Goal: Task Accomplishment & Management: Manage account settings

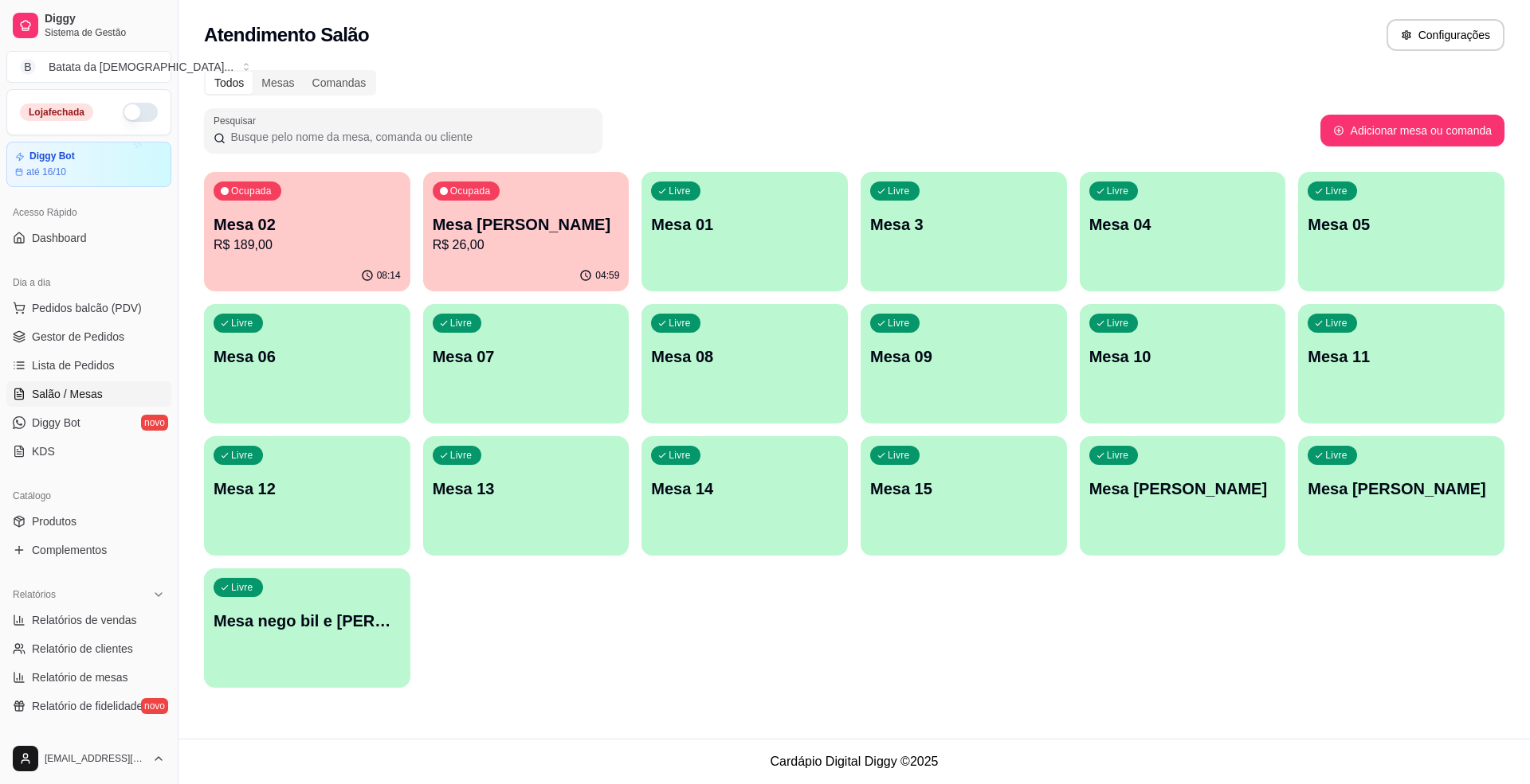
click at [244, 228] on p "Mesa 02" at bounding box center [306, 224] width 188 height 23
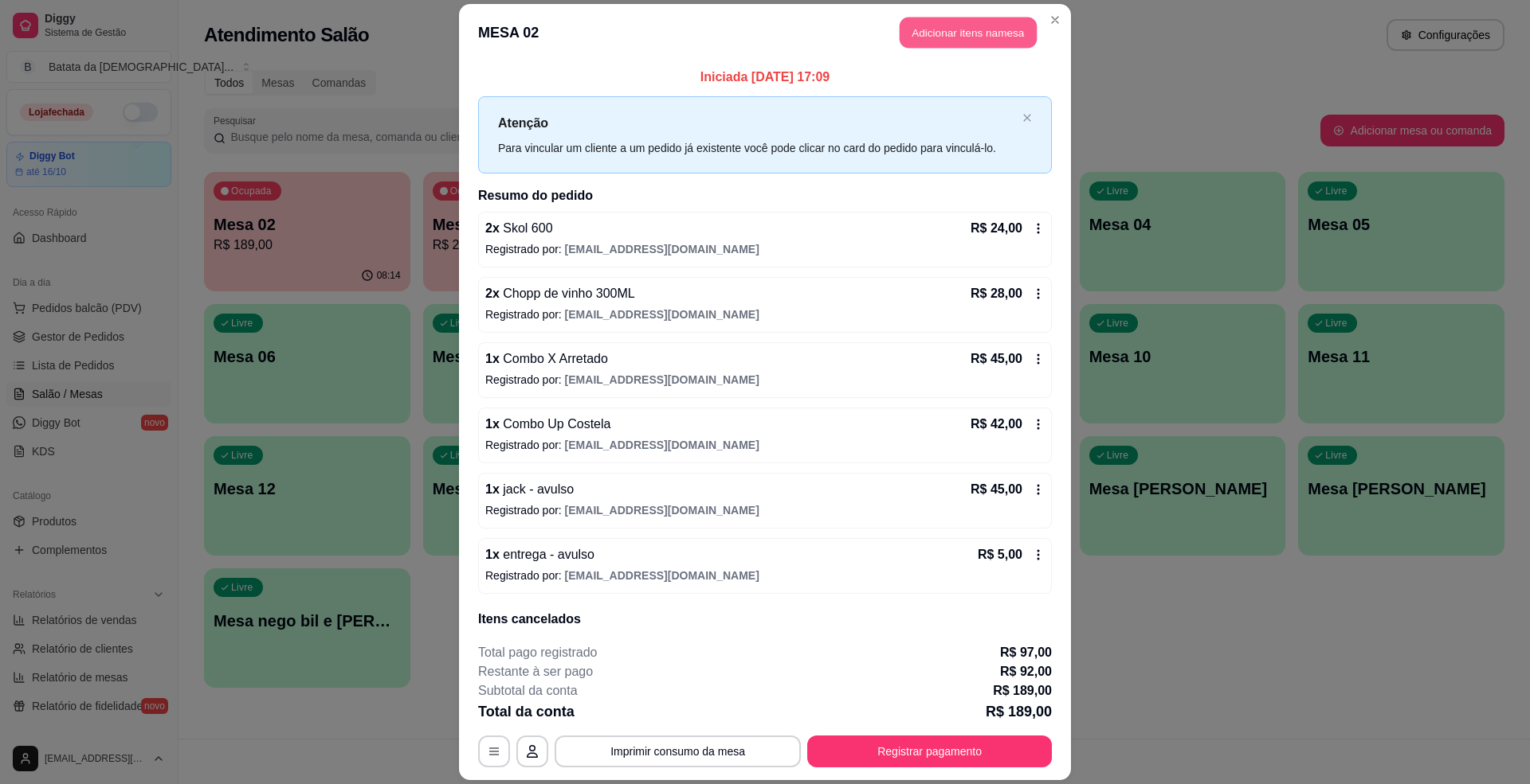
click at [926, 28] on button "Adicionar itens na mesa" at bounding box center [967, 33] width 137 height 31
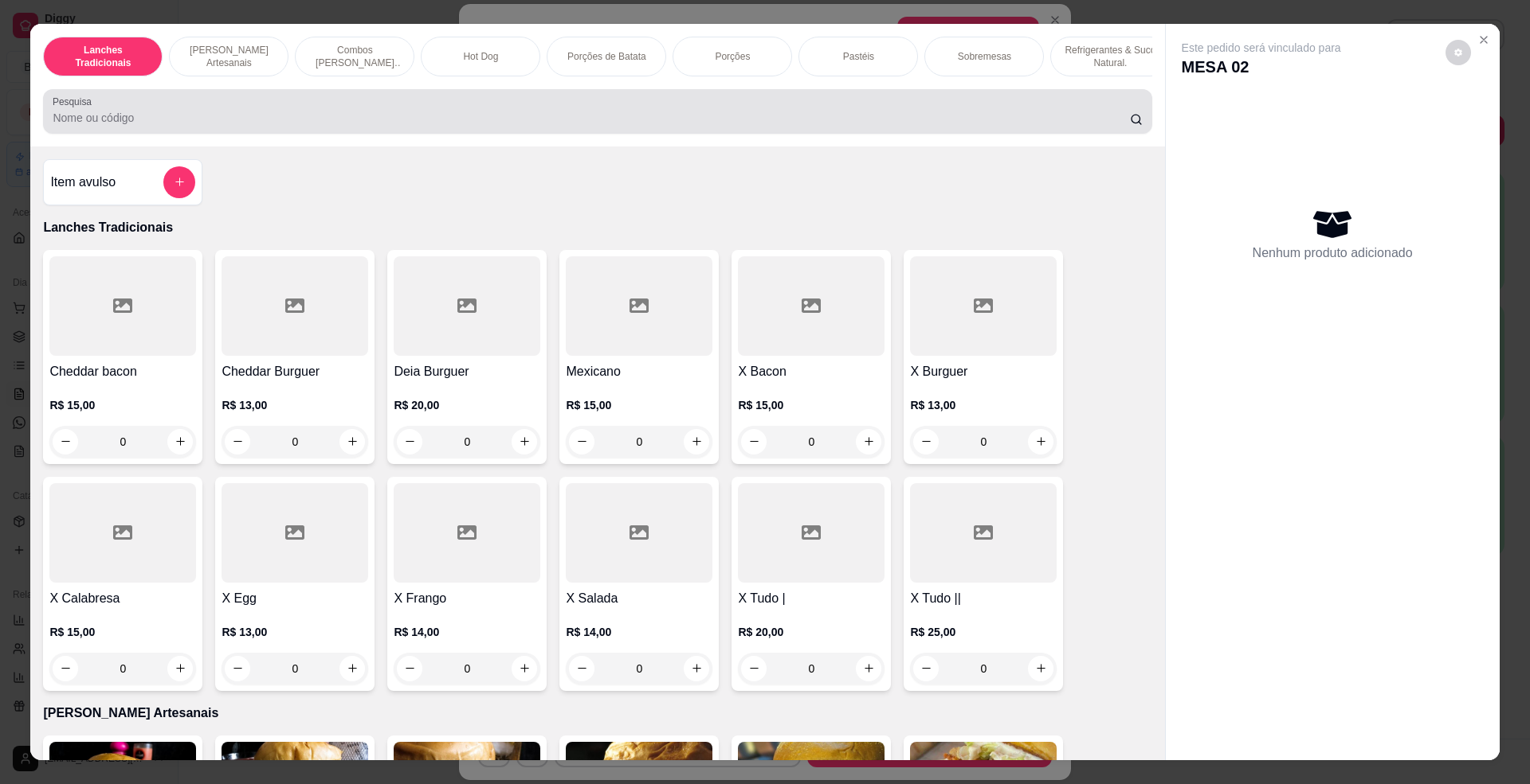
click at [439, 116] on div at bounding box center [597, 111] width 1089 height 32
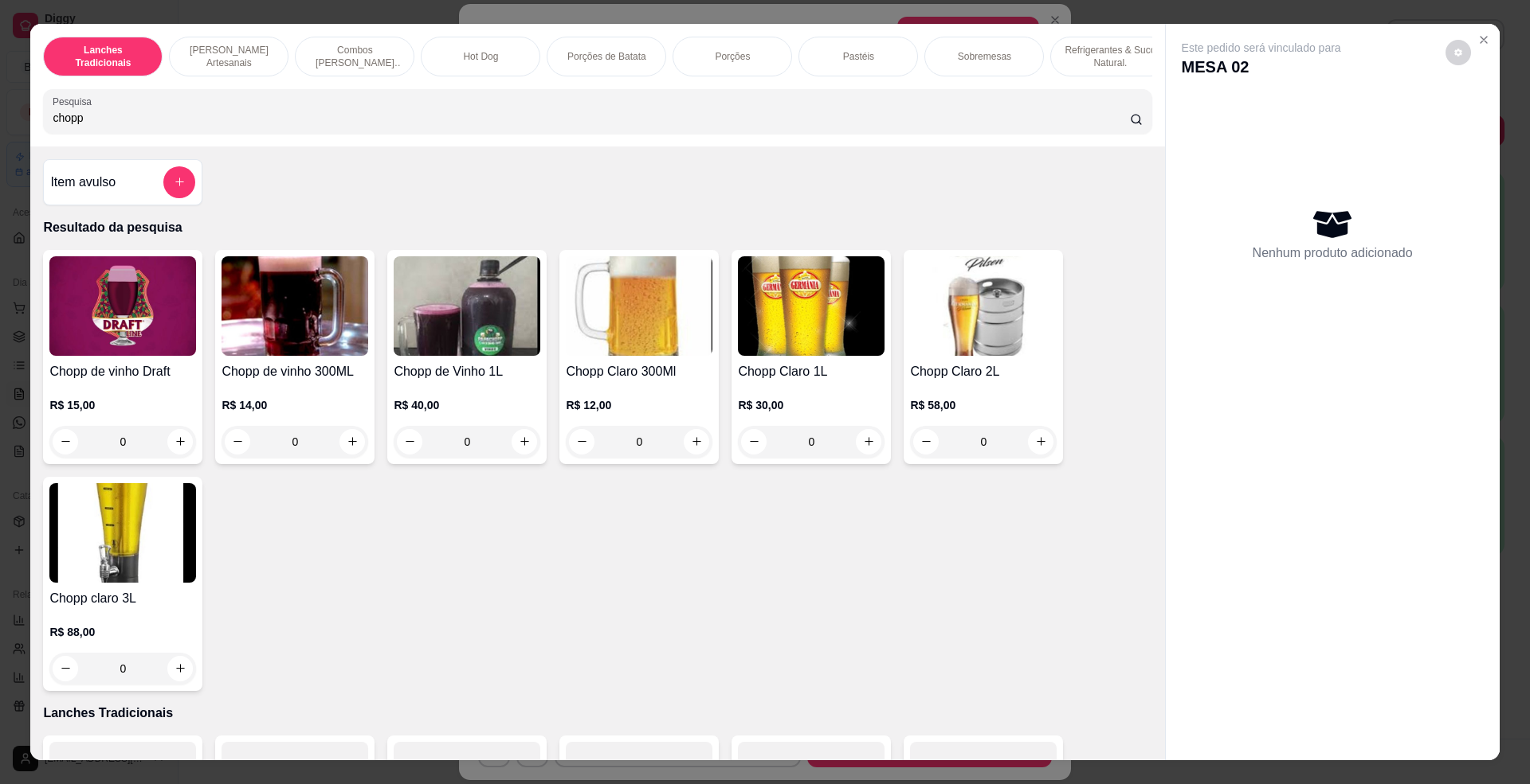
type input "chopp"
click at [642, 382] on h4 "Chopp Claro 300Ml" at bounding box center [638, 372] width 146 height 19
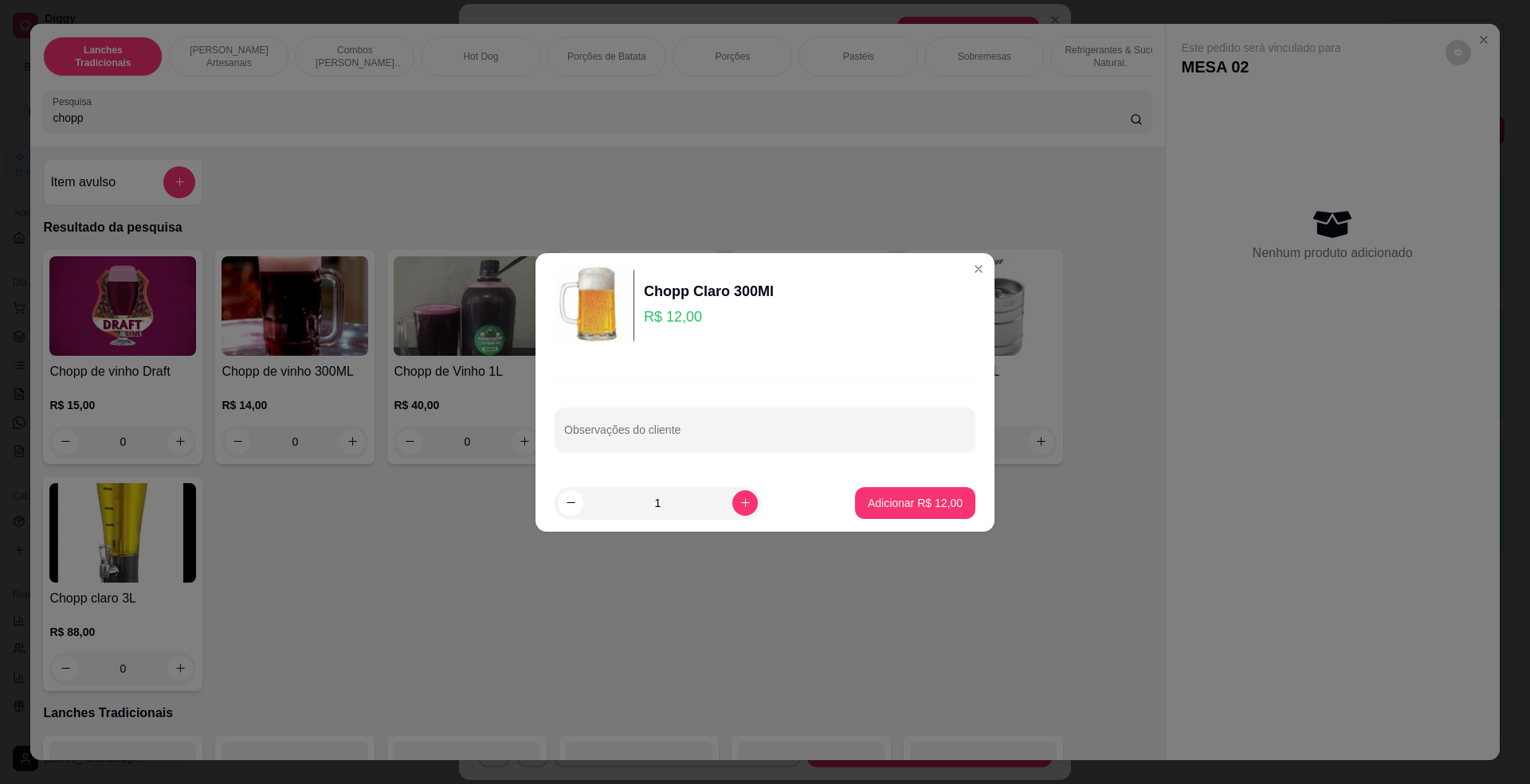
click at [862, 482] on footer "1 Adicionar R$ 12,00" at bounding box center [765, 503] width 459 height 57
click at [871, 496] on p "Adicionar R$ 12,00" at bounding box center [914, 503] width 95 height 16
type input "1"
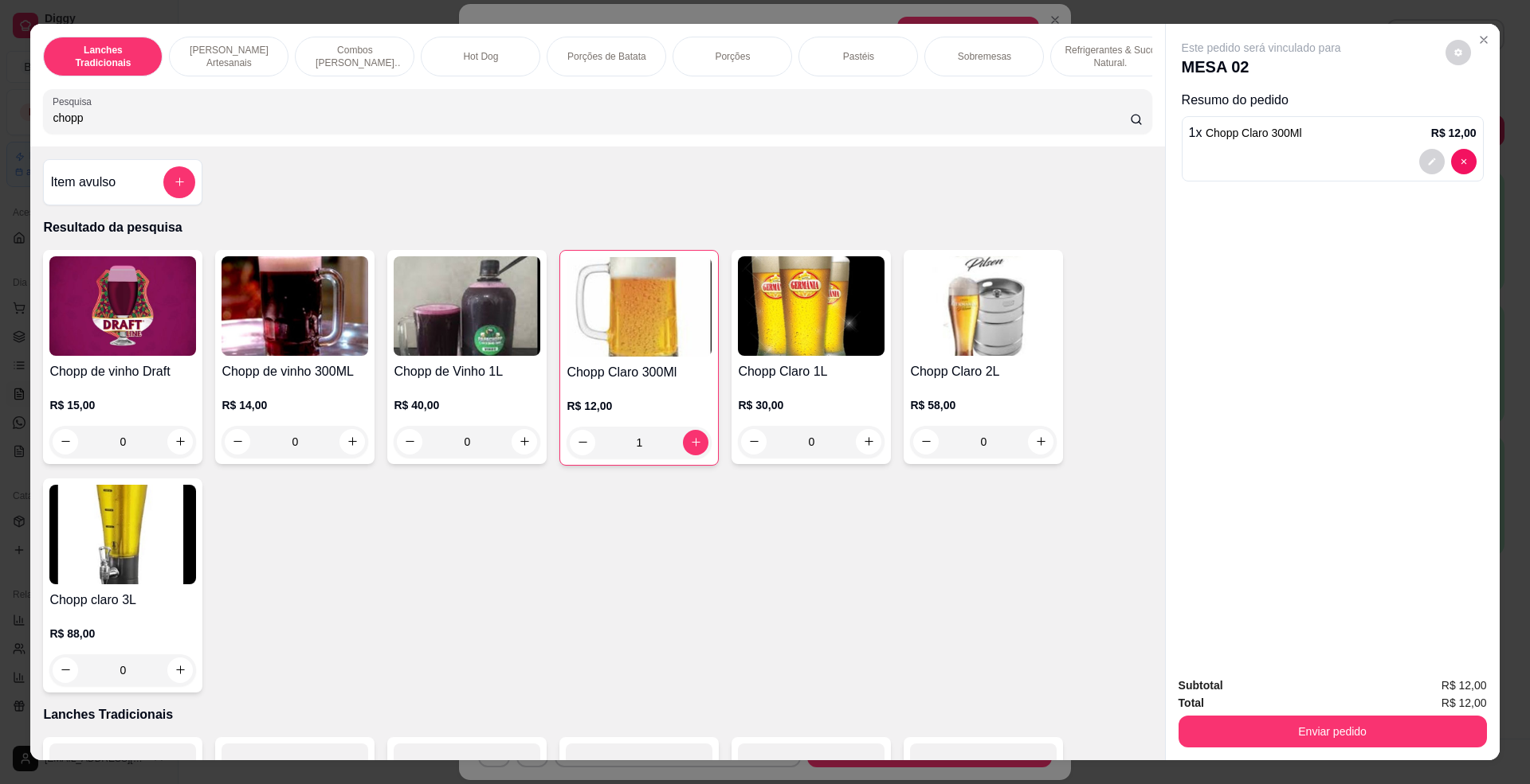
click at [261, 355] on img at bounding box center [294, 306] width 146 height 100
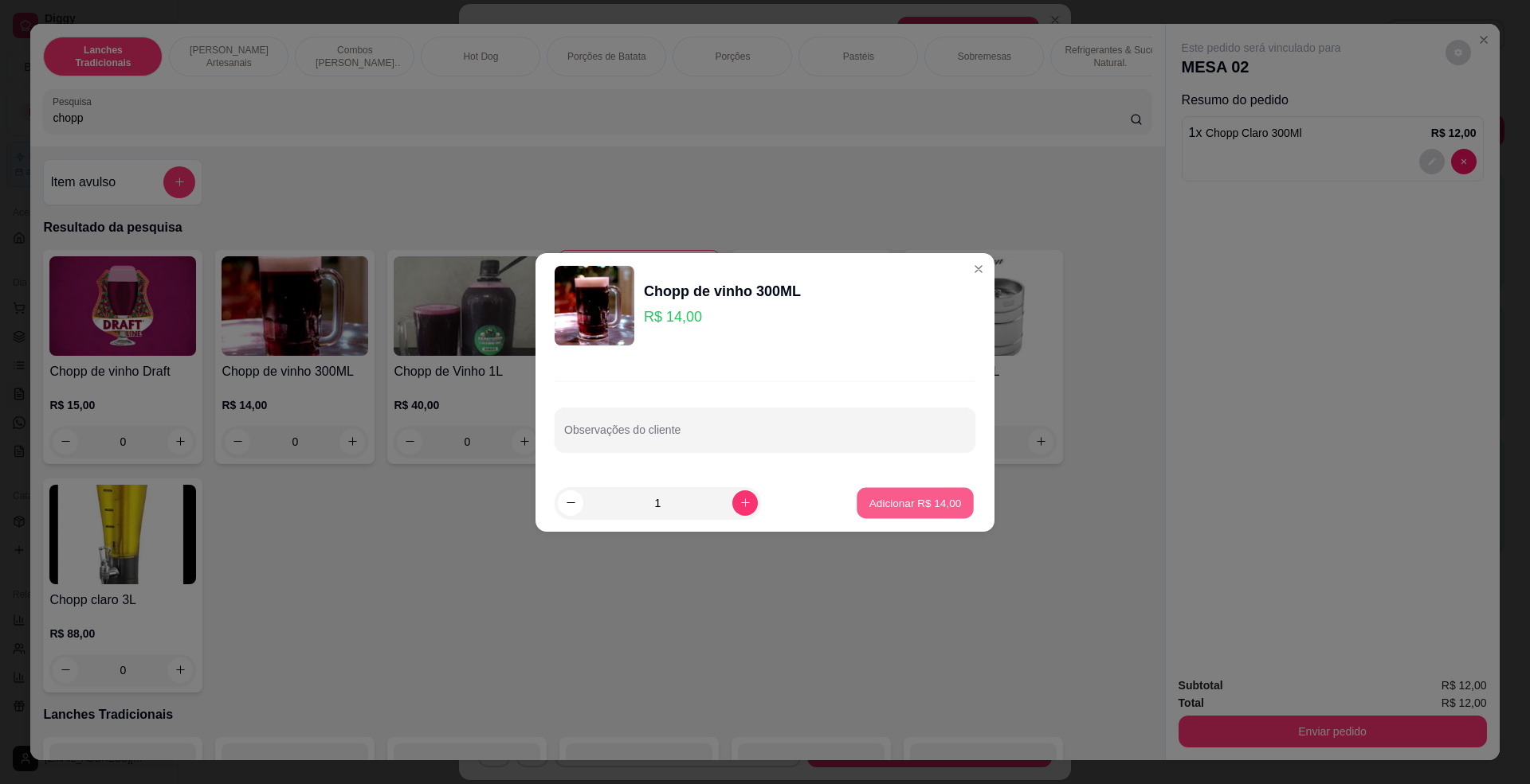
click at [922, 503] on p "Adicionar R$ 14,00" at bounding box center [915, 503] width 92 height 15
type input "1"
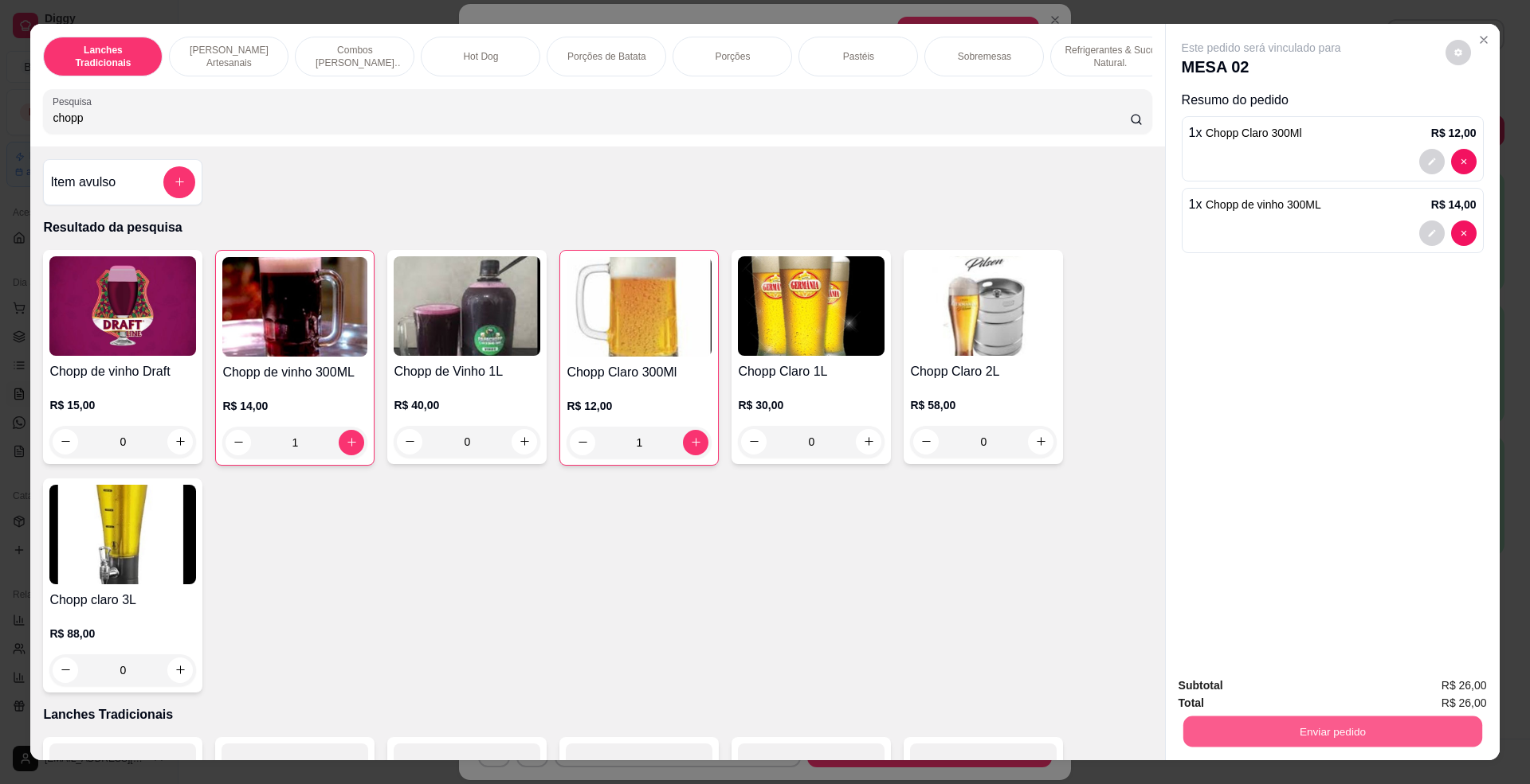
click at [1309, 727] on button "Enviar pedido" at bounding box center [1331, 732] width 299 height 31
click at [1293, 698] on button "Não registrar e enviar pedido" at bounding box center [1277, 693] width 161 height 29
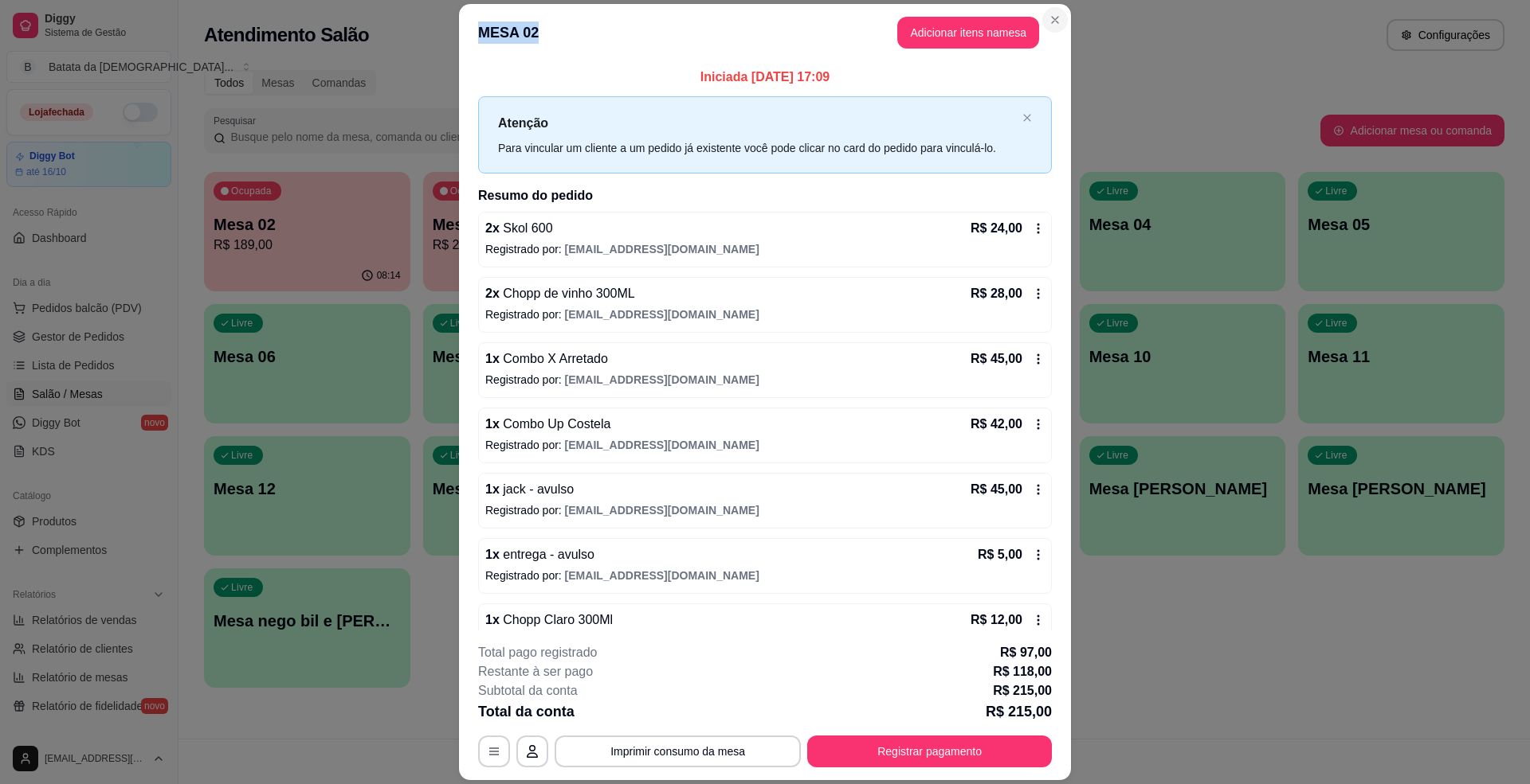
click at [1033, 19] on section "MESA 02 Adicionar itens na mesa Iniciada [DATE] 17:09 Atenção Para vincular um …" at bounding box center [765, 392] width 612 height 776
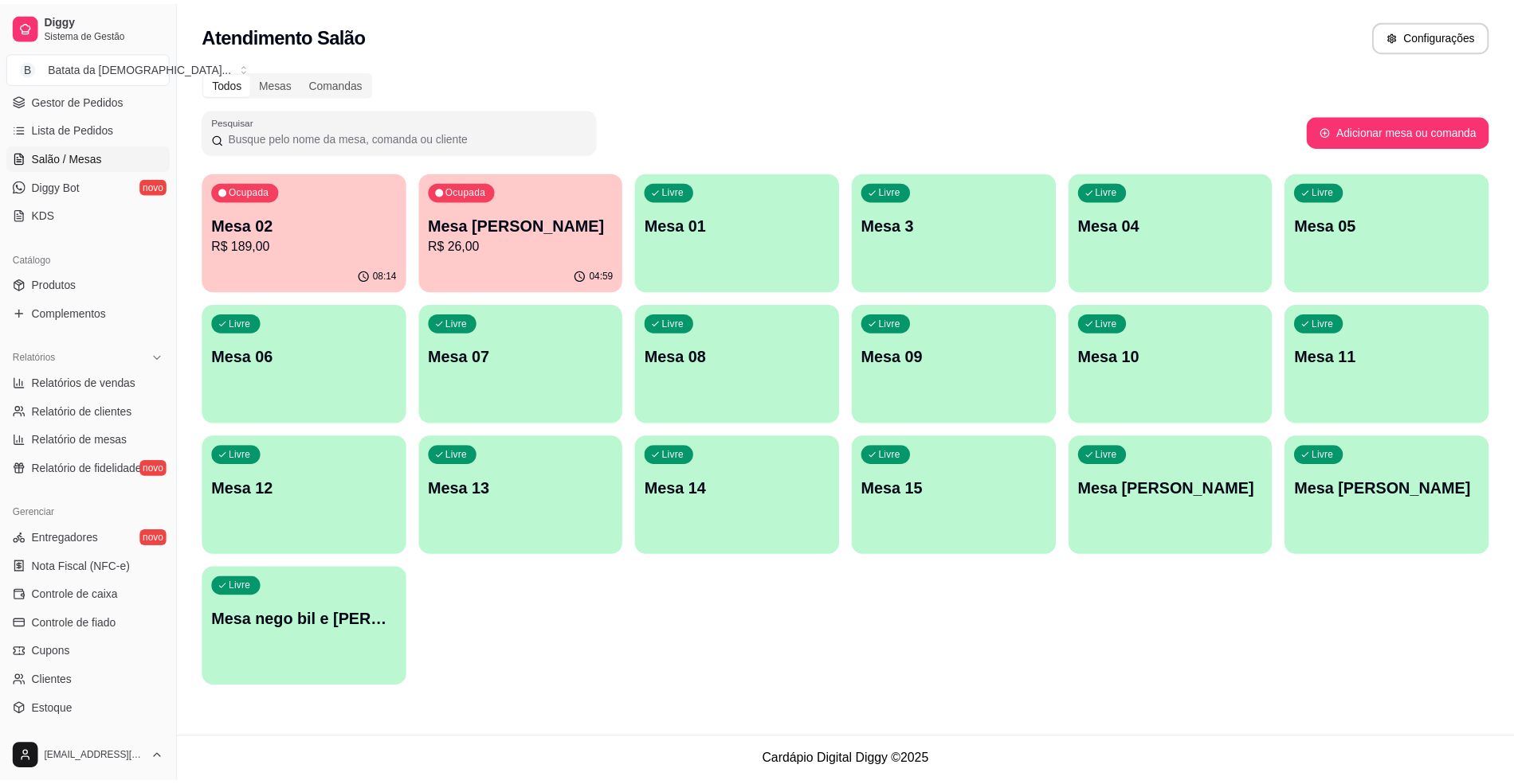
scroll to position [318, 0]
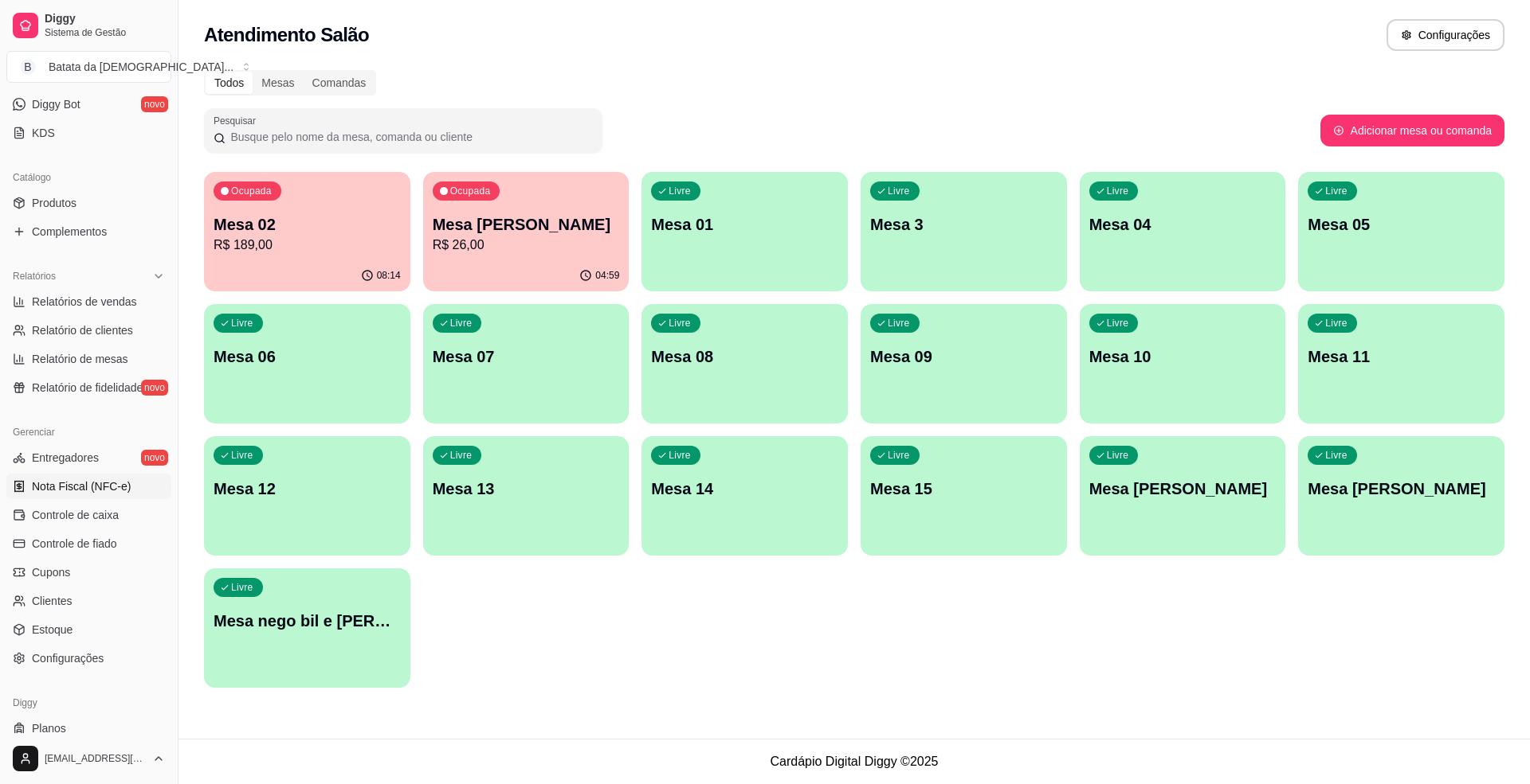
click at [102, 499] on link "Nota Fiscal (NFC-e)" at bounding box center [89, 486] width 165 height 25
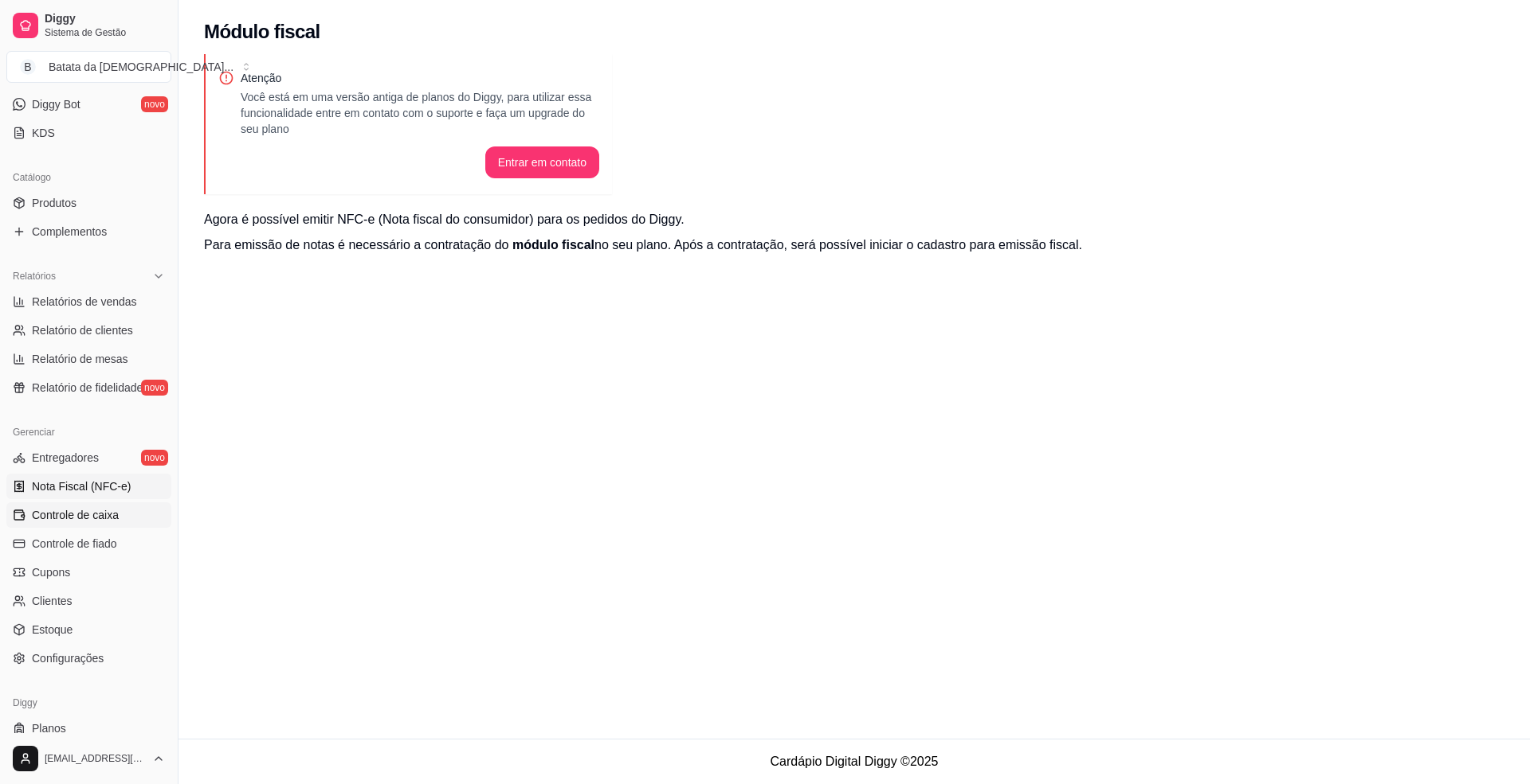
click at [107, 512] on span "Controle de caixa" at bounding box center [75, 514] width 87 height 16
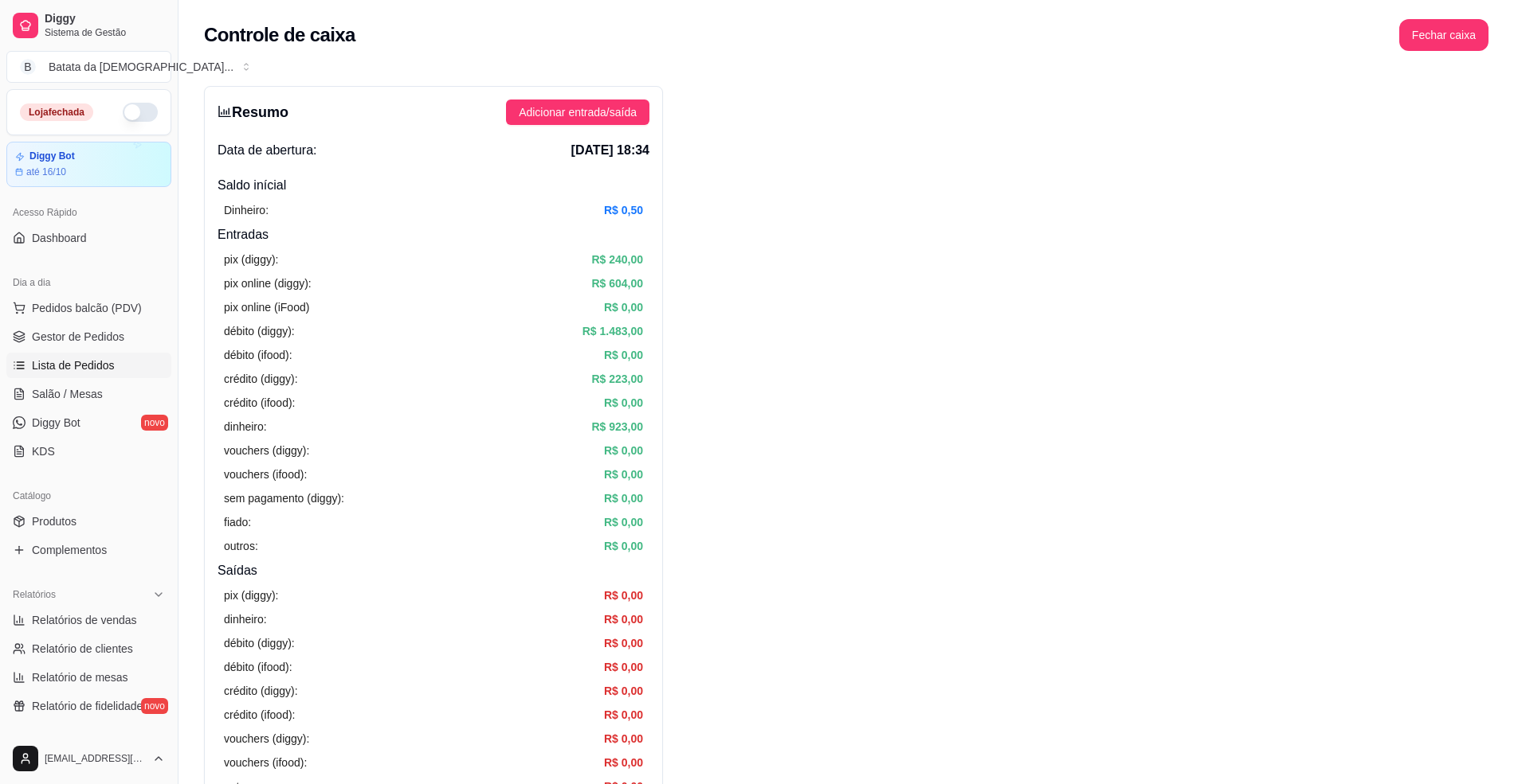
click at [90, 358] on span "Lista de Pedidos" at bounding box center [74, 365] width 83 height 16
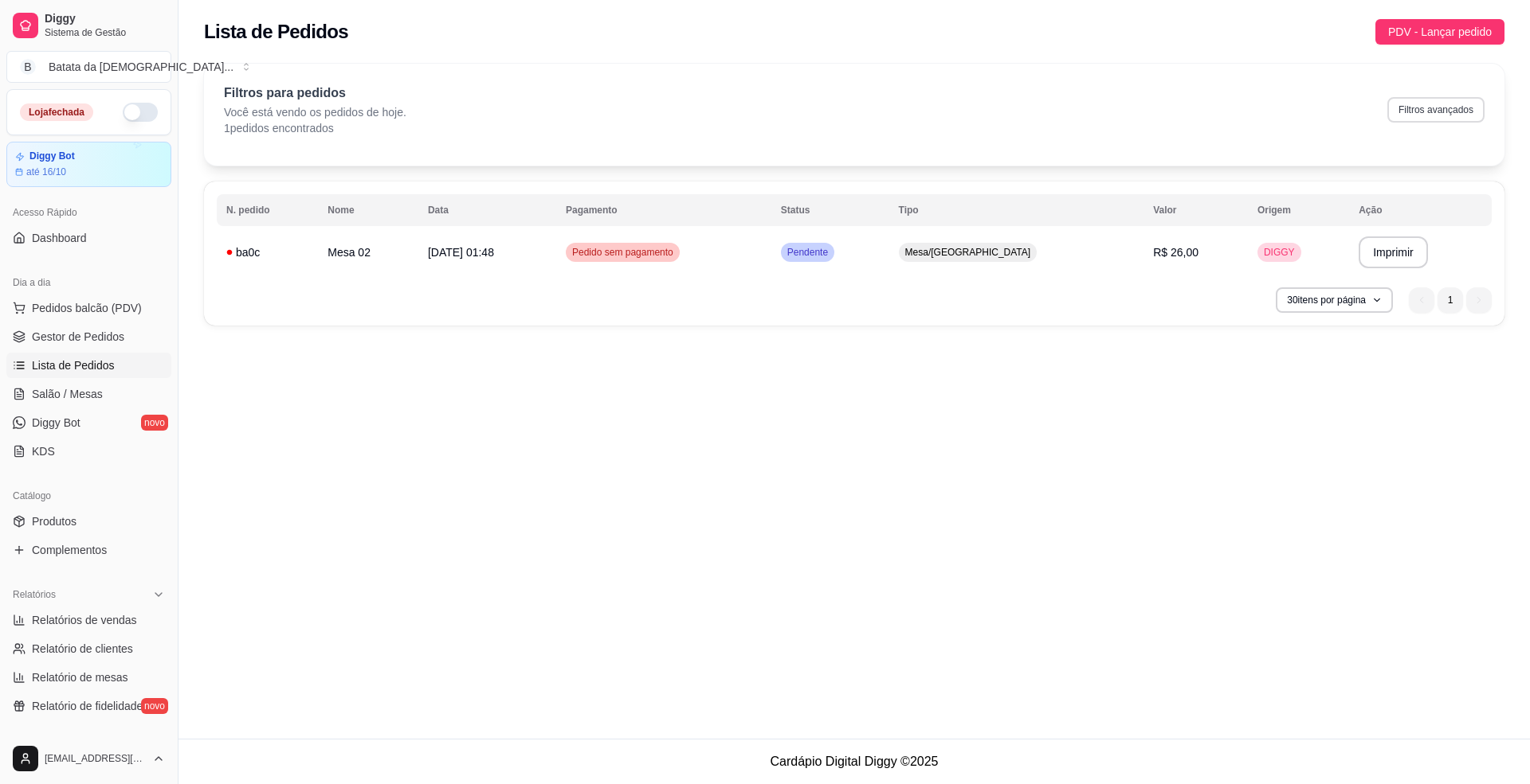
click at [1429, 106] on button "Filtros avançados" at bounding box center [1435, 109] width 97 height 25
select select "0"
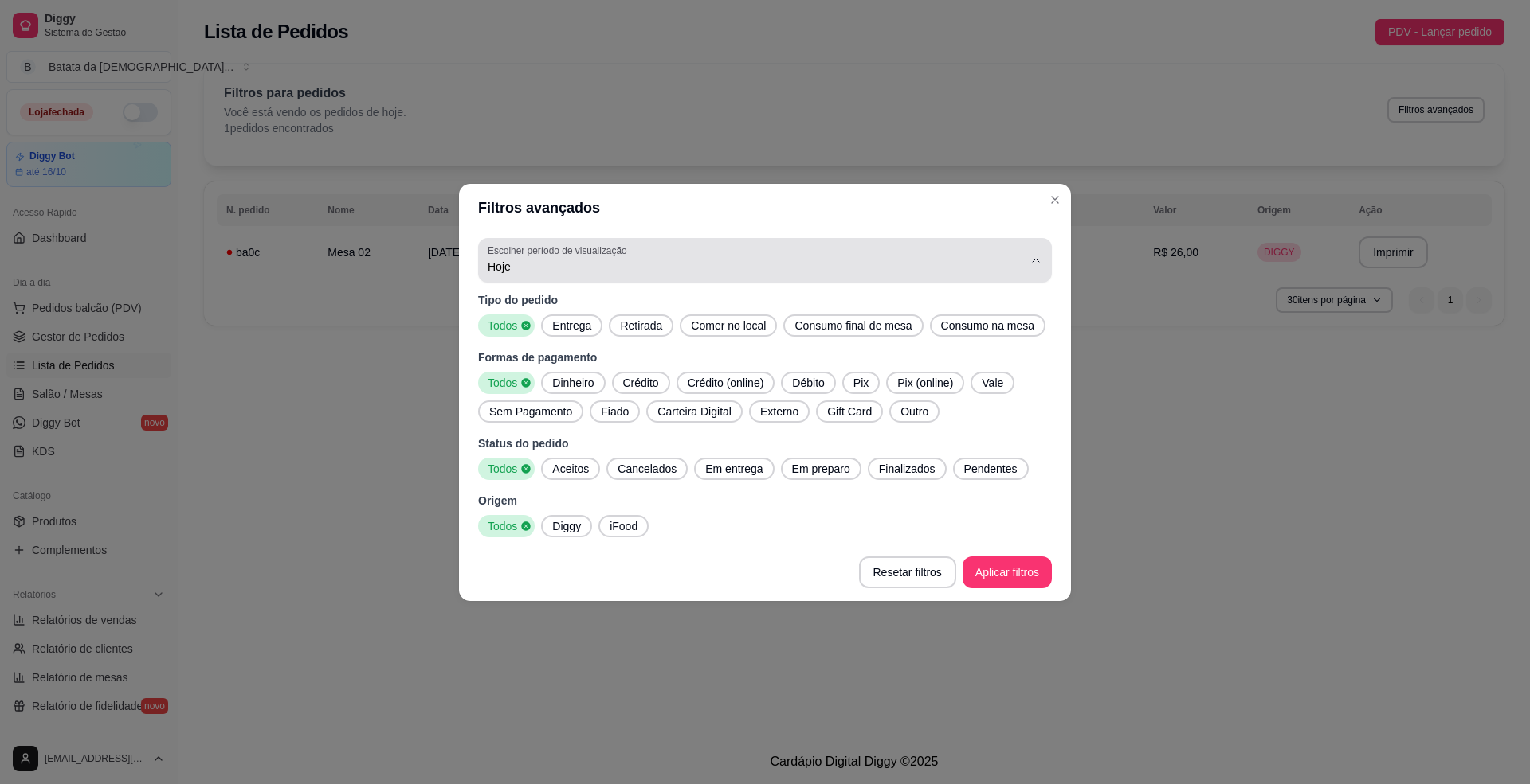
click at [600, 253] on label "Escolher período de visualização" at bounding box center [559, 251] width 144 height 13
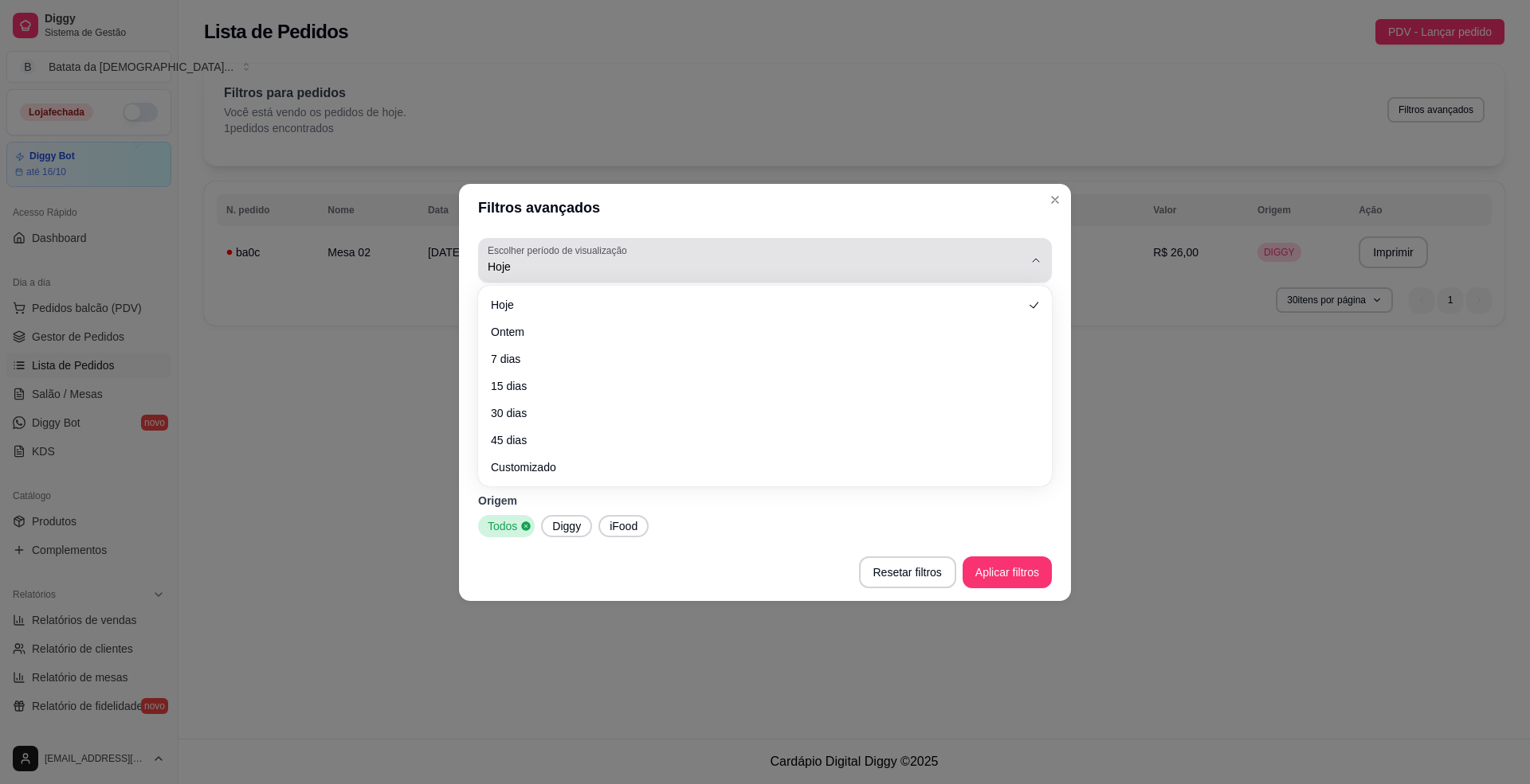
click at [653, 278] on button "Escolher período de visualização Hoje" at bounding box center [765, 260] width 573 height 44
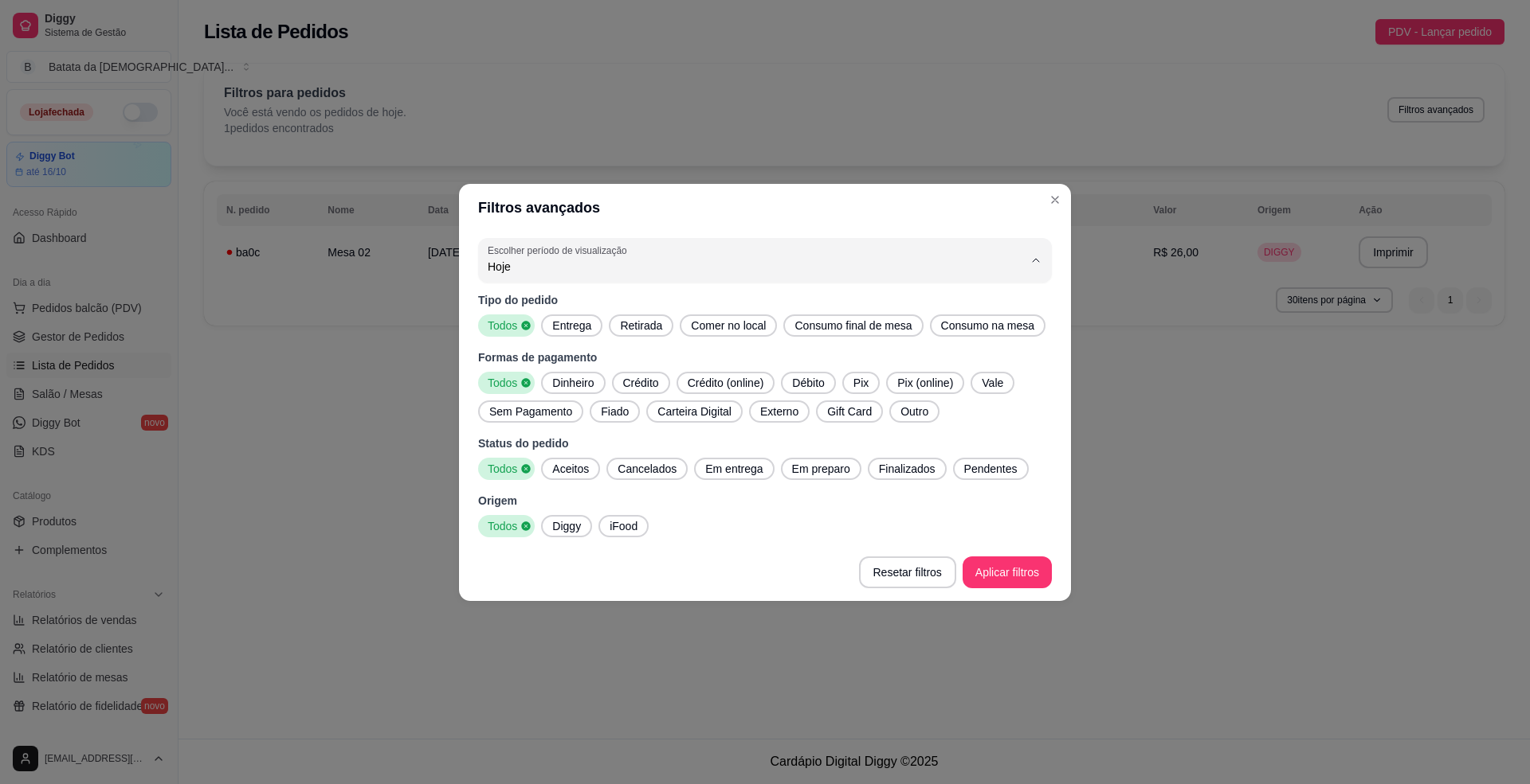
click at [695, 342] on li "Ontem" at bounding box center [765, 330] width 538 height 24
type input "1"
select select "1"
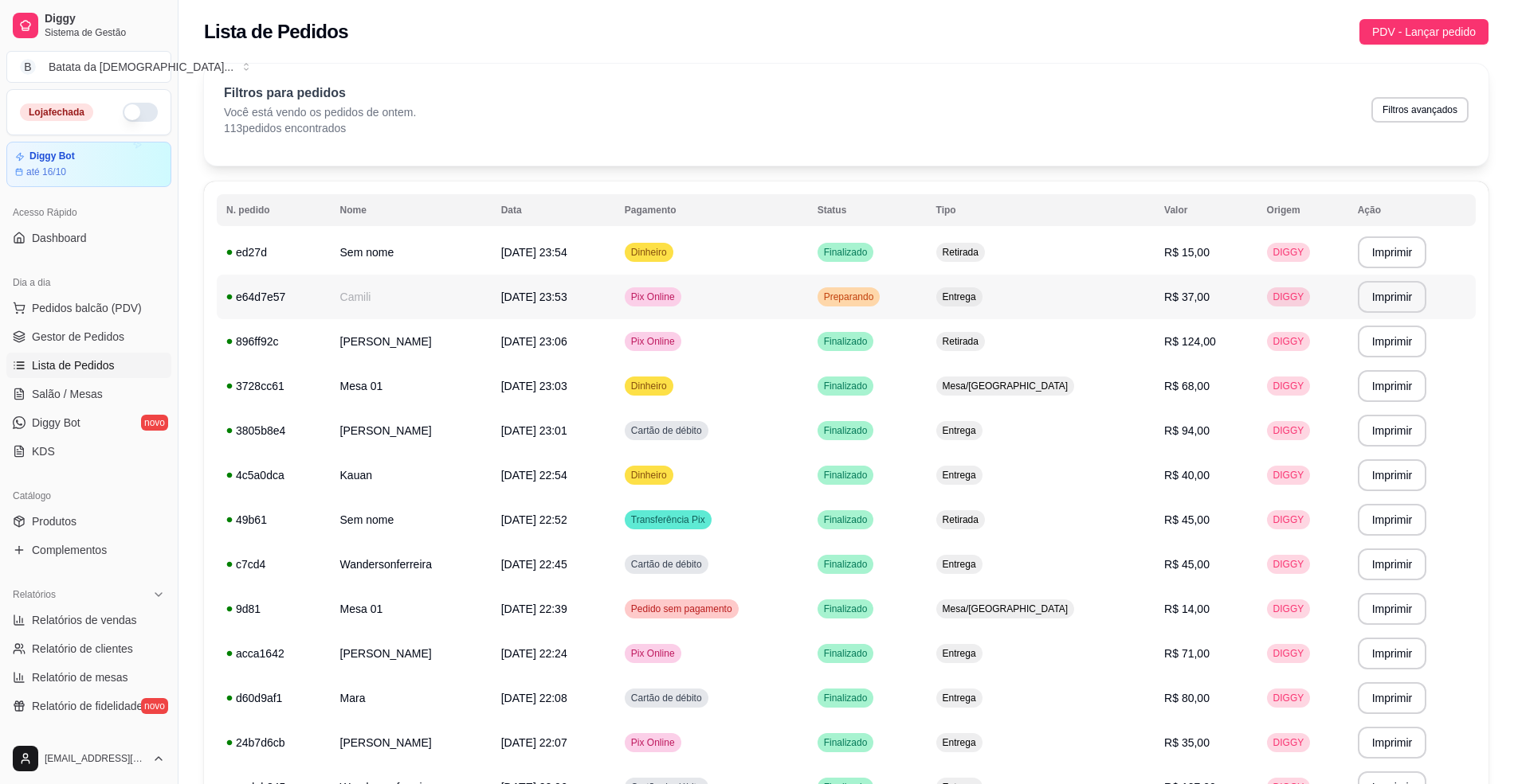
click at [1009, 280] on td "Entrega" at bounding box center [1041, 297] width 229 height 44
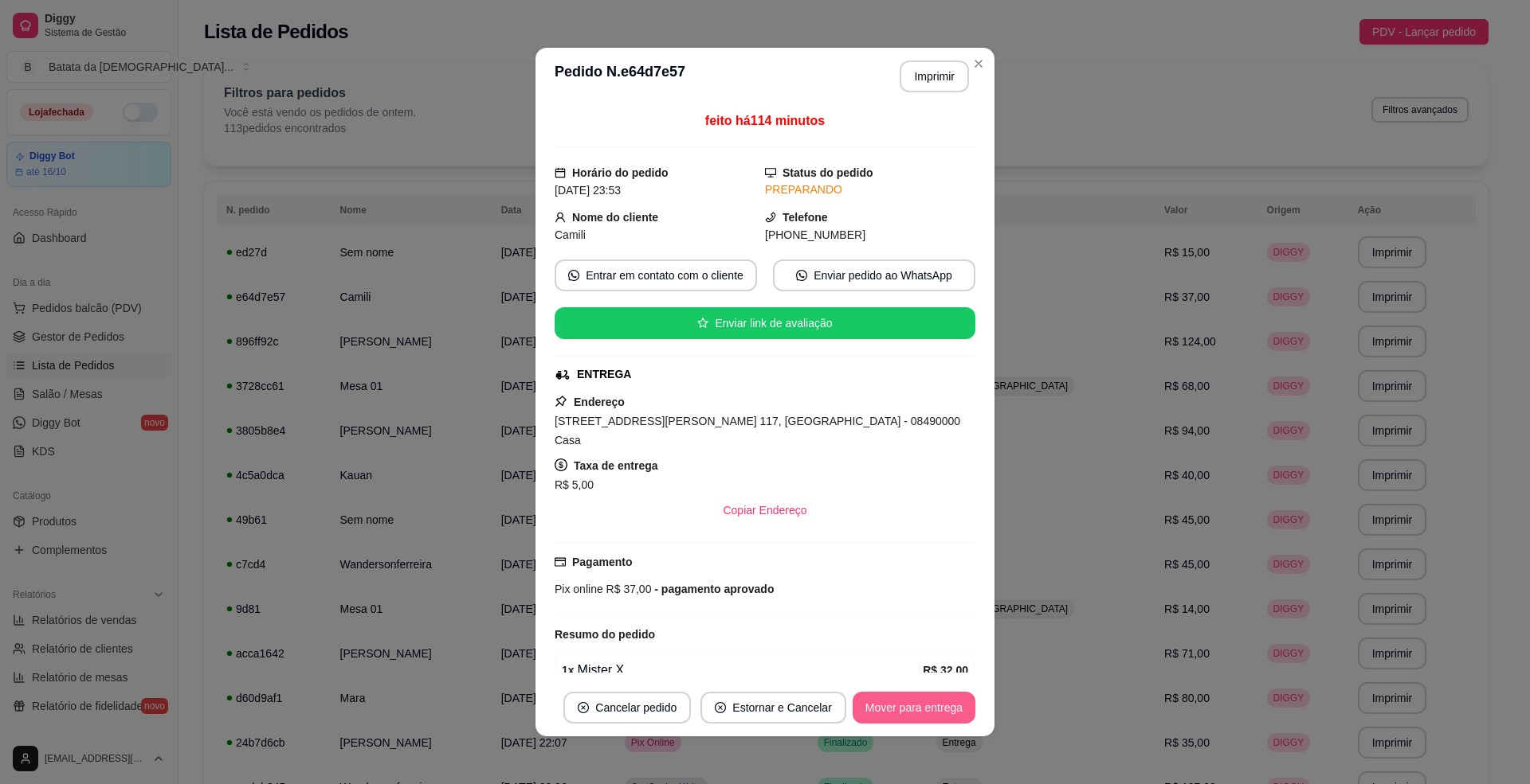
click at [918, 694] on button "Mover para entrega" at bounding box center [913, 708] width 123 height 32
click at [918, 697] on button "Mover para finalizado" at bounding box center [910, 708] width 128 height 31
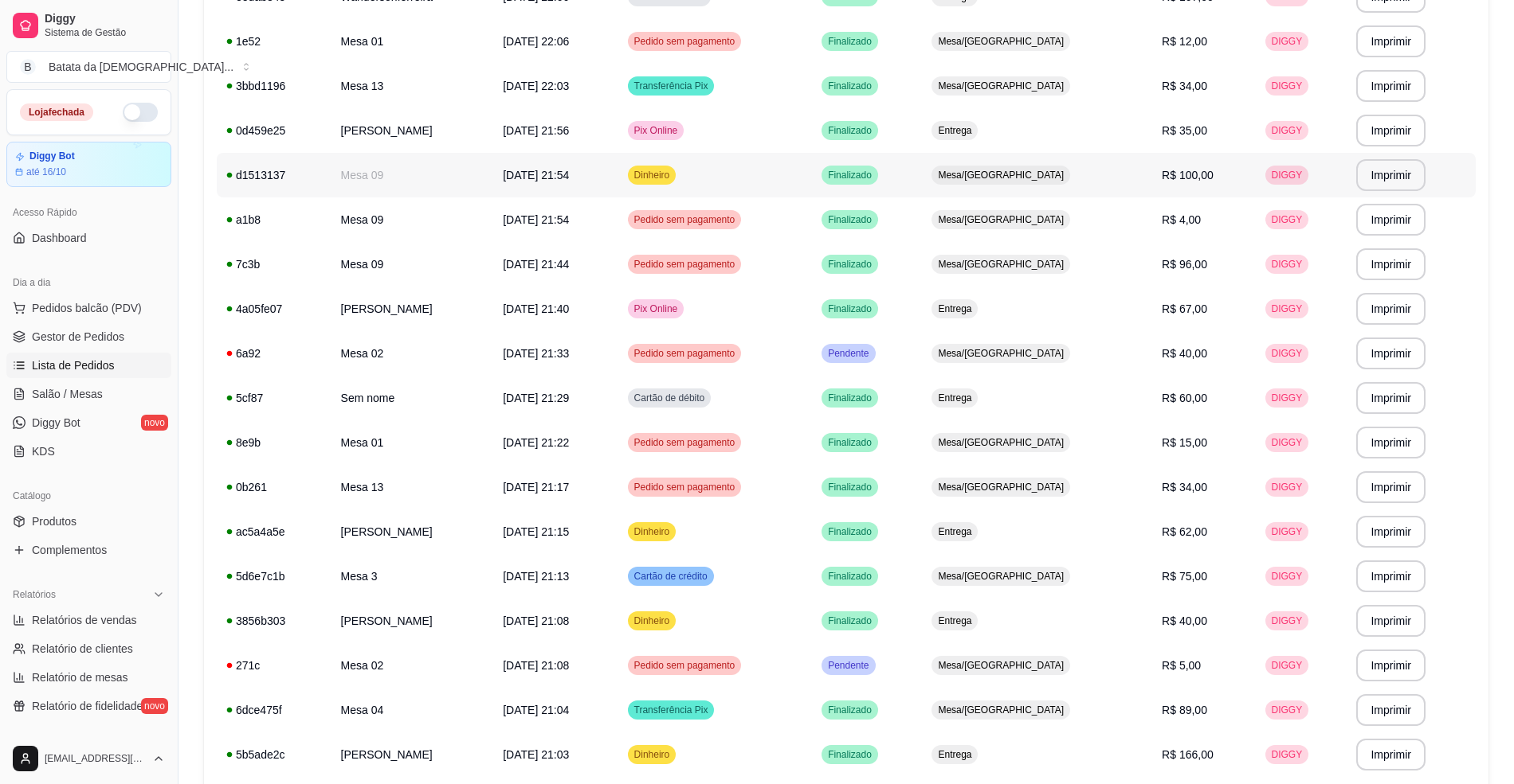
scroll to position [899, 0]
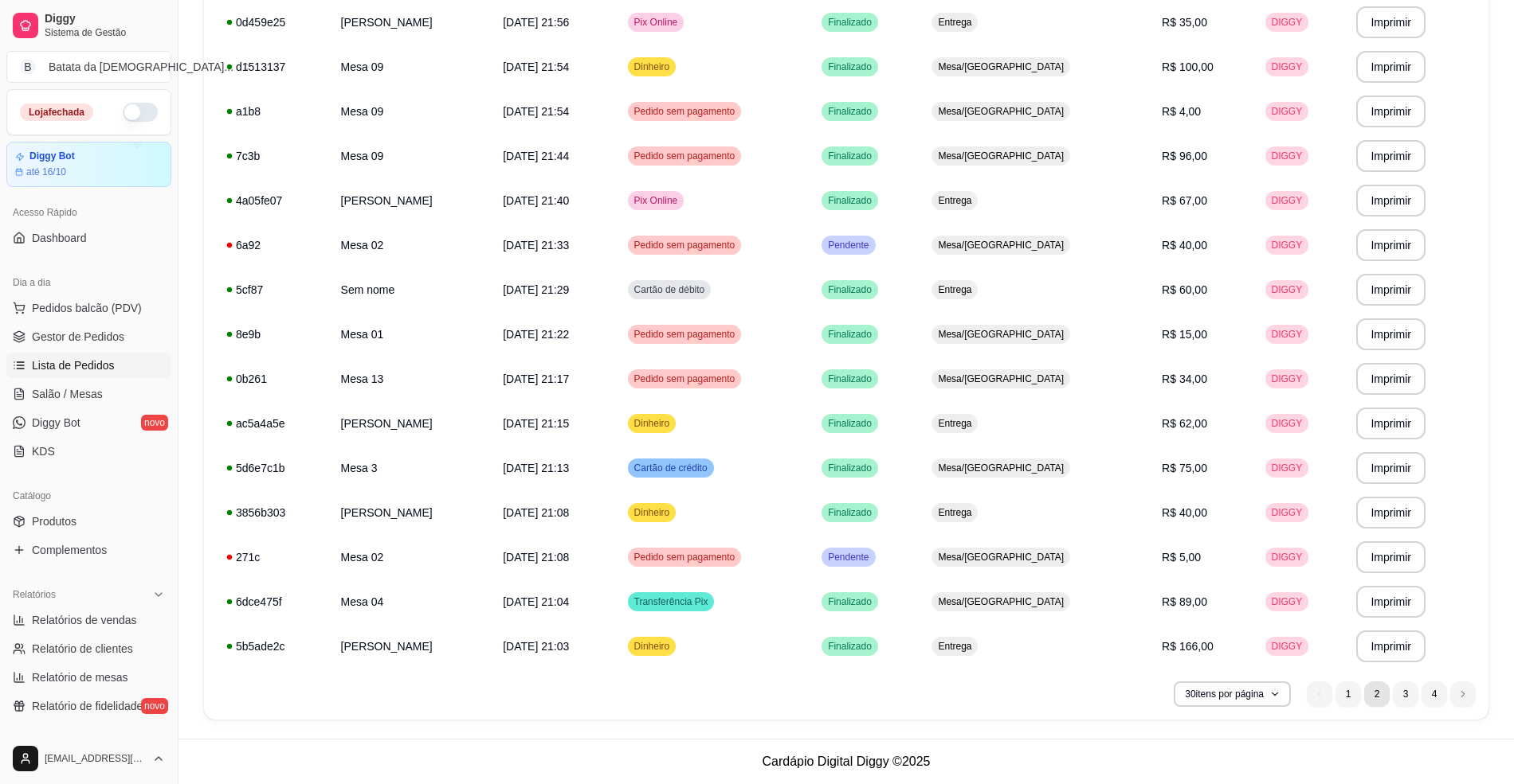
click at [1374, 693] on li "2" at bounding box center [1376, 694] width 25 height 25
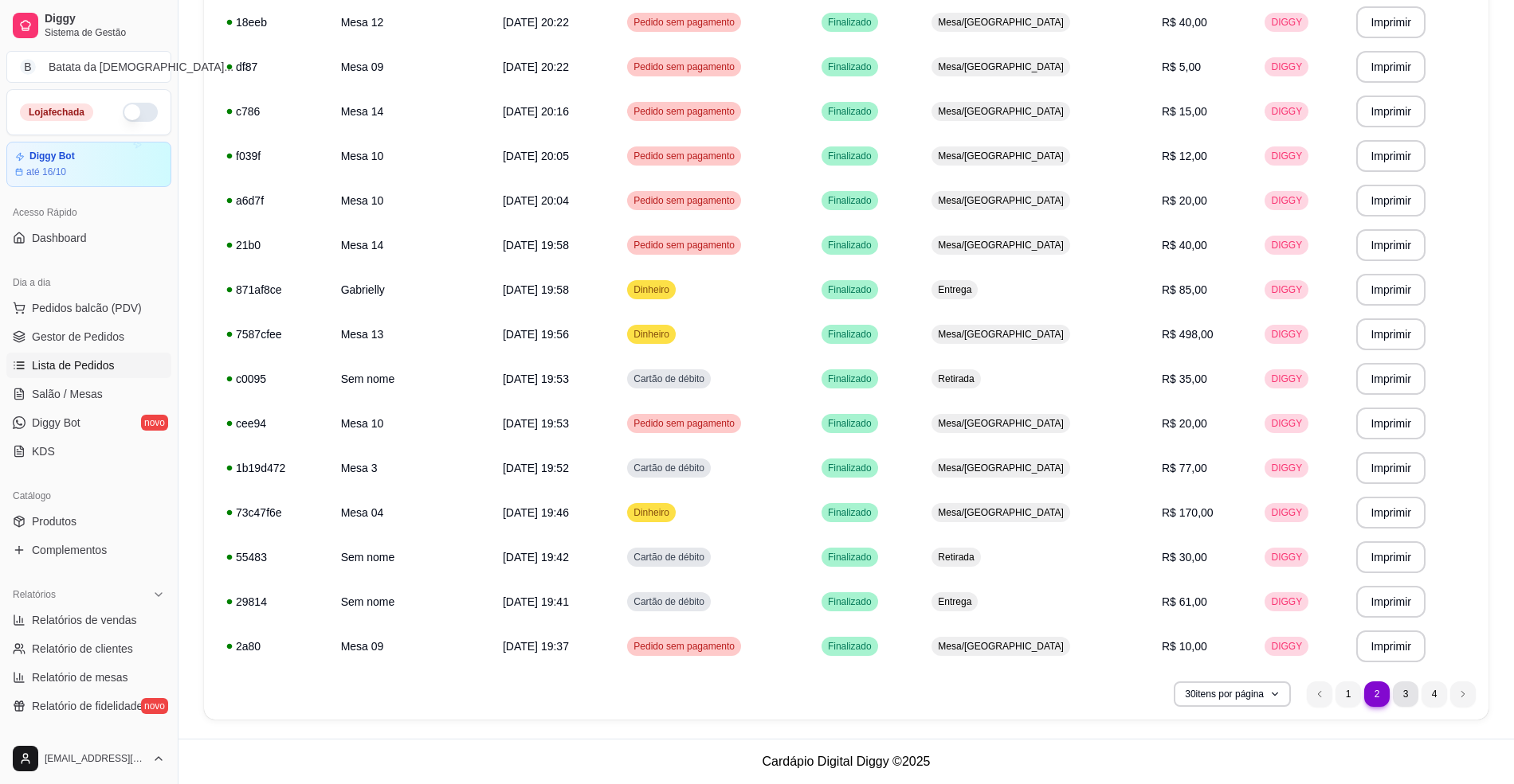
click at [1399, 683] on li "3" at bounding box center [1405, 694] width 25 height 25
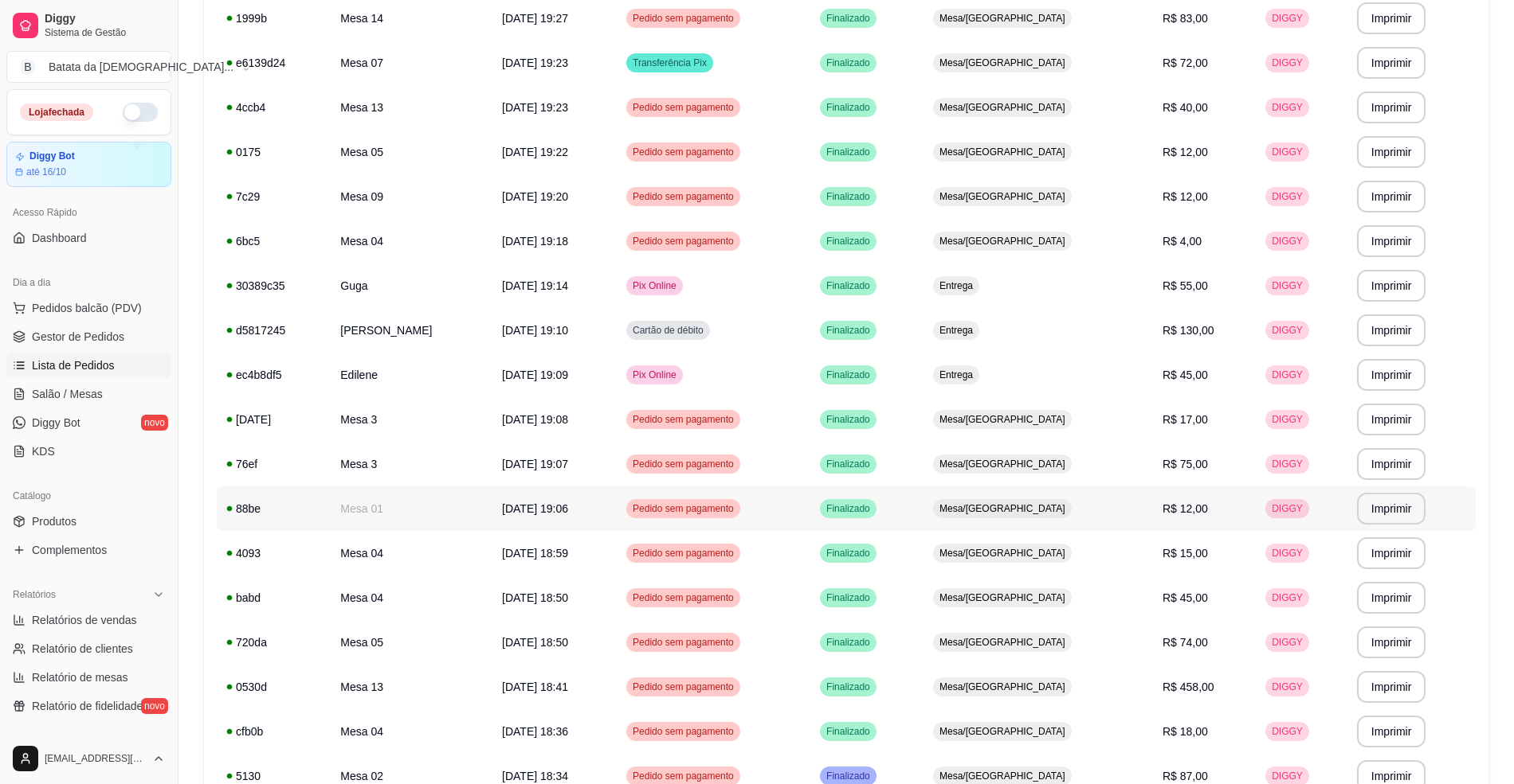
scroll to position [849, 0]
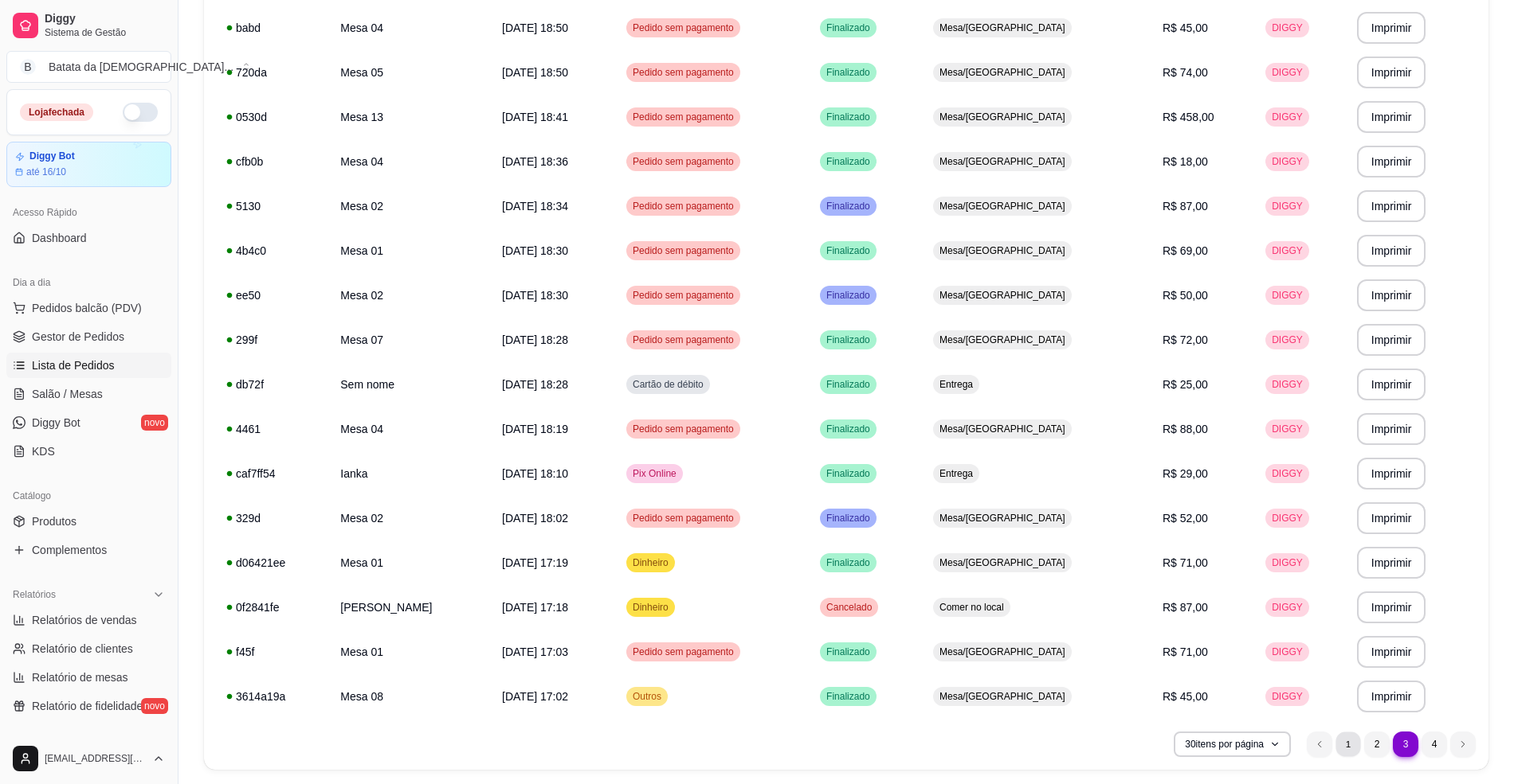
click at [1343, 738] on li "1" at bounding box center [1347, 744] width 25 height 24
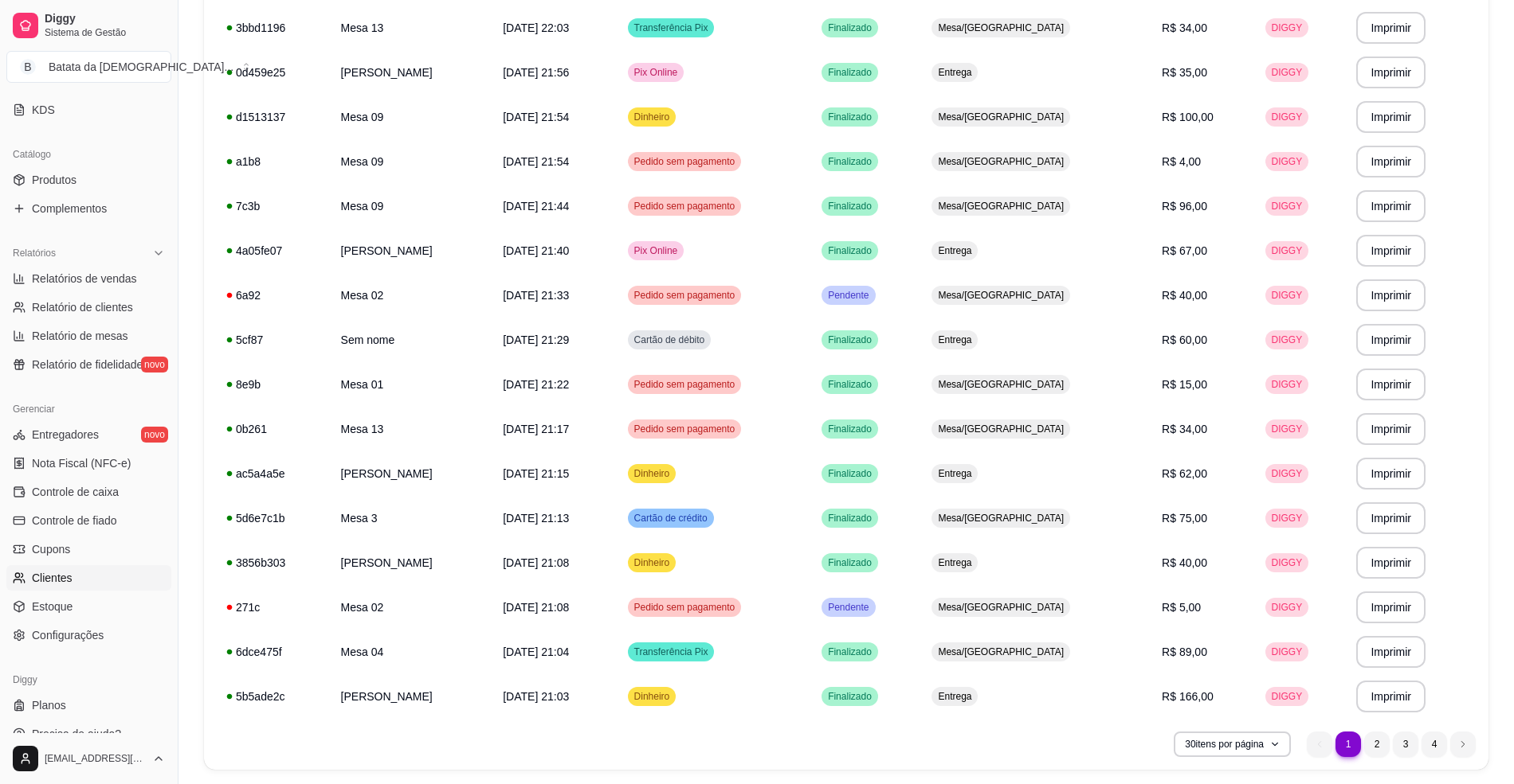
scroll to position [362, 0]
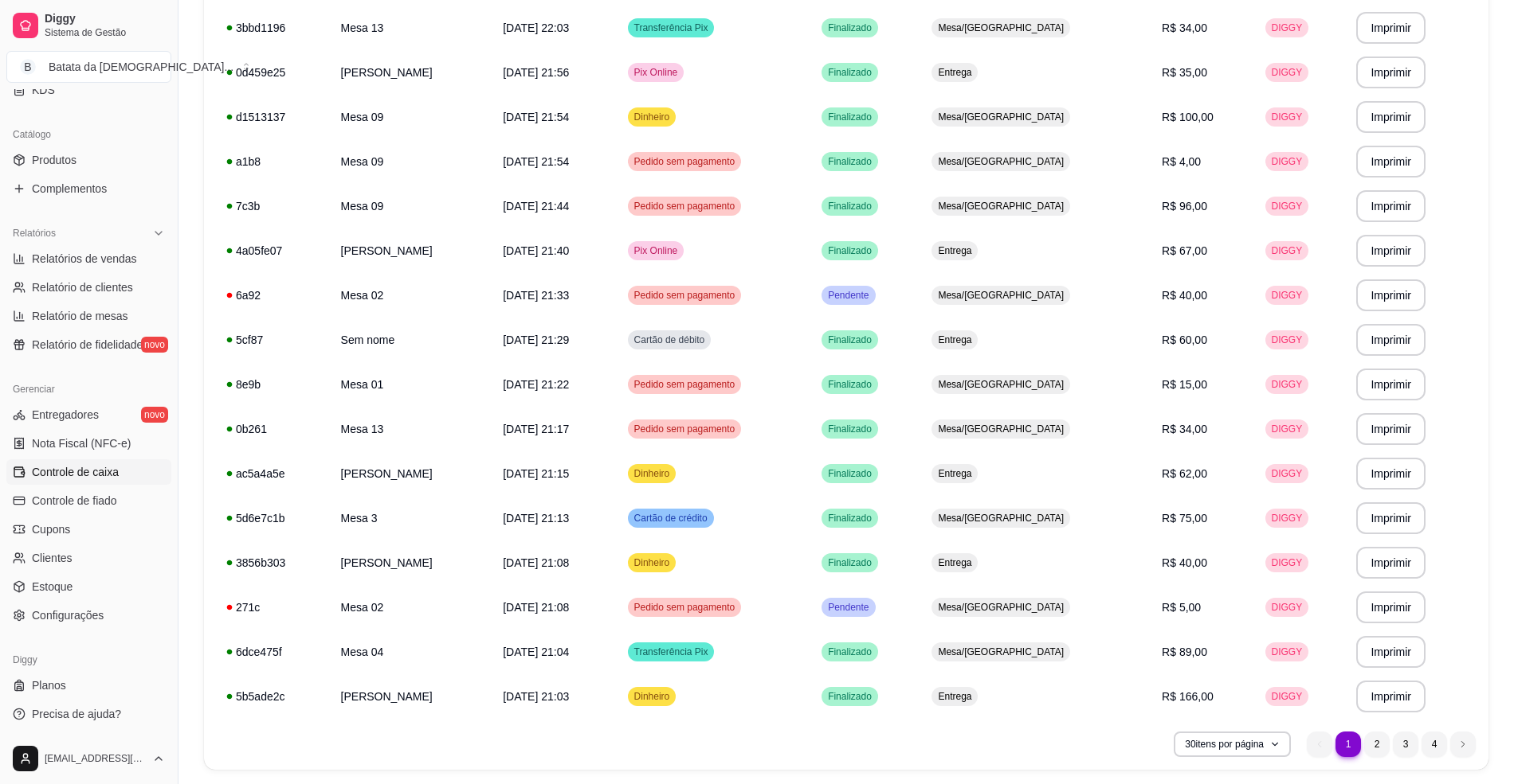
click at [108, 482] on link "Controle de caixa" at bounding box center [89, 472] width 165 height 25
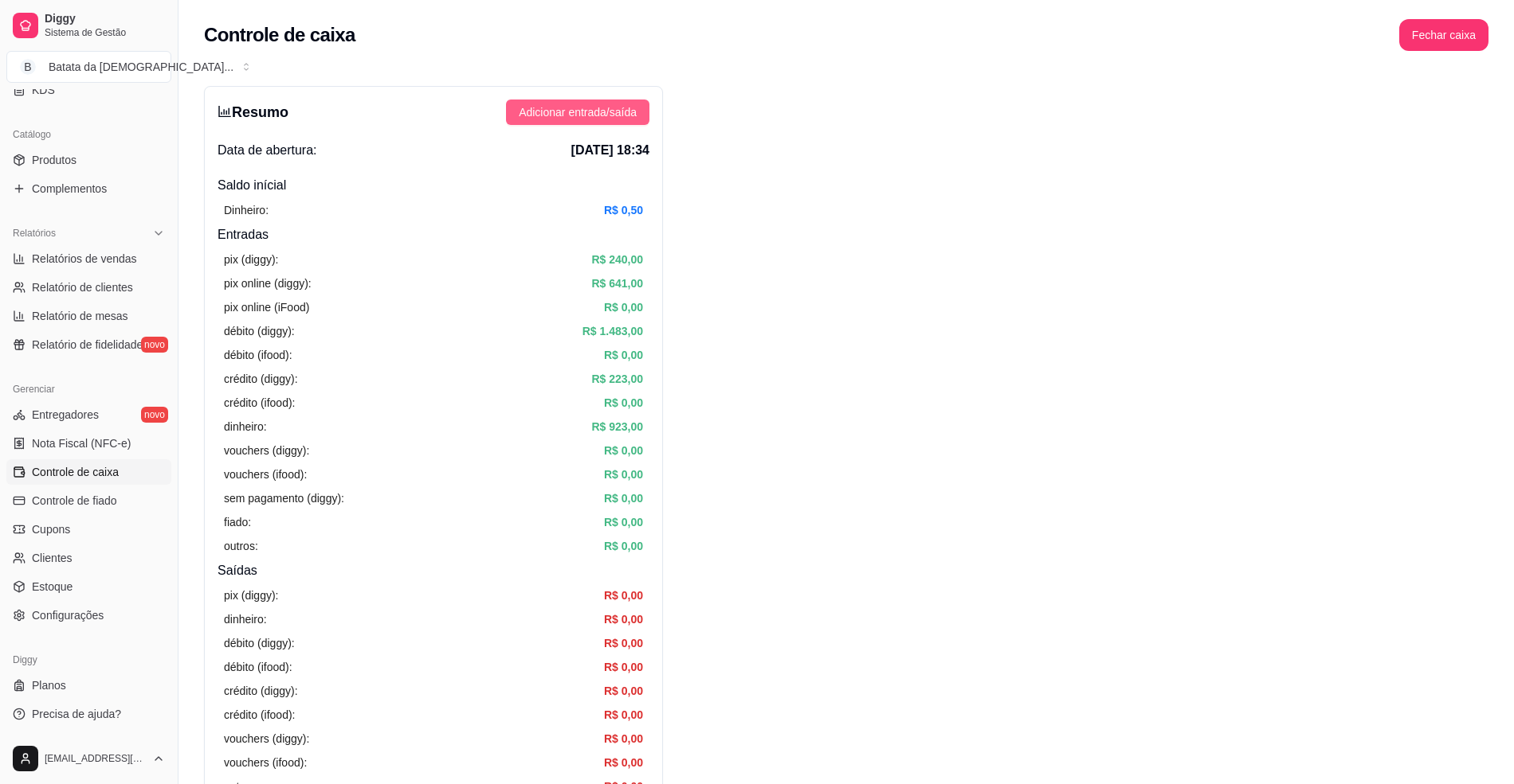
click at [542, 112] on span "Adicionar entrada/saída" at bounding box center [577, 112] width 118 height 18
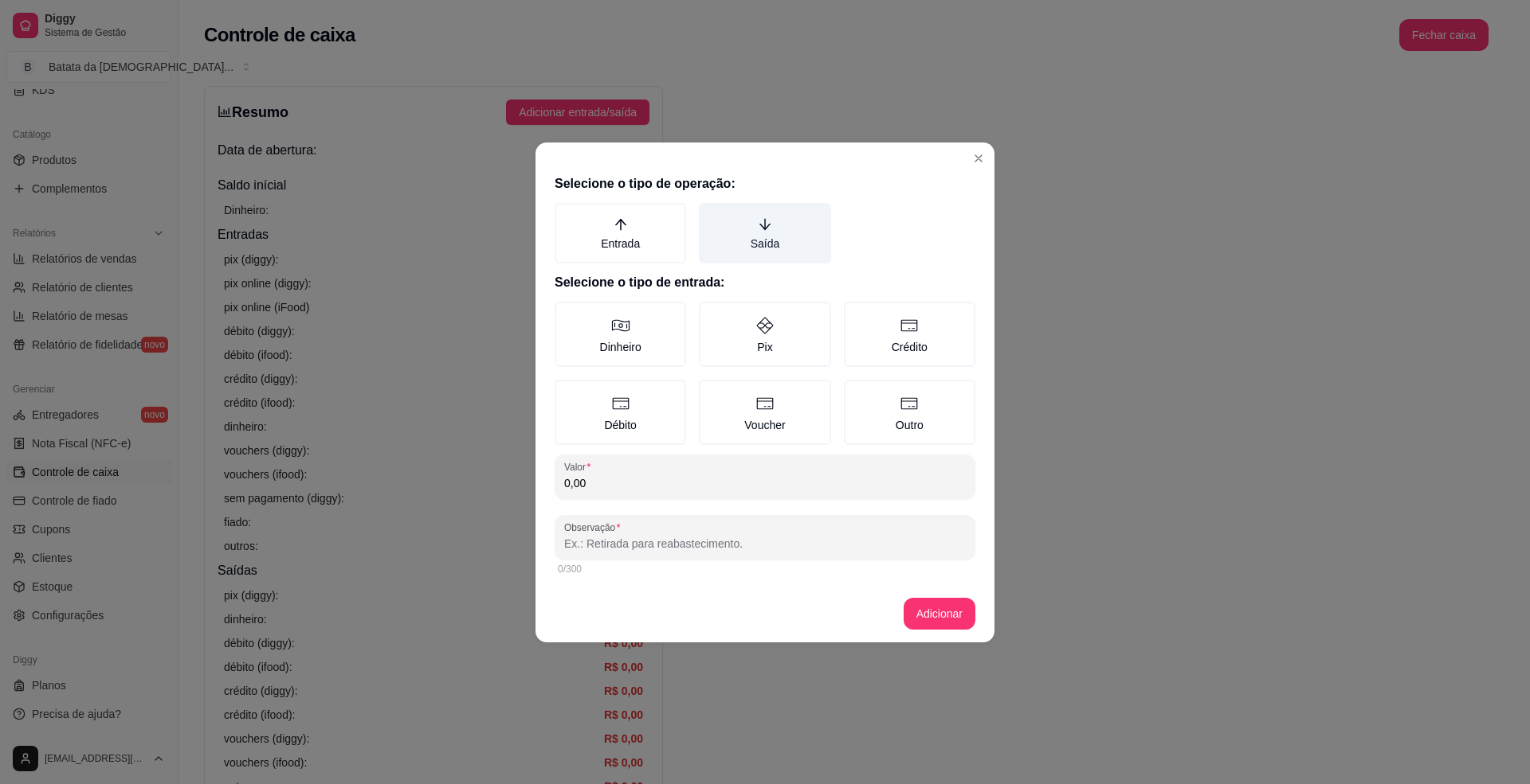
click at [763, 236] on label "Saída" at bounding box center [764, 233] width 131 height 60
click at [711, 215] on button "Saída" at bounding box center [704, 209] width 13 height 13
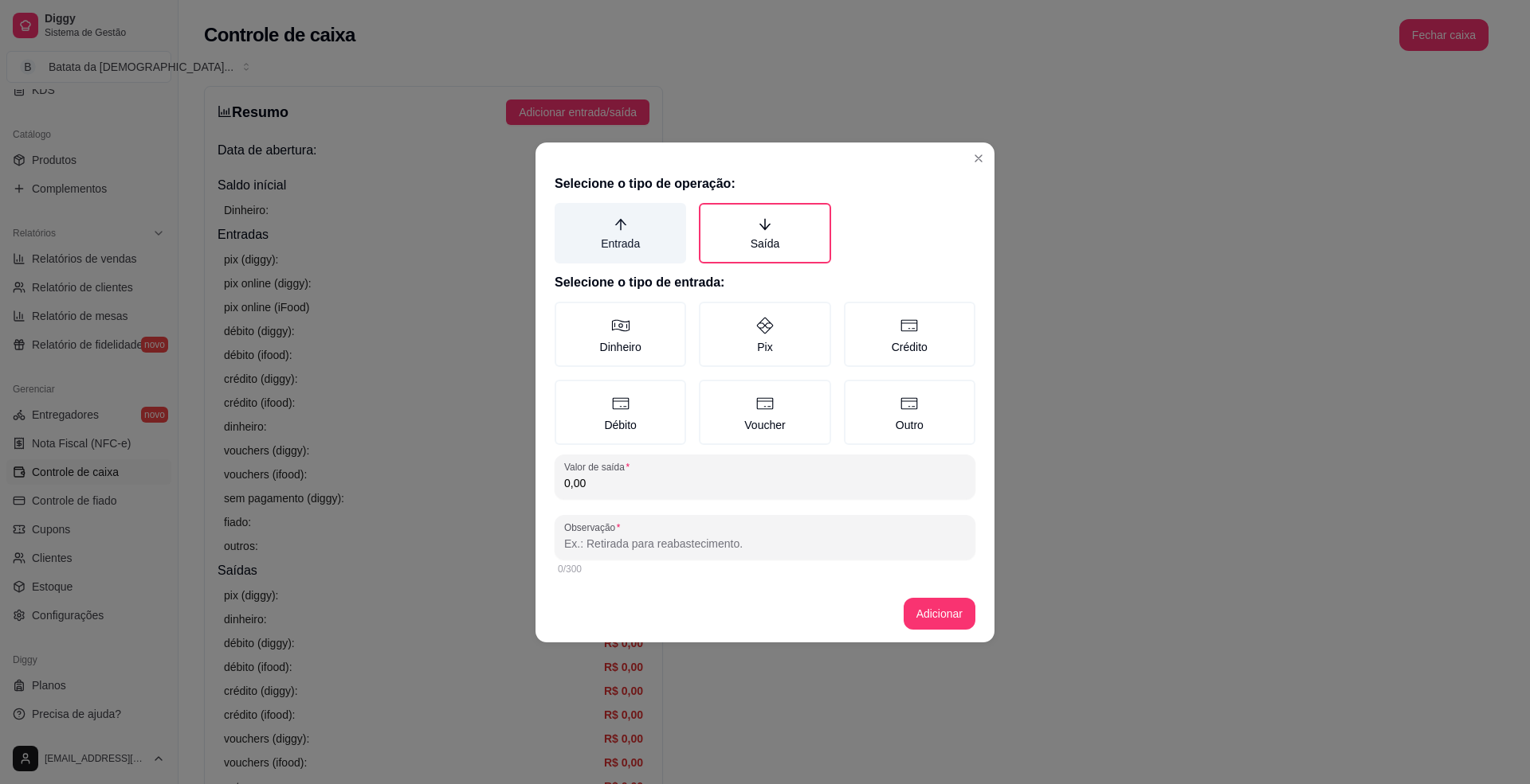
drag, startPoint x: 648, startPoint y: 218, endPoint x: 647, endPoint y: 239, distance: 21.0
click at [648, 219] on label "Entrada" at bounding box center [619, 233] width 131 height 60
click at [567, 215] on button "Entrada" at bounding box center [560, 209] width 13 height 13
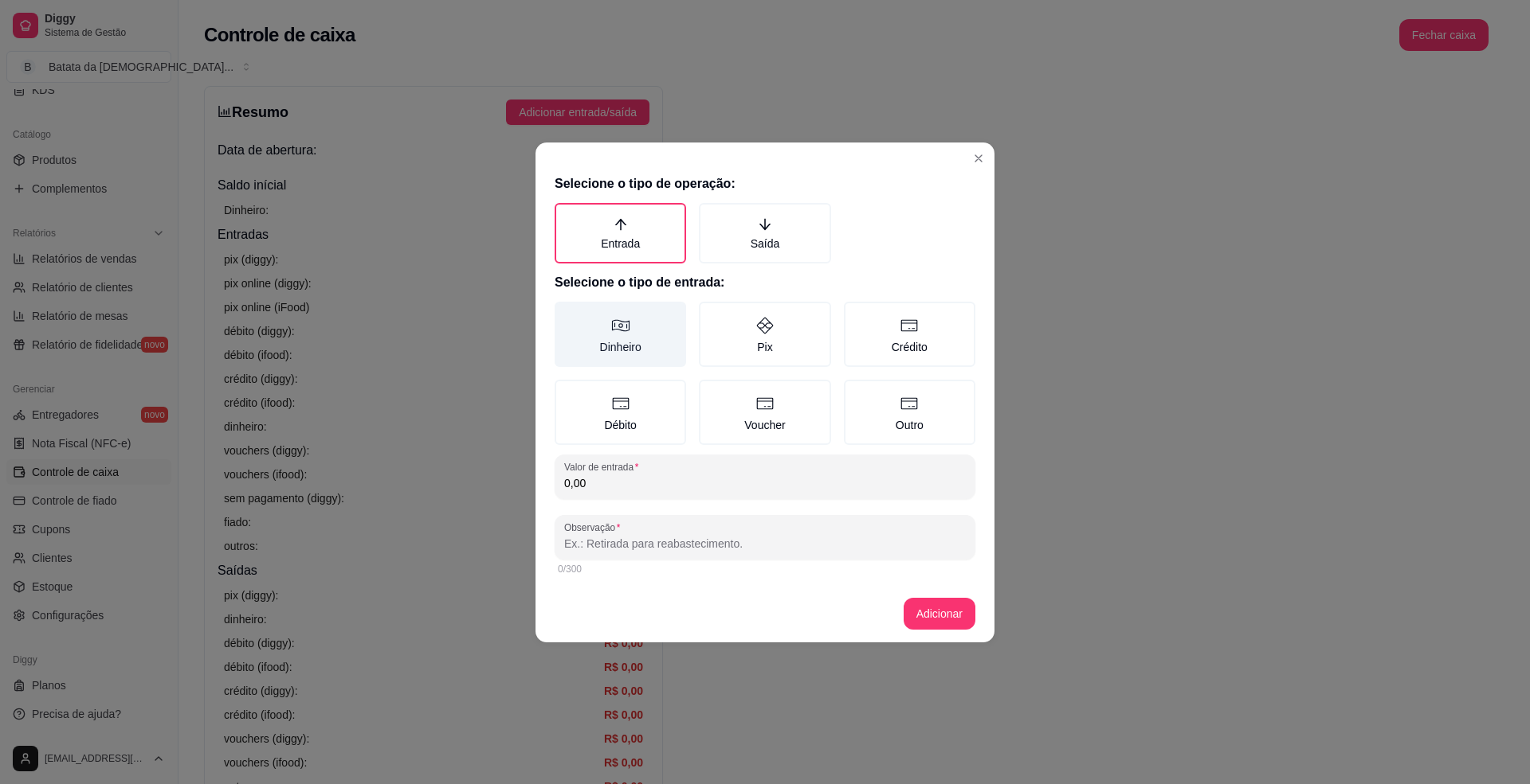
drag, startPoint x: 629, startPoint y: 344, endPoint x: 623, endPoint y: 353, distance: 10.8
click at [629, 346] on label "Dinheiro" at bounding box center [619, 334] width 131 height 65
click at [567, 314] on button "Dinheiro" at bounding box center [560, 307] width 13 height 13
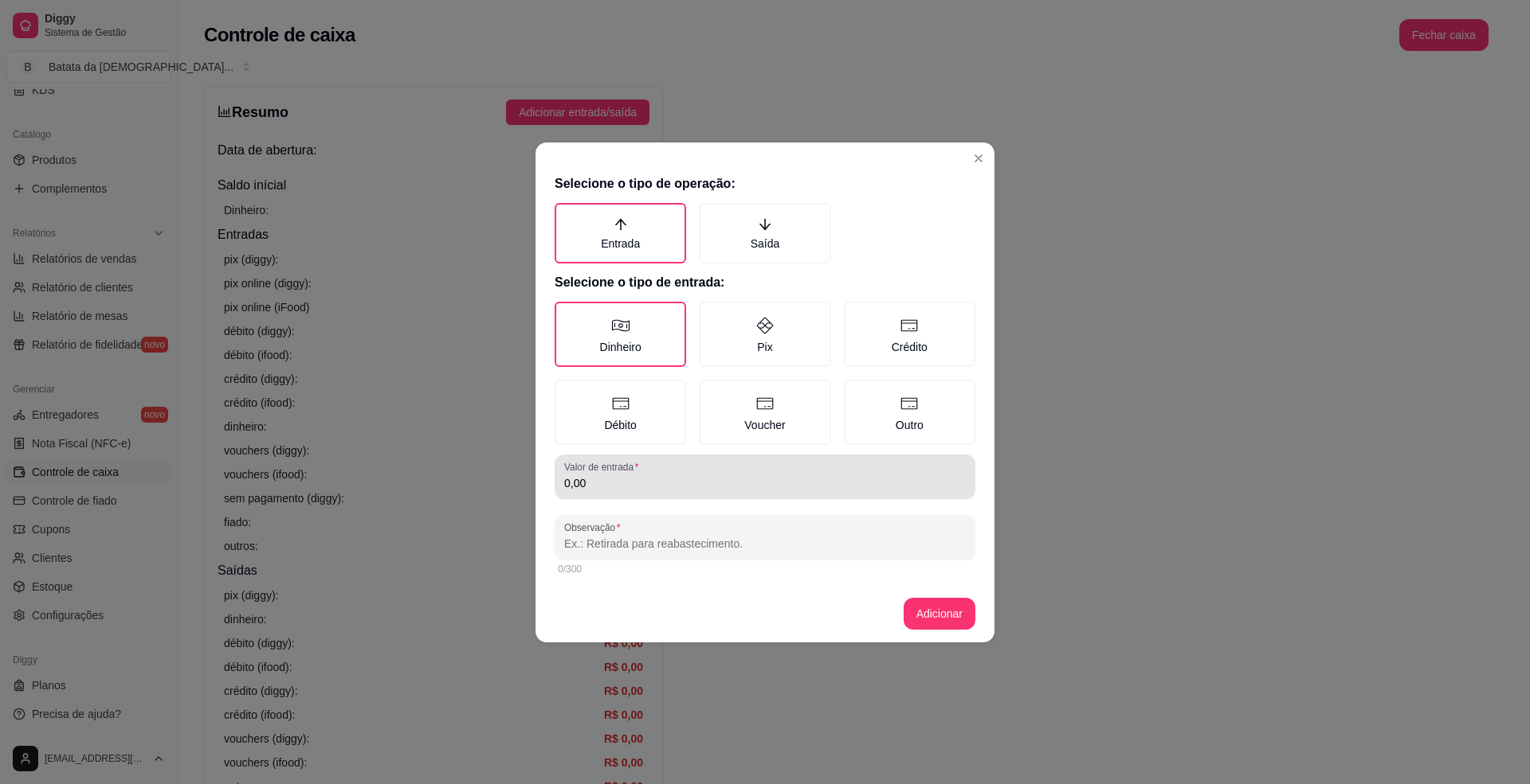
click at [669, 491] on div "0,00" at bounding box center [765, 477] width 402 height 32
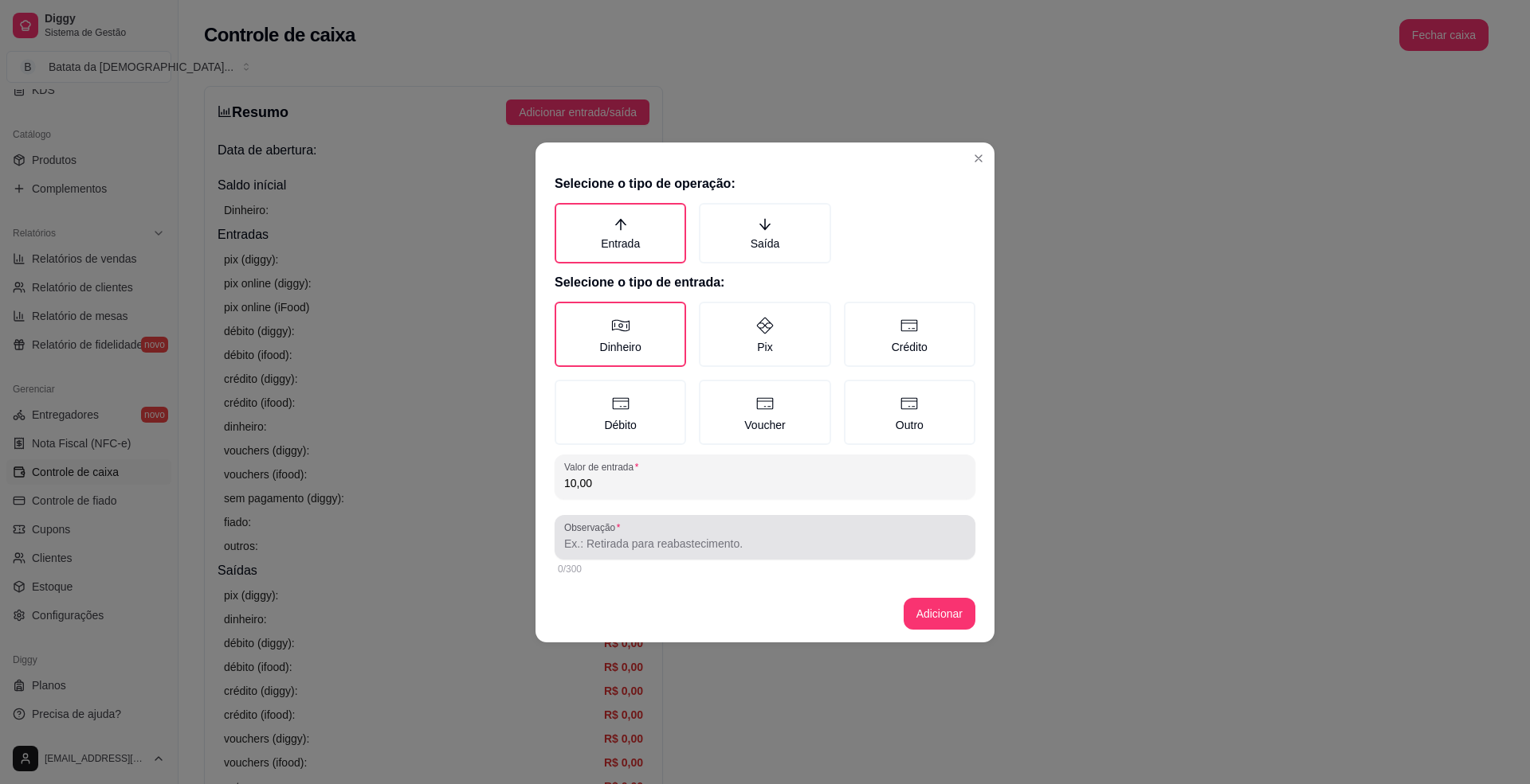
type input "10,00"
click at [711, 547] on input "Observação" at bounding box center [765, 544] width 402 height 16
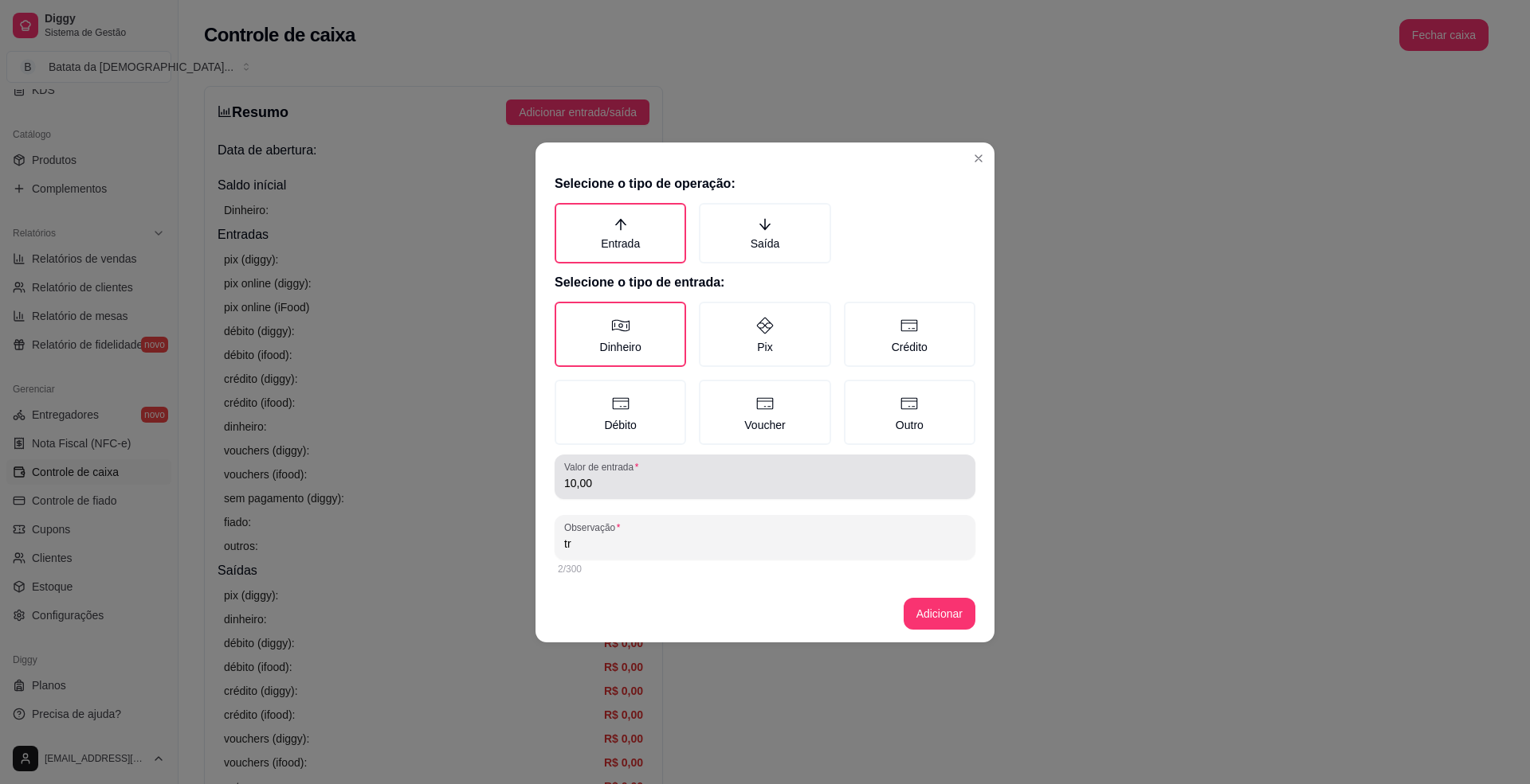
type input "t"
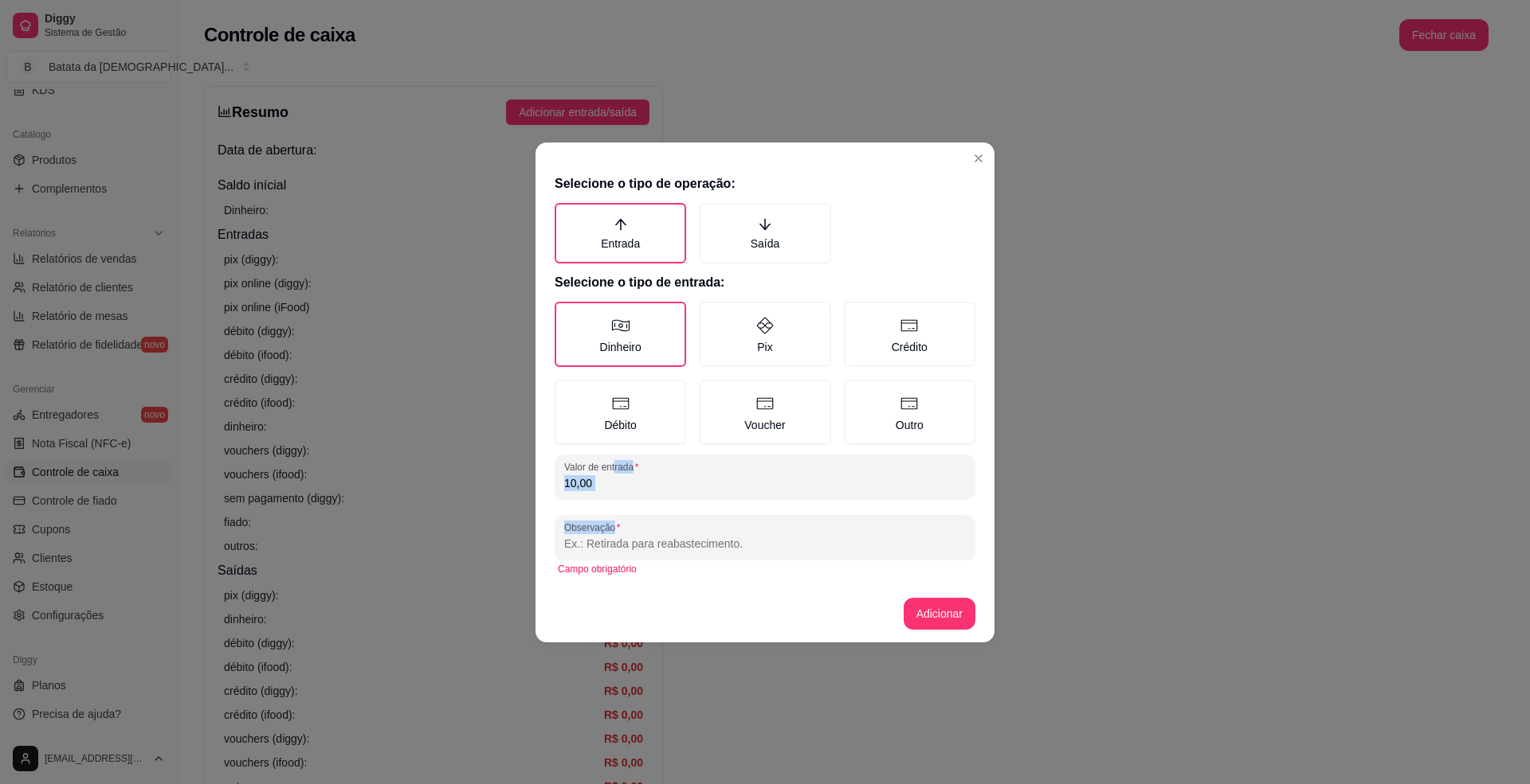
drag, startPoint x: 616, startPoint y: 491, endPoint x: 555, endPoint y: 516, distance: 65.9
click at [555, 516] on div "Selecione o tipo de operação: Entrada Saída Selecione o tipo de entrada: Dinhei…" at bounding box center [765, 376] width 459 height 417
click at [635, 501] on div "Selecione o tipo de operação: Entrada Saída Selecione o tipo de entrada: Dinhei…" at bounding box center [765, 376] width 459 height 417
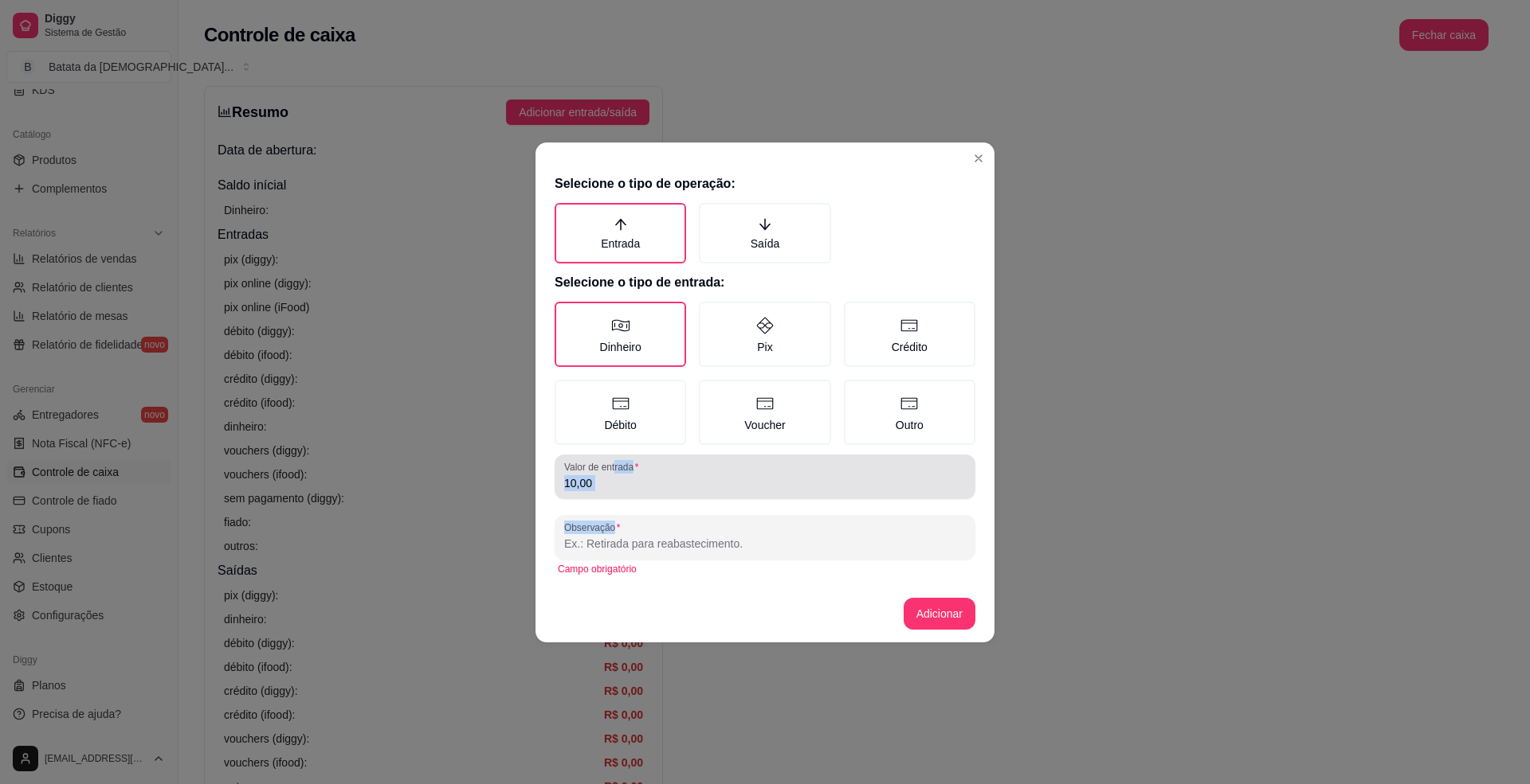
click at [696, 461] on div "10,00" at bounding box center [765, 477] width 402 height 32
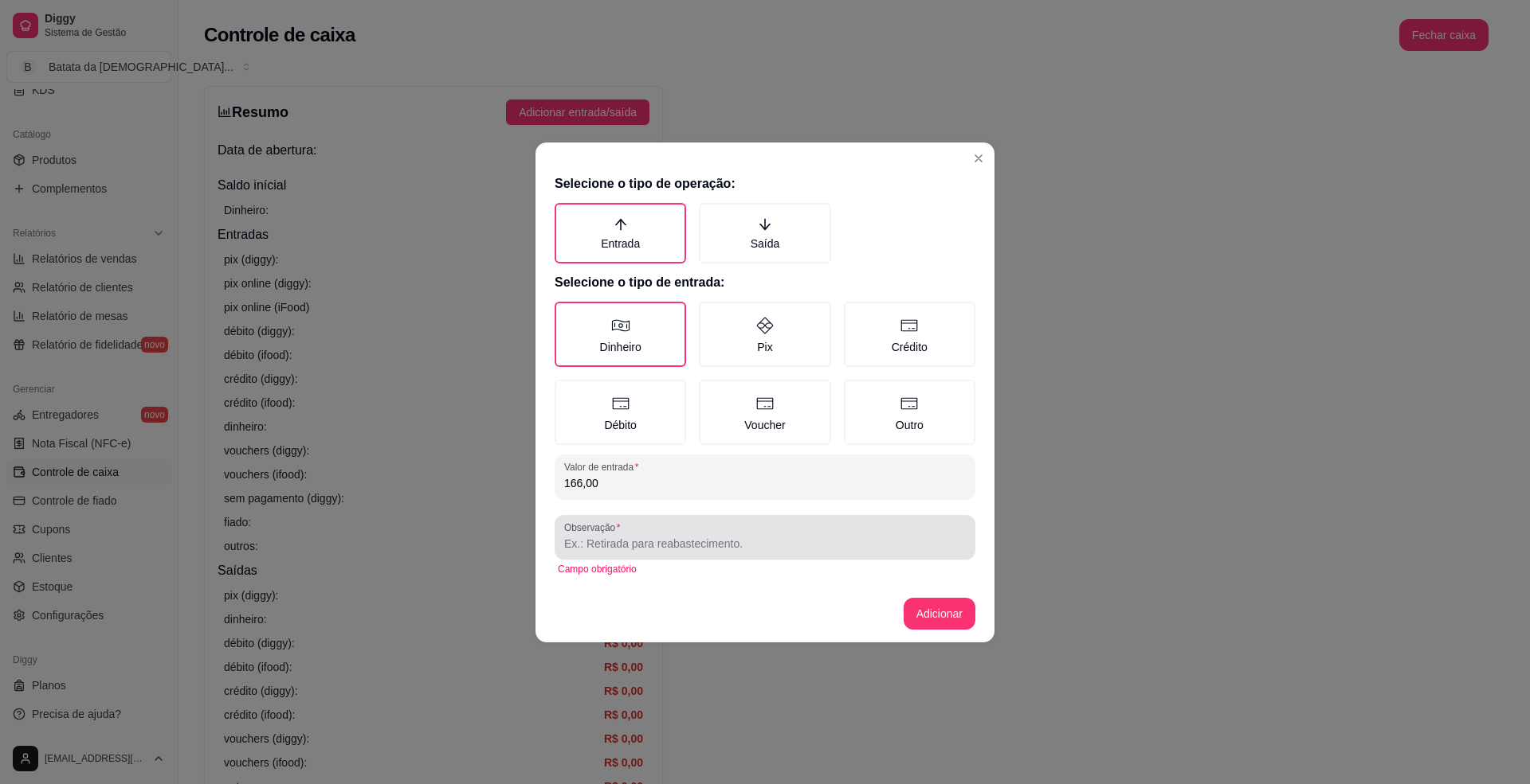
type input "166,00"
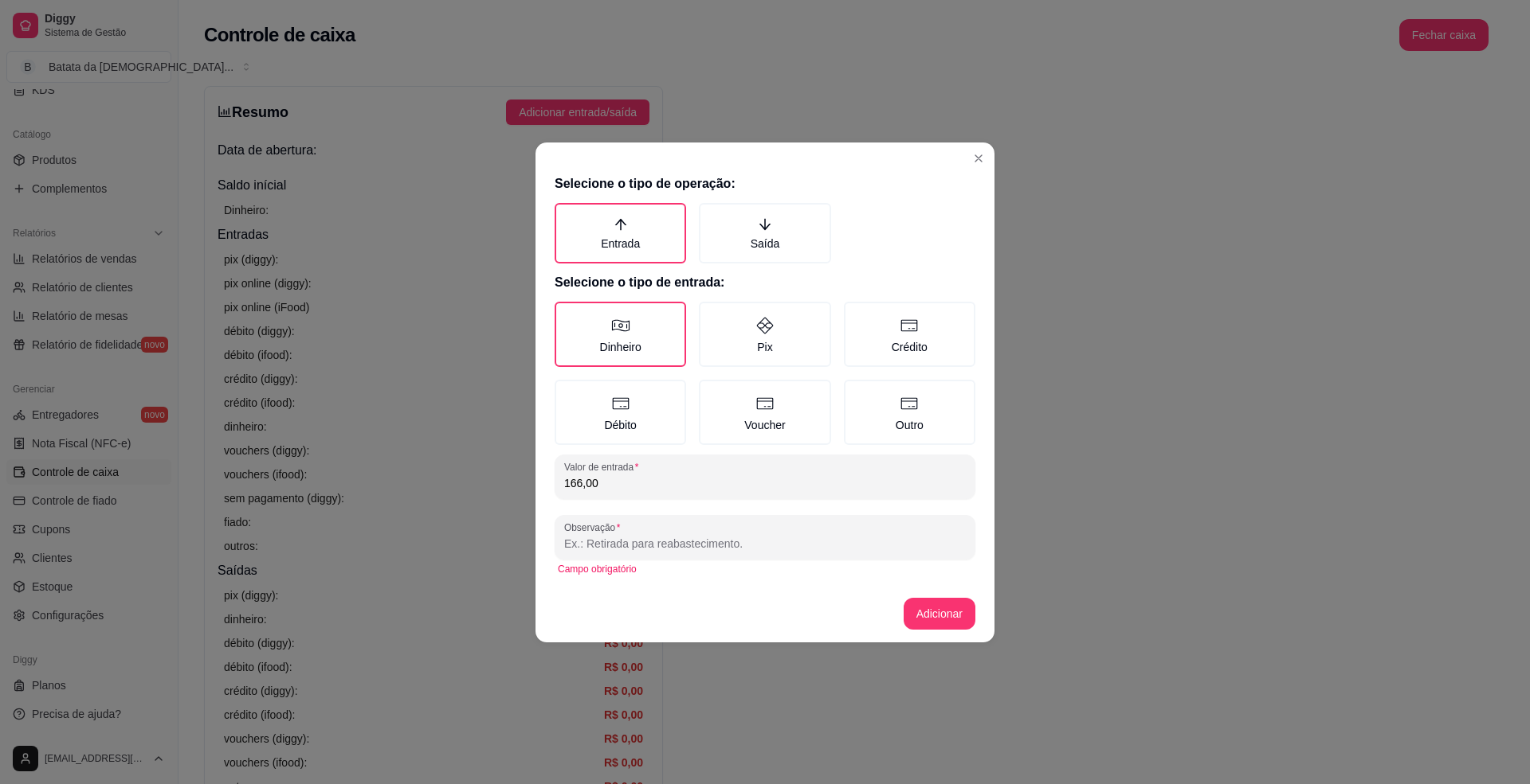
click at [625, 542] on input "Observação" at bounding box center [765, 544] width 402 height 16
type input "cliente fez o pagemento no debito"
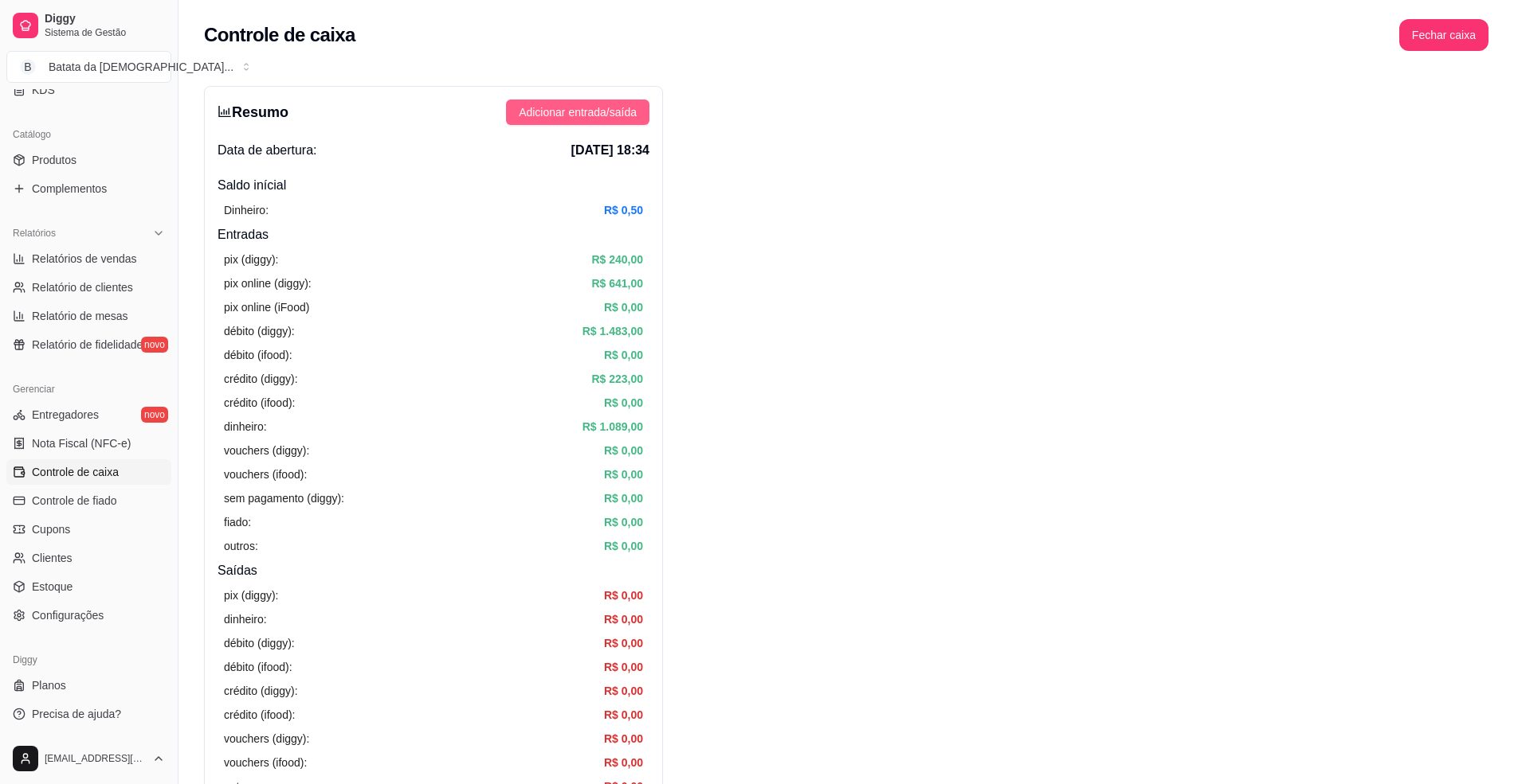
click at [578, 113] on span "Adicionar entrada/saída" at bounding box center [577, 112] width 118 height 18
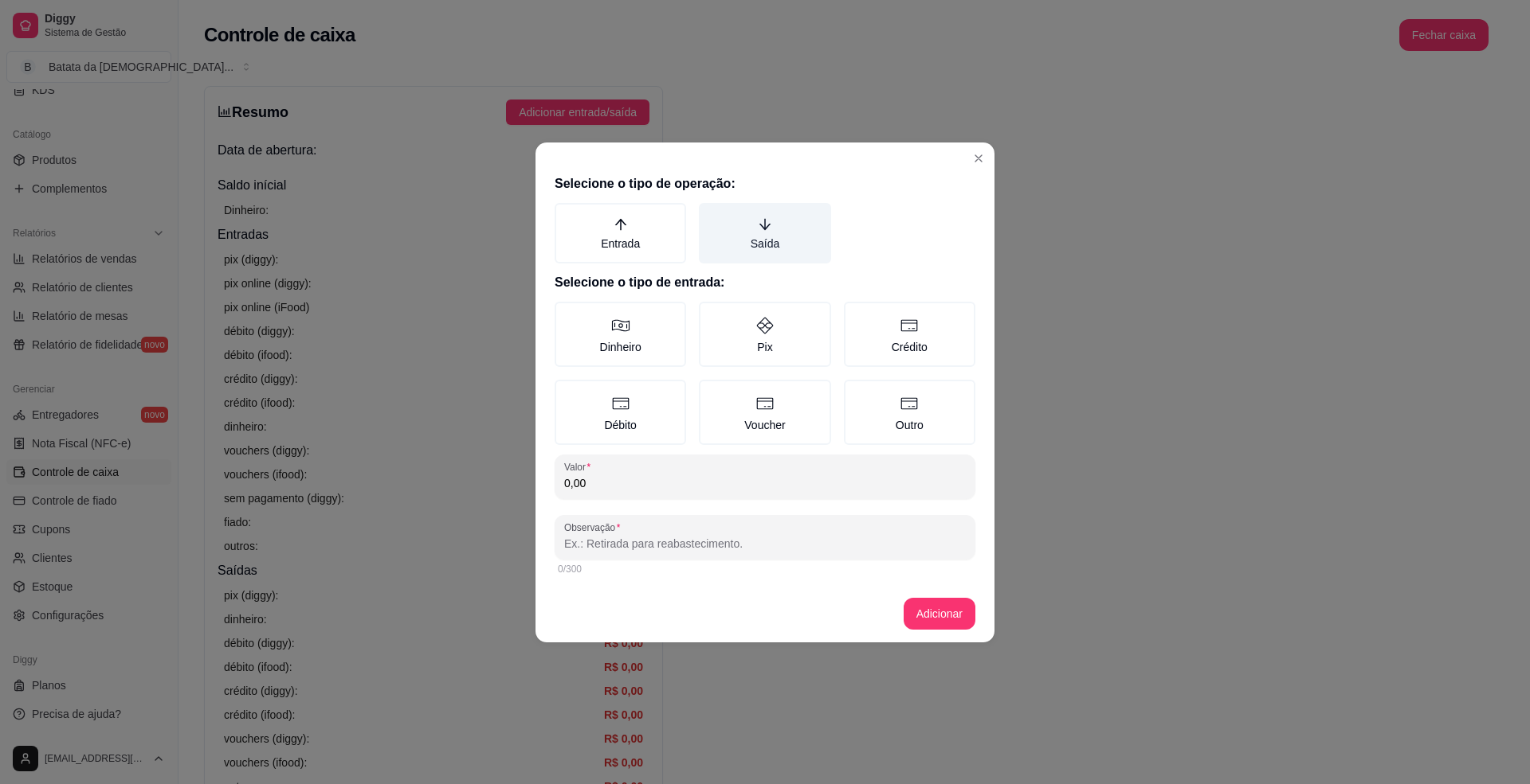
click at [749, 252] on label "Saída" at bounding box center [764, 233] width 131 height 60
click at [711, 215] on button "Saída" at bounding box center [704, 209] width 13 height 13
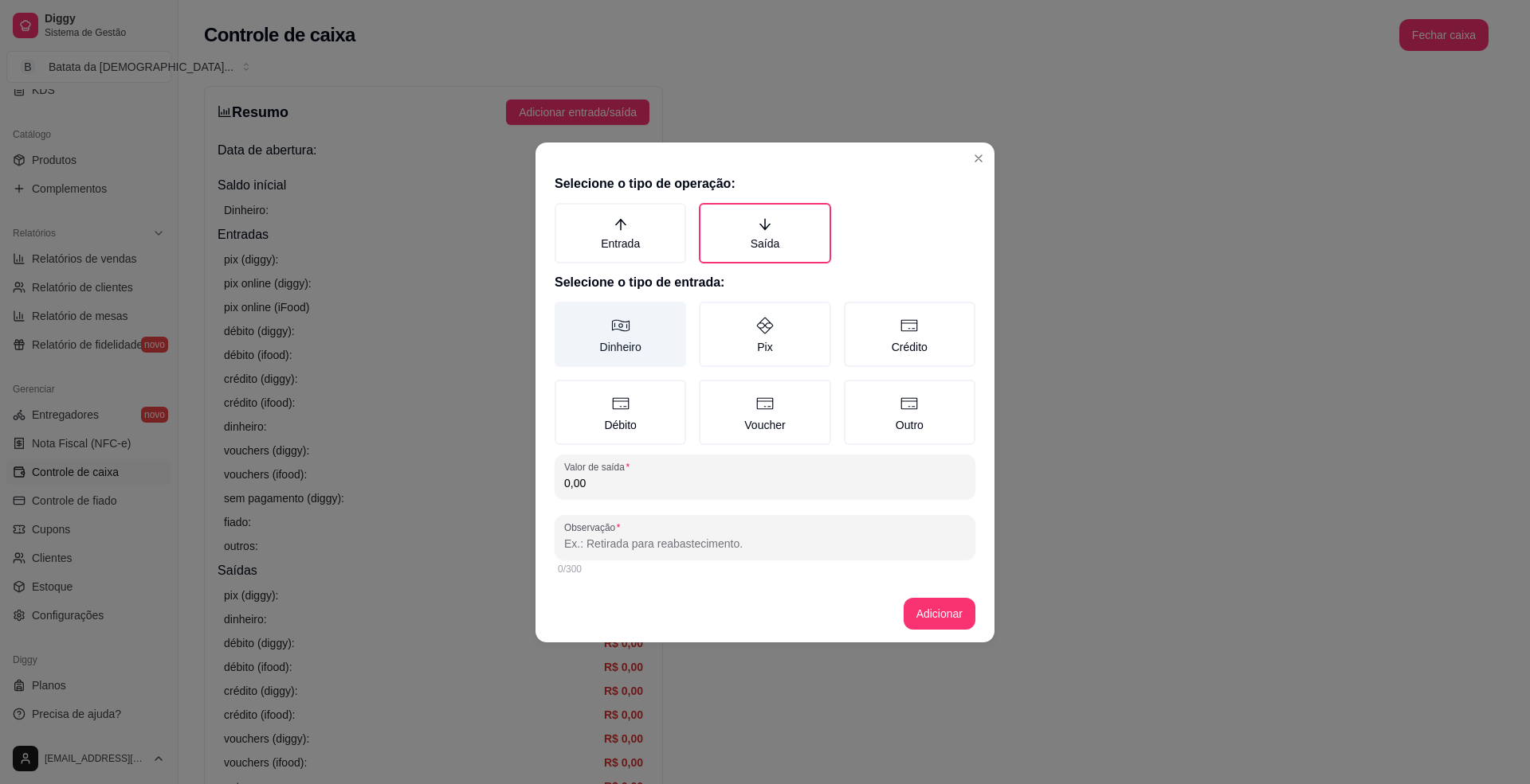
click at [641, 307] on label "Dinheiro" at bounding box center [619, 334] width 131 height 65
click at [567, 307] on button "Dinheiro" at bounding box center [560, 307] width 13 height 13
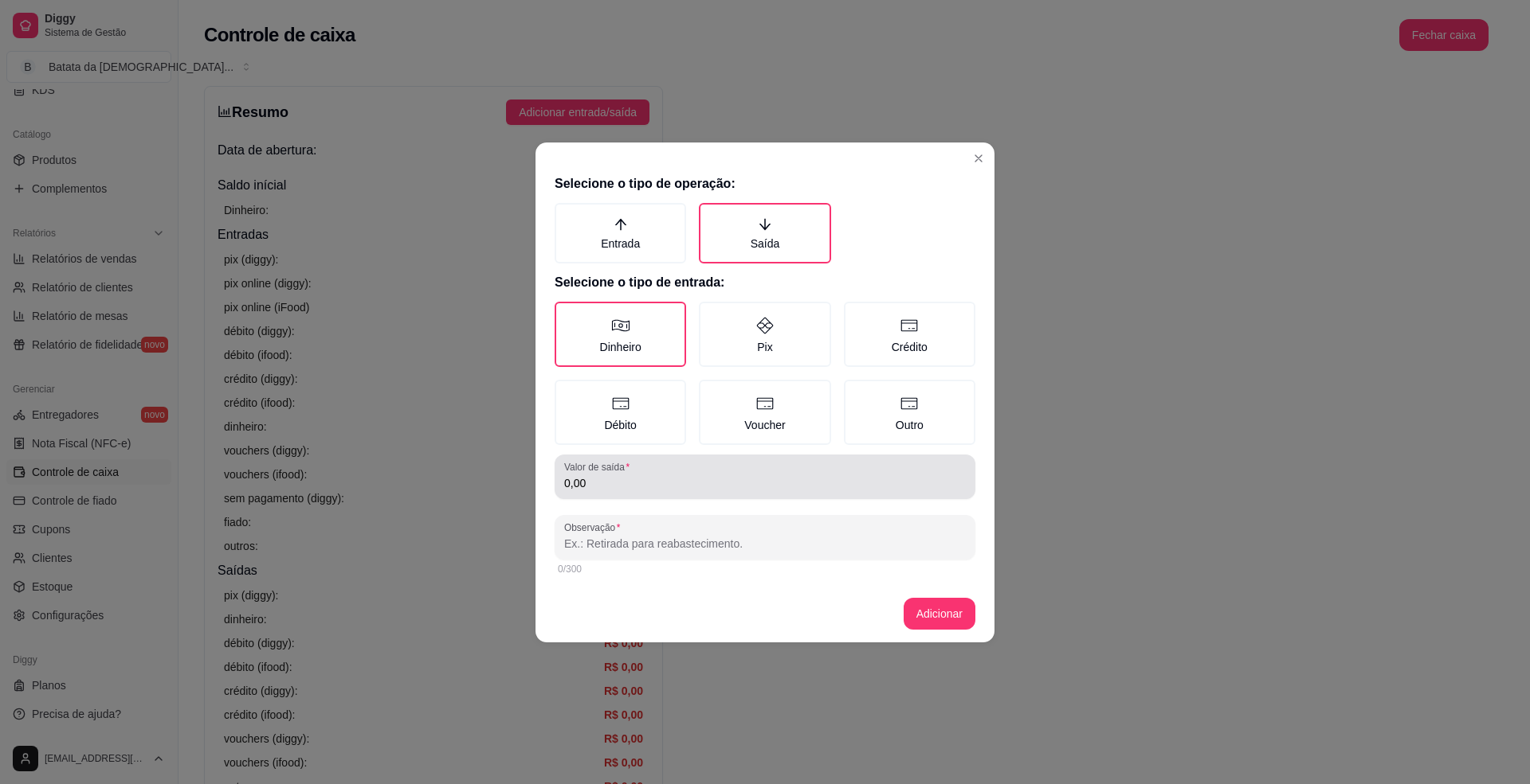
click at [699, 491] on div "Valor de saída 0,00" at bounding box center [765, 477] width 420 height 44
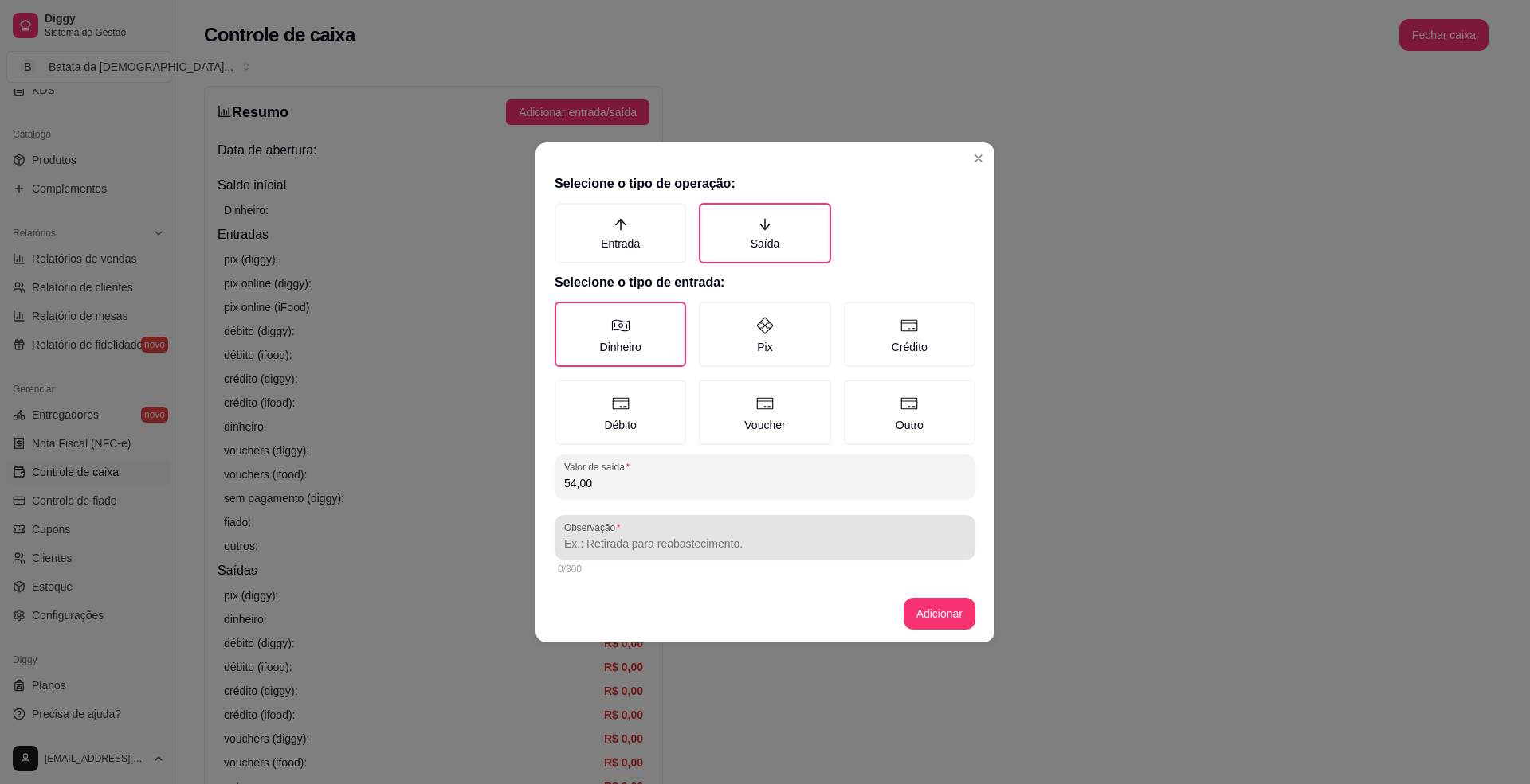
type input "54,00"
click at [642, 532] on div at bounding box center [765, 538] width 402 height 32
type input "cliente gabrielly fez o pagamento de 54,00 no credido"
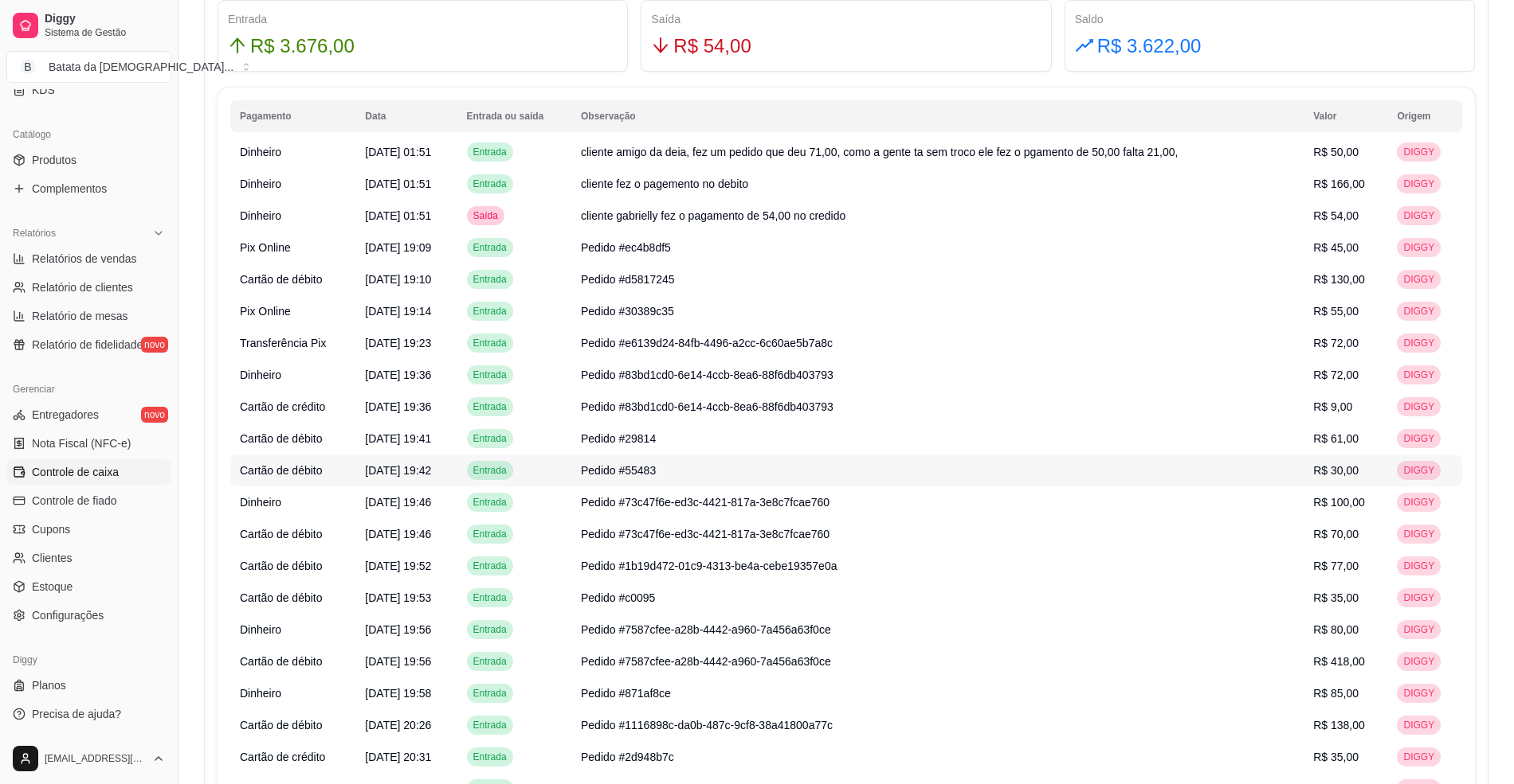
scroll to position [956, 0]
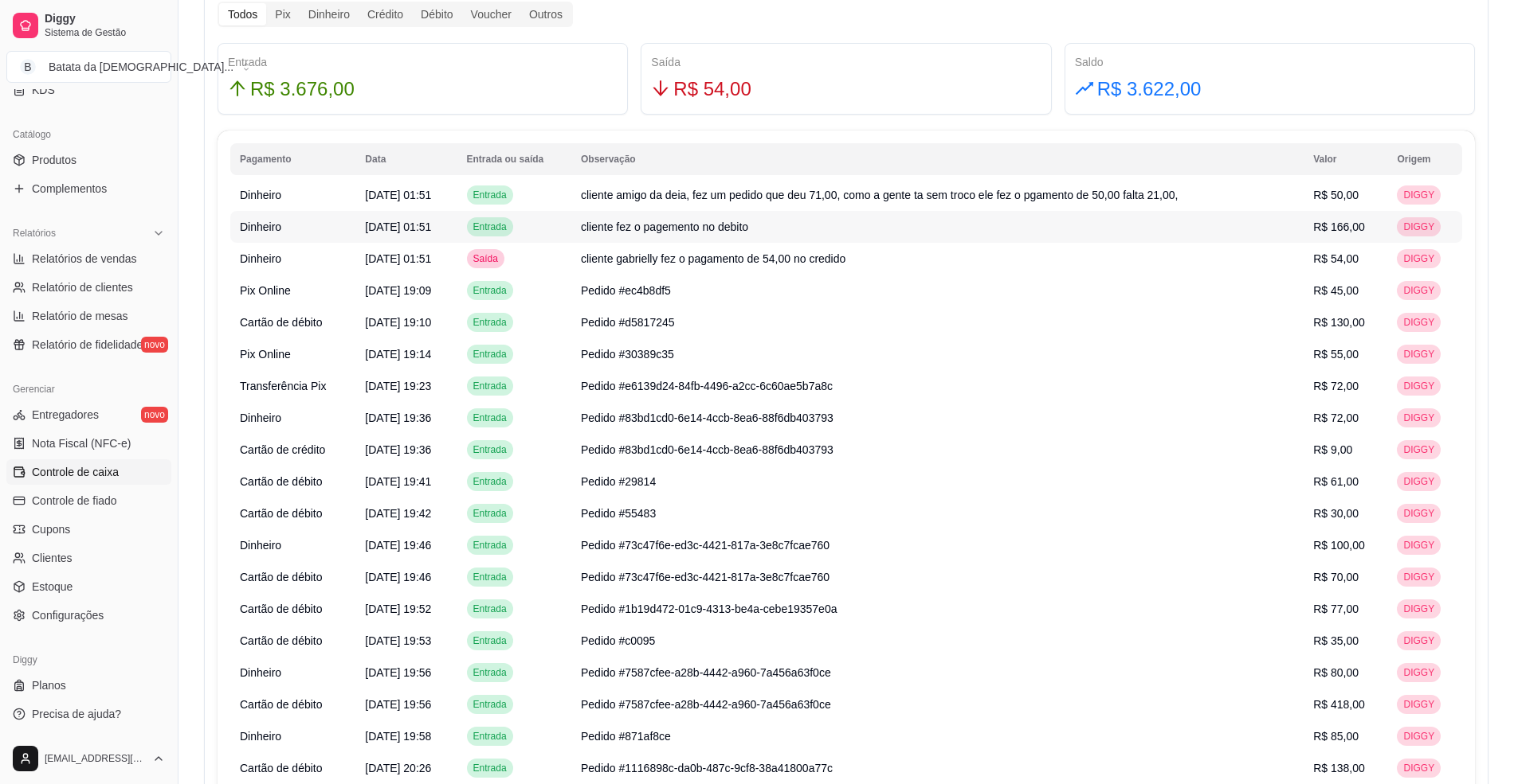
click at [1397, 231] on td "DIGGY" at bounding box center [1423, 227] width 74 height 32
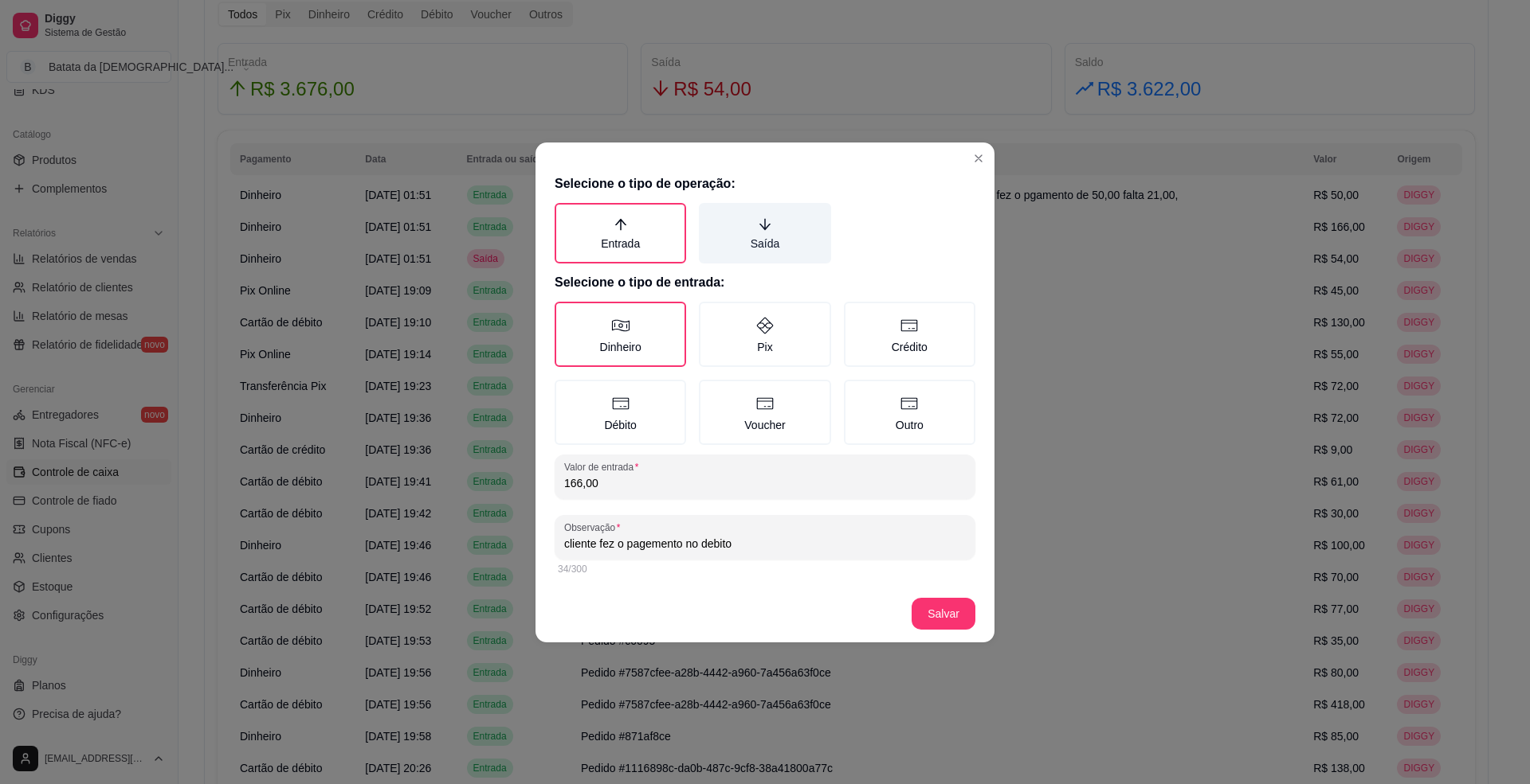
click at [778, 243] on label "Saída" at bounding box center [764, 233] width 131 height 60
click at [711, 215] on button "Saída" at bounding box center [704, 209] width 13 height 13
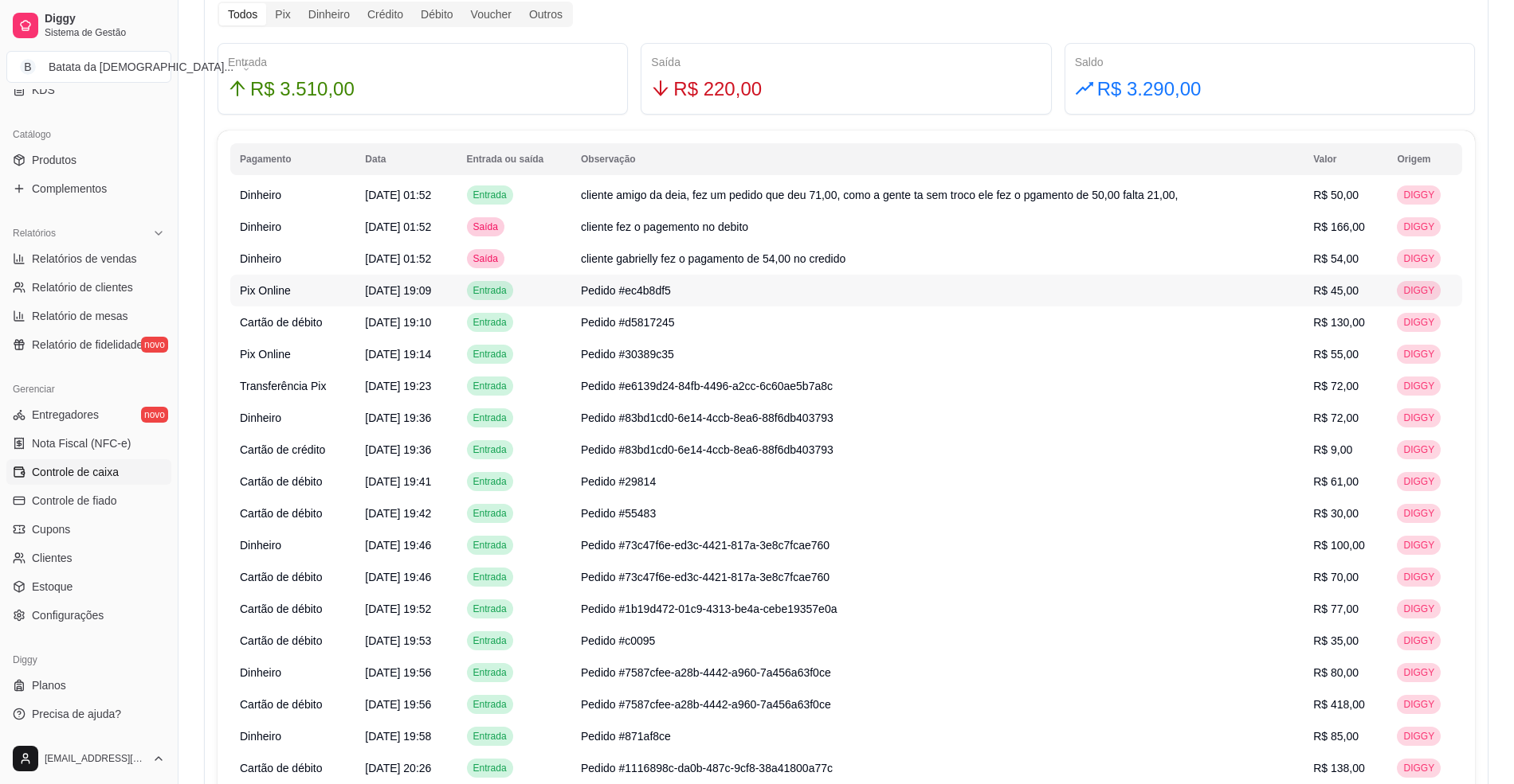
click at [897, 284] on td "Pedido #ec4b8df5" at bounding box center [937, 291] width 732 height 32
click at [897, 288] on td "Pedido #ec4b8df5" at bounding box center [937, 291] width 732 height 32
click at [1427, 295] on span "DIGGY" at bounding box center [1419, 291] width 38 height 13
click at [925, 336] on td "Pedido #d5817245" at bounding box center [937, 322] width 732 height 32
click at [1192, 253] on td "cliente gabrielly fez o pagamento de 54,00 no credido" at bounding box center [937, 259] width 732 height 32
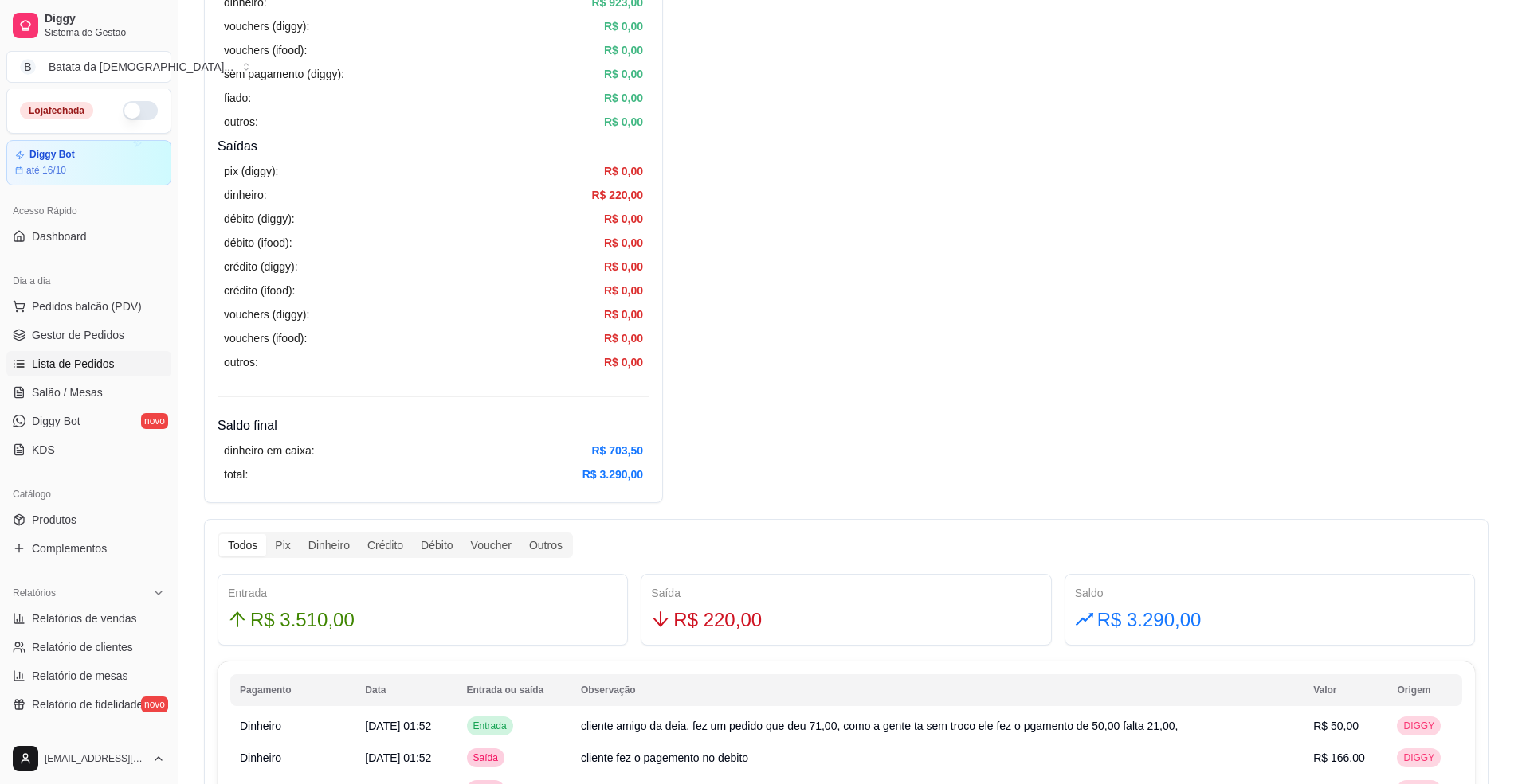
scroll to position [0, 0]
click at [109, 349] on link "Gestor de Pedidos" at bounding box center [89, 336] width 165 height 25
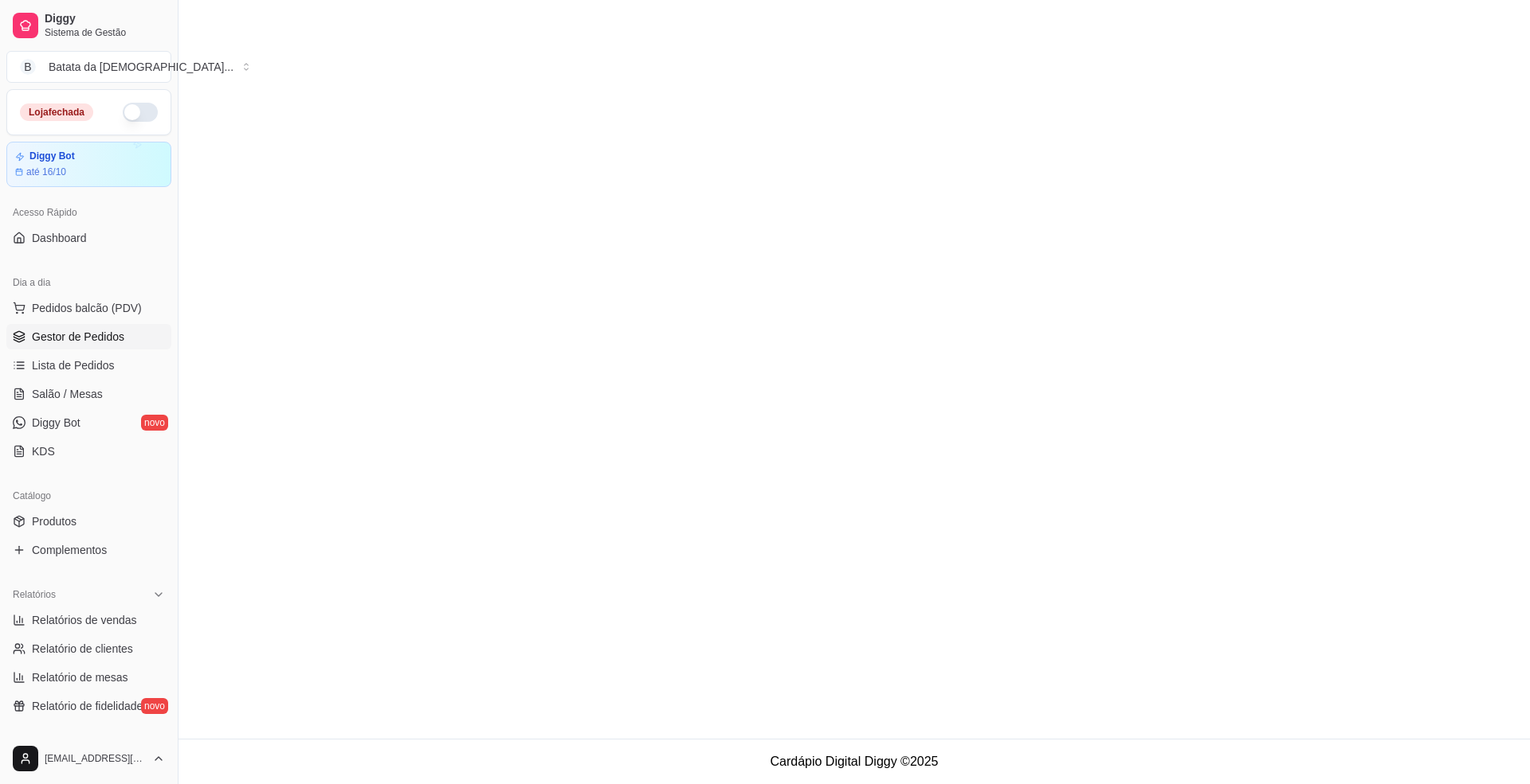
click at [109, 349] on link "Gestor de Pedidos" at bounding box center [89, 336] width 165 height 25
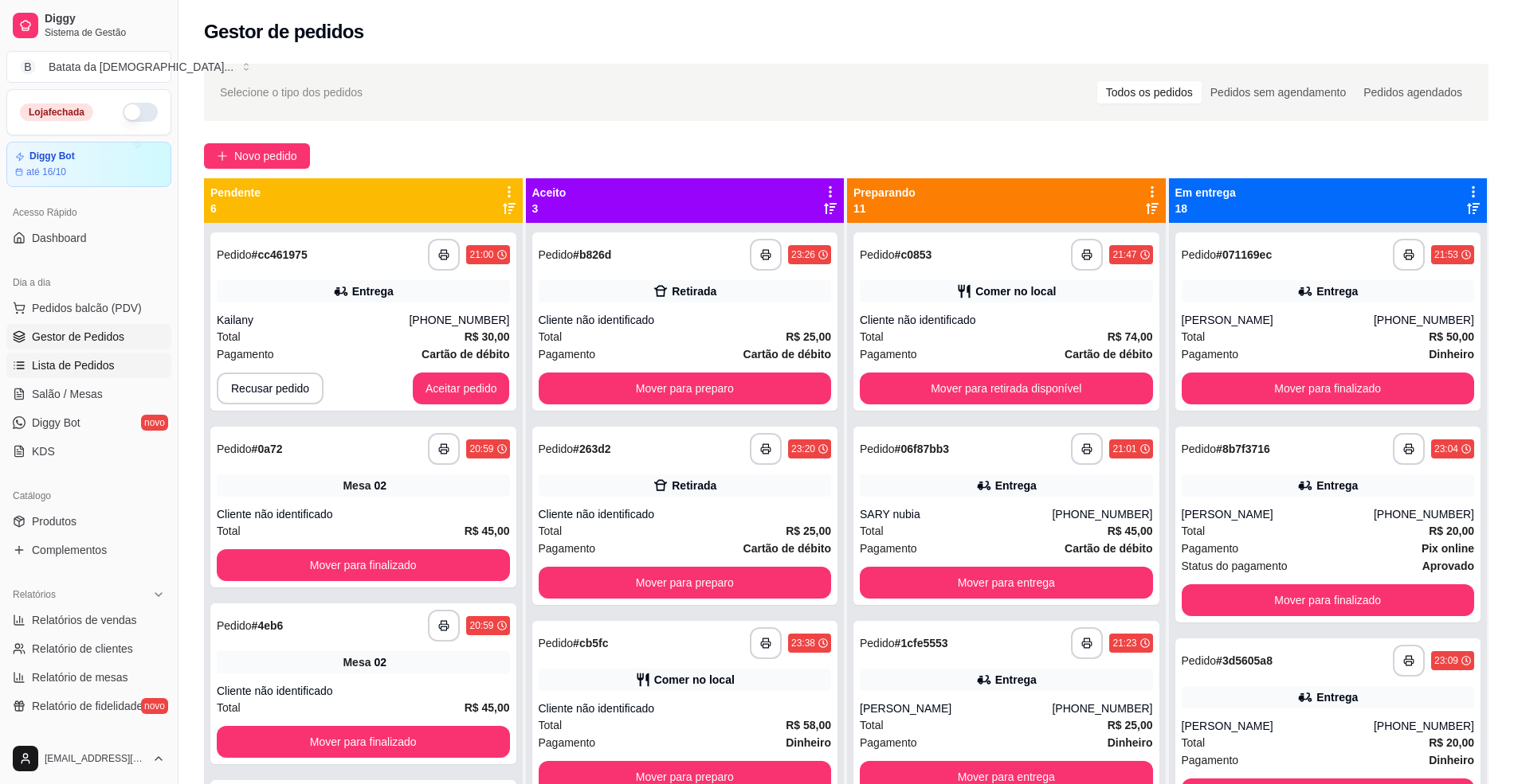
click at [97, 357] on link "Lista de Pedidos" at bounding box center [89, 365] width 165 height 25
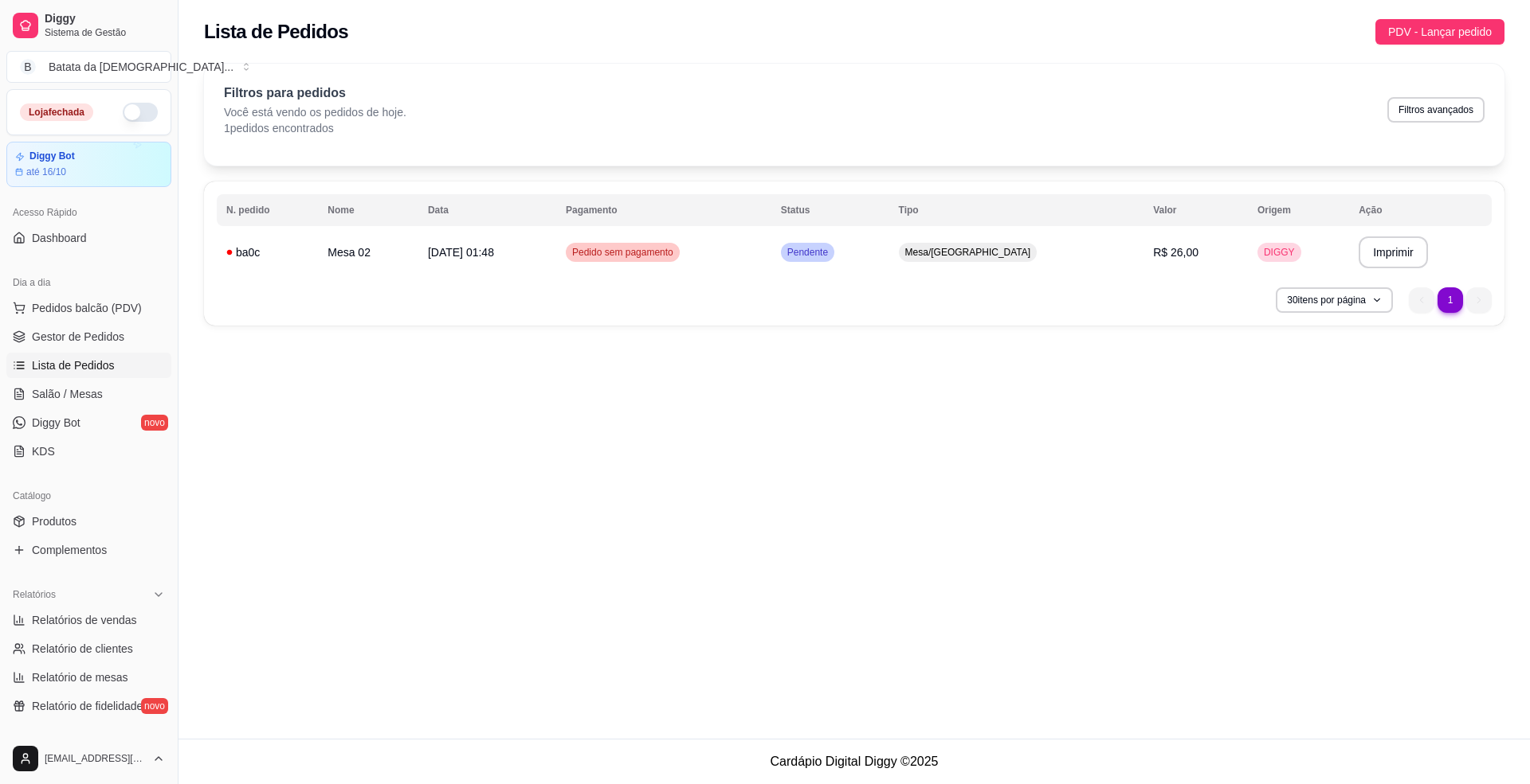
click at [1447, 95] on div "Filtros para pedidos Você está vendo os pedidos de hoje. 1 pedidos encontrados …" at bounding box center [853, 110] width 1260 height 53
click at [1443, 104] on button "Filtros avançados" at bounding box center [1435, 109] width 97 height 25
select select "0"
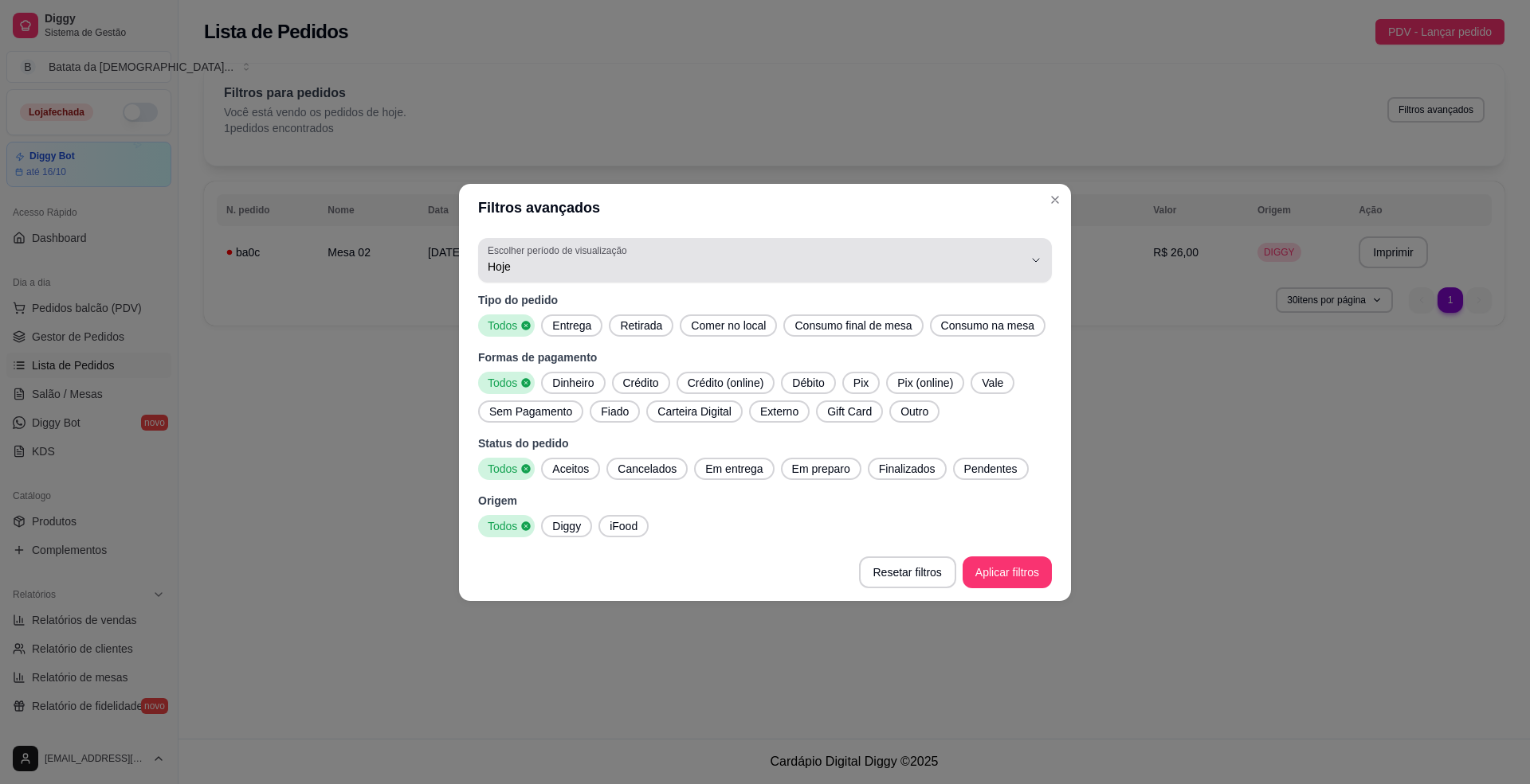
click at [598, 259] on span "Hoje" at bounding box center [755, 267] width 535 height 16
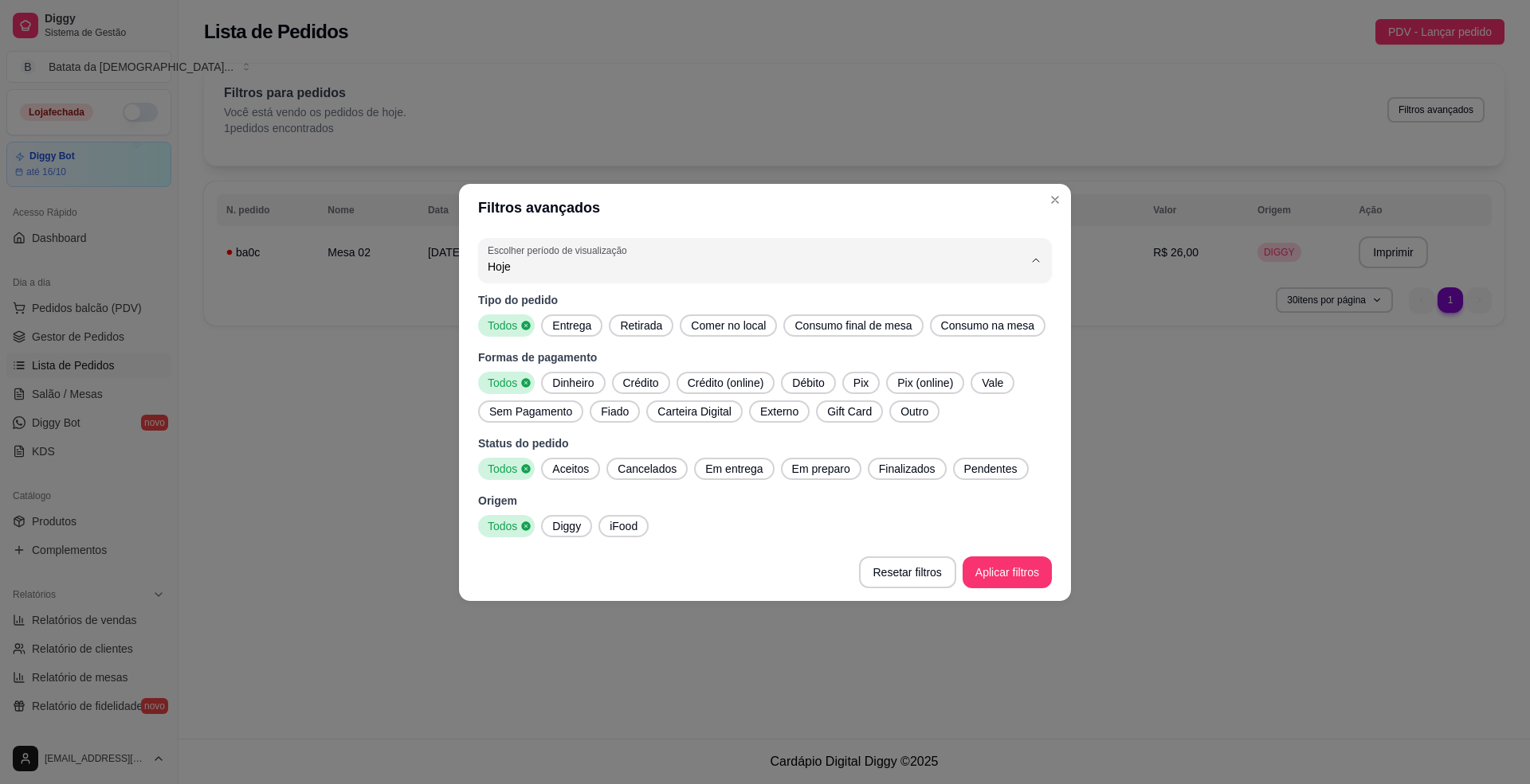
click at [600, 330] on span "Ontem" at bounding box center [757, 330] width 511 height 15
type input "1"
select select "1"
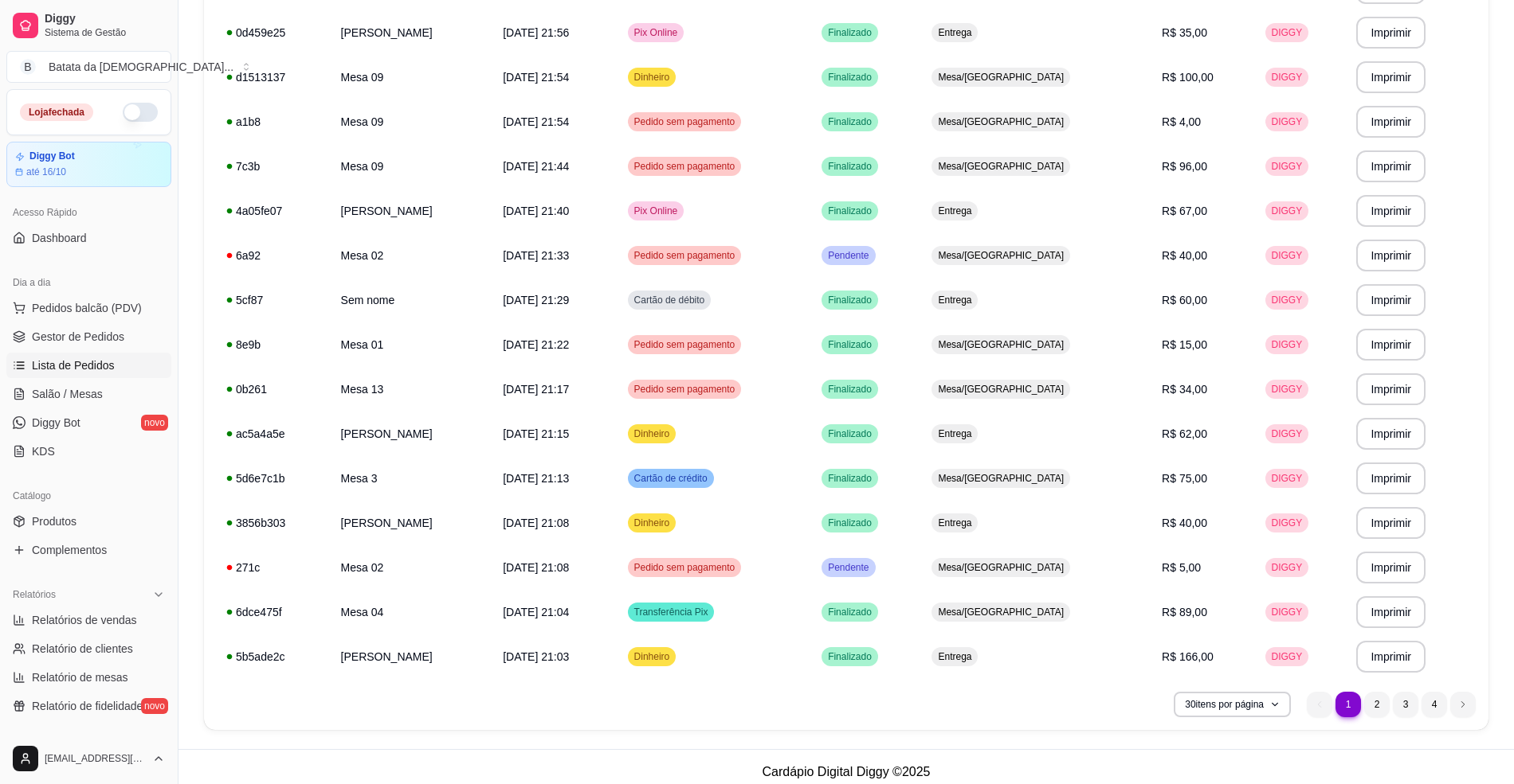
scroll to position [899, 0]
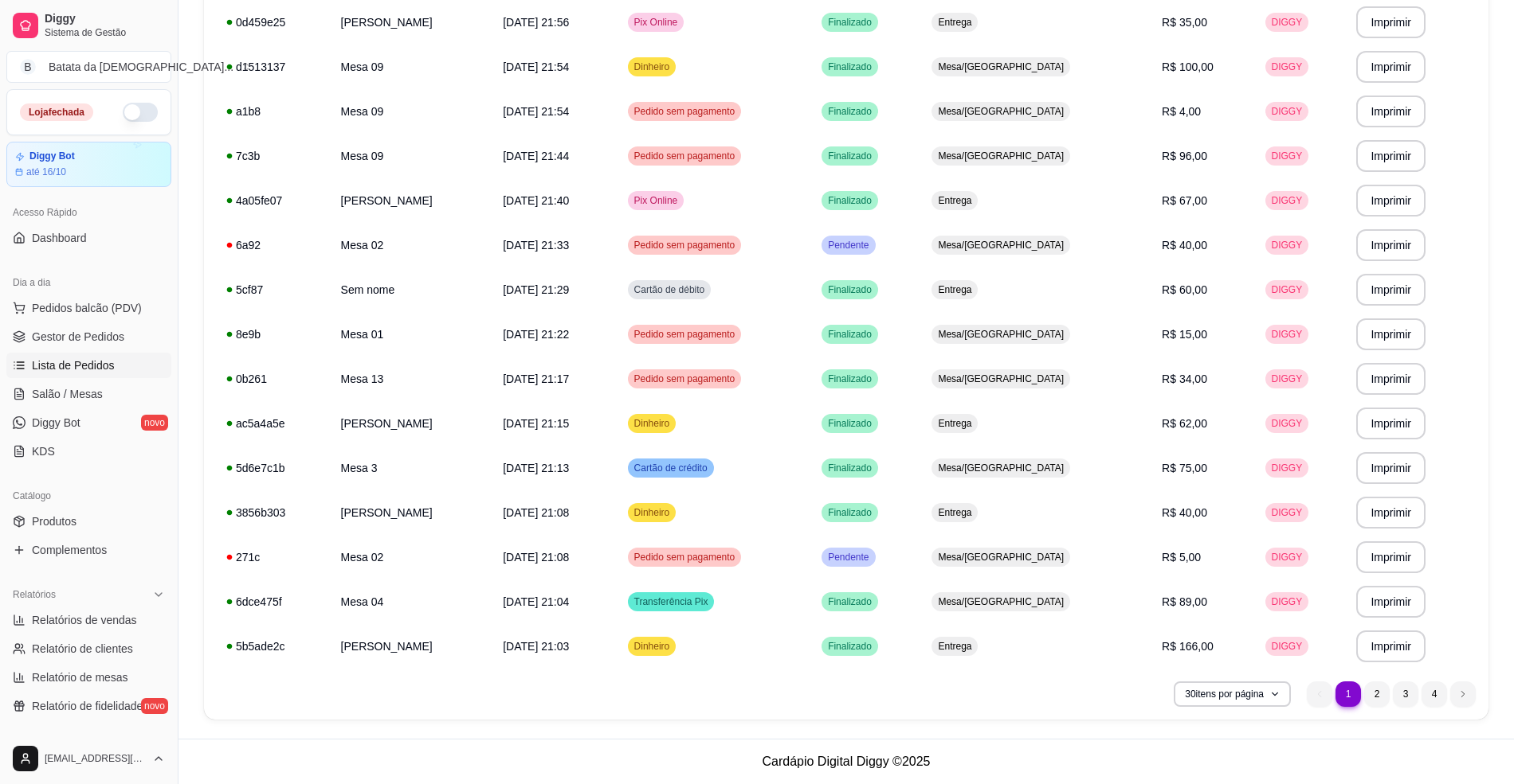
click at [1381, 707] on ul "1 1 2 3 4" at bounding box center [1391, 694] width 169 height 25
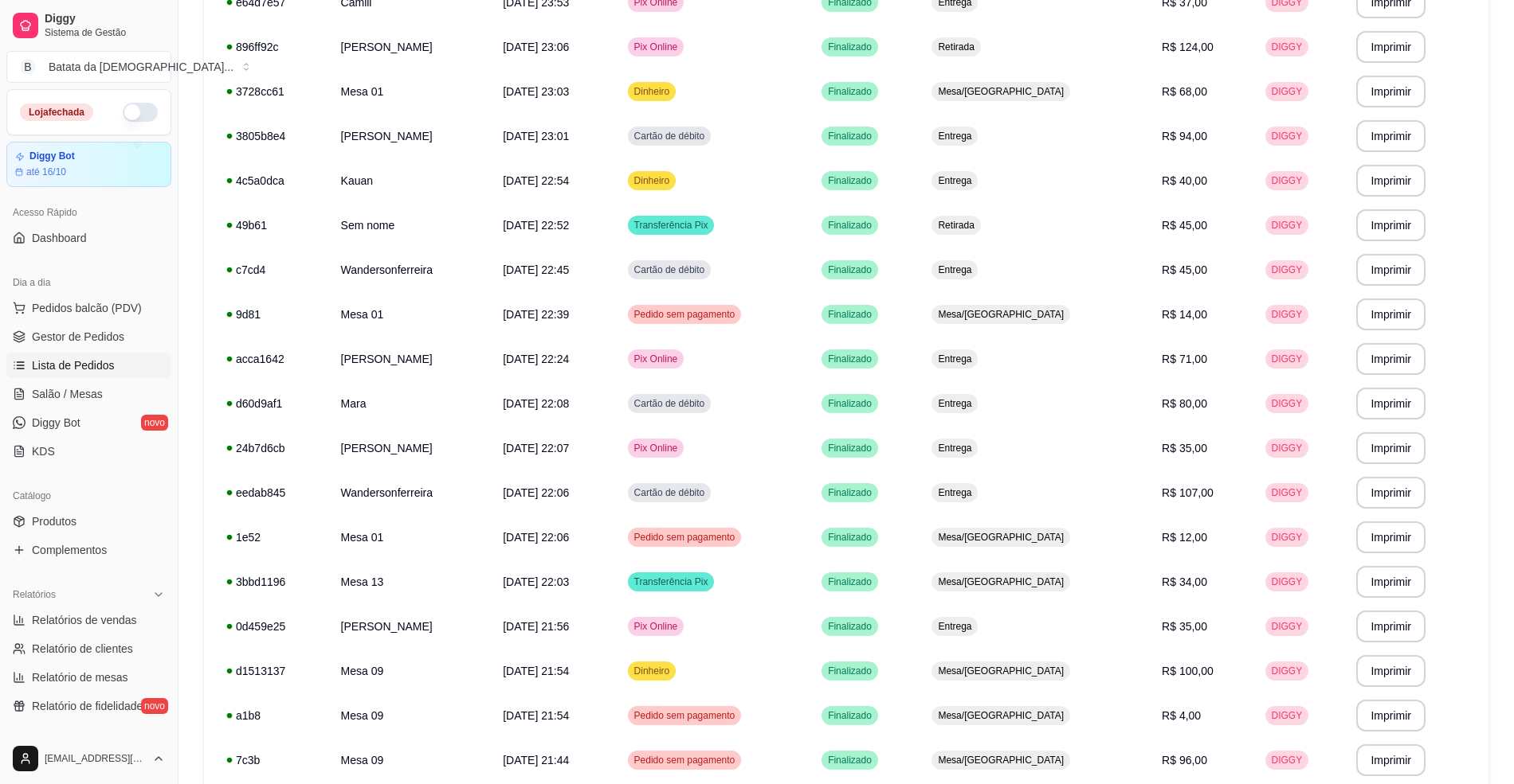
scroll to position [262, 0]
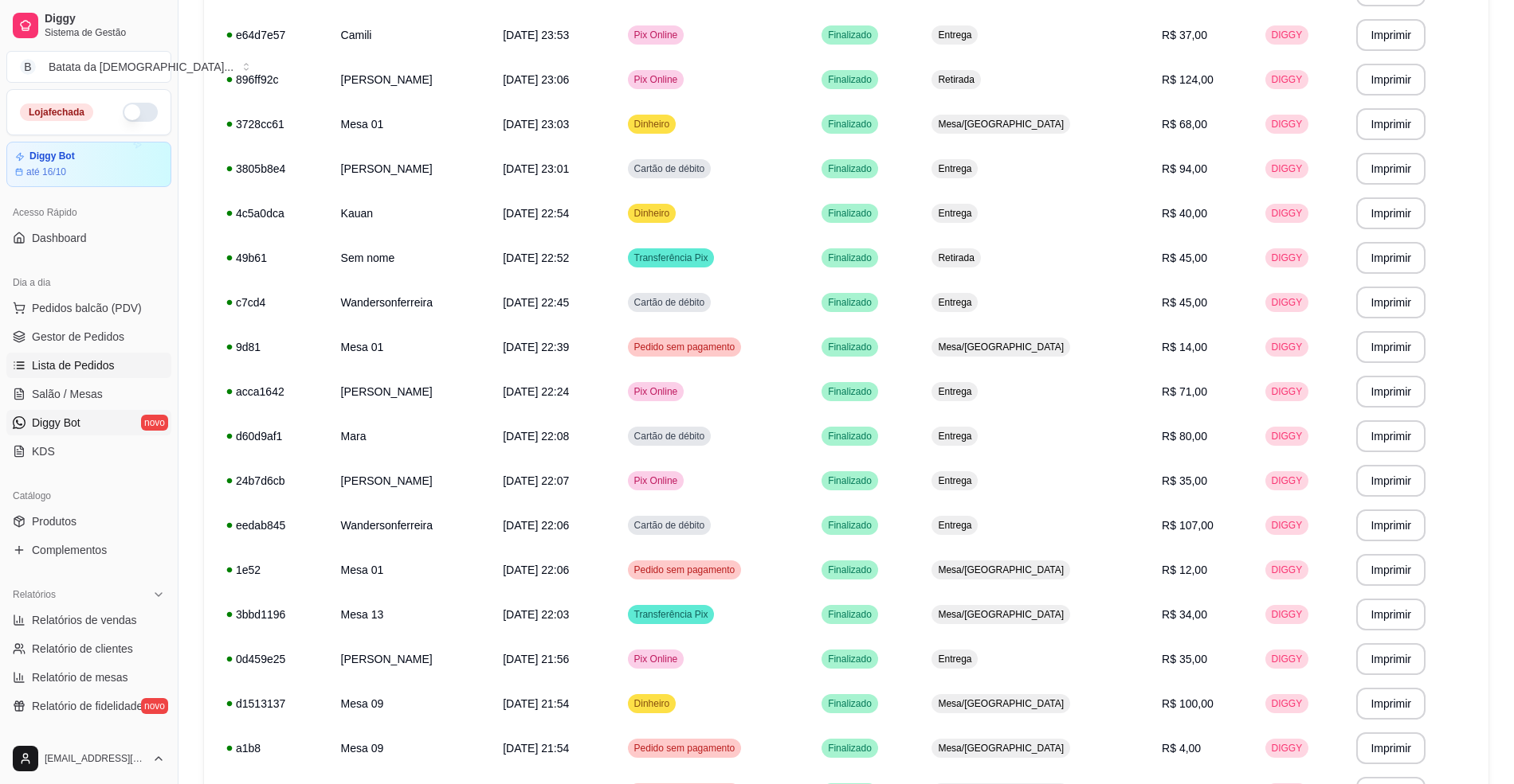
click at [110, 427] on link "Diggy Bot novo" at bounding box center [89, 422] width 165 height 25
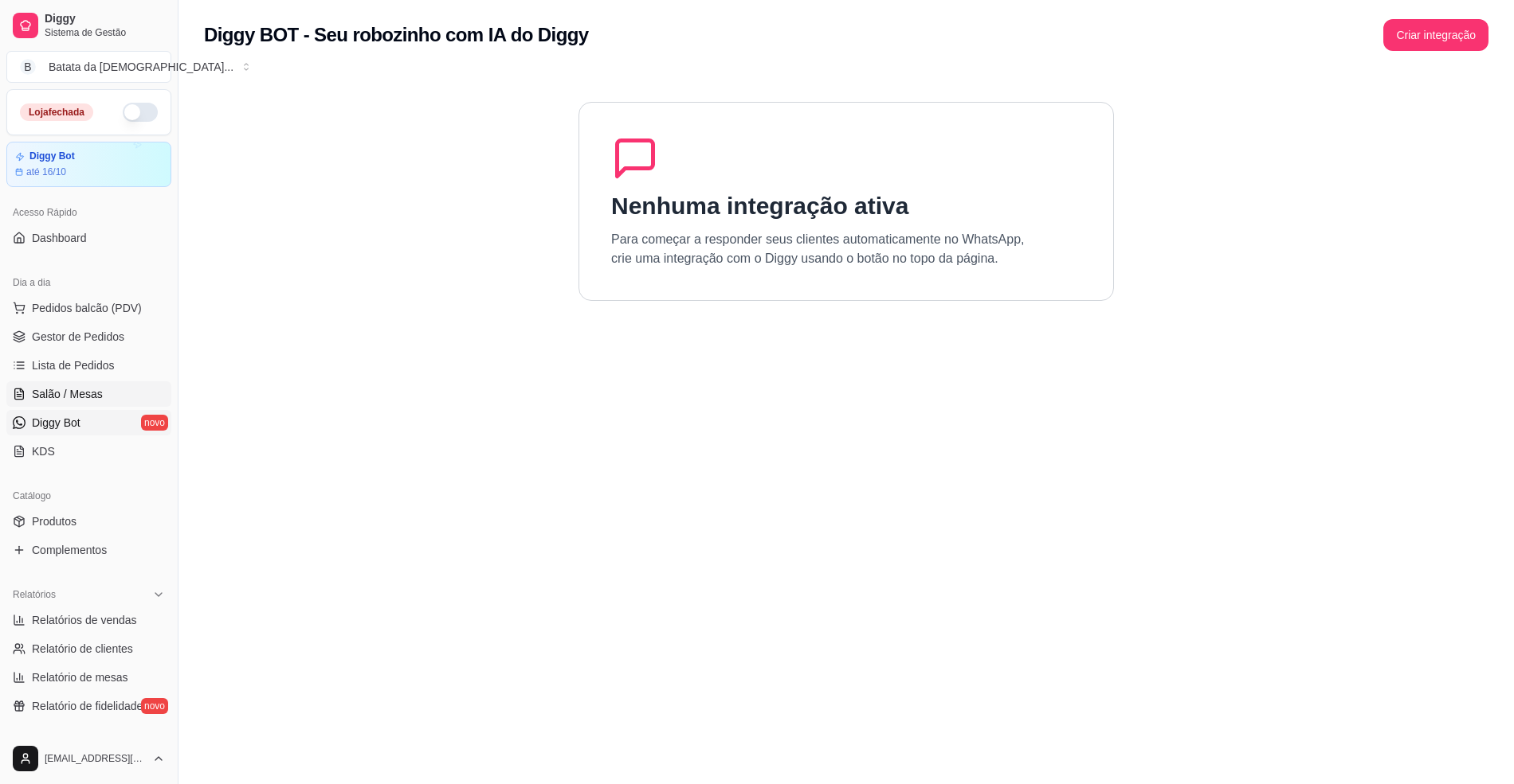
click at [119, 399] on link "Salão / Mesas" at bounding box center [89, 394] width 165 height 25
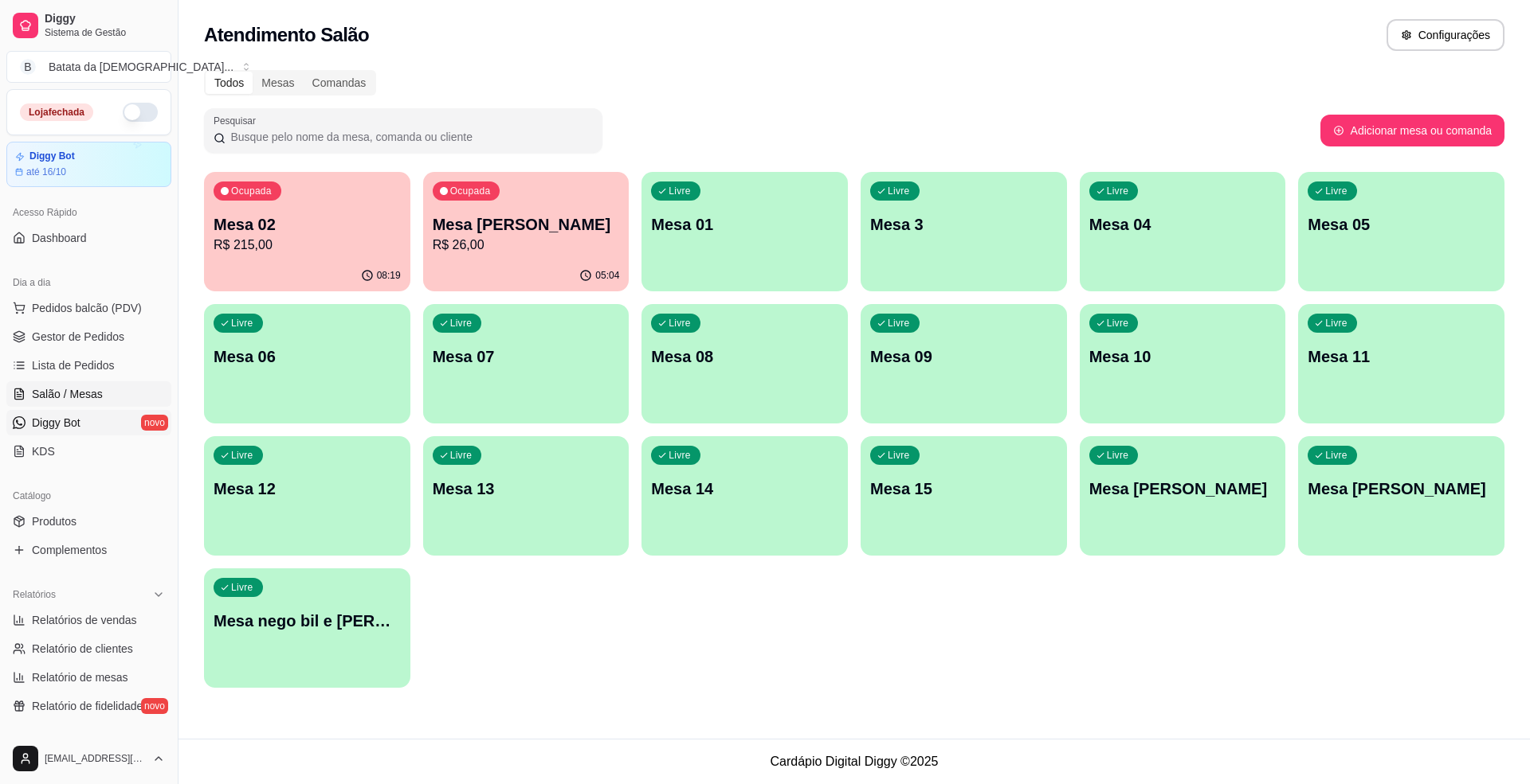
click at [90, 434] on link "Diggy Bot novo" at bounding box center [89, 422] width 165 height 25
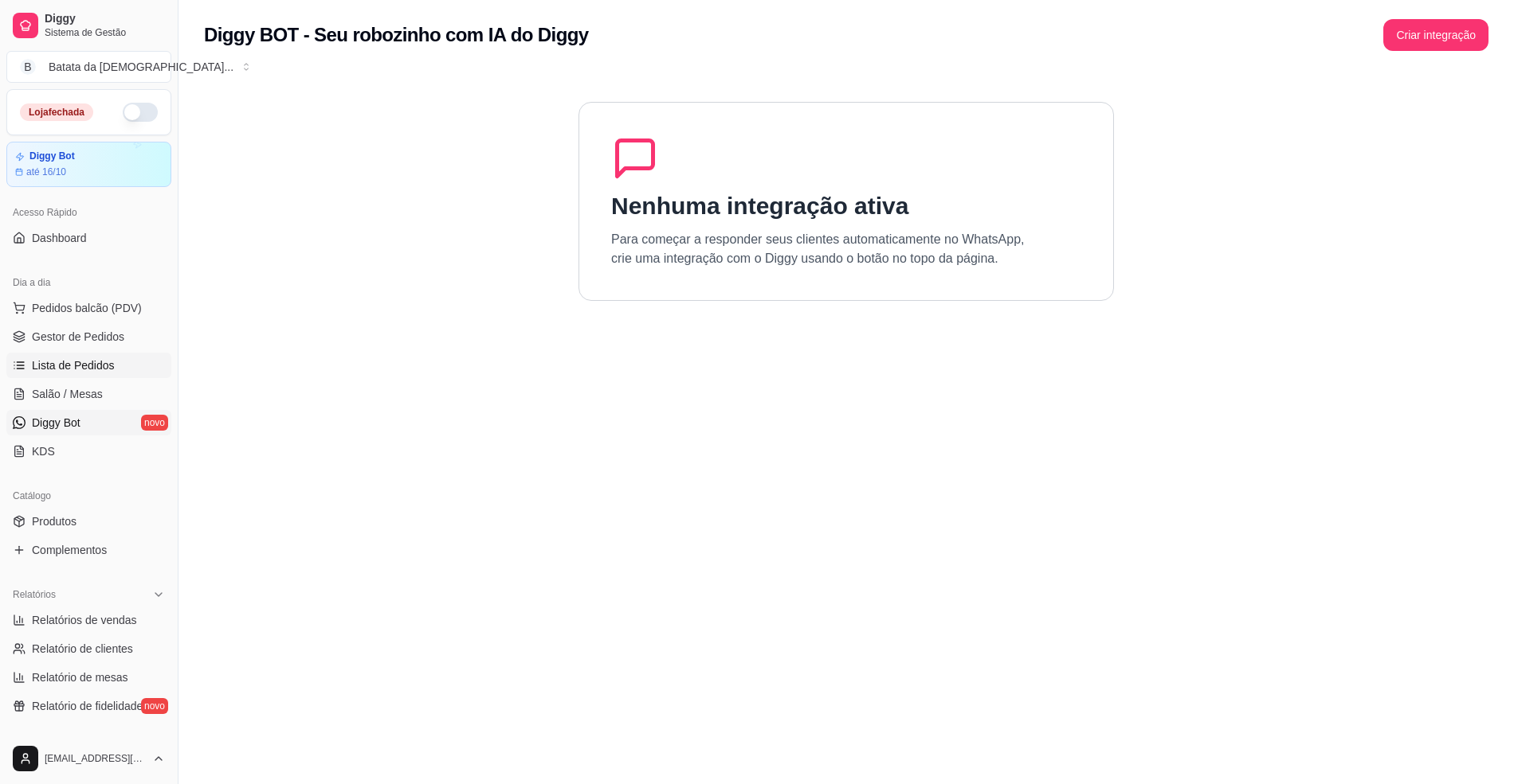
click at [74, 360] on span "Lista de Pedidos" at bounding box center [74, 365] width 83 height 16
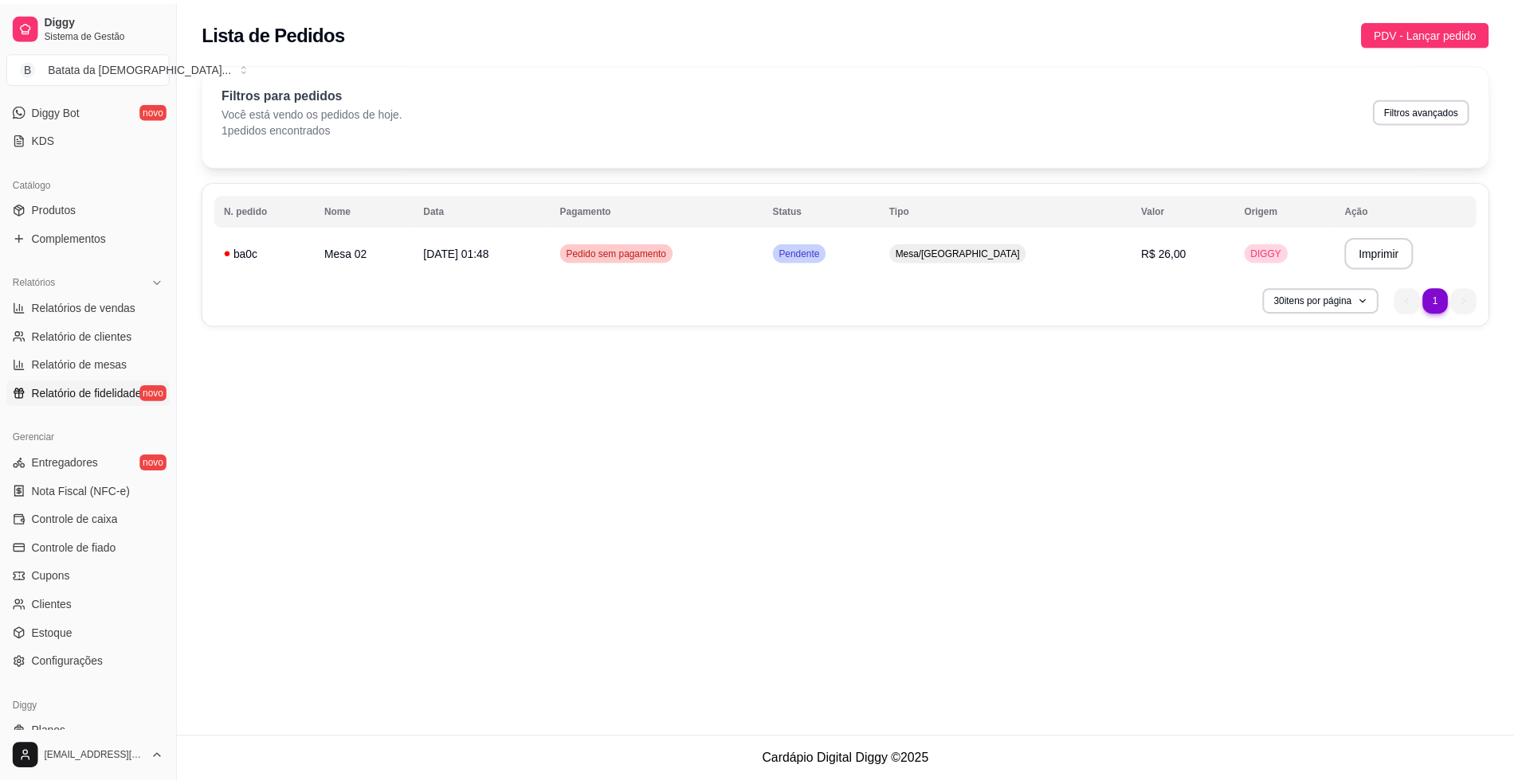
scroll to position [318, 0]
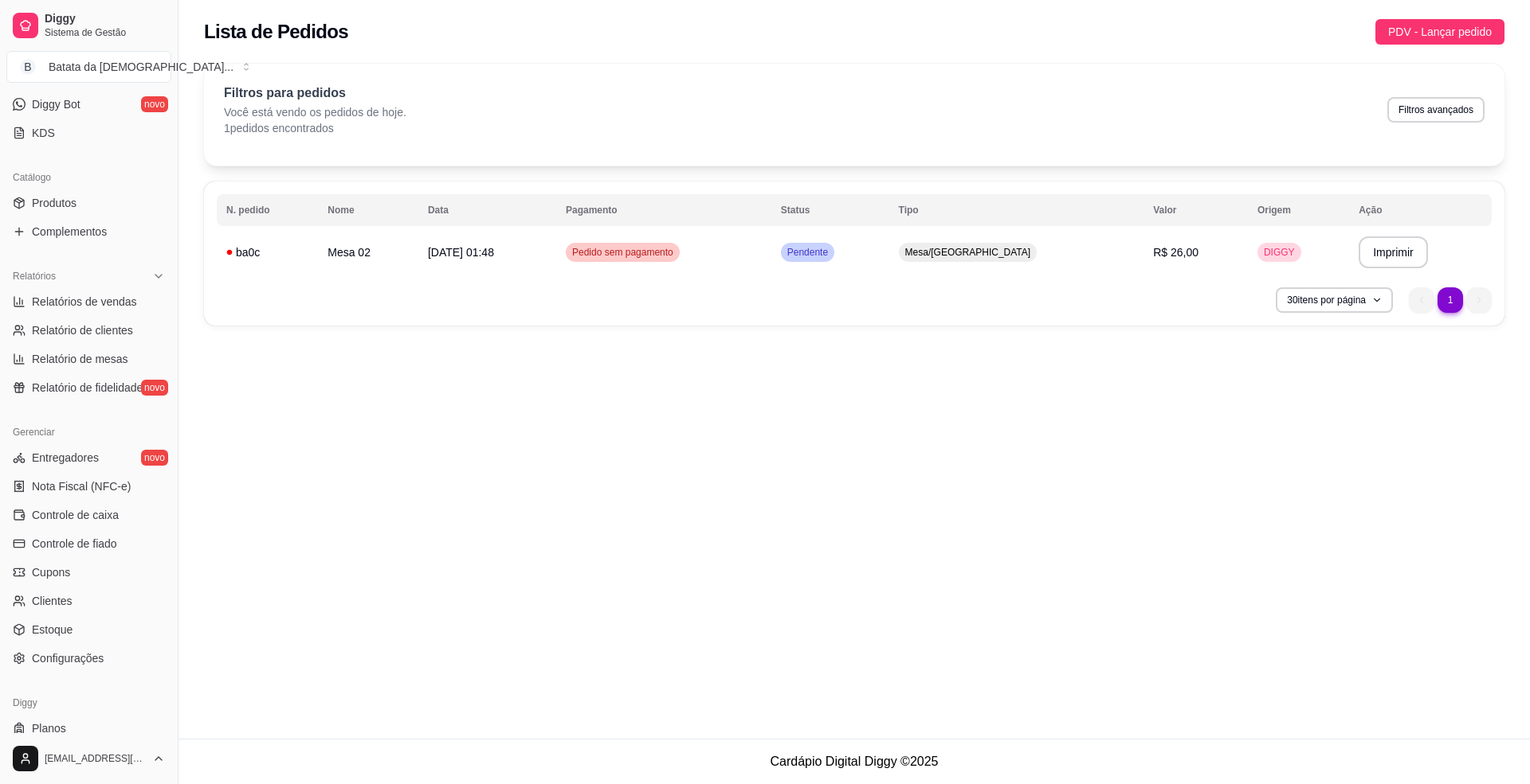
click at [74, 531] on ul "Entregadores novo Nota Fiscal (NFC-e) Controle de caixa Controle de fiado Cupon…" at bounding box center [89, 558] width 165 height 226
click at [80, 527] on link "Controle de caixa" at bounding box center [89, 514] width 165 height 25
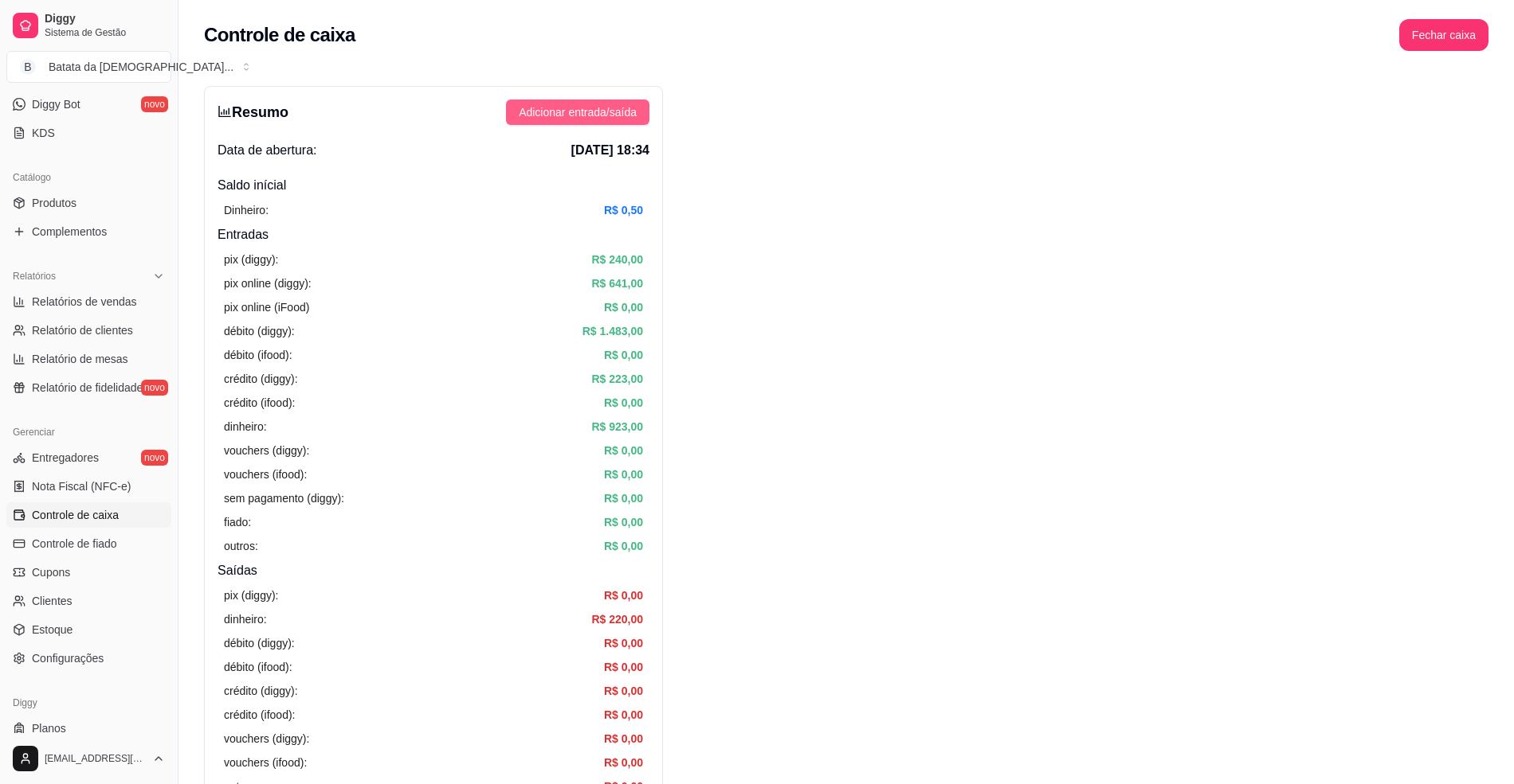
click at [605, 108] on span "Adicionar entrada/saída" at bounding box center [577, 112] width 118 height 18
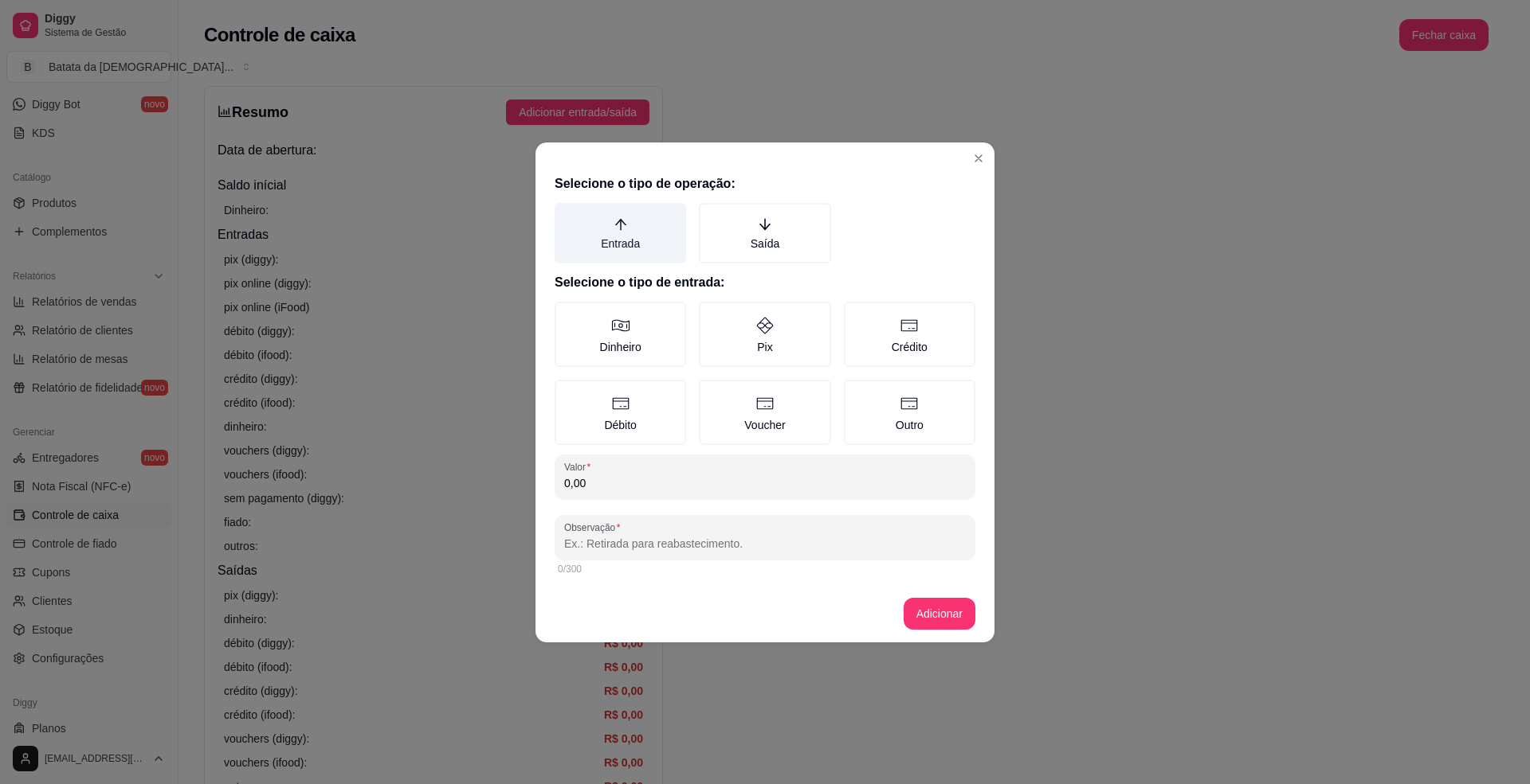
click at [645, 254] on label "Entrada" at bounding box center [619, 233] width 131 height 60
click at [567, 215] on button "Entrada" at bounding box center [560, 209] width 13 height 13
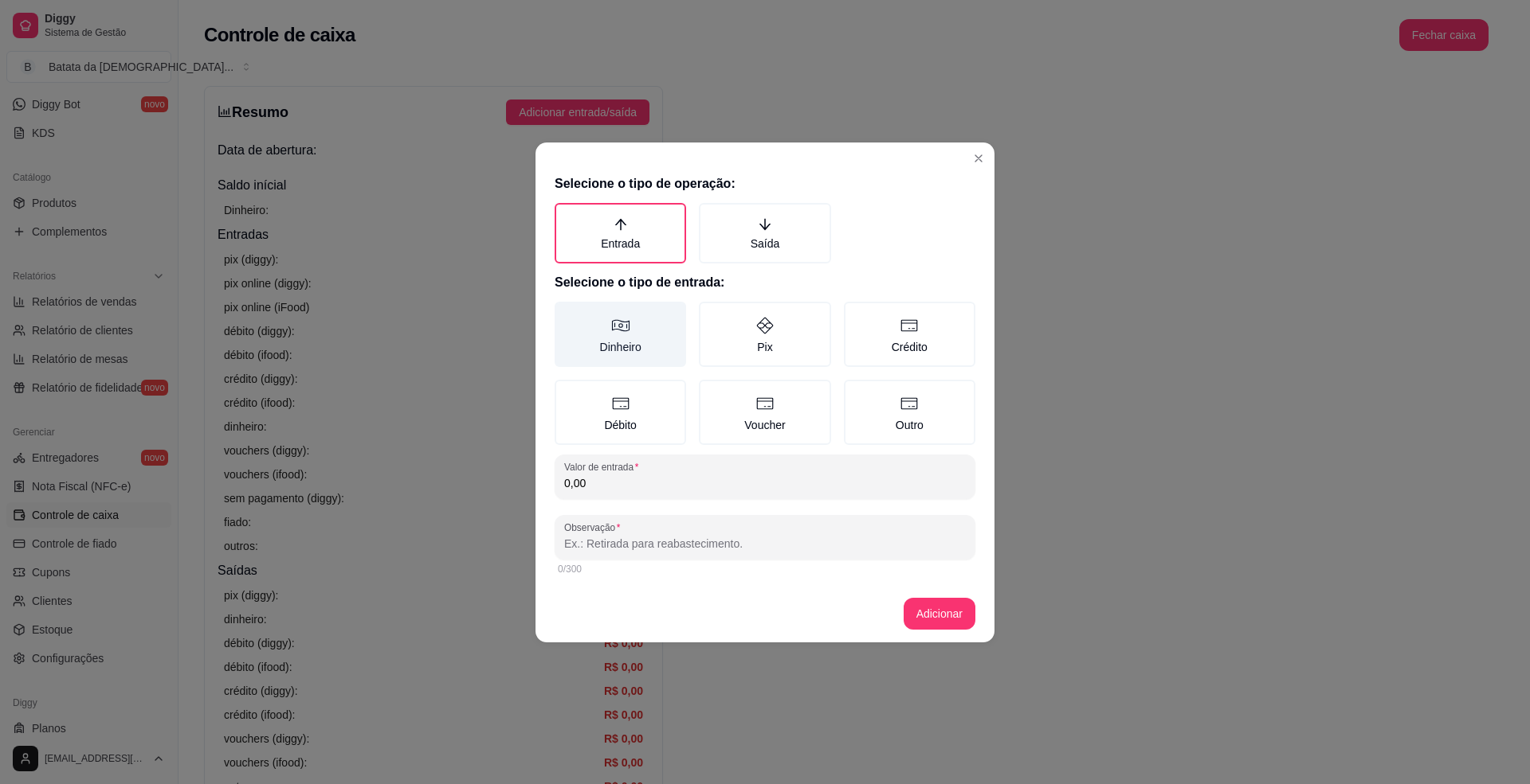
click at [651, 312] on label "Dinheiro" at bounding box center [619, 334] width 131 height 65
click at [567, 312] on button "Dinheiro" at bounding box center [560, 307] width 13 height 13
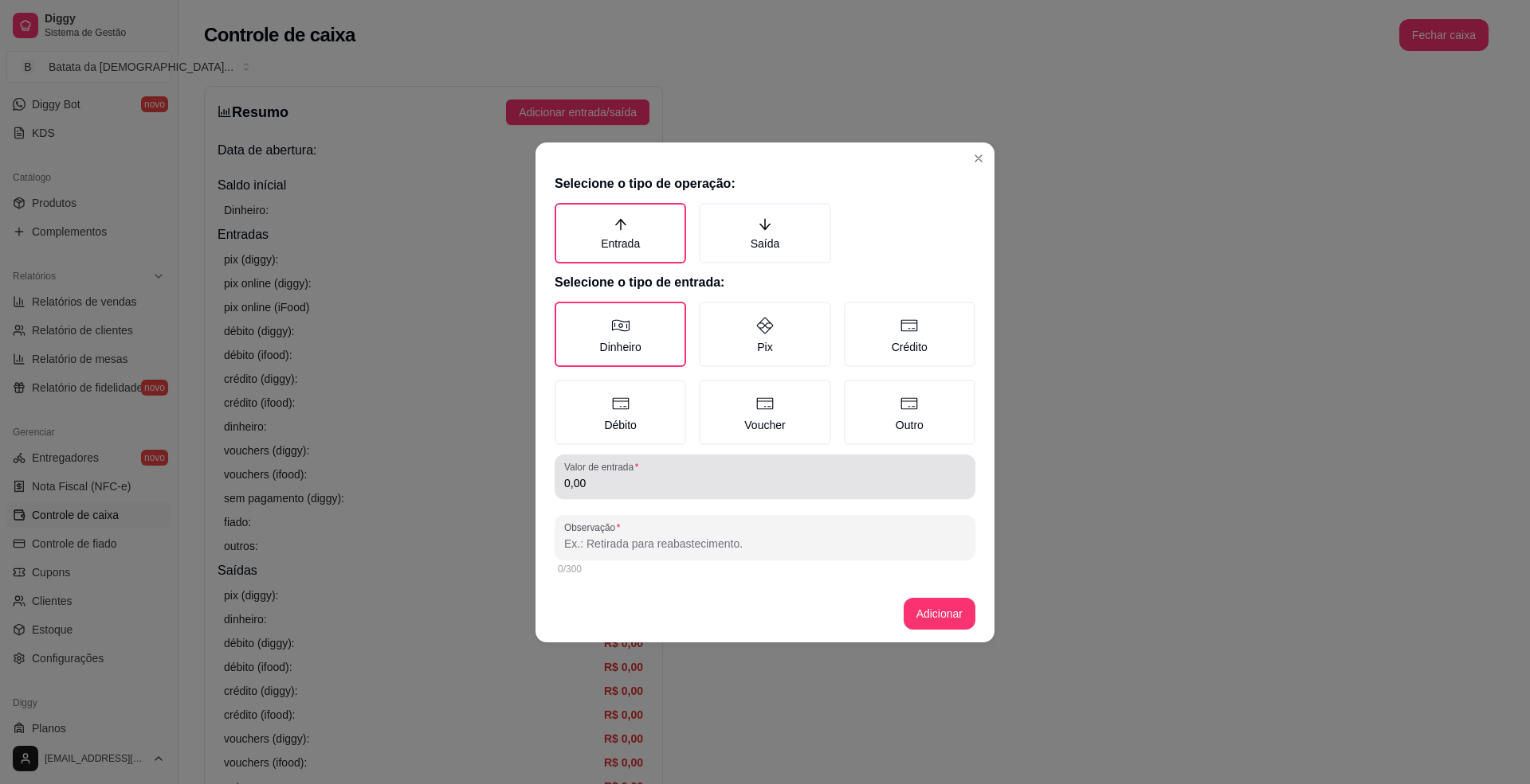
click at [650, 455] on div "Valor de entrada 0,00" at bounding box center [765, 477] width 420 height 44
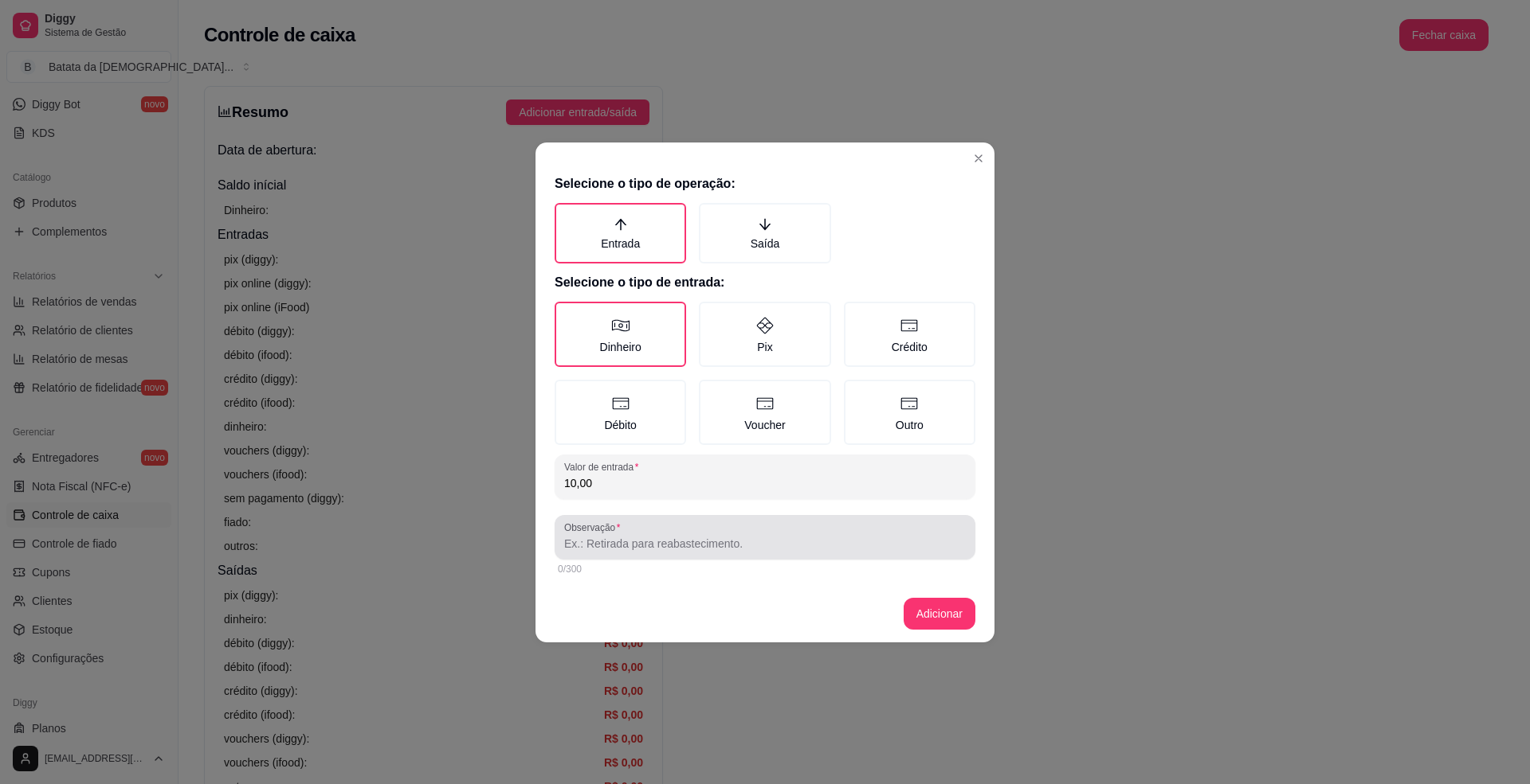
type input "10,00"
click at [674, 531] on div at bounding box center [765, 538] width 402 height 32
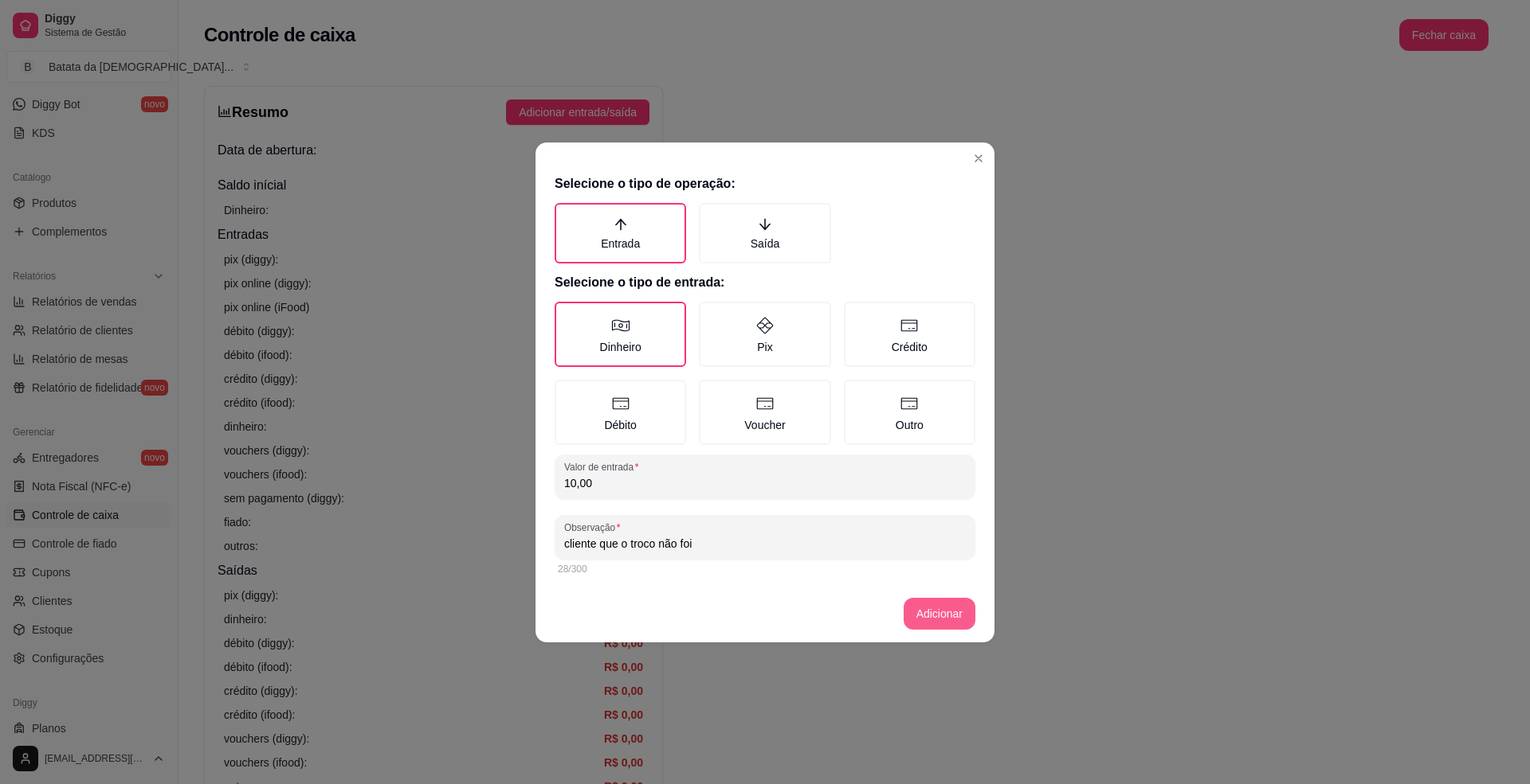
type input "cliente que o troco não foi"
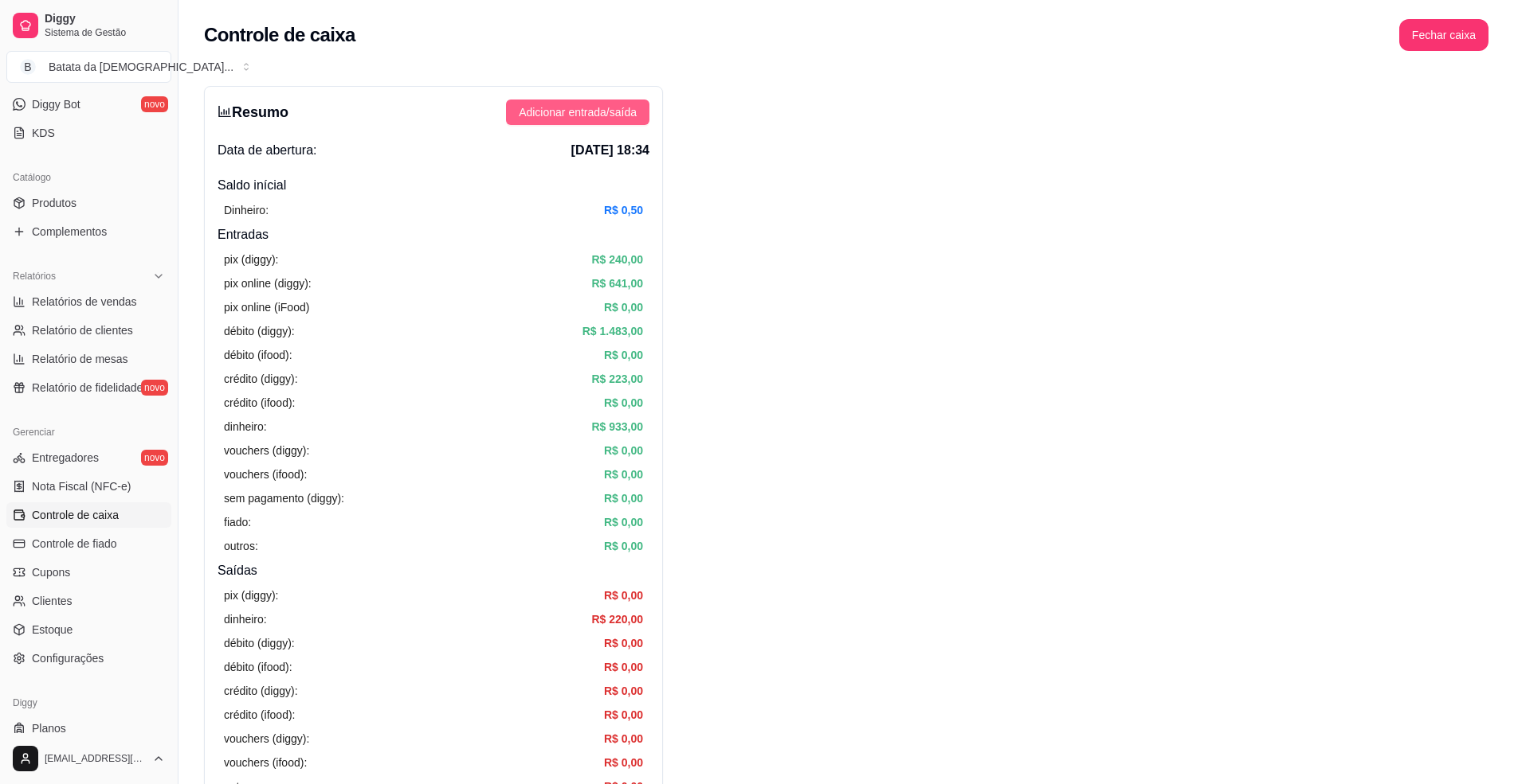
click at [615, 106] on span "Adicionar entrada/saída" at bounding box center [577, 112] width 118 height 18
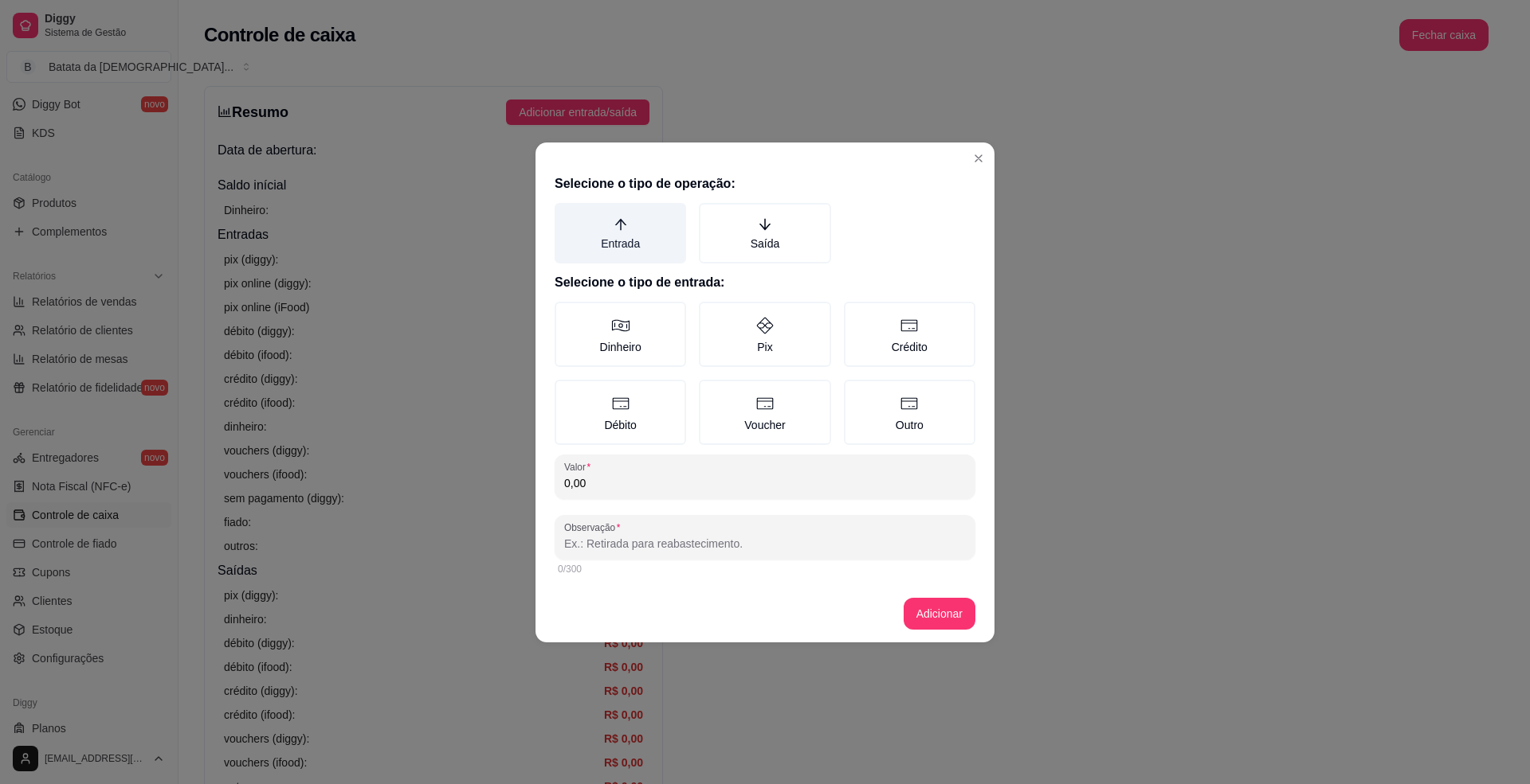
click at [656, 234] on label "Entrada" at bounding box center [619, 233] width 131 height 60
click at [567, 215] on button "Entrada" at bounding box center [560, 209] width 13 height 13
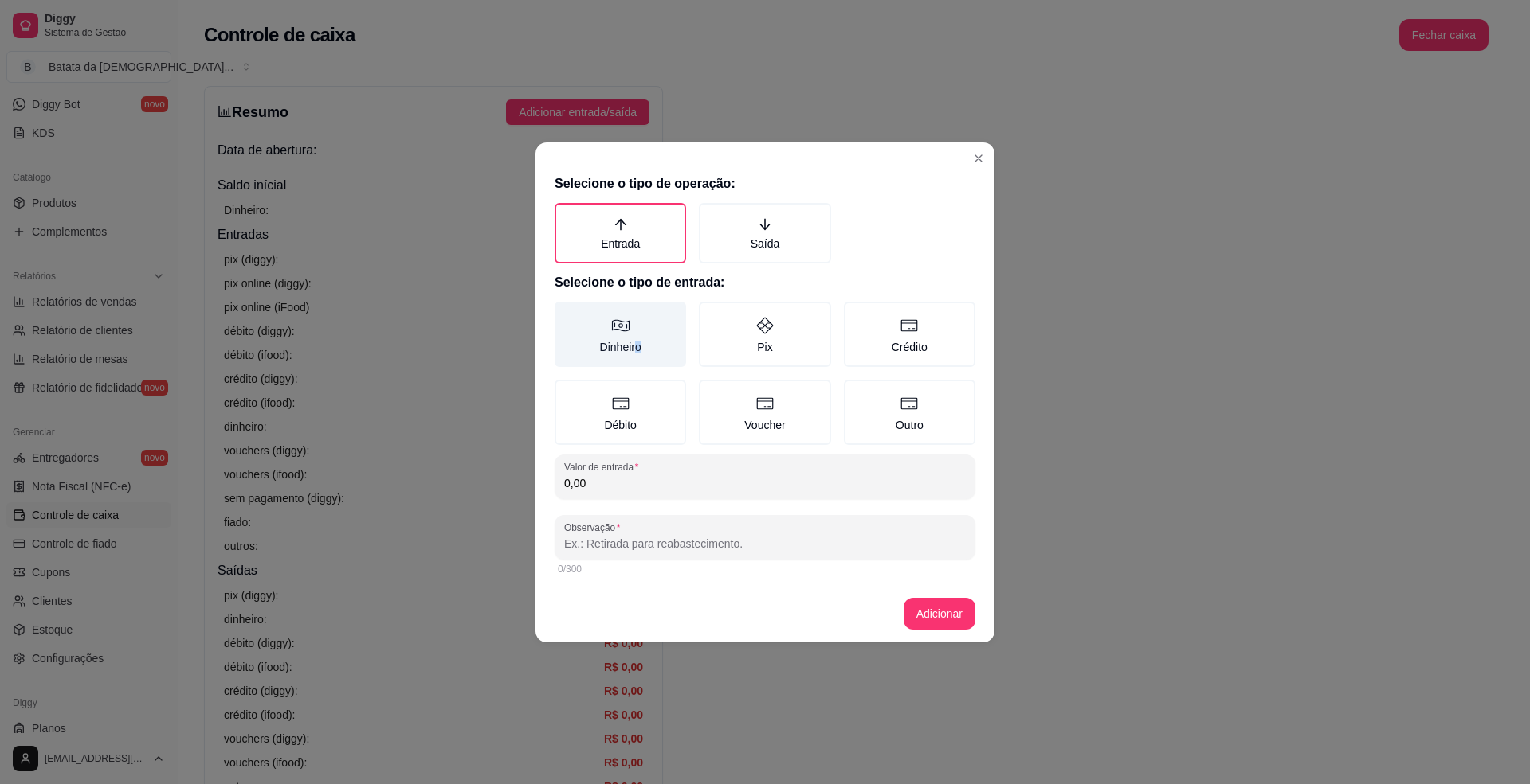
click at [640, 347] on label "Dinheiro" at bounding box center [619, 334] width 131 height 65
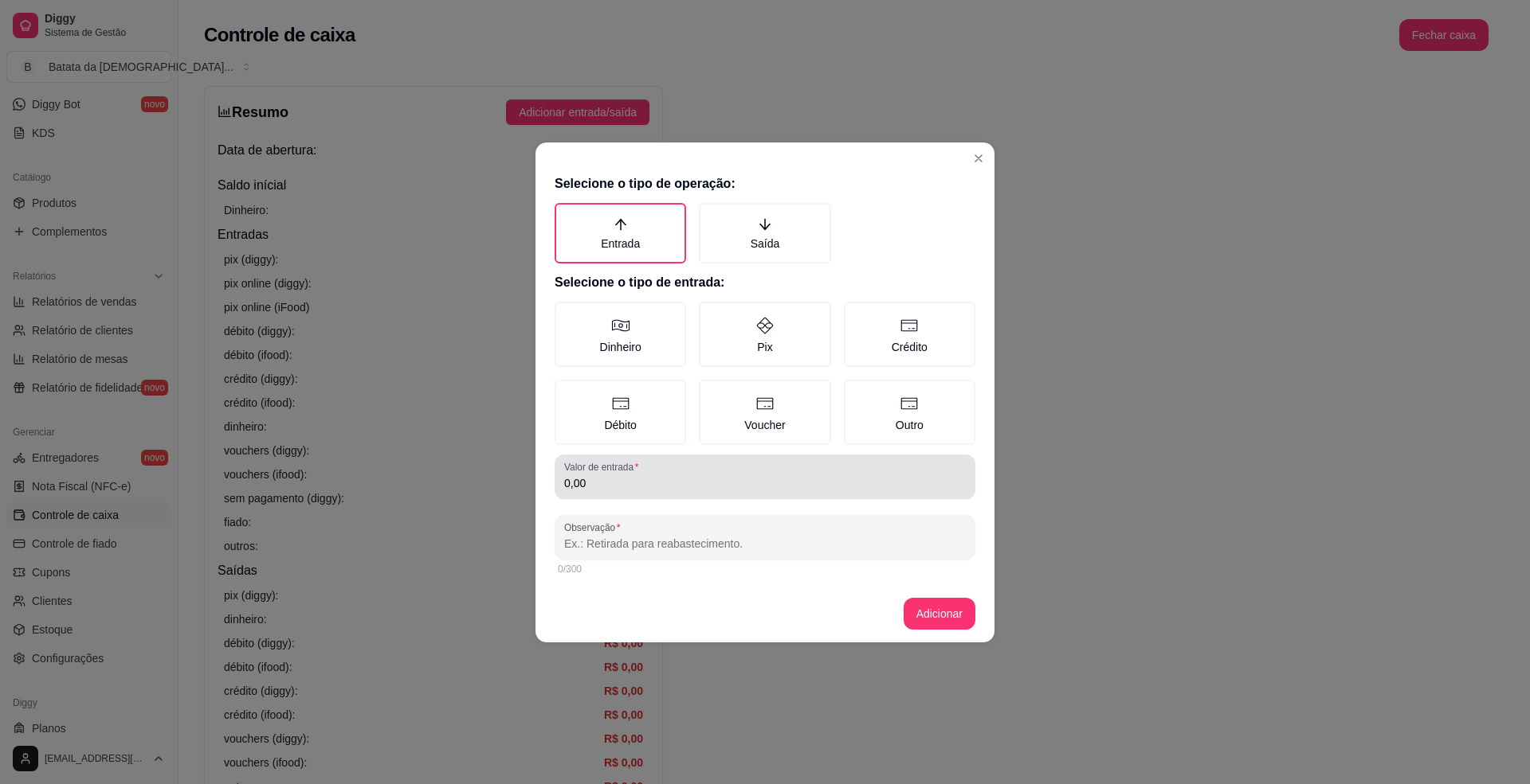
click at [651, 487] on input "0,00" at bounding box center [765, 483] width 402 height 16
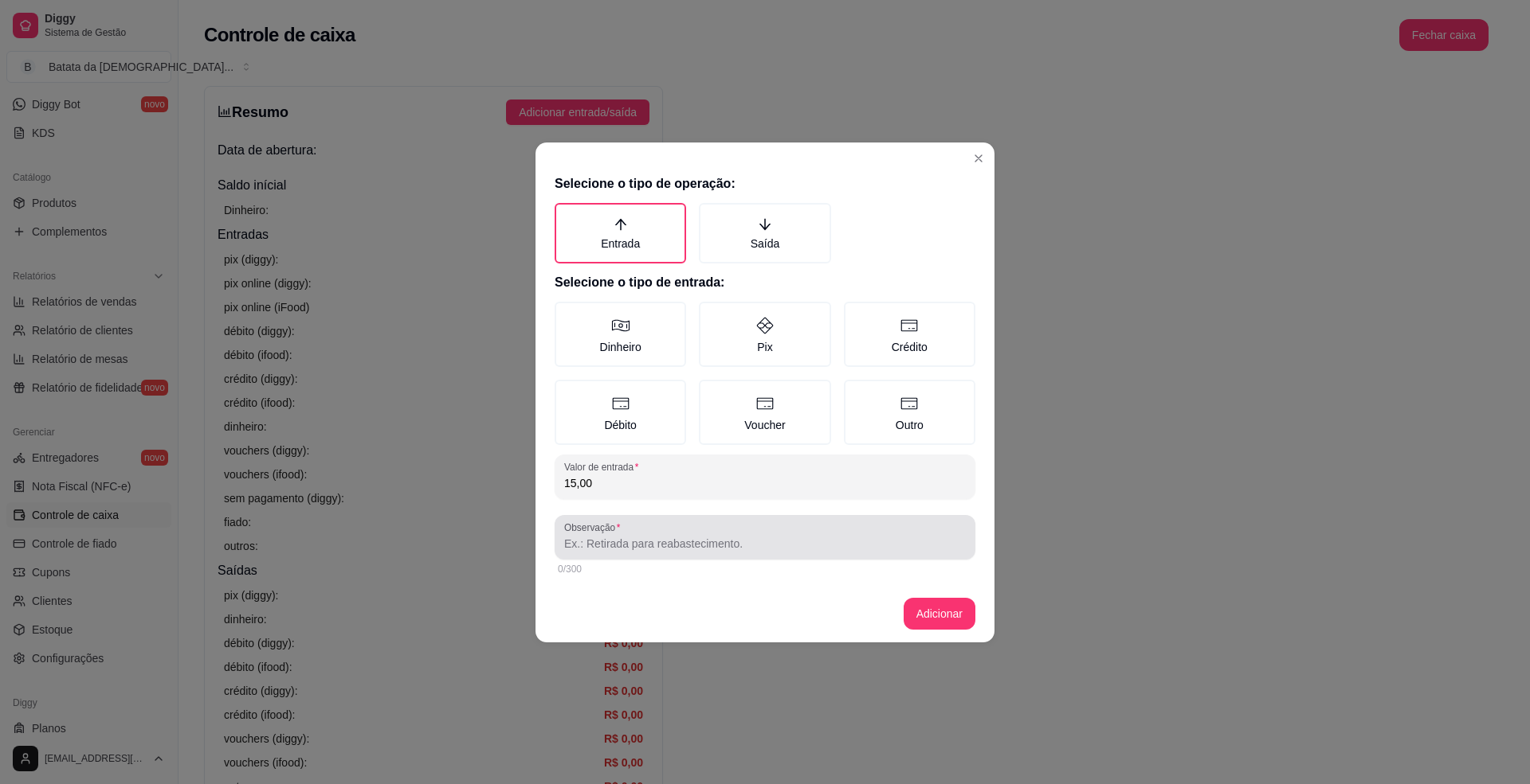
type input "15,00"
click at [663, 547] on input "Observação" at bounding box center [765, 544] width 402 height 16
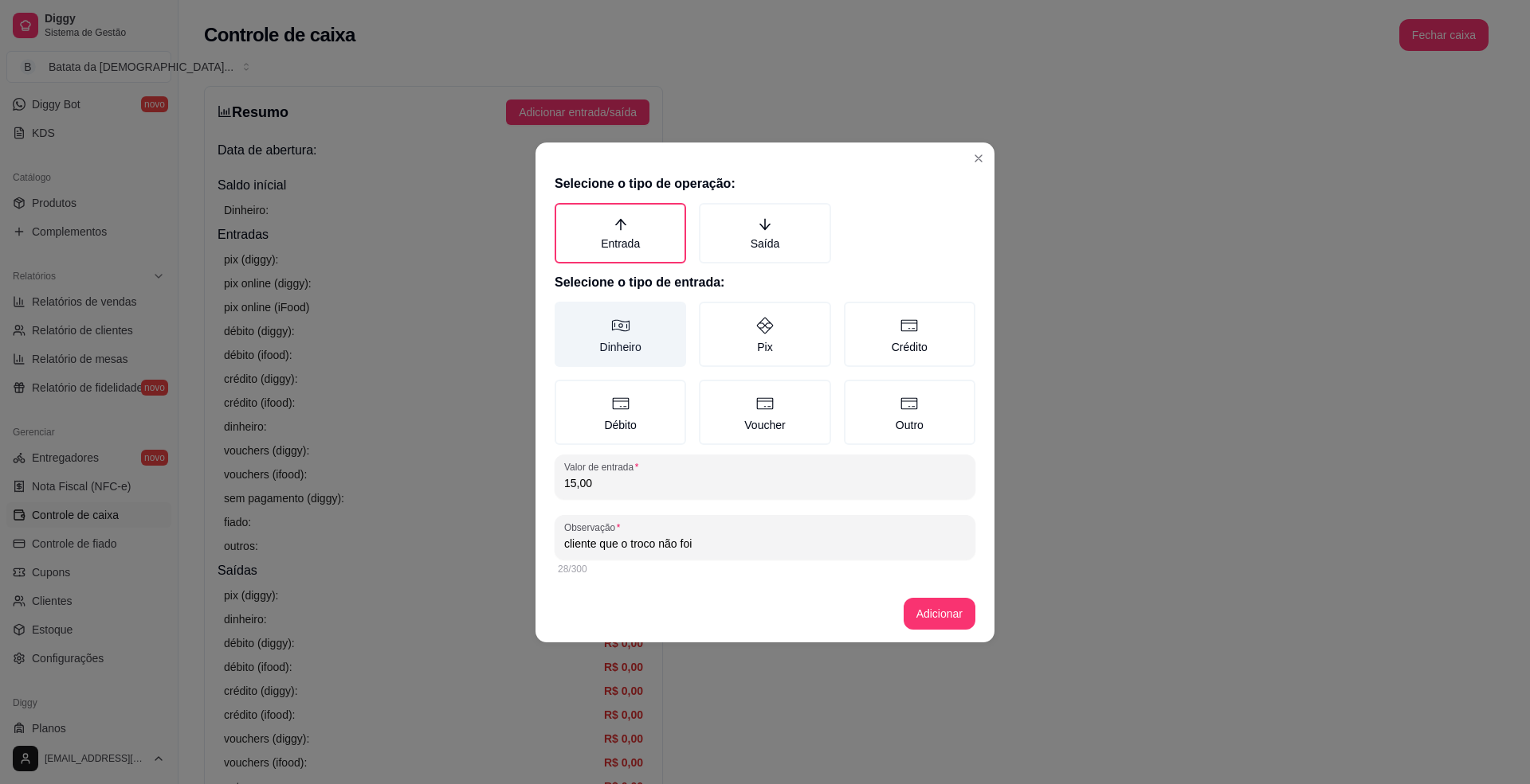
type input "cliente que o troco não foi"
drag, startPoint x: 631, startPoint y: 345, endPoint x: 774, endPoint y: 457, distance: 181.6
click at [634, 345] on label "Dinheiro" at bounding box center [619, 334] width 131 height 65
click at [933, 604] on button "Adicionar" at bounding box center [939, 614] width 72 height 32
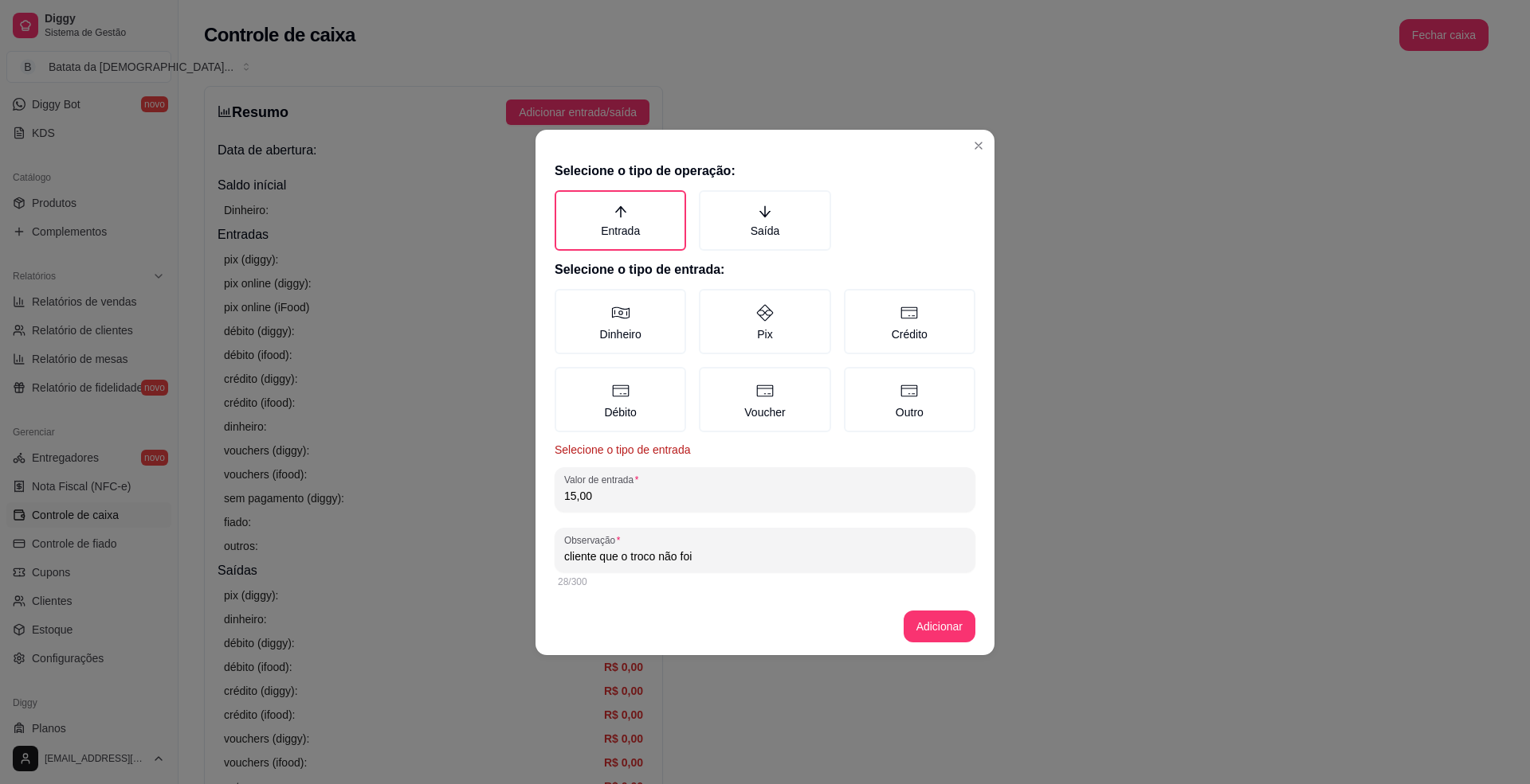
click at [610, 310] on label "Dinheiro" at bounding box center [619, 321] width 131 height 65
click at [567, 301] on button "Dinheiro" at bounding box center [560, 295] width 13 height 13
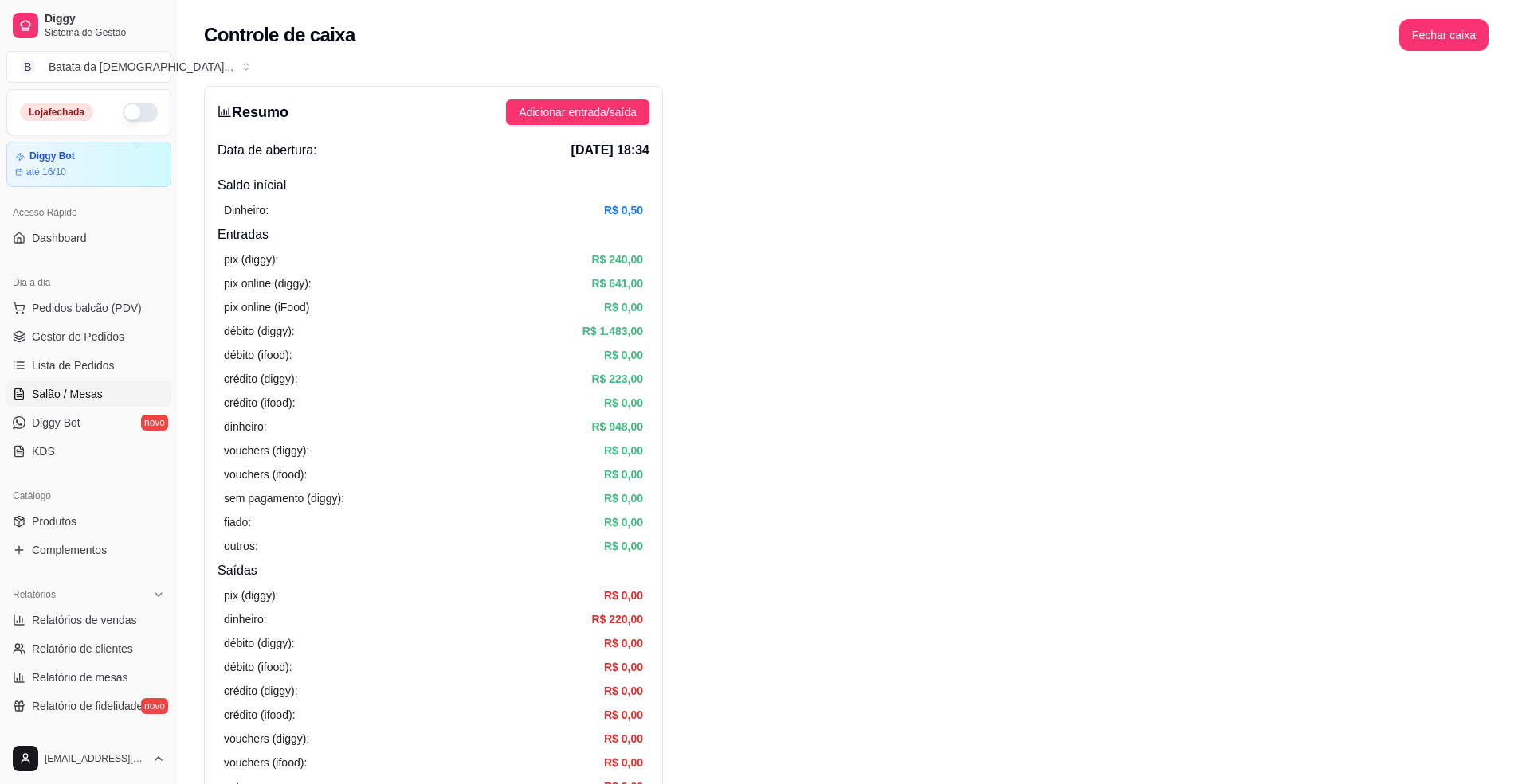
click at [88, 401] on span "Salão / Mesas" at bounding box center [67, 394] width 71 height 16
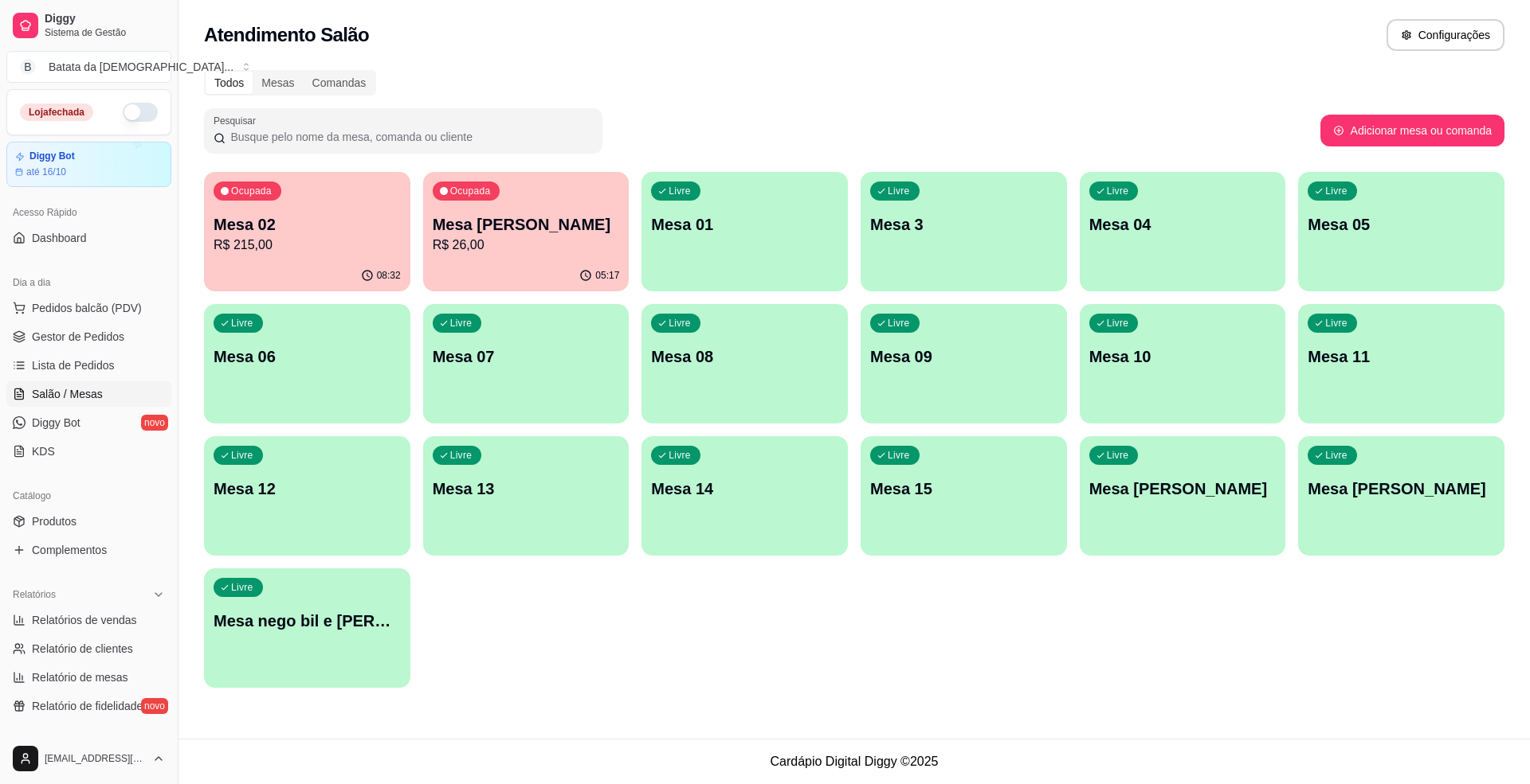
click at [378, 252] on p "R$ 215,00" at bounding box center [306, 245] width 188 height 19
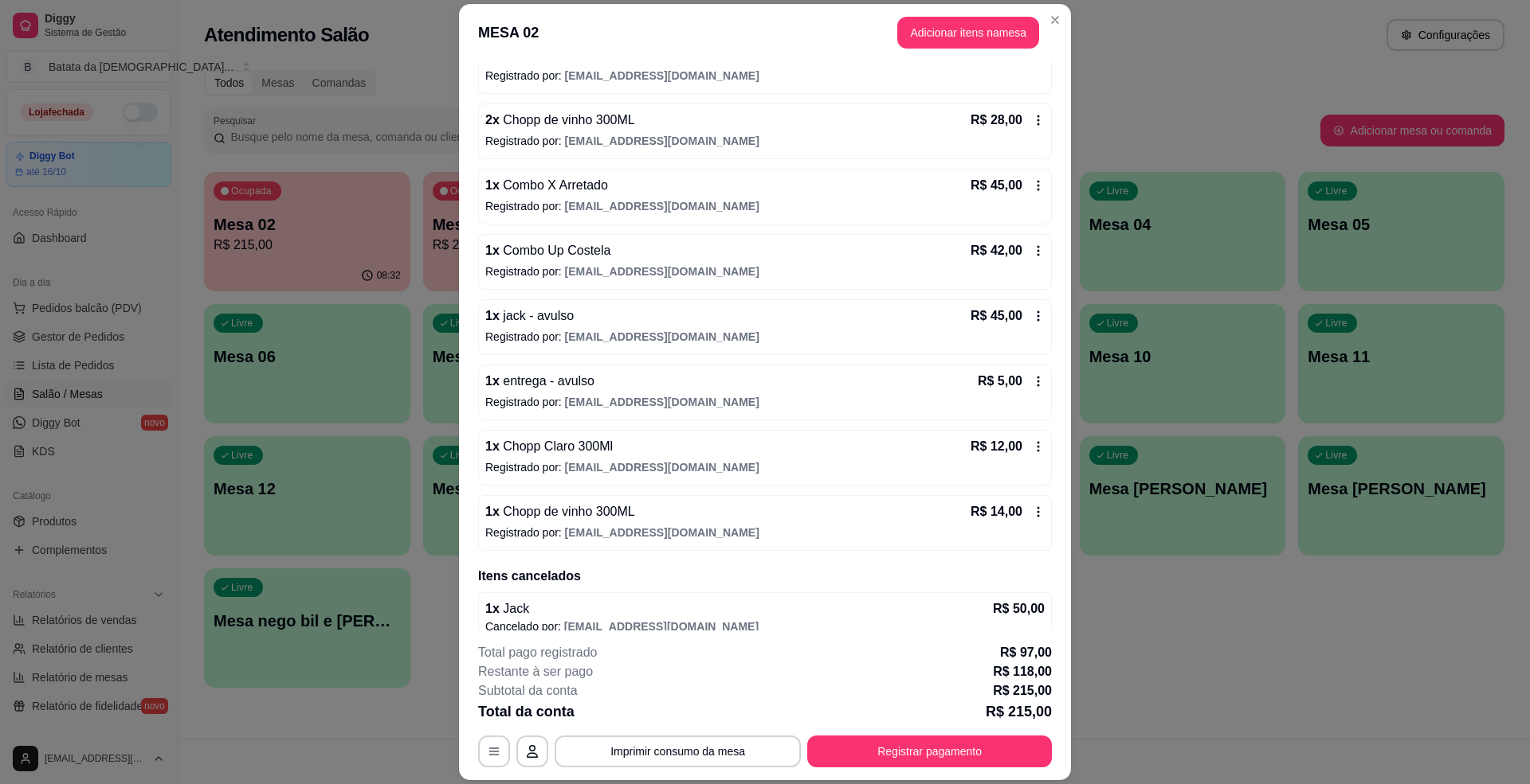
scroll to position [314, 0]
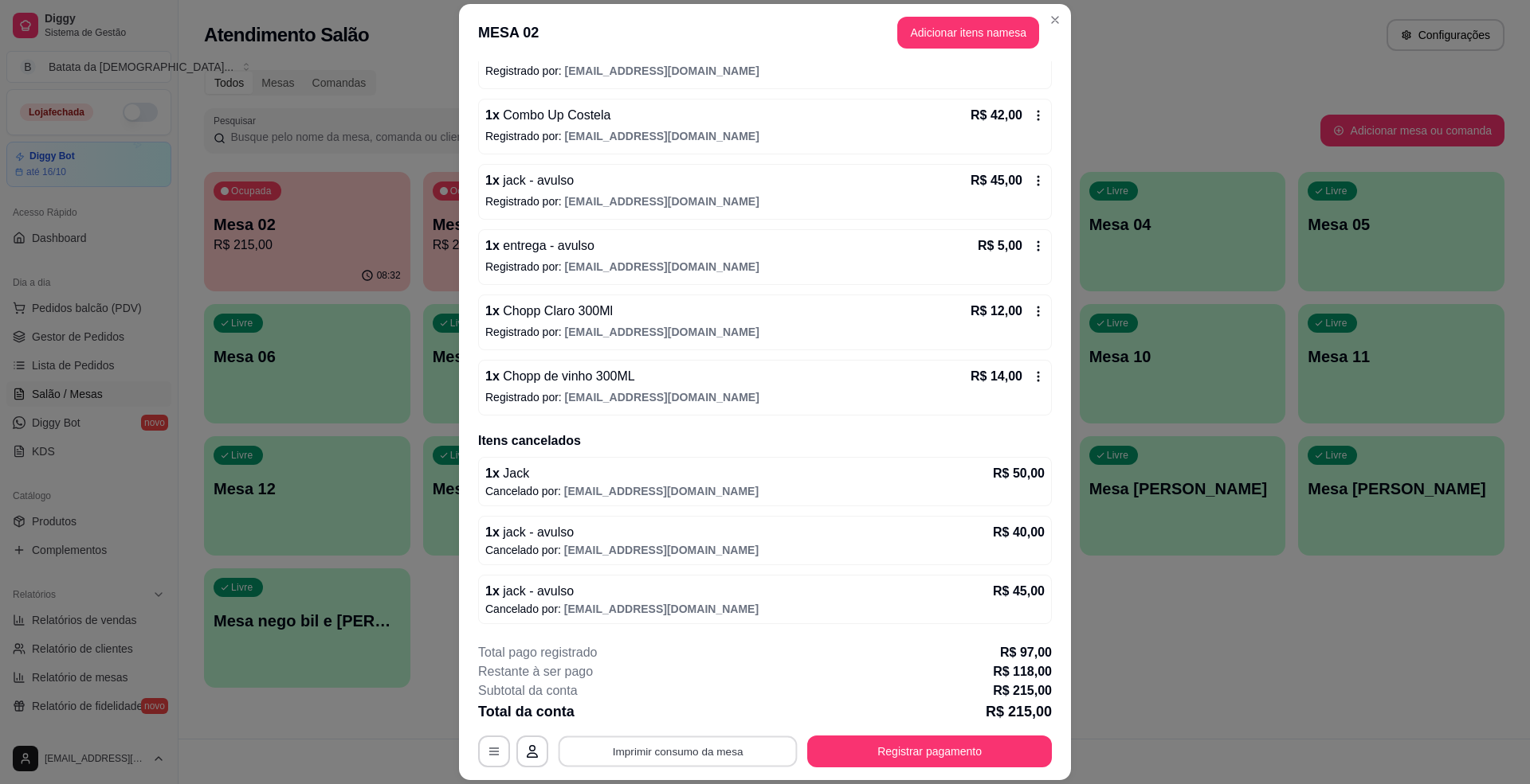
click at [698, 743] on button "Imprimir consumo da mesa" at bounding box center [678, 752] width 239 height 31
click at [732, 757] on button "Imprimir consumo da mesa" at bounding box center [678, 752] width 239 height 31
click at [699, 764] on button "Imprimir consumo da mesa" at bounding box center [677, 752] width 246 height 32
click at [705, 747] on button "Imprimir consumo da mesa" at bounding box center [677, 752] width 246 height 32
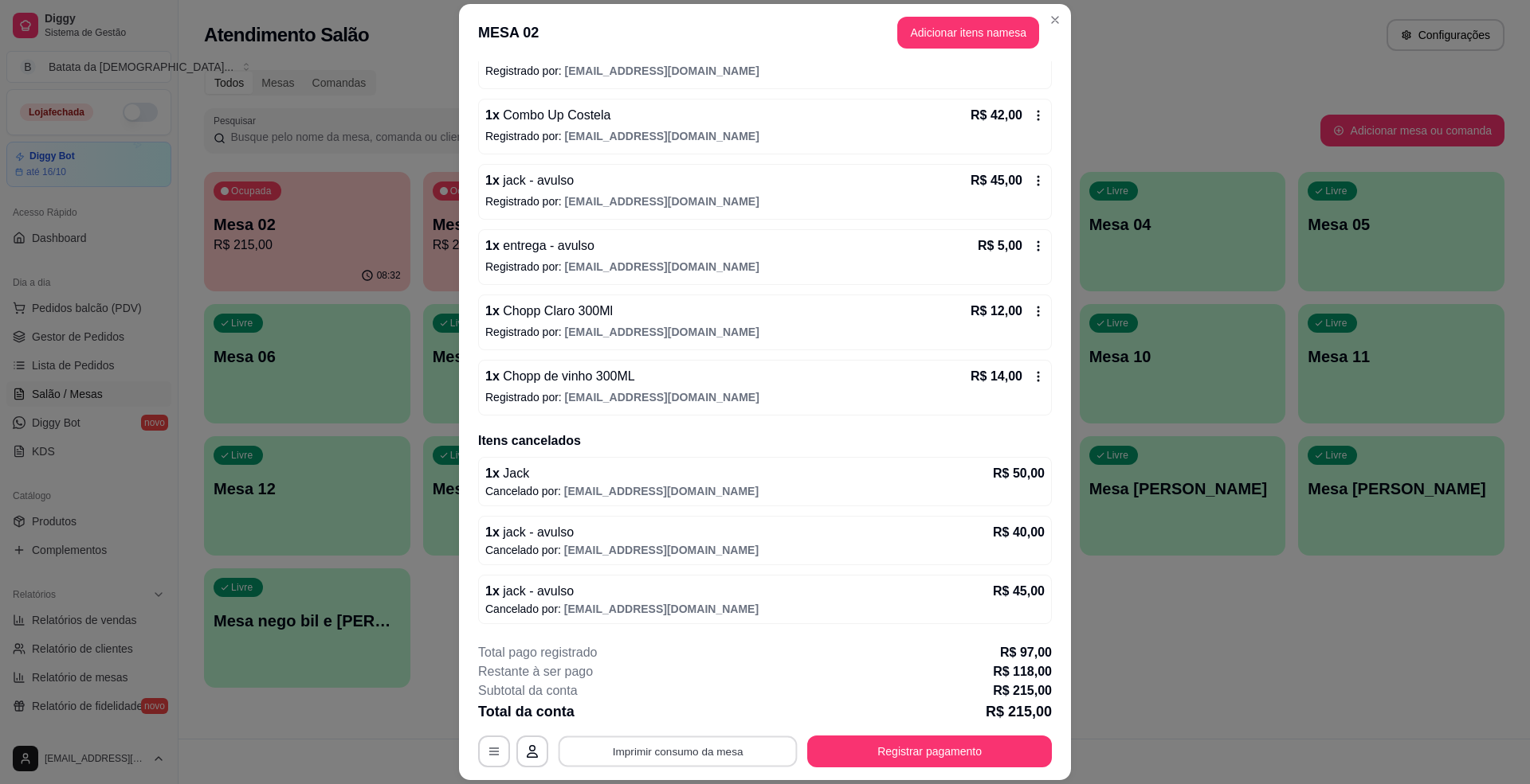
click at [635, 753] on button "Imprimir consumo da mesa" at bounding box center [678, 752] width 239 height 31
click at [692, 748] on button "Imprimir consumo da mesa" at bounding box center [678, 752] width 239 height 31
click at [600, 749] on button "Imprimir consumo da mesa" at bounding box center [677, 752] width 246 height 32
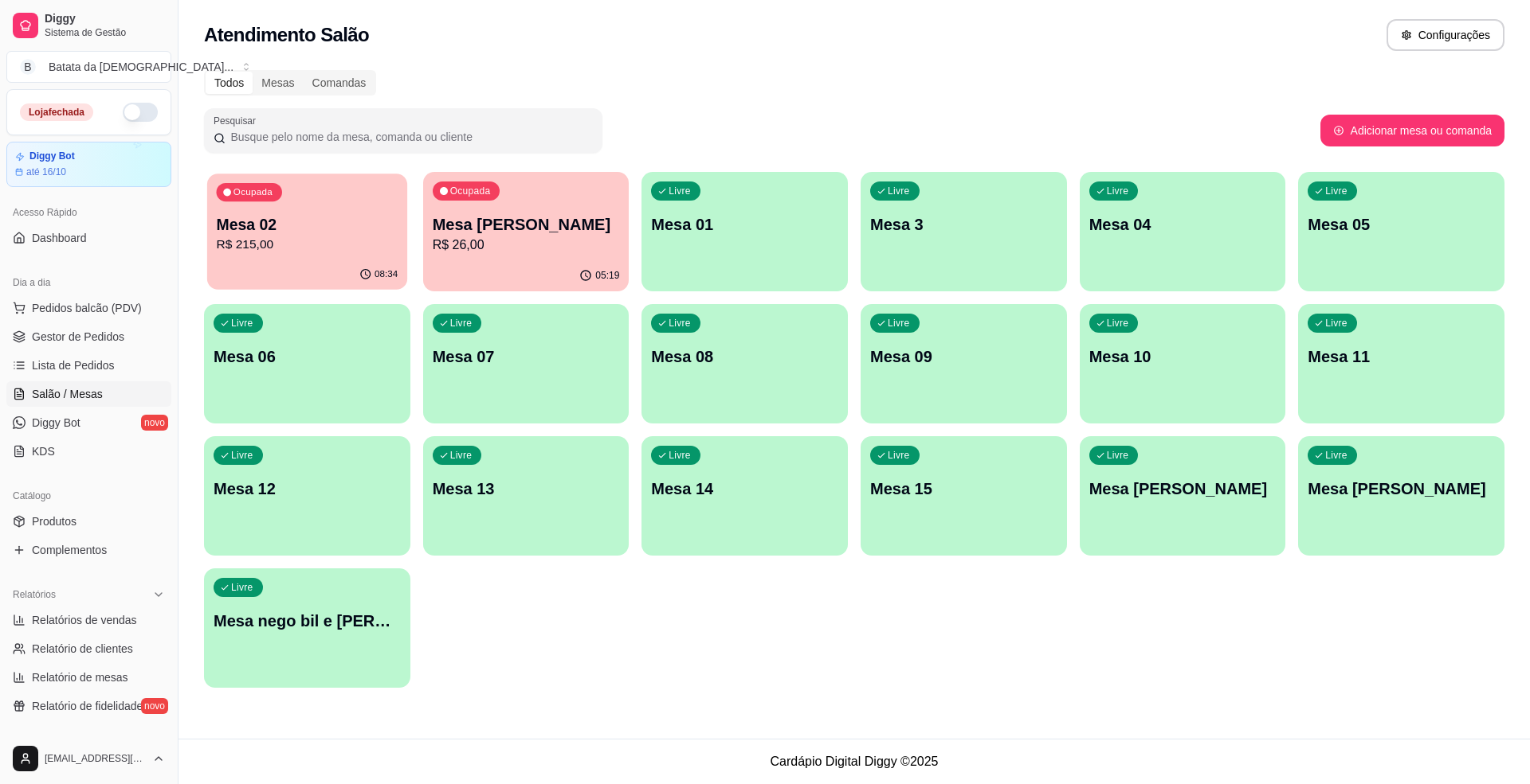
click at [374, 204] on div "Ocupada Mesa 02 R$ 215,00" at bounding box center [307, 216] width 200 height 86
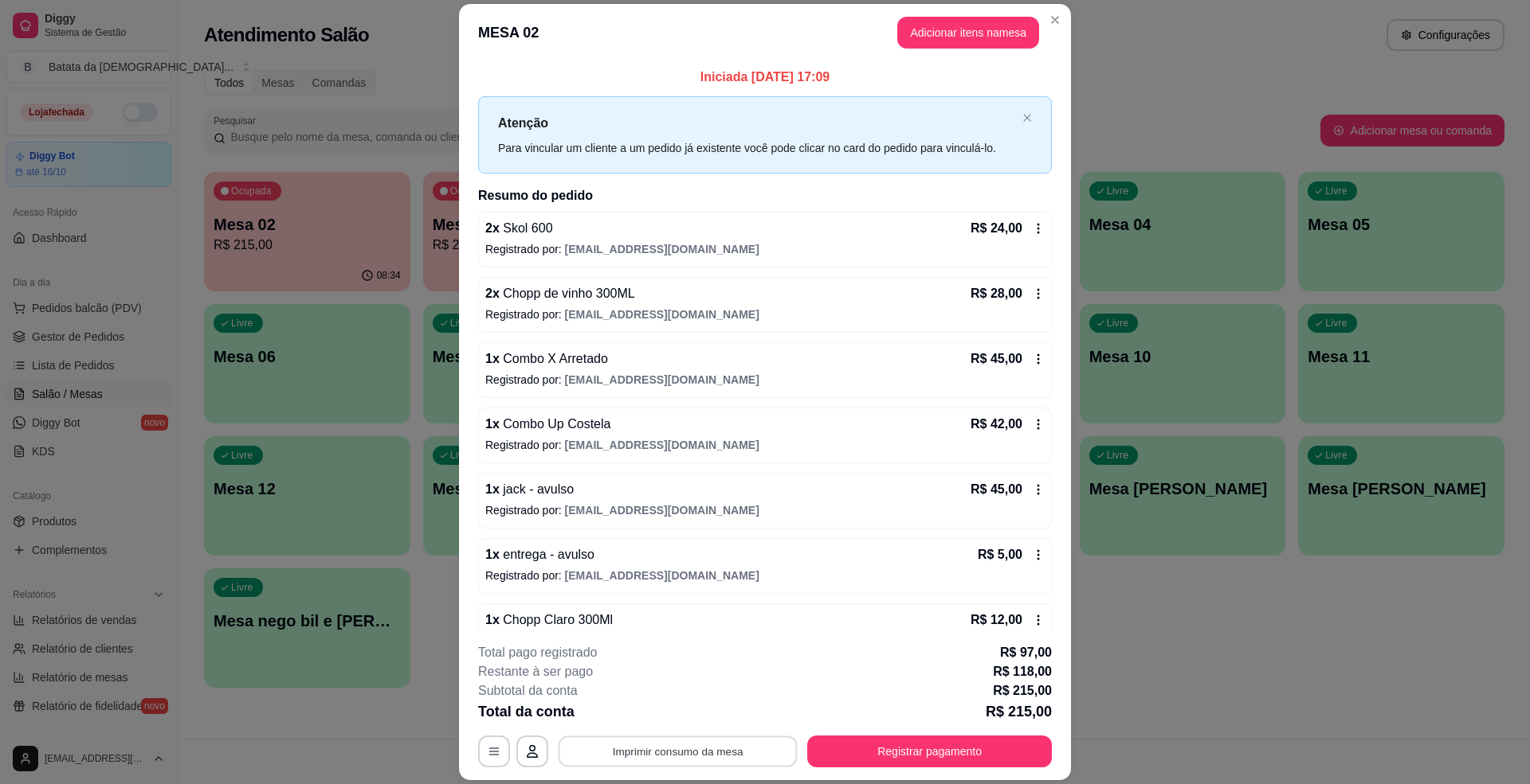
click at [713, 748] on button "Imprimir consumo da mesa" at bounding box center [678, 752] width 239 height 31
click at [702, 756] on button "Imprimir consumo da mesa" at bounding box center [677, 752] width 246 height 32
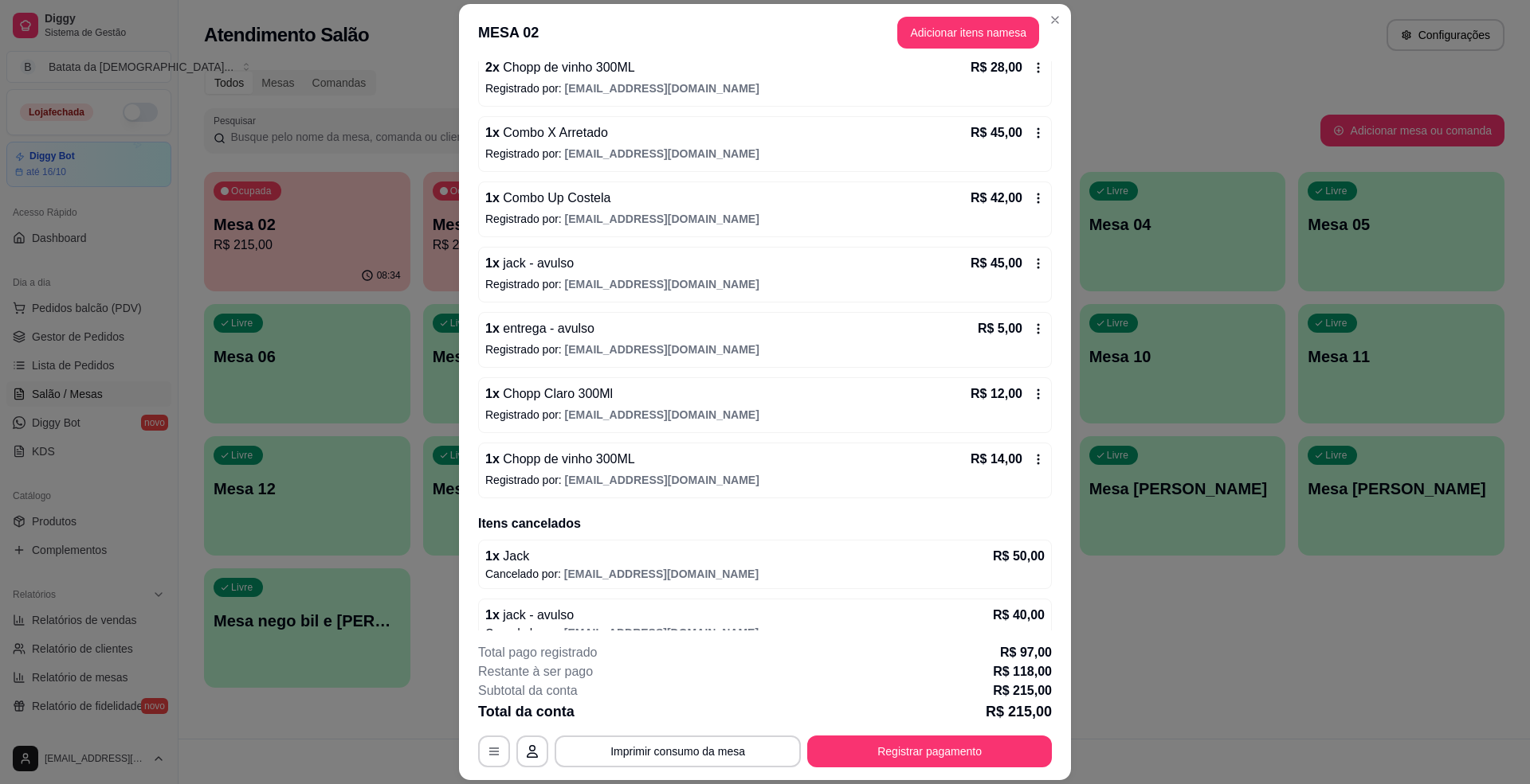
scroll to position [314, 0]
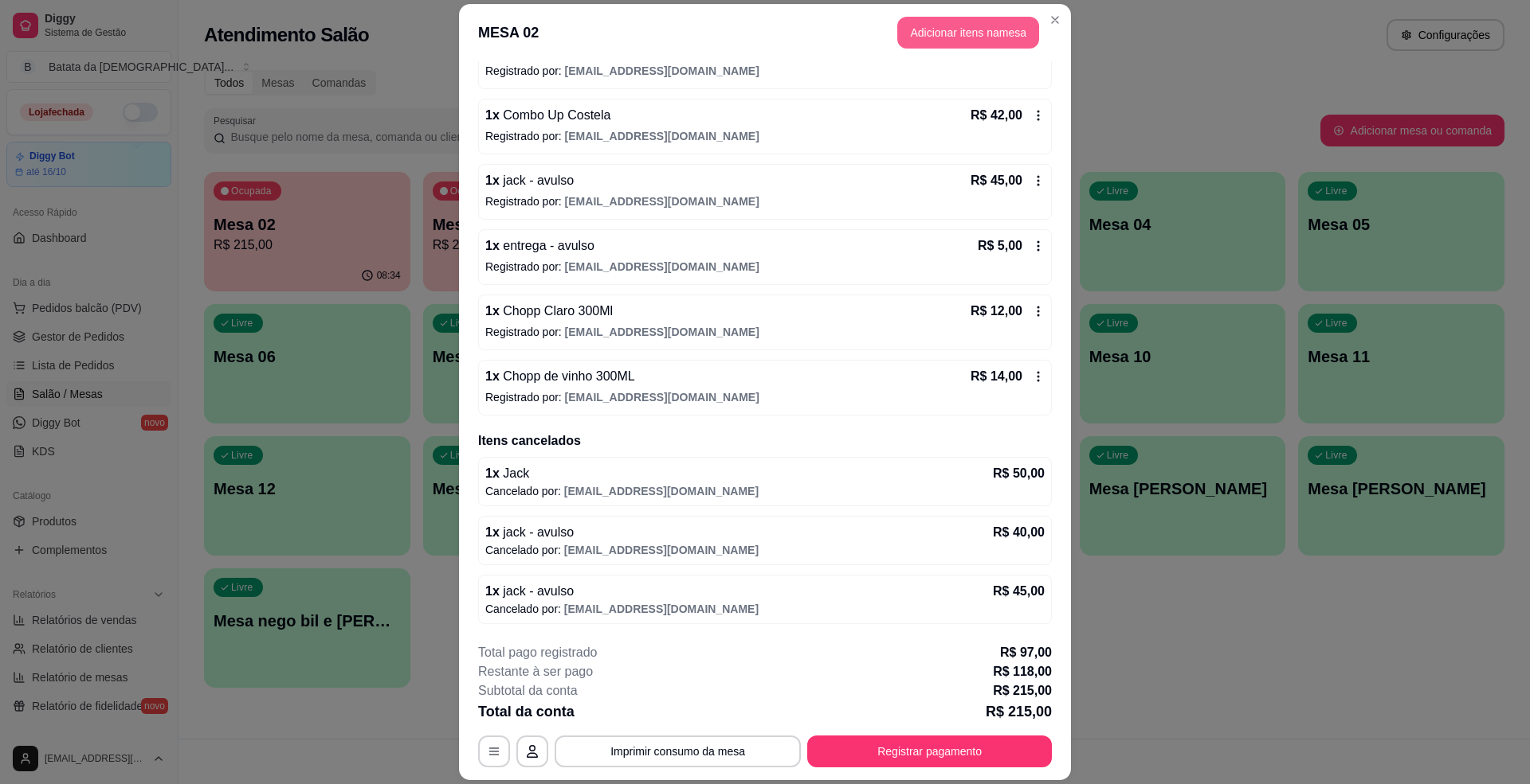
click at [933, 33] on button "Adicionar itens na mesa" at bounding box center [968, 33] width 141 height 32
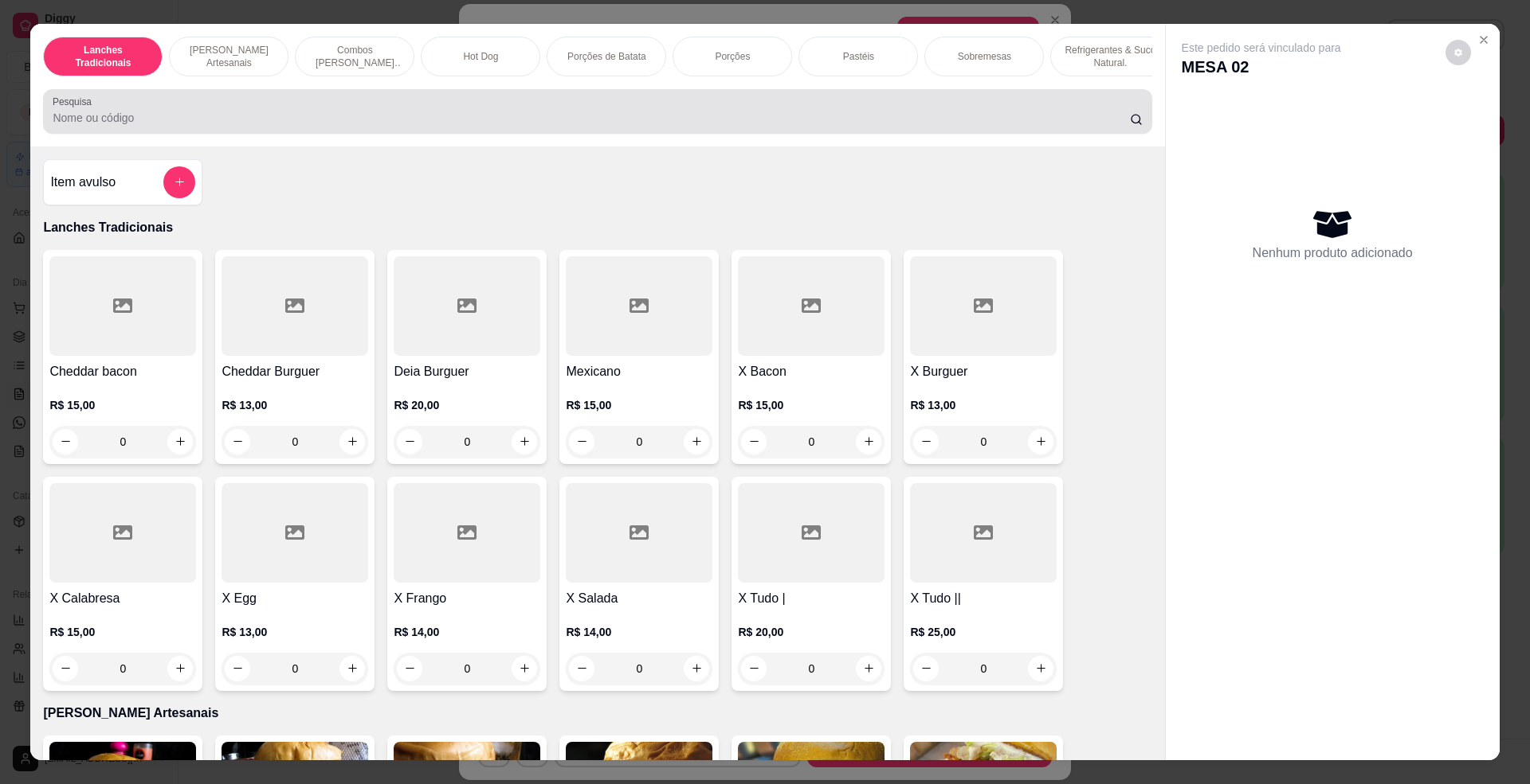
click at [191, 118] on div at bounding box center [597, 111] width 1089 height 32
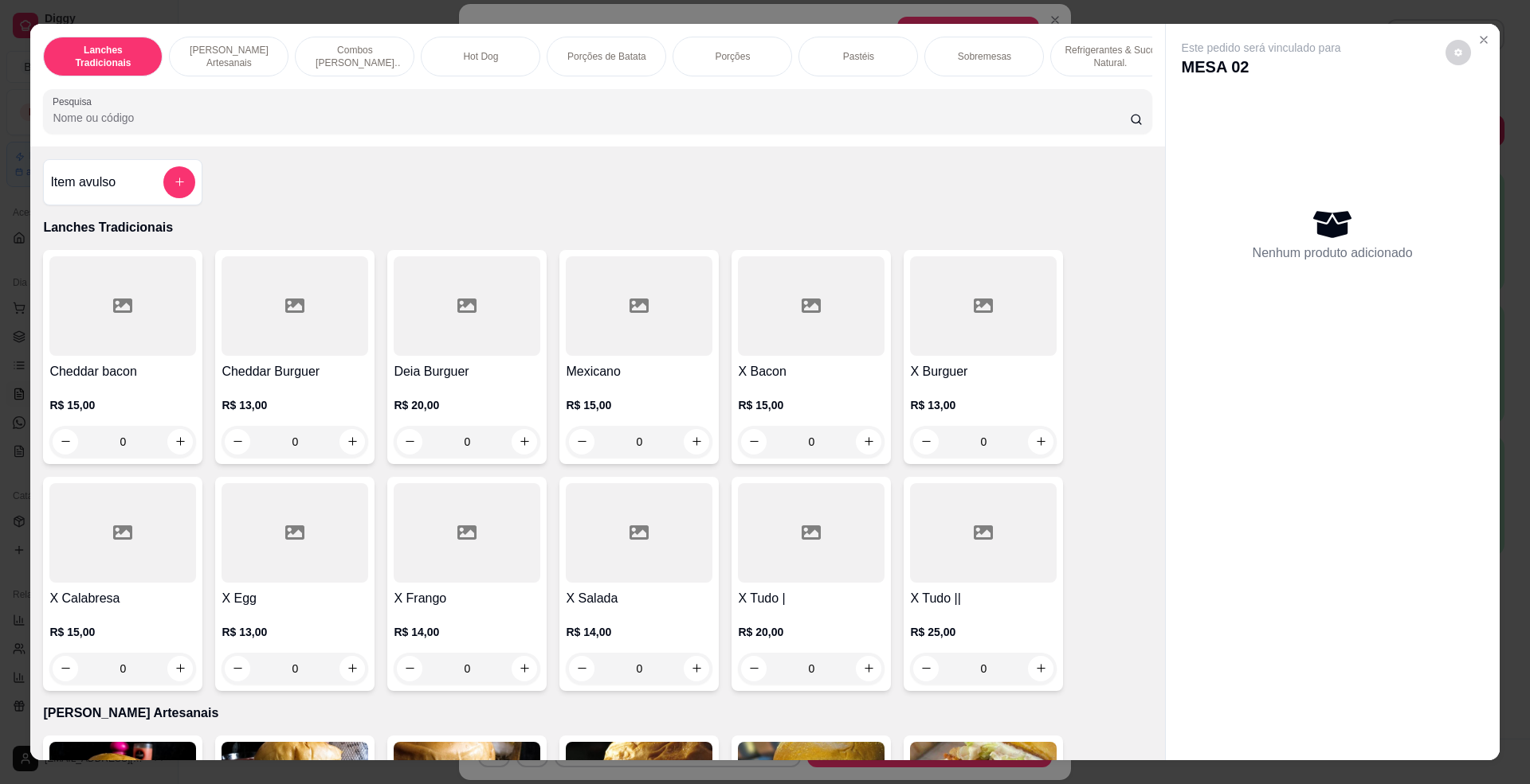
type input "f"
type input "h"
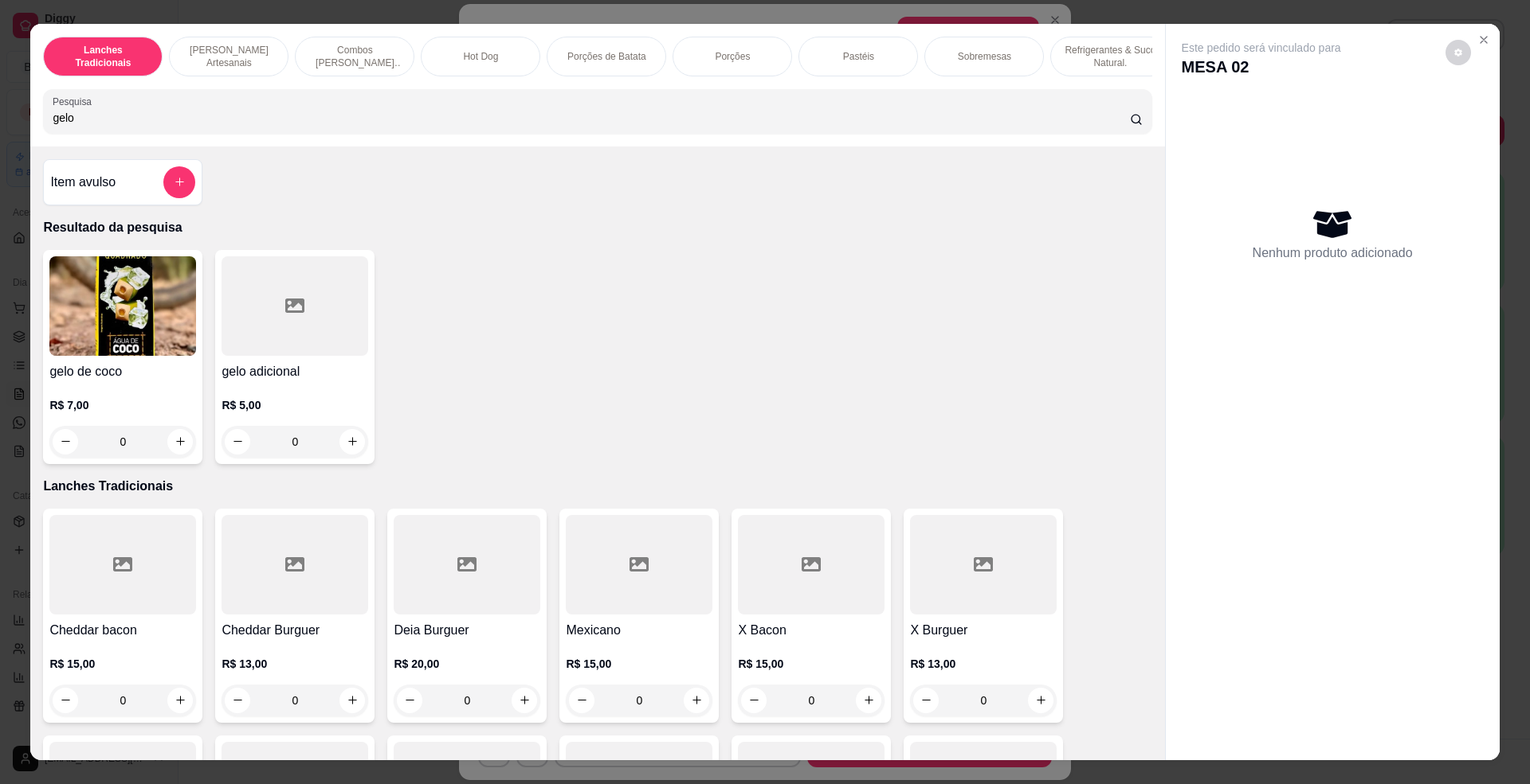
type input "gelo"
click at [131, 328] on img at bounding box center [122, 306] width 146 height 100
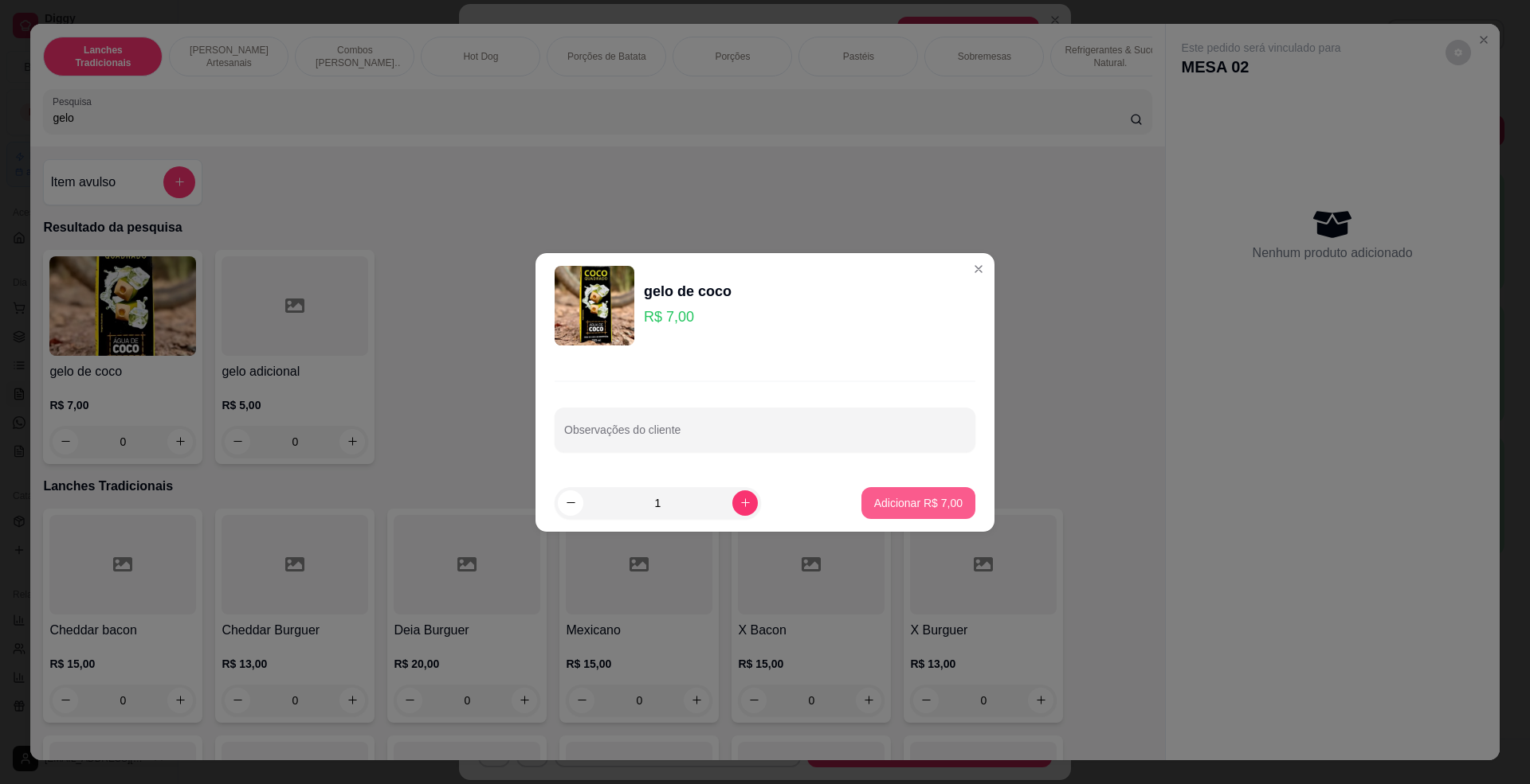
click at [874, 501] on p "Adicionar R$ 7,00" at bounding box center [918, 503] width 89 height 16
type input "1"
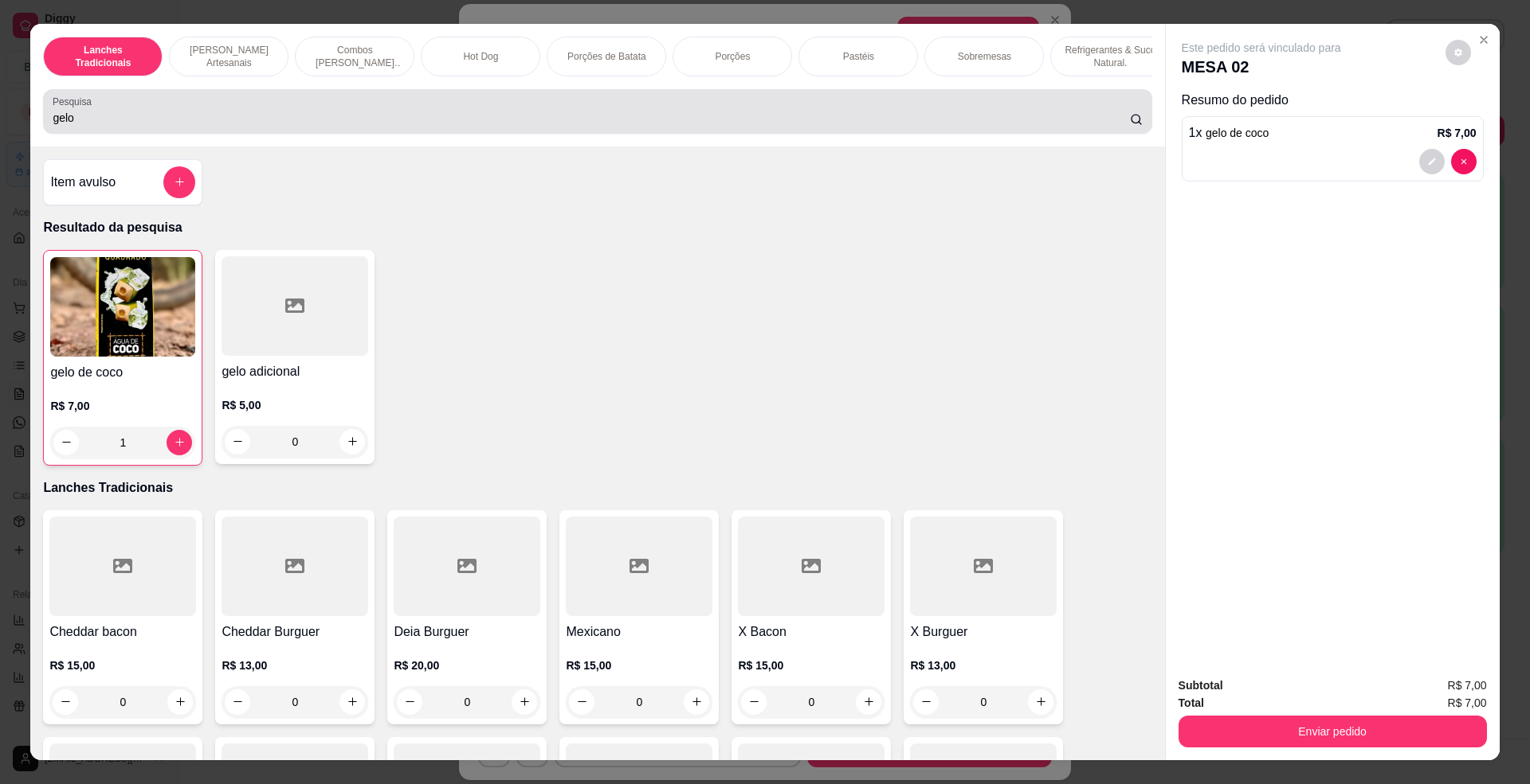
drag, startPoint x: 457, startPoint y: 115, endPoint x: 80, endPoint y: 119, distance: 377.0
click at [80, 119] on div "Pesquisa gelo" at bounding box center [598, 111] width 1109 height 44
click at [80, 108] on label "Pesquisa" at bounding box center [74, 102] width 44 height 13
click at [80, 119] on input "gelo" at bounding box center [591, 118] width 1077 height 16
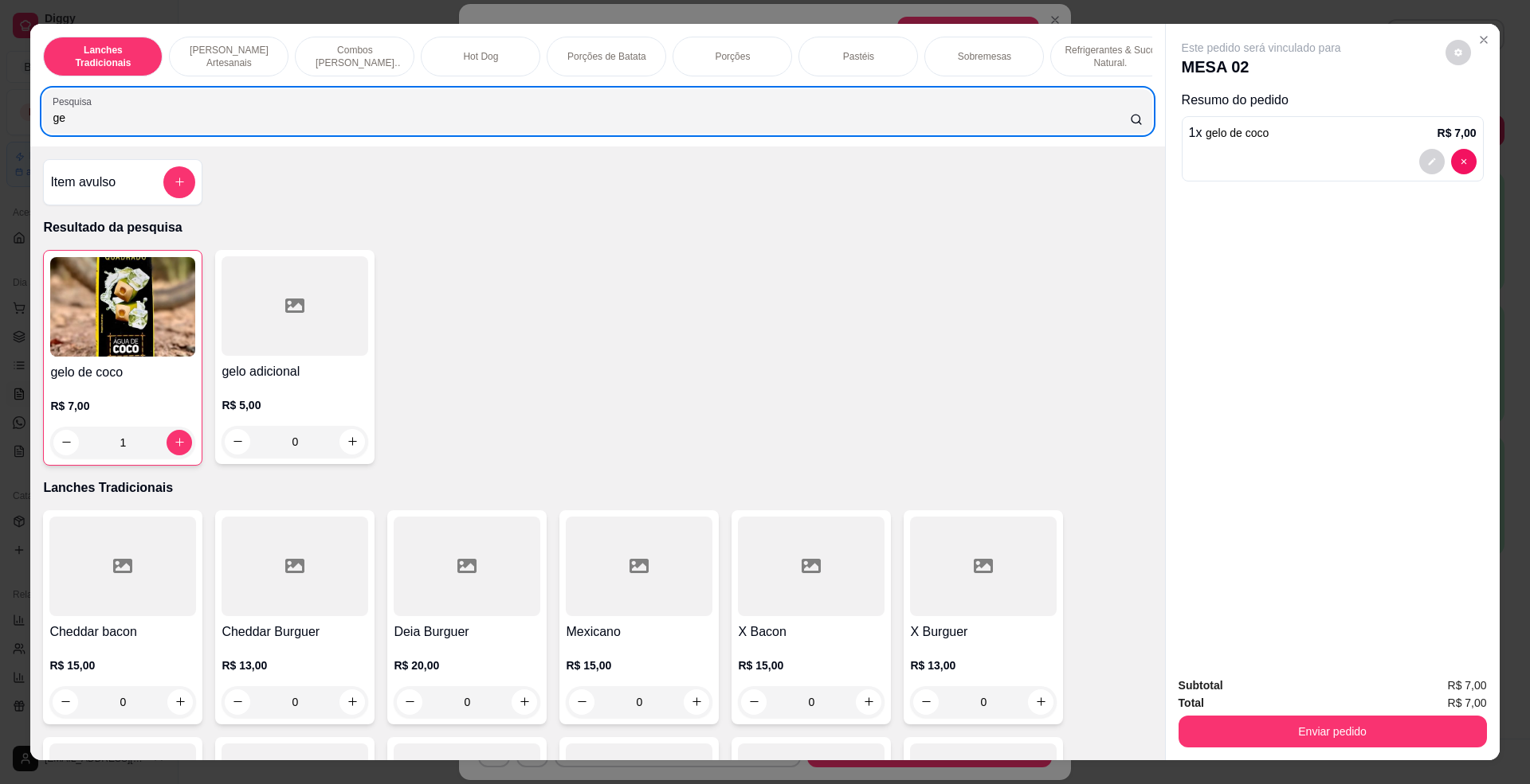
type input "g"
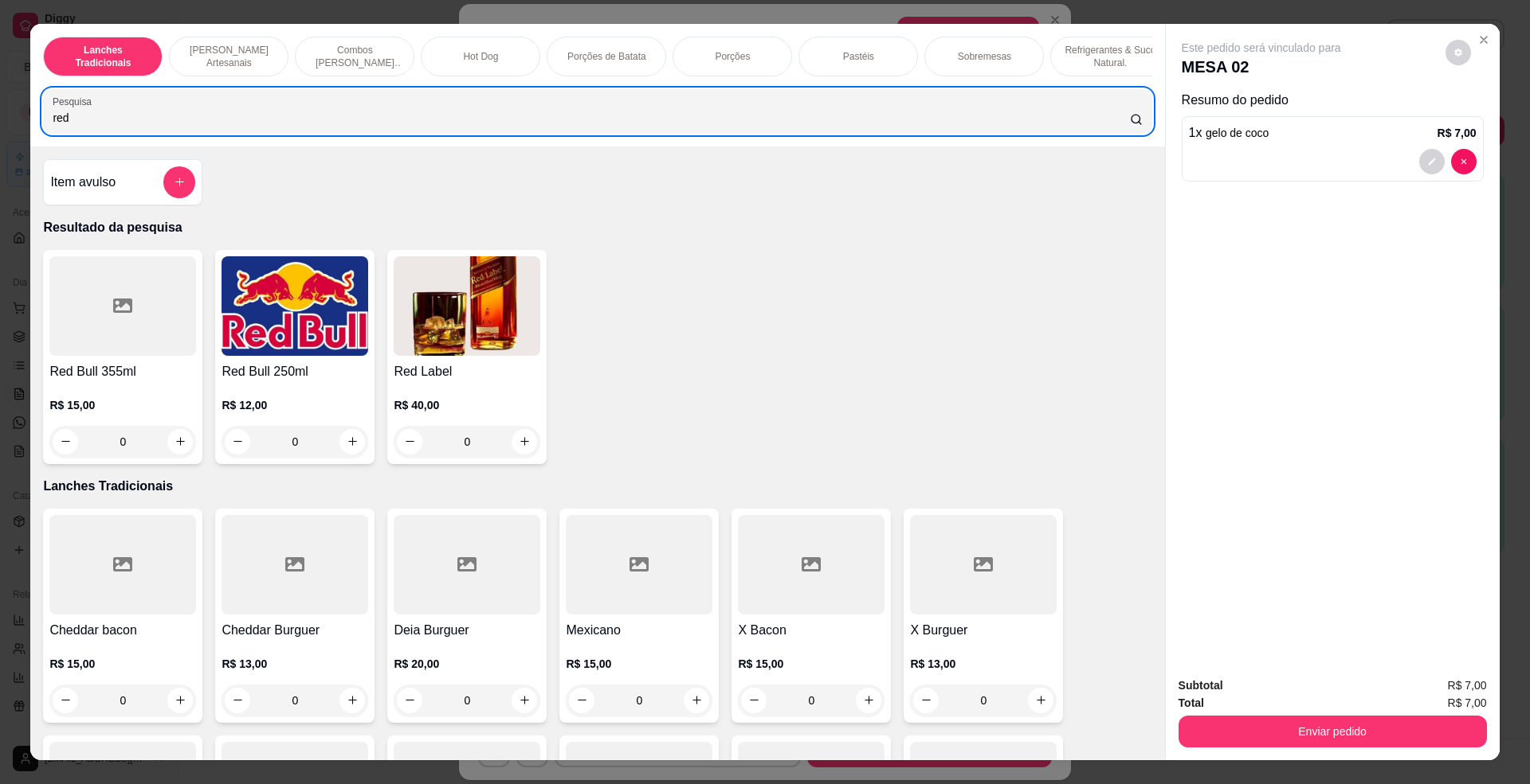
type input "red"
click at [266, 380] on h4 "Red Bull 250ml" at bounding box center [294, 372] width 146 height 19
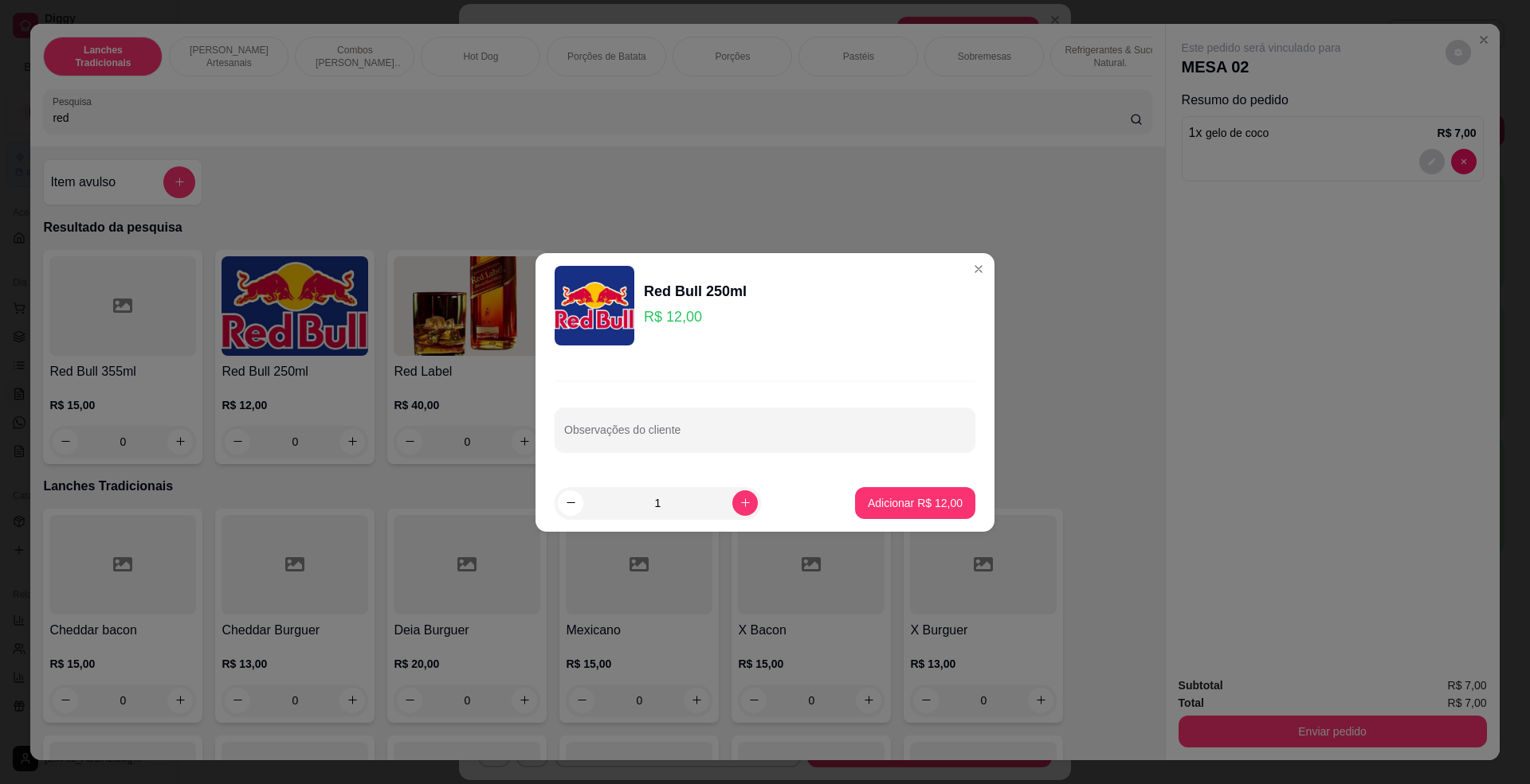
drag, startPoint x: 882, startPoint y: 485, endPoint x: 884, endPoint y: 495, distance: 10.2
click at [882, 489] on footer "1 Adicionar R$ 12,00" at bounding box center [765, 503] width 459 height 57
click at [892, 496] on p "Adicionar R$ 12,00" at bounding box center [914, 503] width 95 height 16
type input "1"
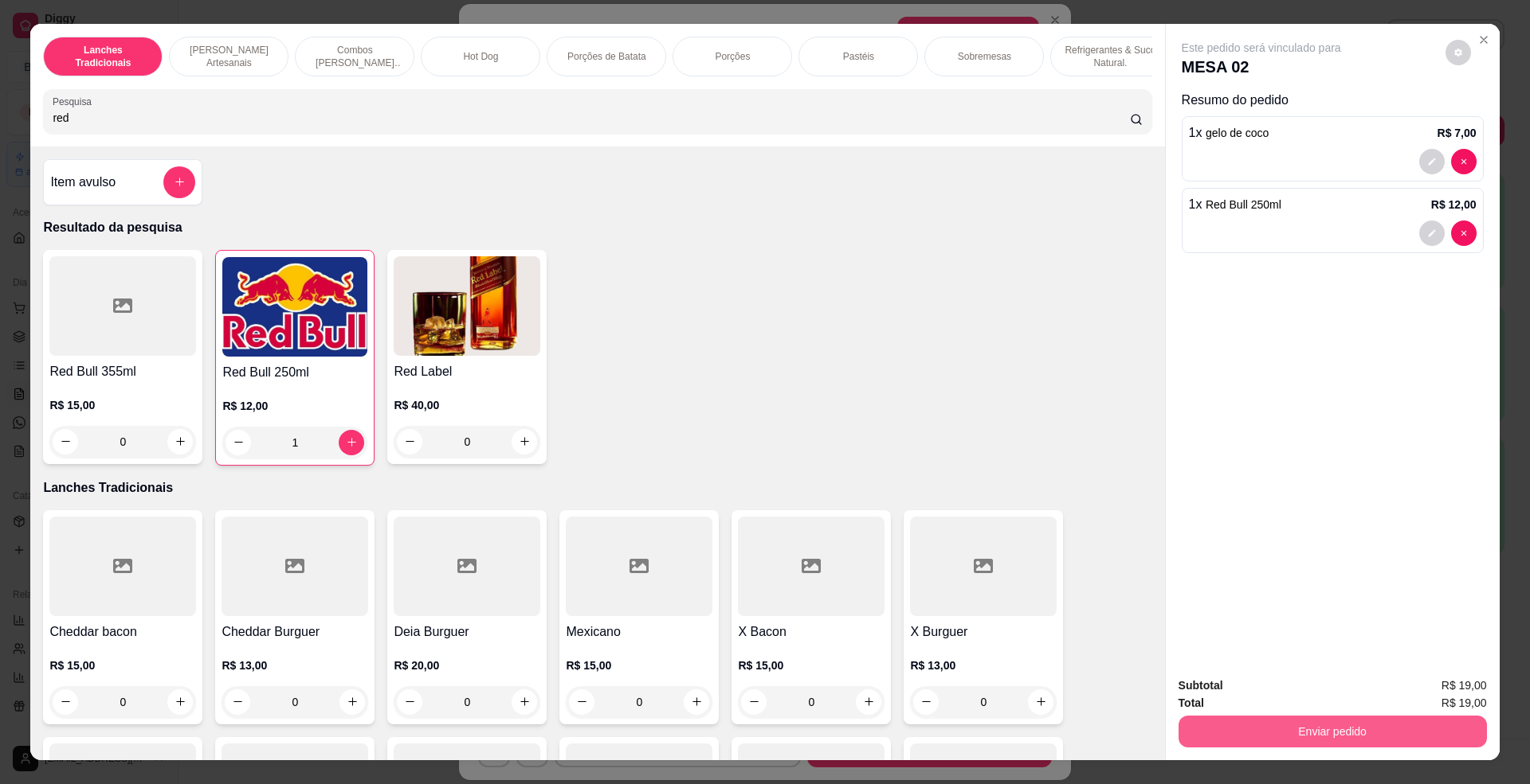
click at [1323, 731] on button "Enviar pedido" at bounding box center [1332, 732] width 308 height 32
click at [1258, 701] on button "Não registrar e enviar pedido" at bounding box center [1277, 693] width 161 height 29
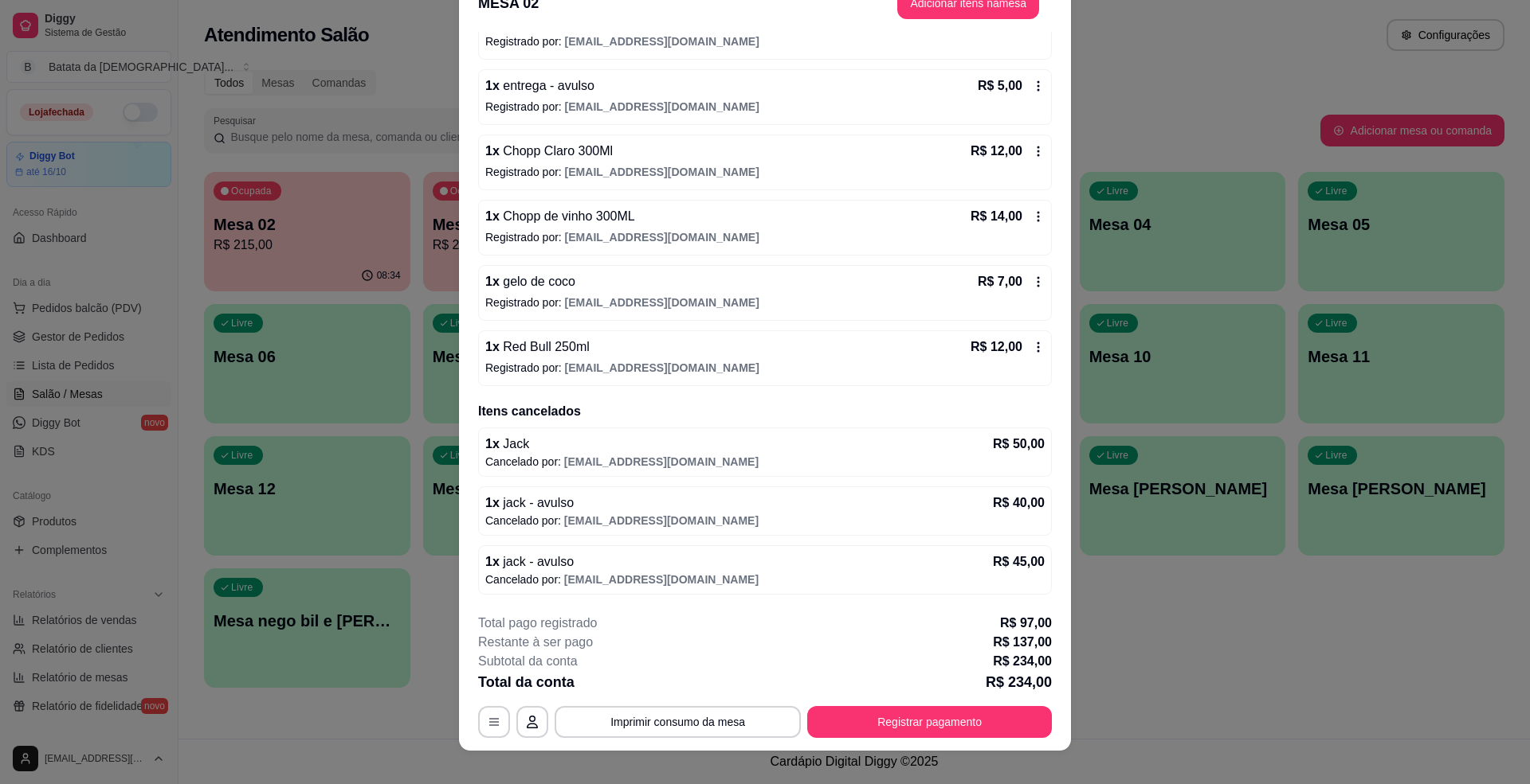
scroll to position [46, 0]
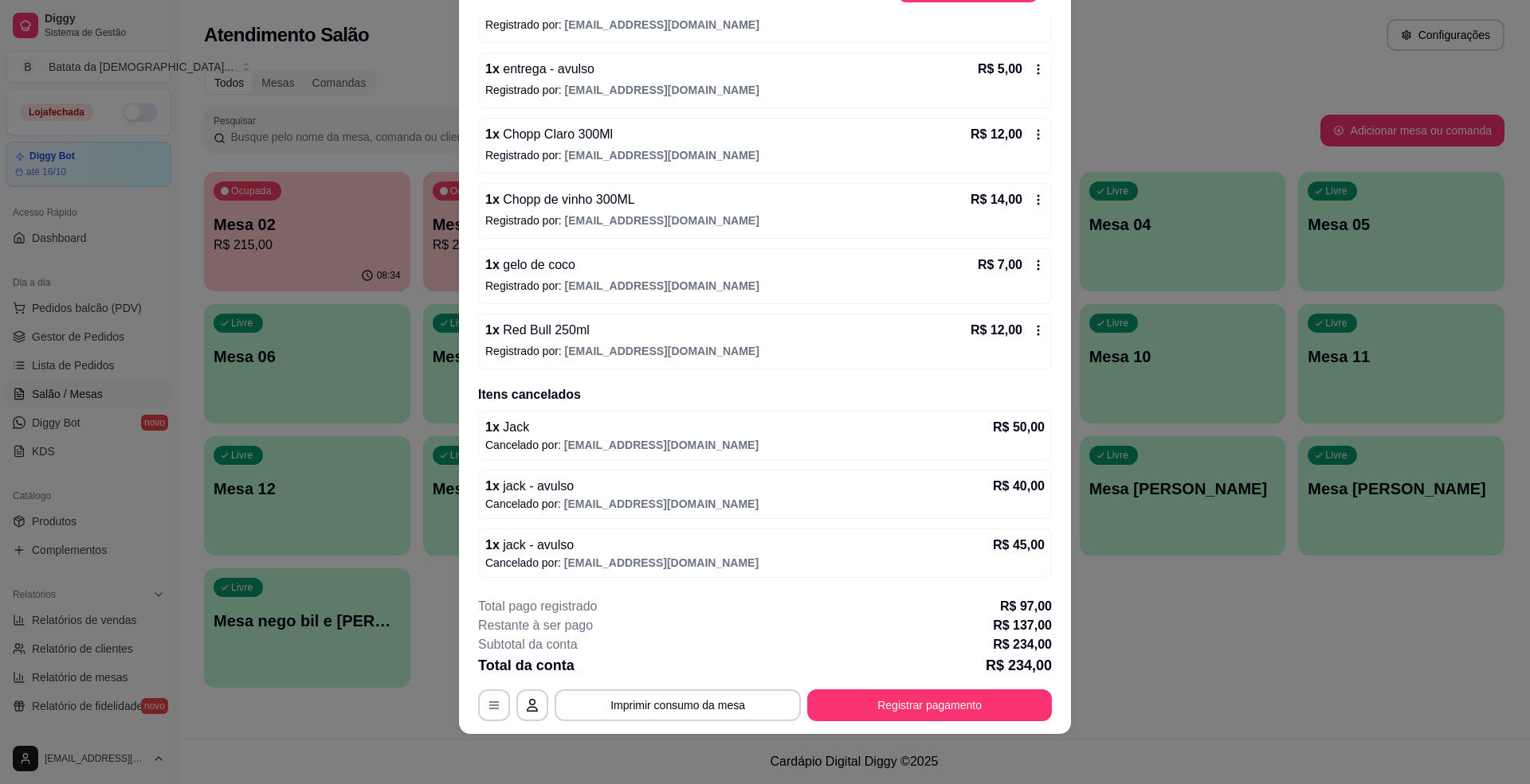
drag, startPoint x: 1029, startPoint y: 258, endPoint x: 1009, endPoint y: 252, distance: 20.9
click at [1030, 258] on div "Iniciada [DATE] 17:09 Atenção Para vincular um cliente a um pedido já existente…" at bounding box center [765, 300] width 612 height 569
click at [1001, 259] on div "R$ 7,00" at bounding box center [1011, 265] width 67 height 19
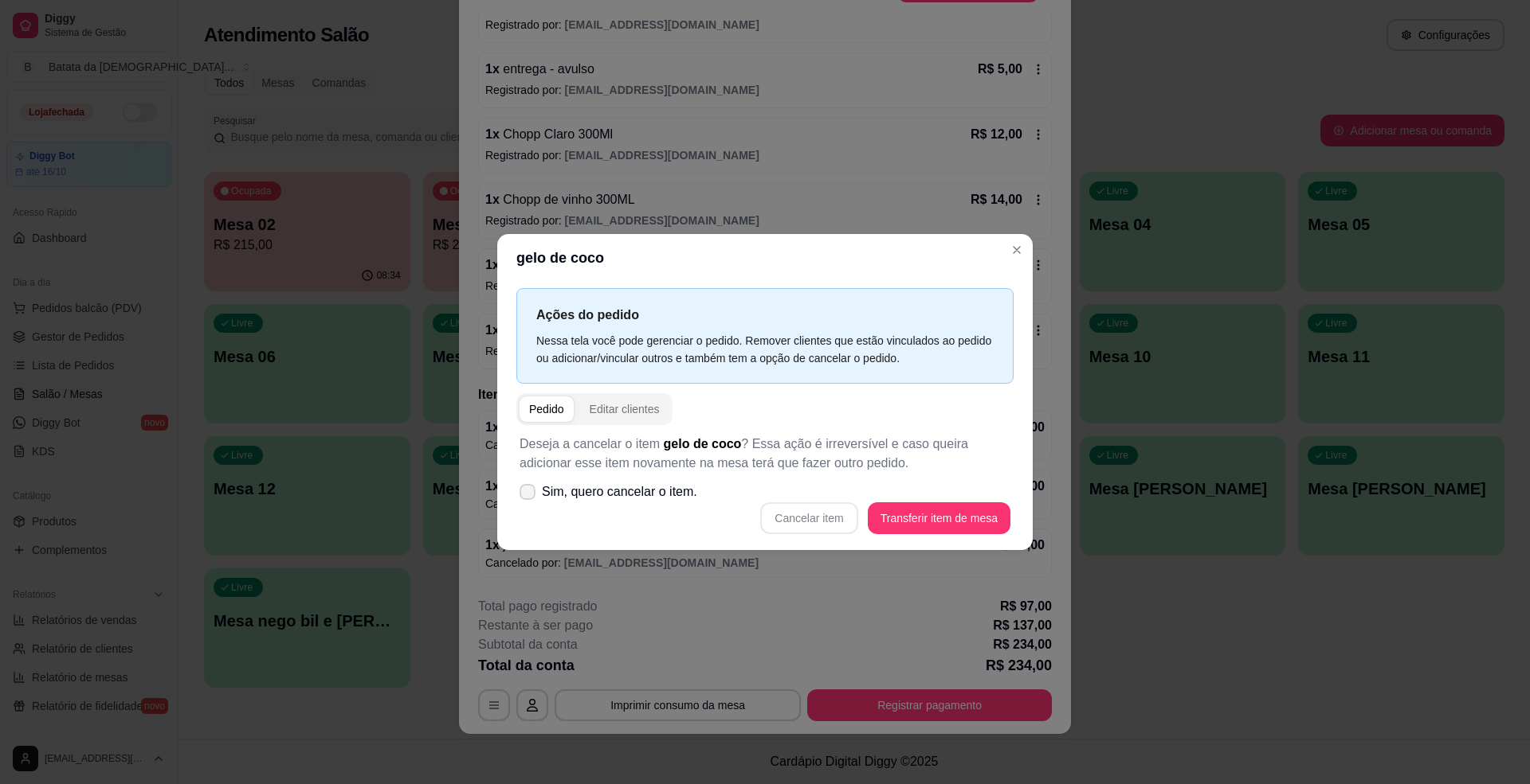
click at [570, 496] on span "Sim, quero cancelar o item." at bounding box center [619, 492] width 156 height 19
click at [529, 496] on input "Sim, quero cancelar o item." at bounding box center [523, 499] width 10 height 10
checkbox input "true"
click at [822, 526] on button "Cancelar item" at bounding box center [808, 518] width 97 height 32
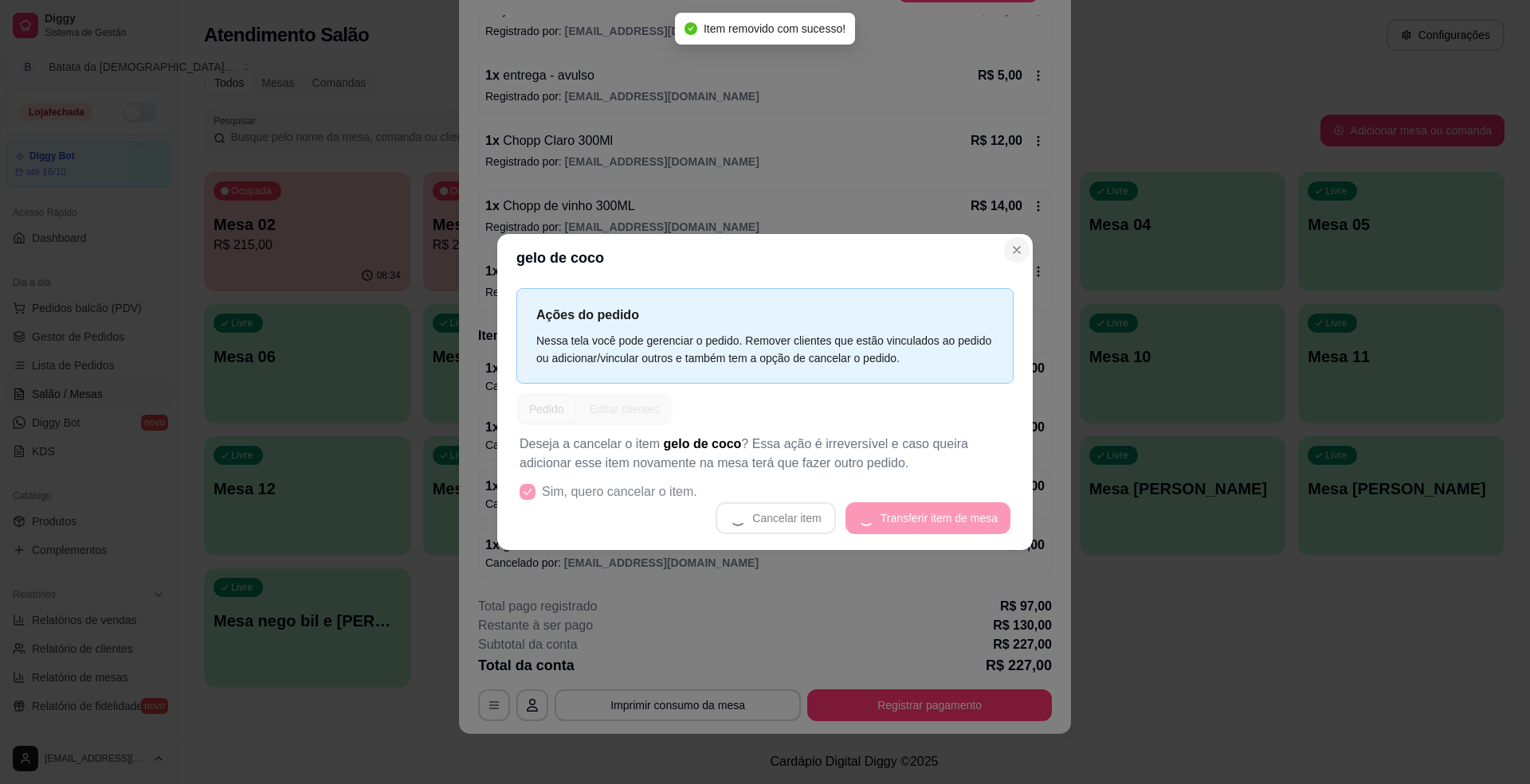
scroll to position [439, 0]
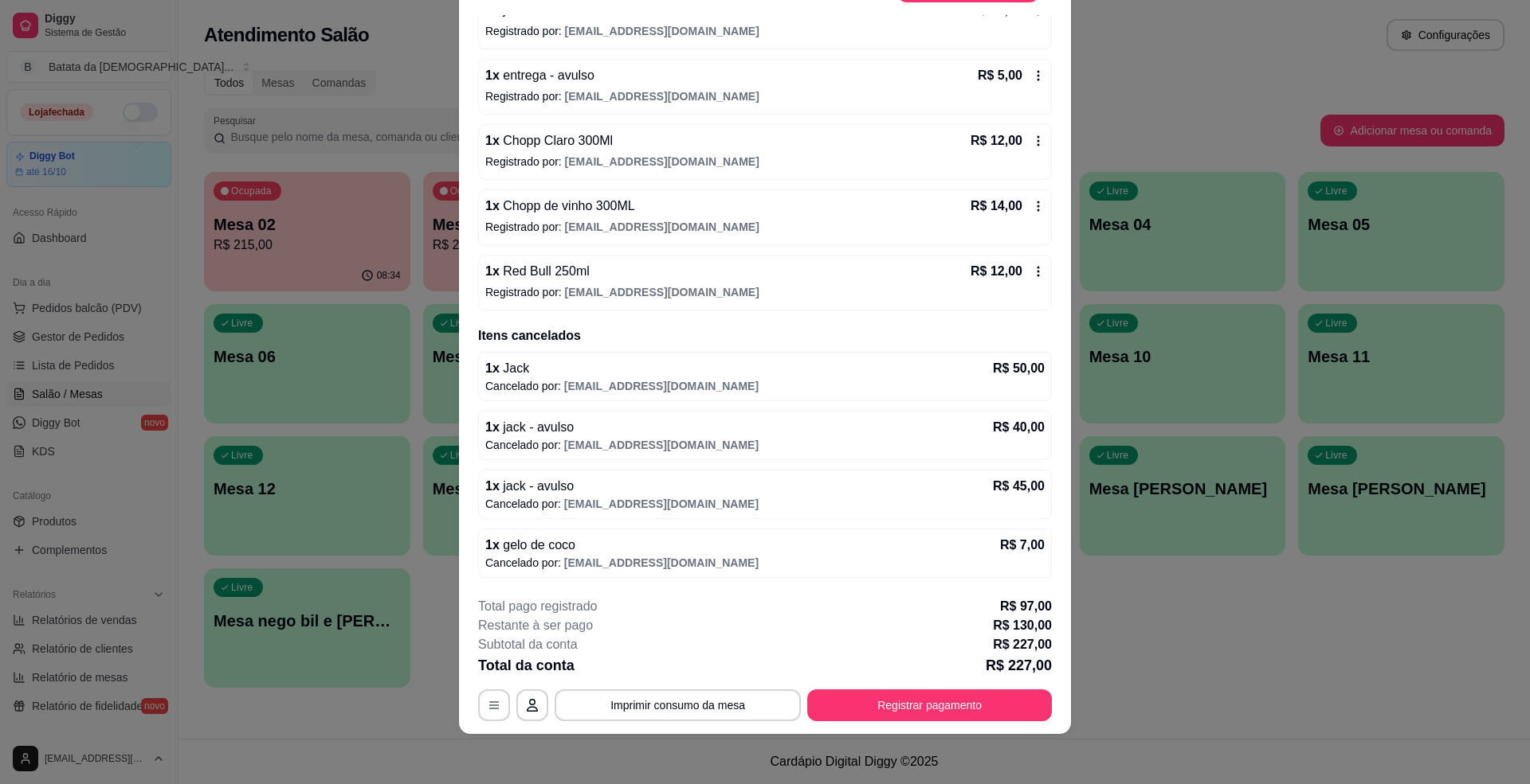
click at [1015, 277] on div "R$ 12,00" at bounding box center [1007, 271] width 74 height 19
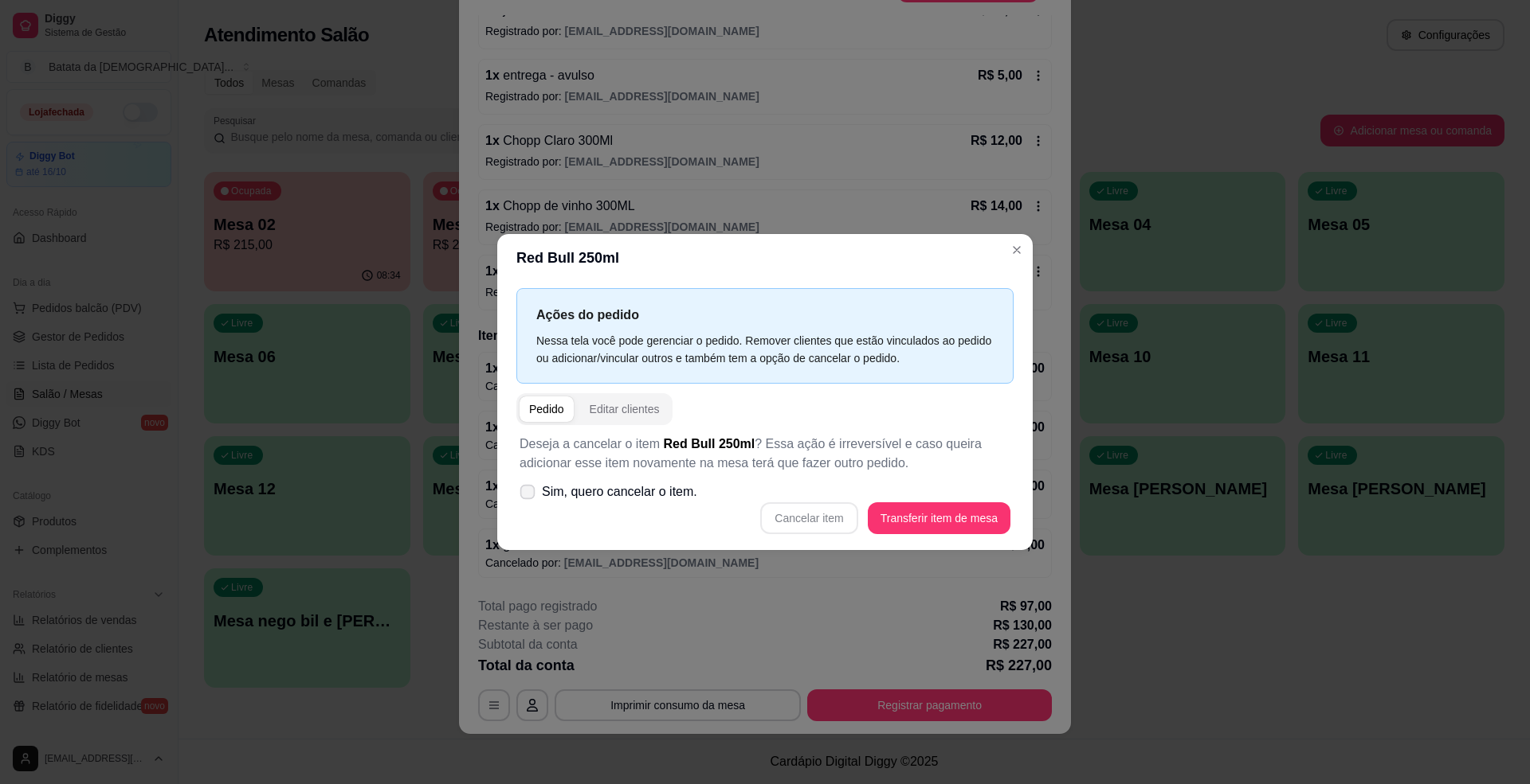
click at [573, 494] on span "Sim, quero cancelar o item." at bounding box center [619, 492] width 156 height 19
click at [529, 495] on input "Sim, quero cancelar o item." at bounding box center [523, 499] width 10 height 10
checkbox input "true"
click at [842, 506] on button "Cancelar item" at bounding box center [809, 517] width 95 height 31
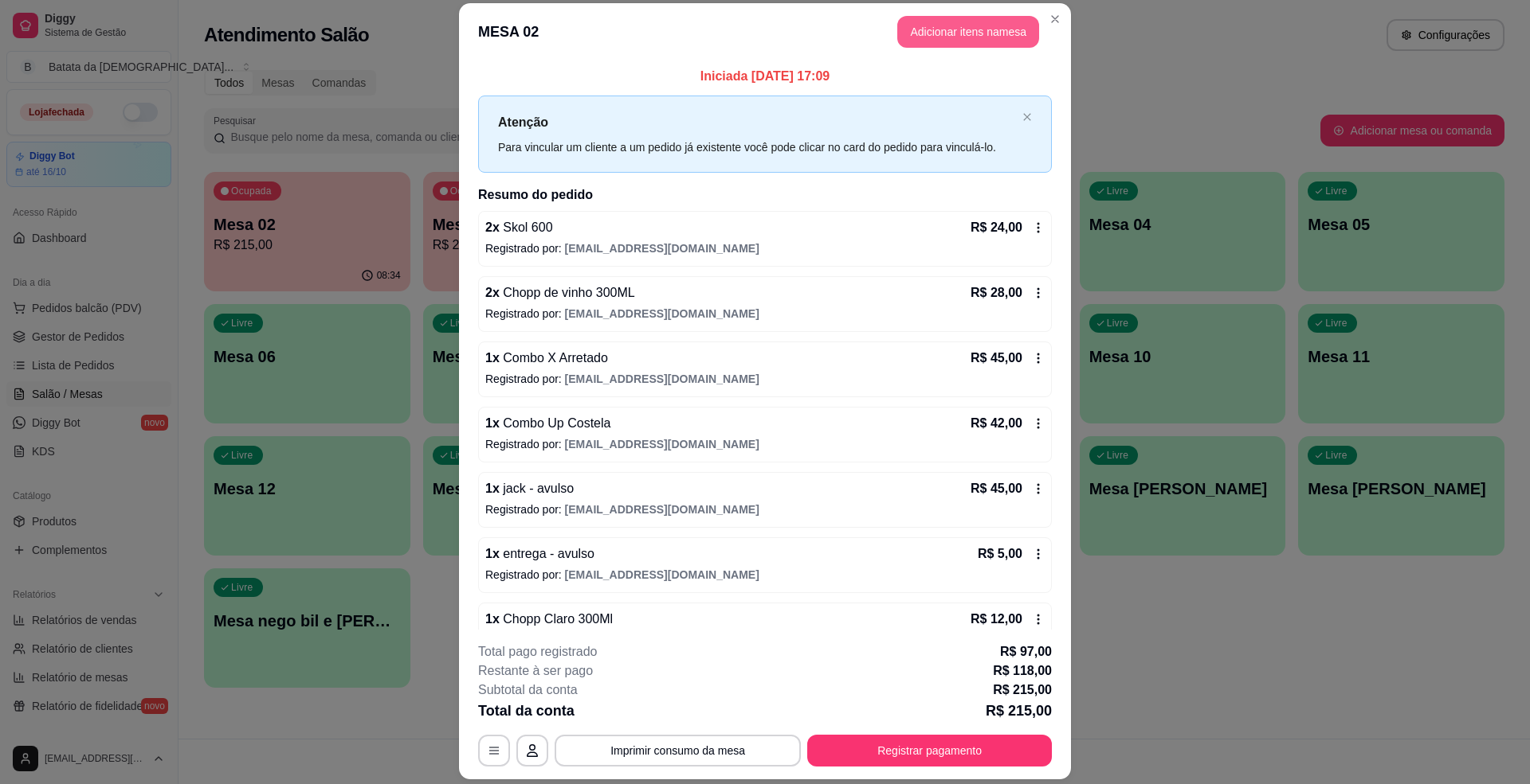
scroll to position [0, 0]
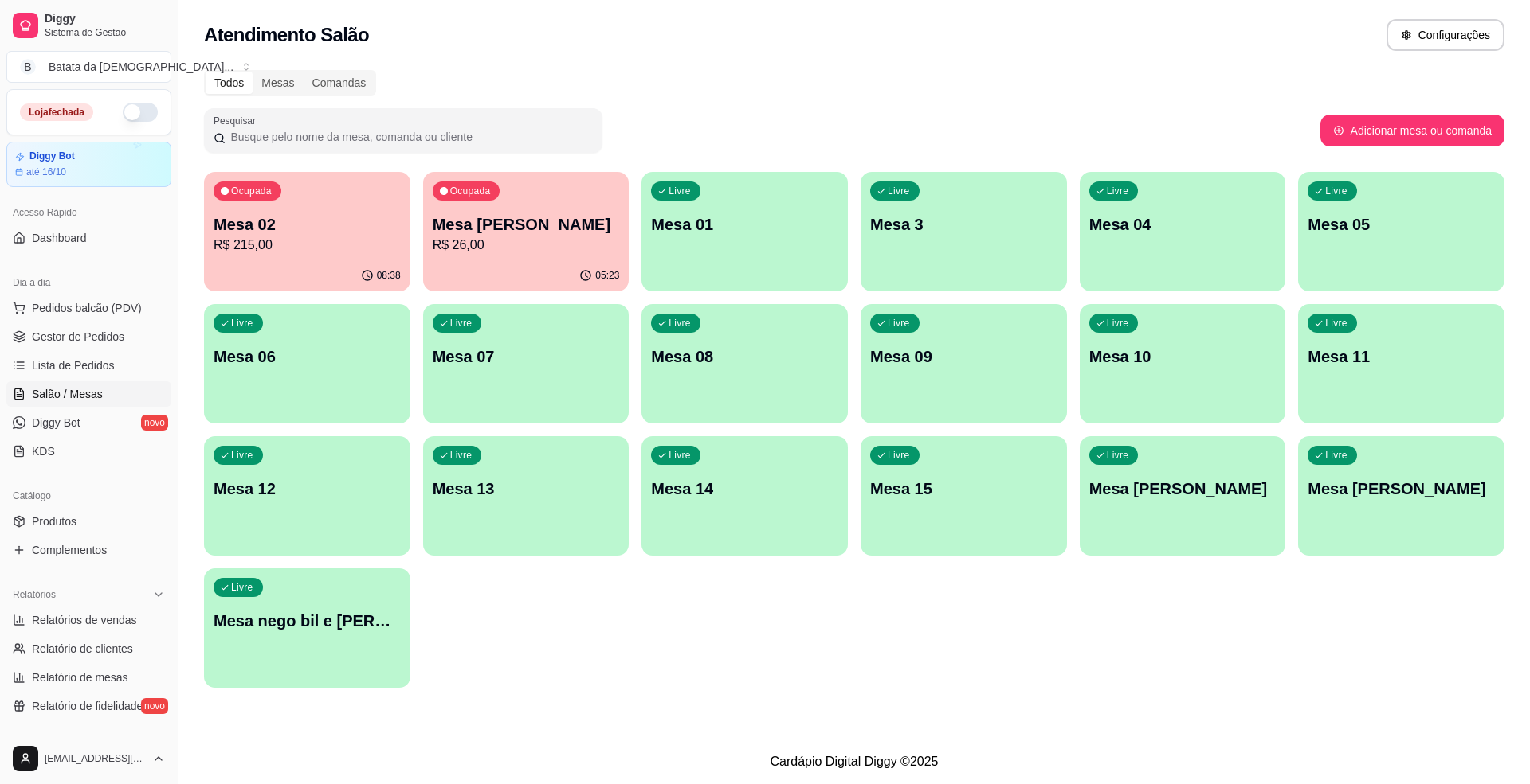
click at [316, 203] on div "Ocupada Mesa 02 R$ 215,00" at bounding box center [306, 217] width 206 height 89
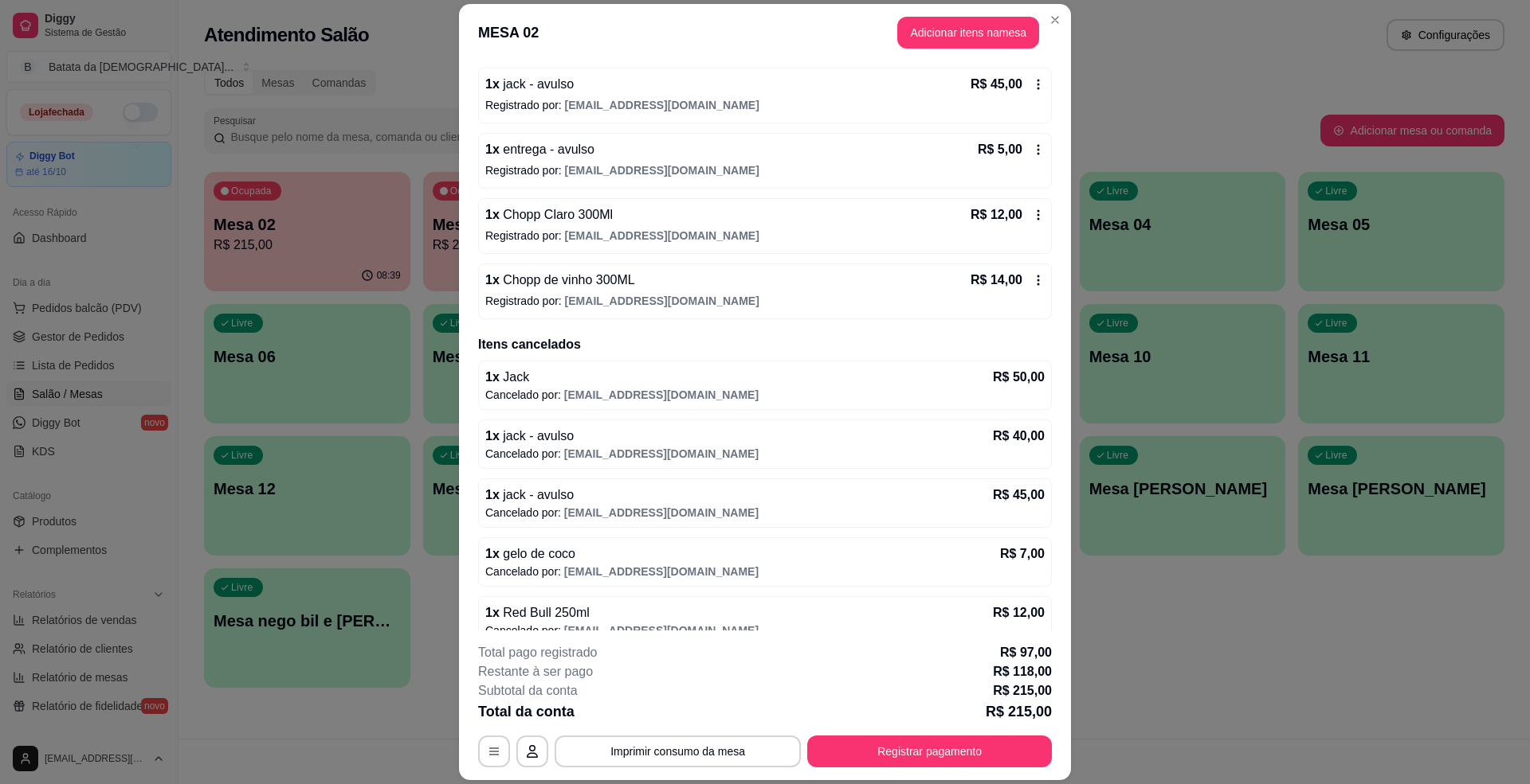
scroll to position [433, 0]
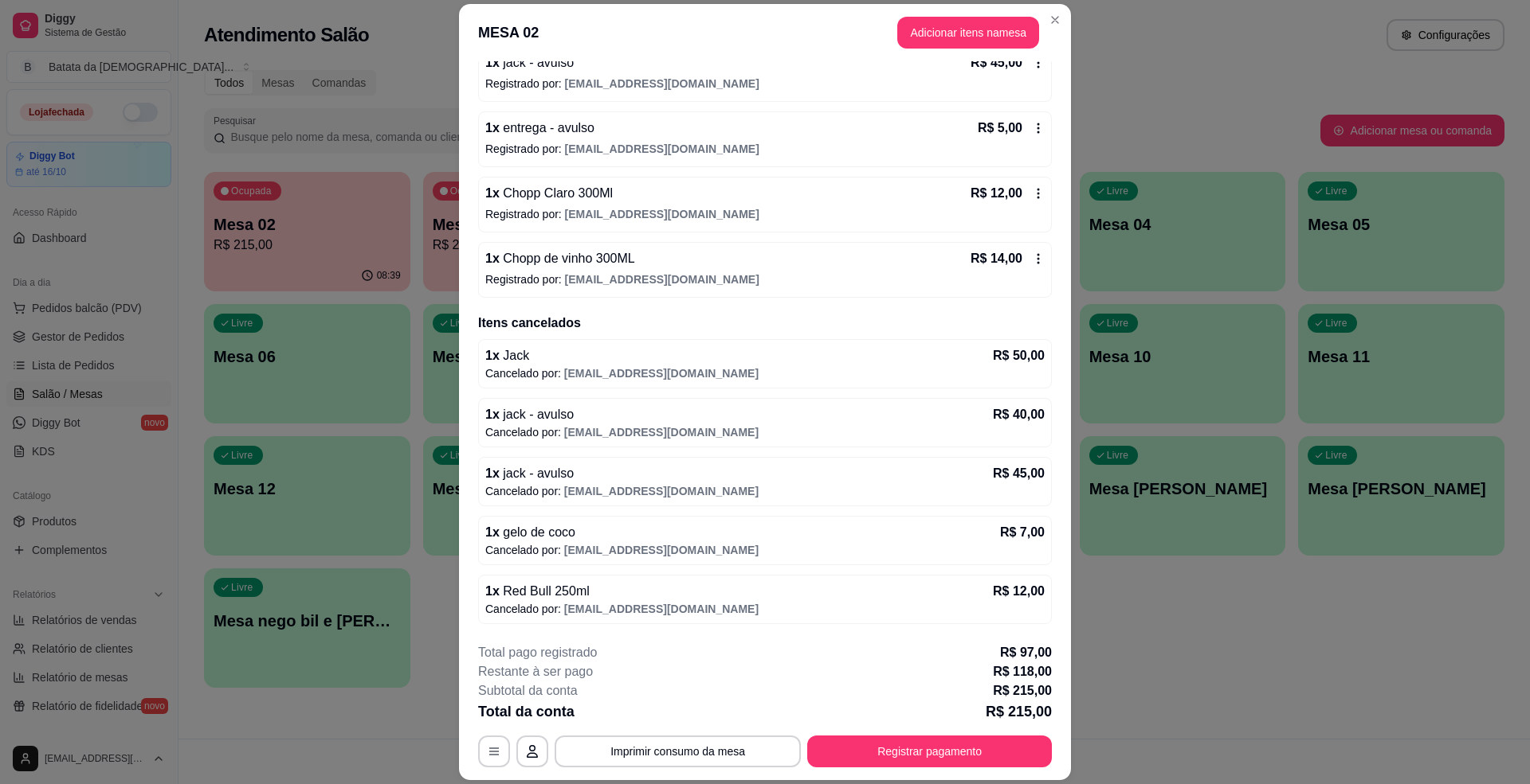
click at [1031, 188] on icon at bounding box center [1038, 194] width 13 height 13
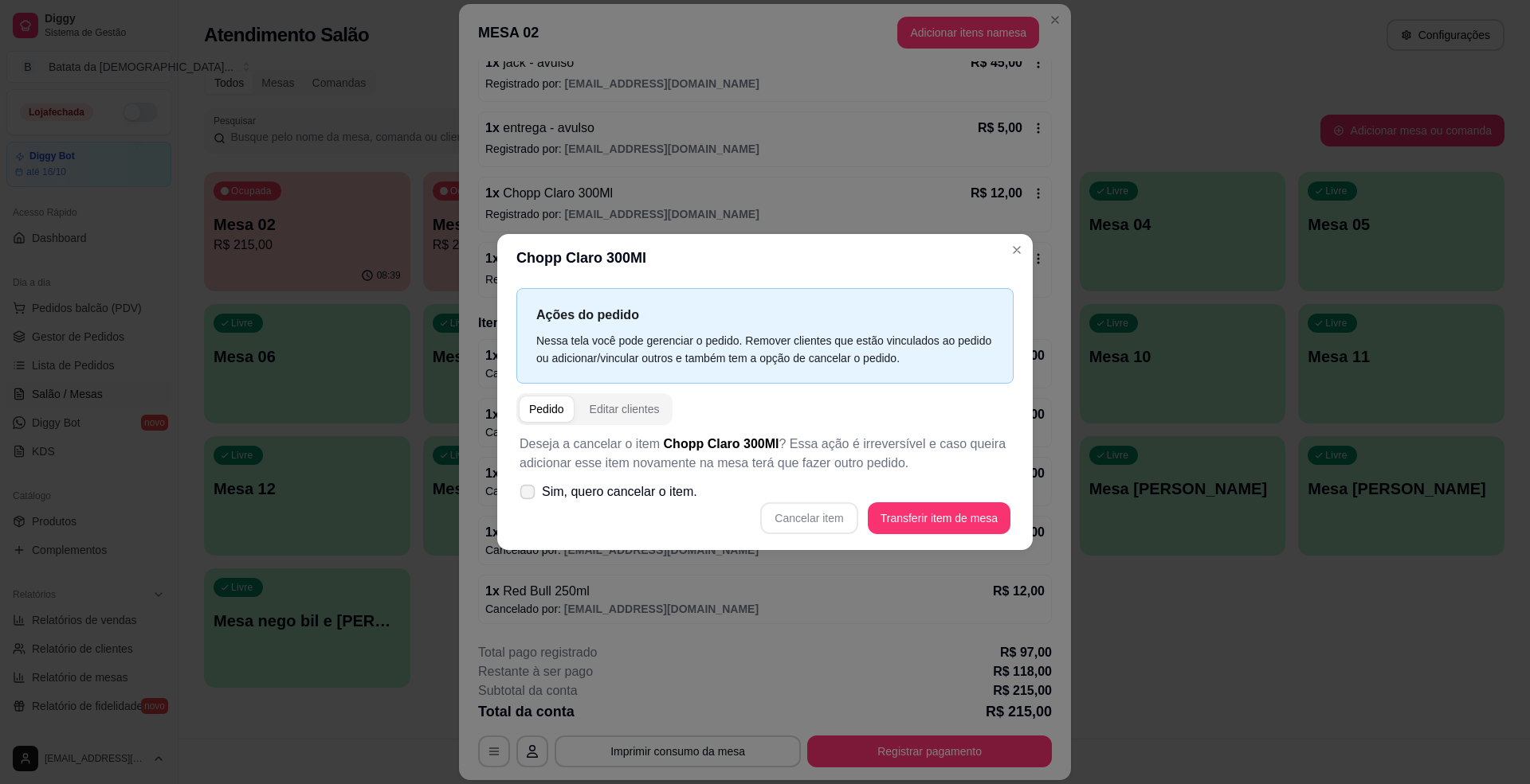
click at [609, 482] on label "Sim, quero cancelar o item." at bounding box center [608, 492] width 190 height 32
click at [529, 495] on input "Sim, quero cancelar o item." at bounding box center [523, 499] width 10 height 10
checkbox input "true"
click at [829, 521] on button "Cancelar item" at bounding box center [808, 518] width 97 height 32
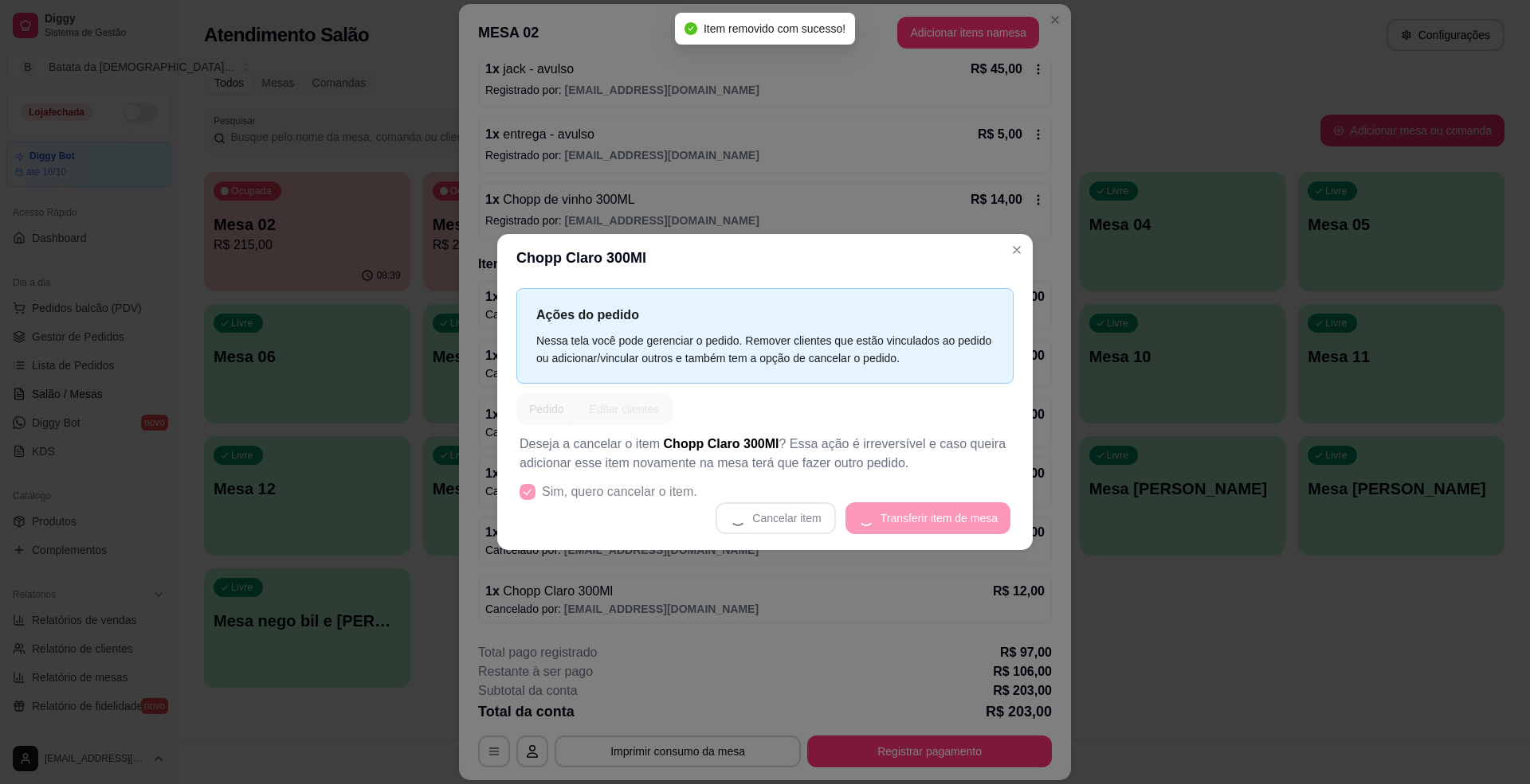
scroll to position [427, 0]
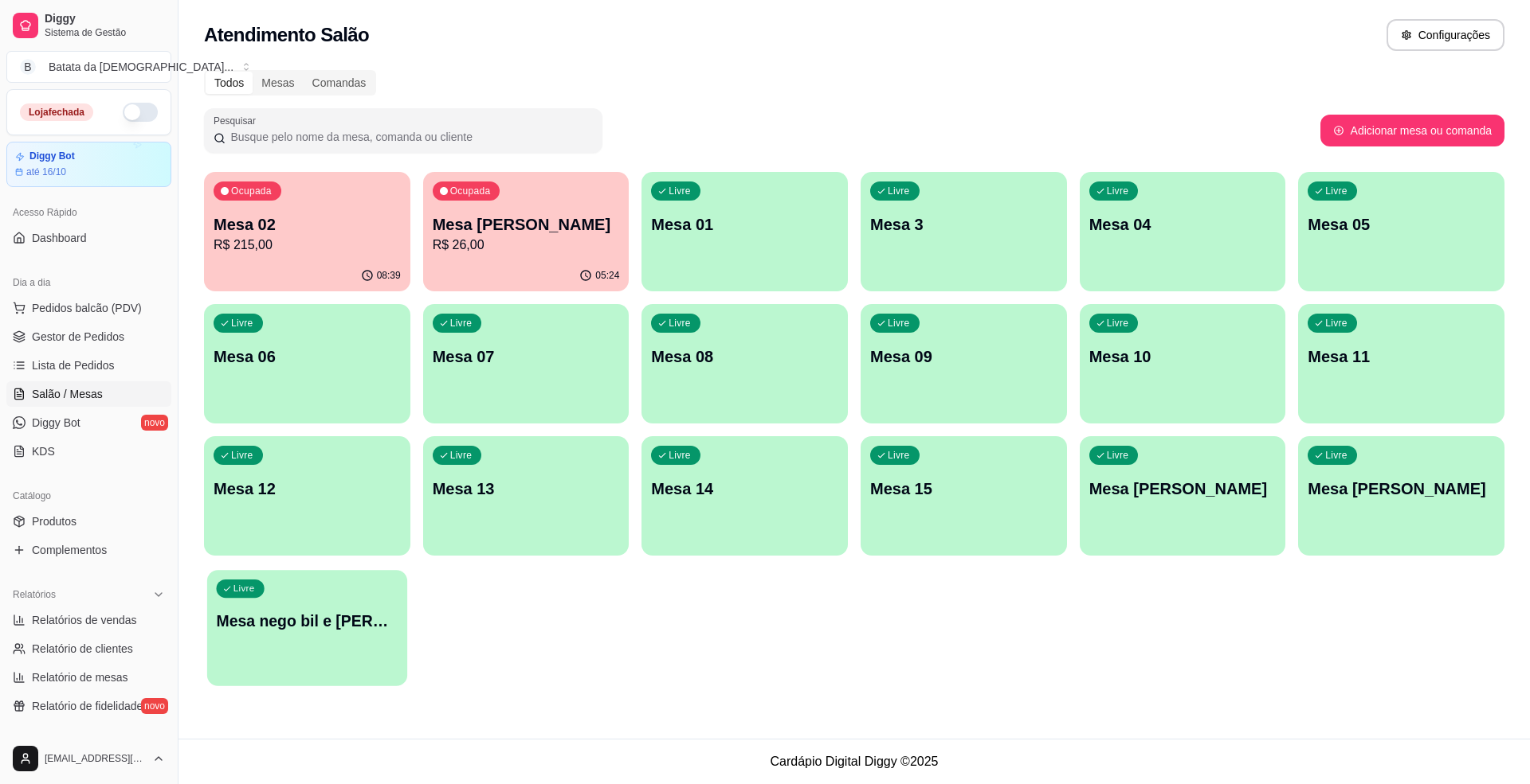
click at [326, 600] on div "Livre Mesa nego bil e [PERSON_NAME] sexta" at bounding box center [307, 618] width 200 height 97
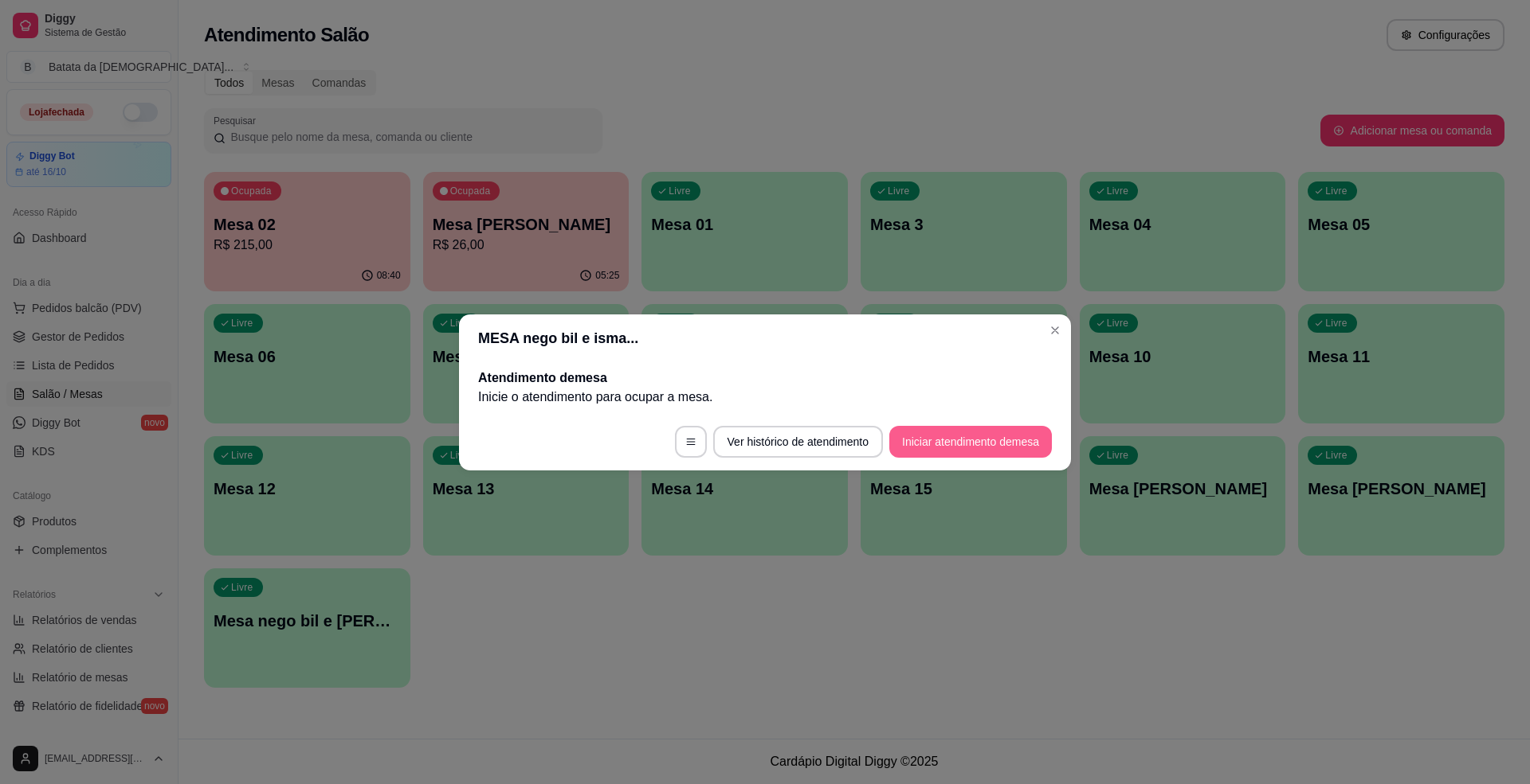
click at [924, 428] on button "Iniciar atendimento de mesa" at bounding box center [970, 442] width 162 height 32
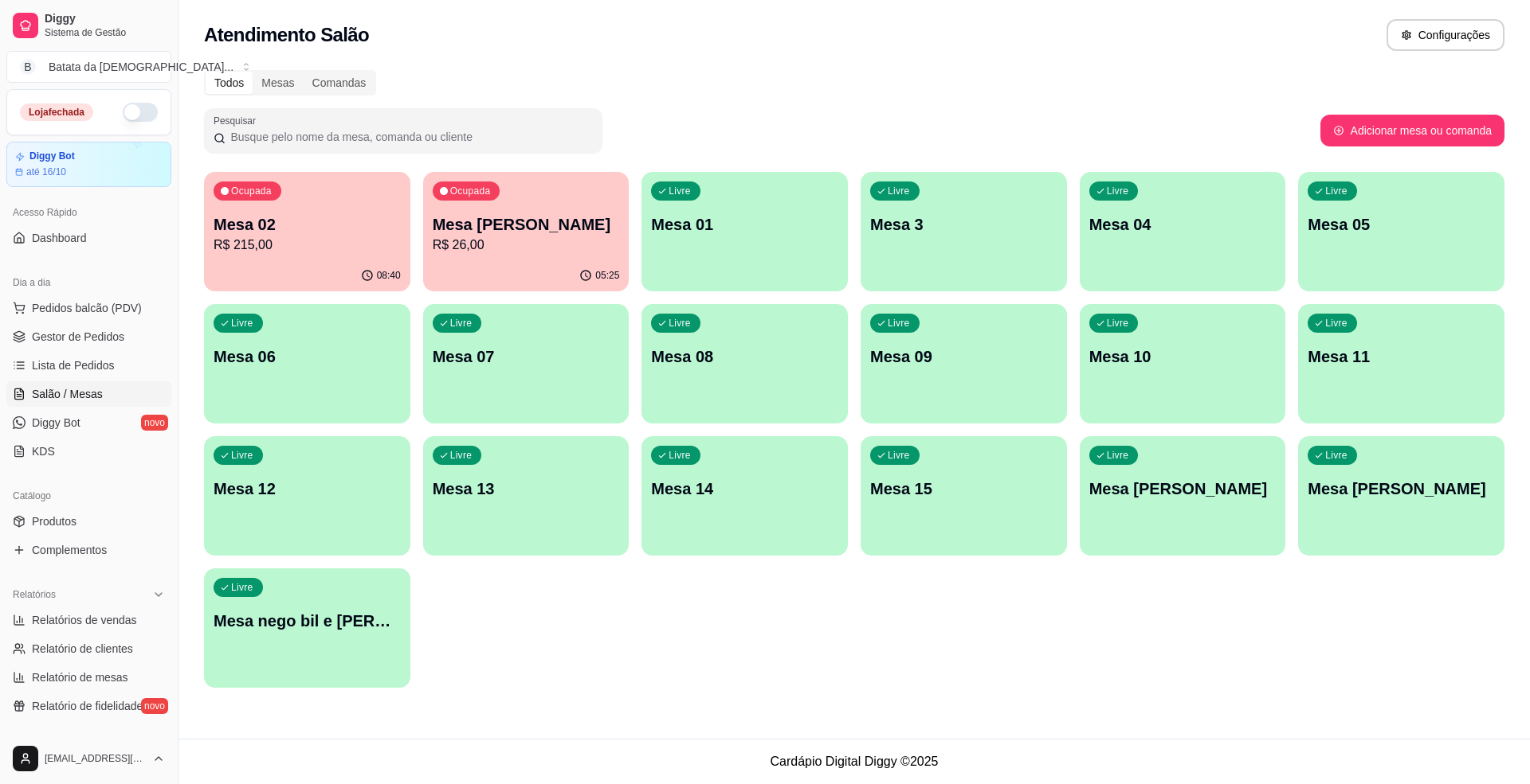
click at [333, 604] on div "Livre Mesa nego bil e [PERSON_NAME] sexta" at bounding box center [306, 618] width 206 height 100
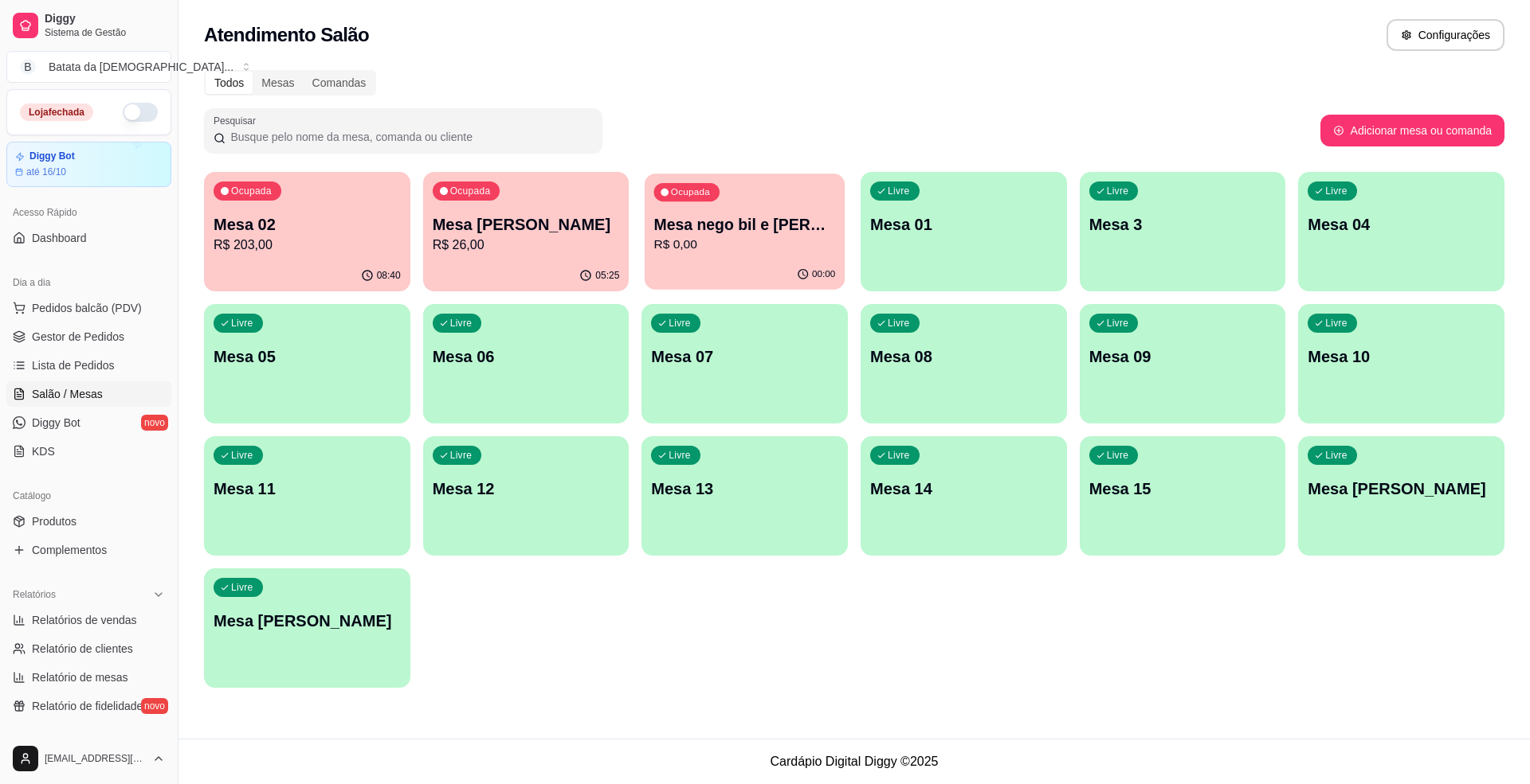
click at [774, 245] on p "R$ 0,00" at bounding box center [745, 244] width 182 height 18
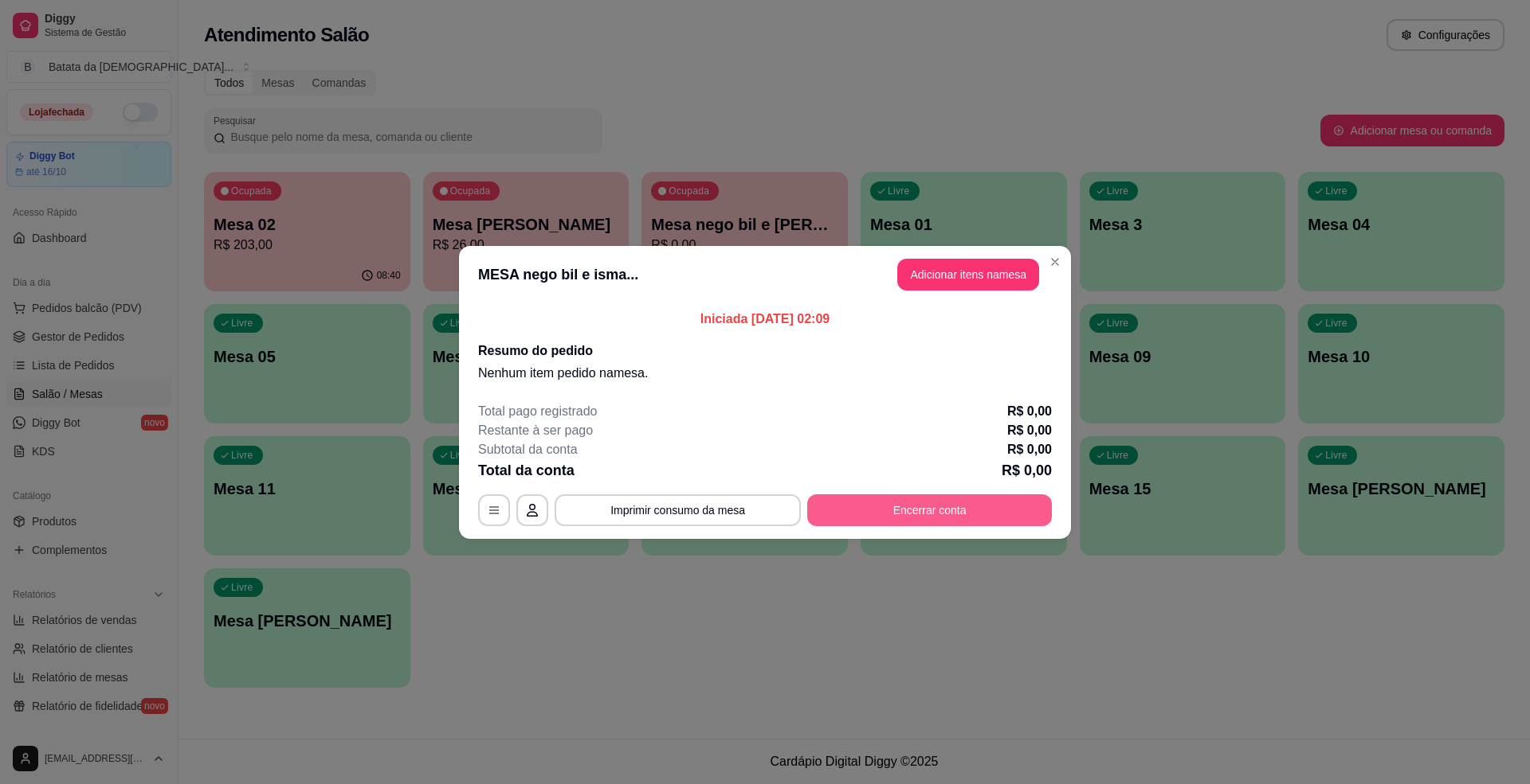
click at [887, 495] on button "Encerrar conta" at bounding box center [929, 511] width 244 height 32
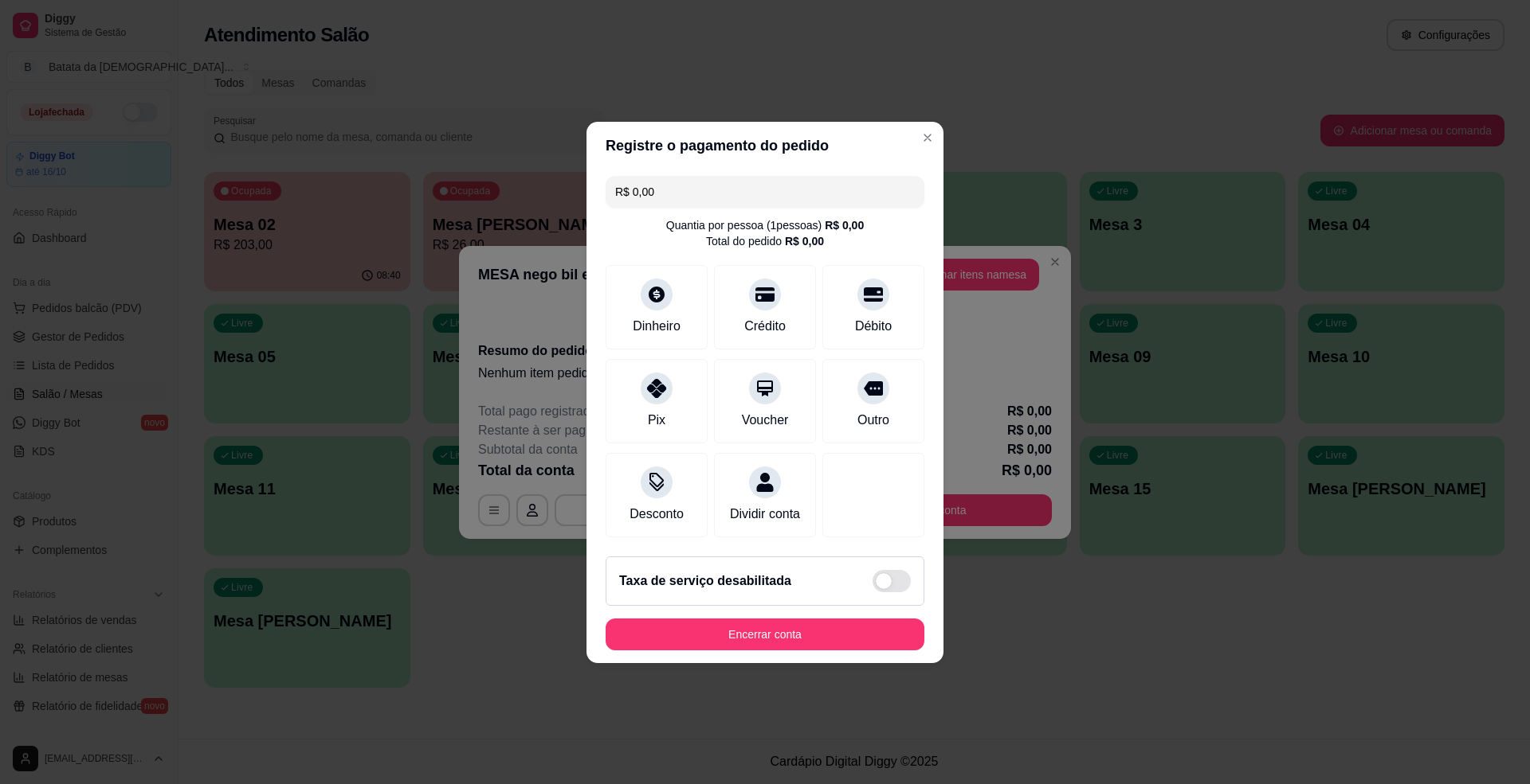
drag, startPoint x: 773, startPoint y: 621, endPoint x: 779, endPoint y: 635, distance: 15.2
click at [773, 625] on footer "Taxa de serviço desabilitada Encerrar conta" at bounding box center [765, 603] width 357 height 120
click at [781, 635] on button "Encerrar conta" at bounding box center [765, 635] width 319 height 32
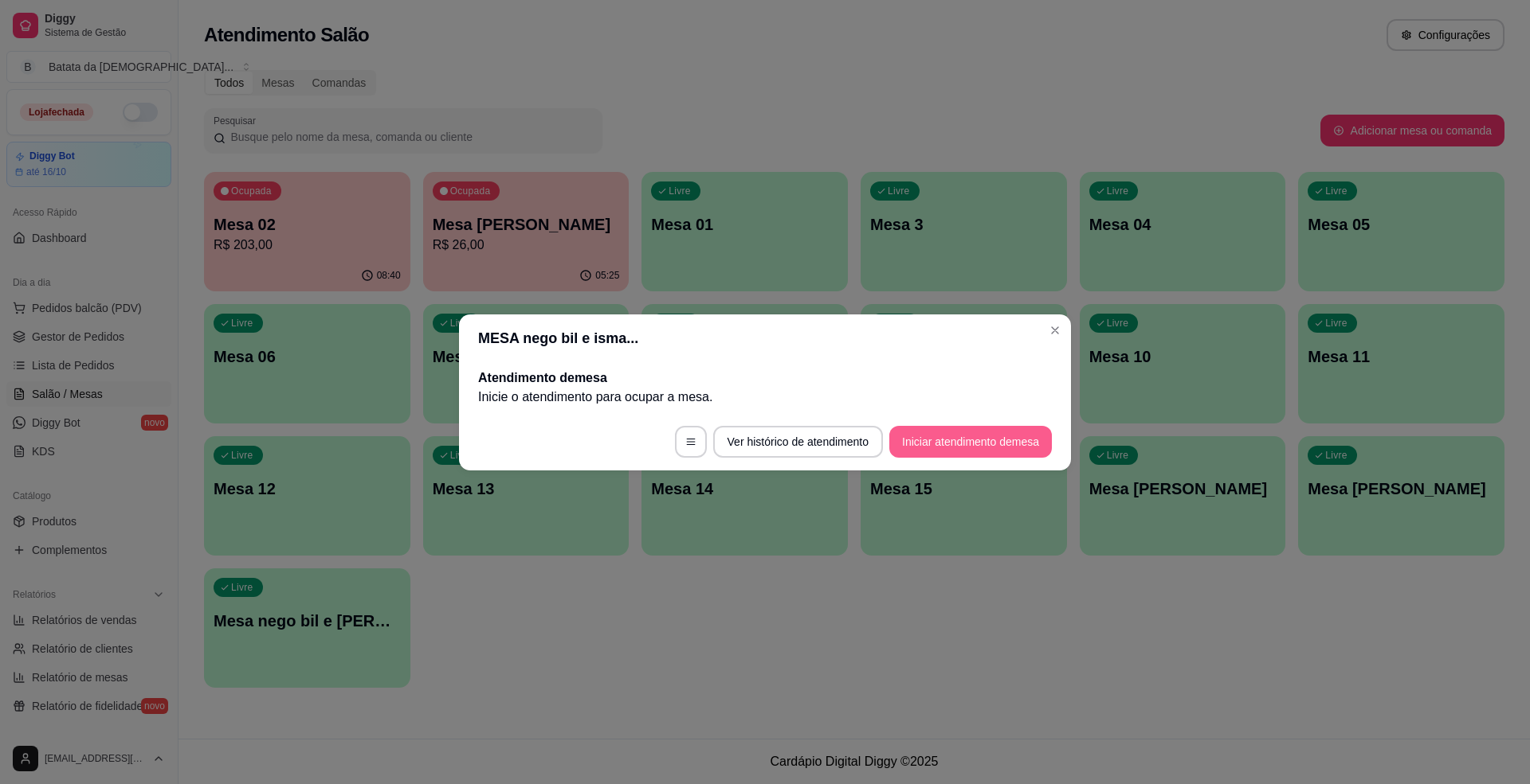
click at [925, 426] on button "Iniciar atendimento de mesa" at bounding box center [970, 442] width 162 height 32
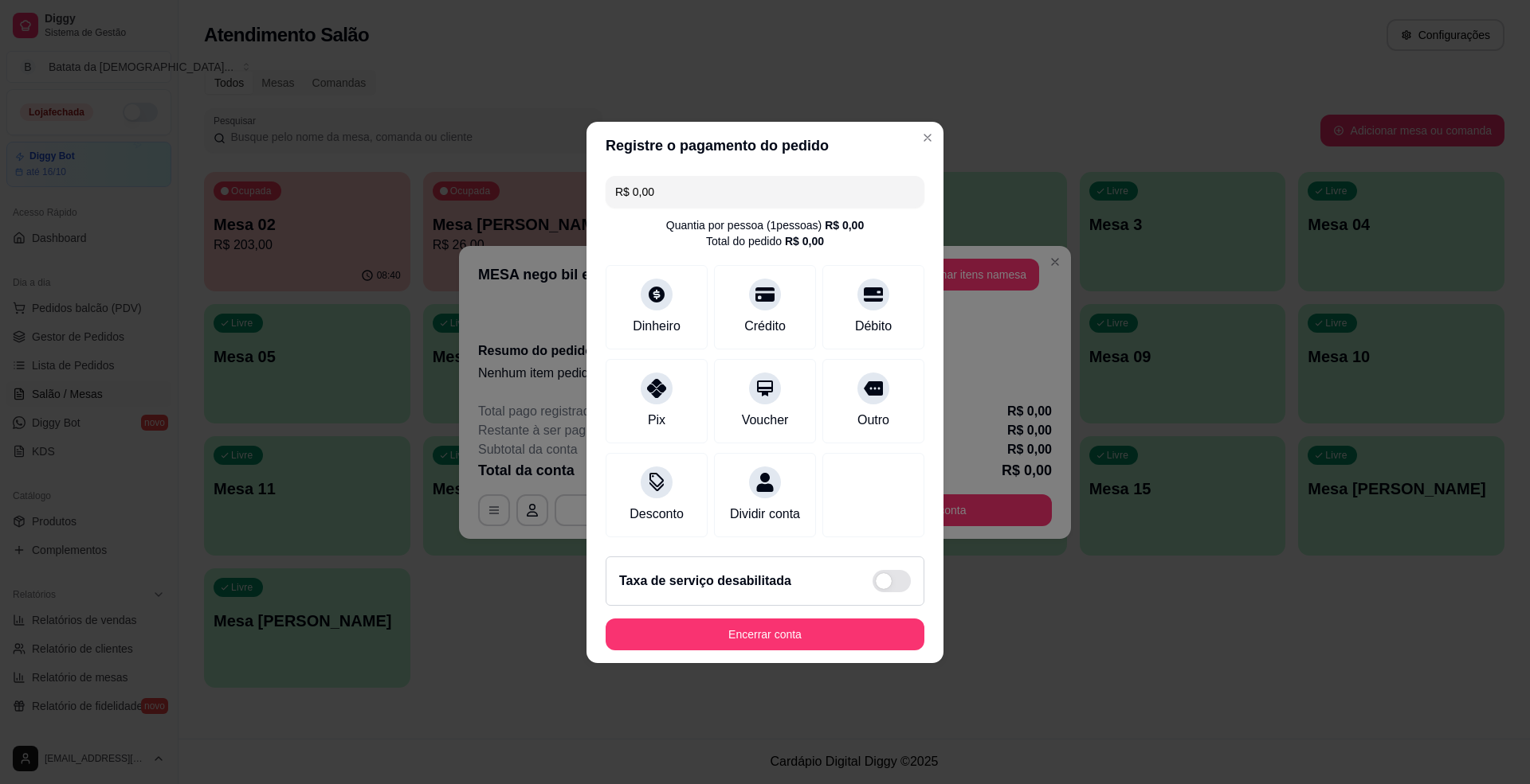
click at [910, 141] on header "Registre o pagamento do pedido" at bounding box center [765, 145] width 357 height 48
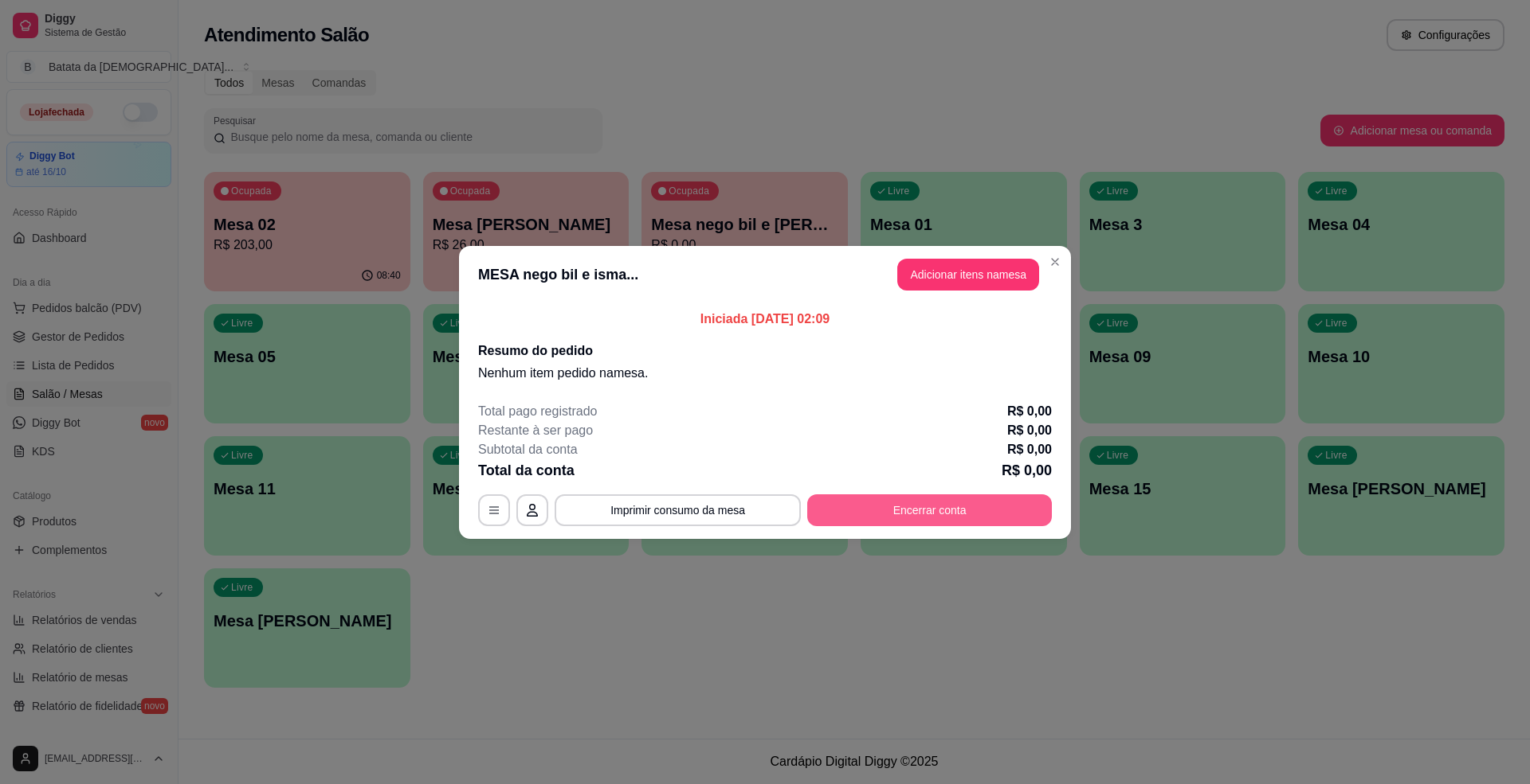
click at [954, 506] on button "Encerrar conta" at bounding box center [929, 511] width 244 height 32
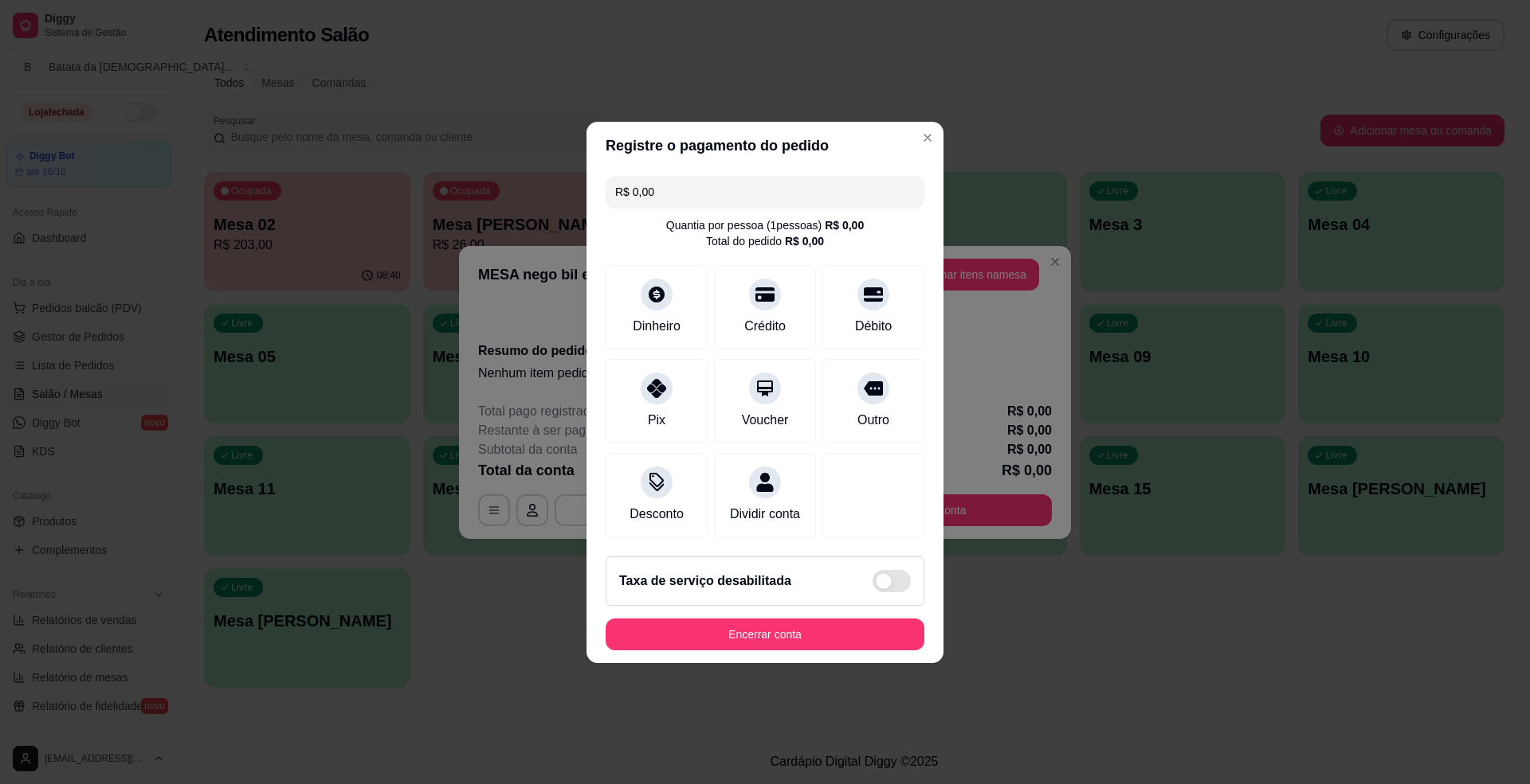
drag, startPoint x: 782, startPoint y: 622, endPoint x: 784, endPoint y: 634, distance: 12.2
click at [782, 623] on footer "Taxa de serviço desabilitada Encerrar conta" at bounding box center [765, 603] width 357 height 120
click at [785, 637] on button "Encerrar conta" at bounding box center [765, 634] width 309 height 31
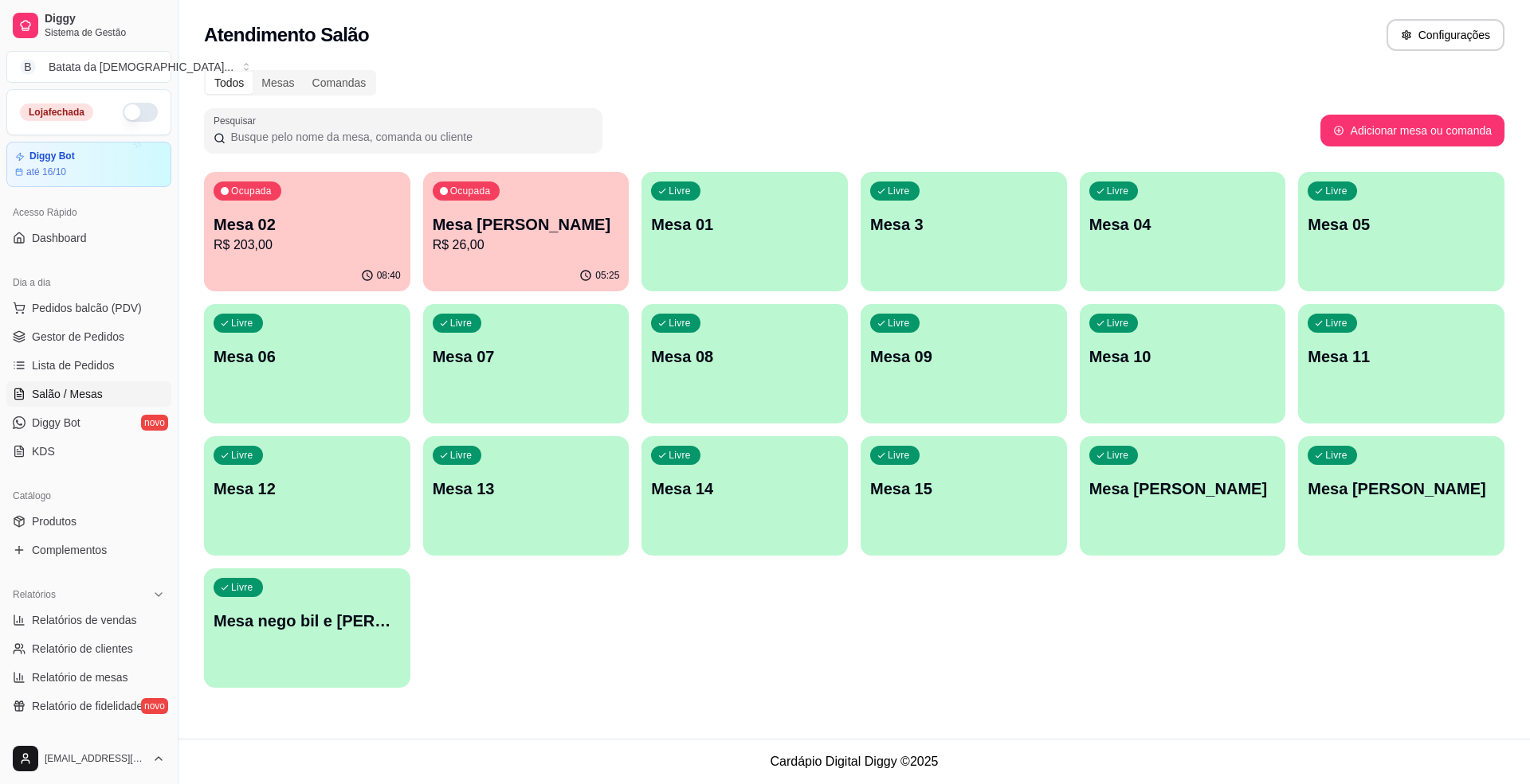
click at [1128, 497] on p "Mesa [PERSON_NAME]" at bounding box center [1182, 489] width 188 height 23
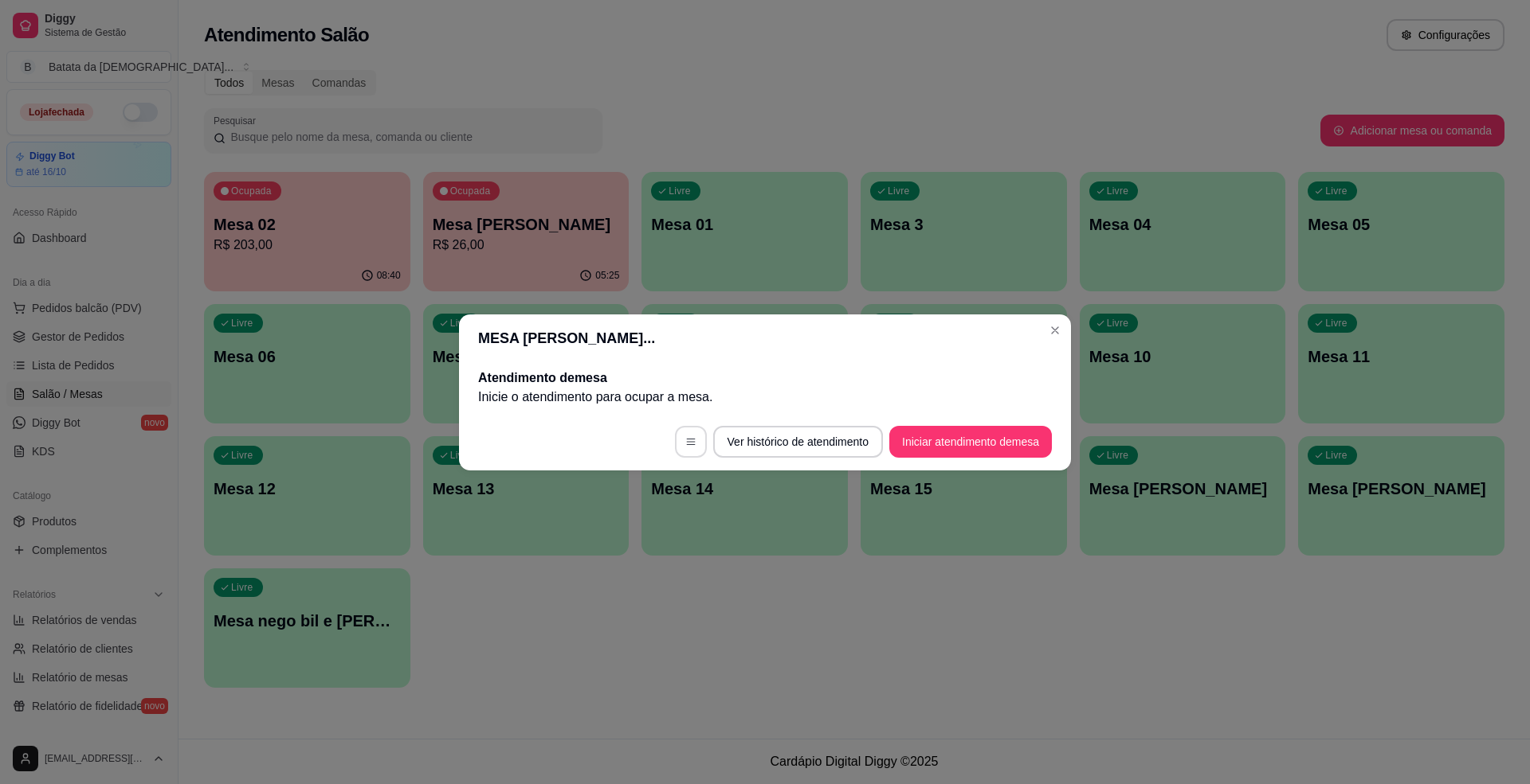
click at [677, 434] on button "button" at bounding box center [691, 442] width 32 height 32
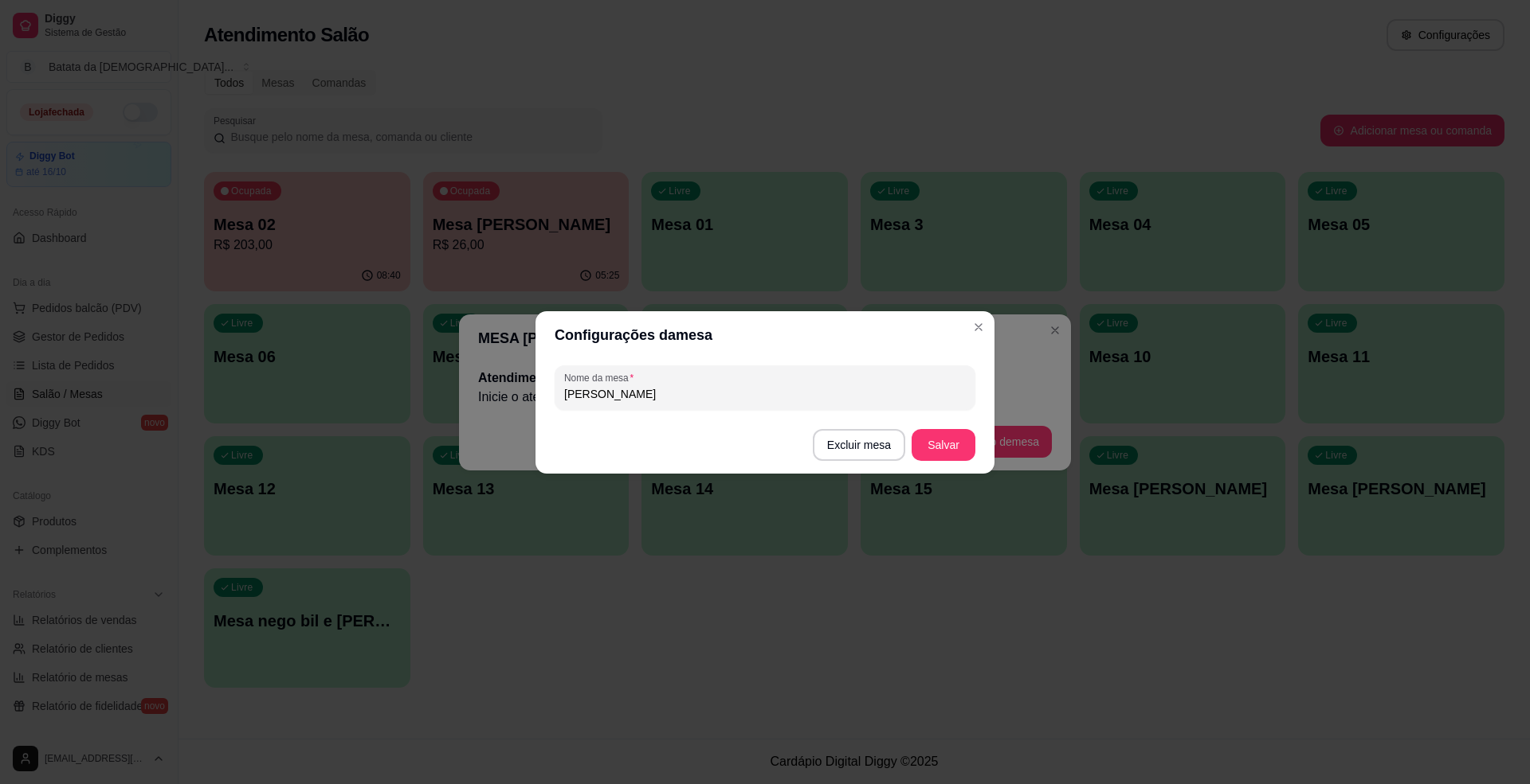
drag, startPoint x: 670, startPoint y: 393, endPoint x: 489, endPoint y: 383, distance: 181.3
click at [489, 383] on div "Configurações da mesa Nome da mesa carlito domingo Excluir mesa Salvar" at bounding box center [765, 392] width 1530 height 784
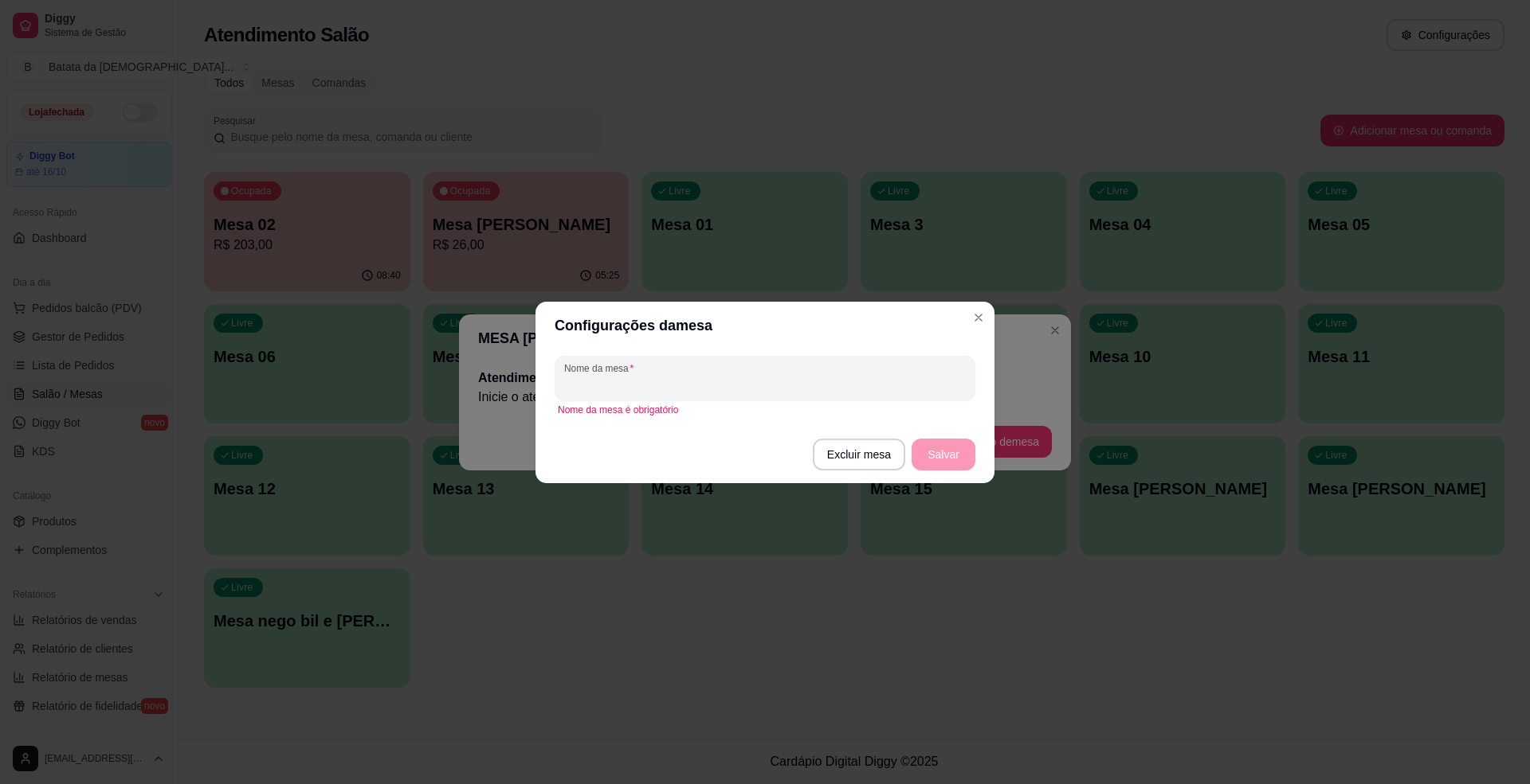
type input "v"
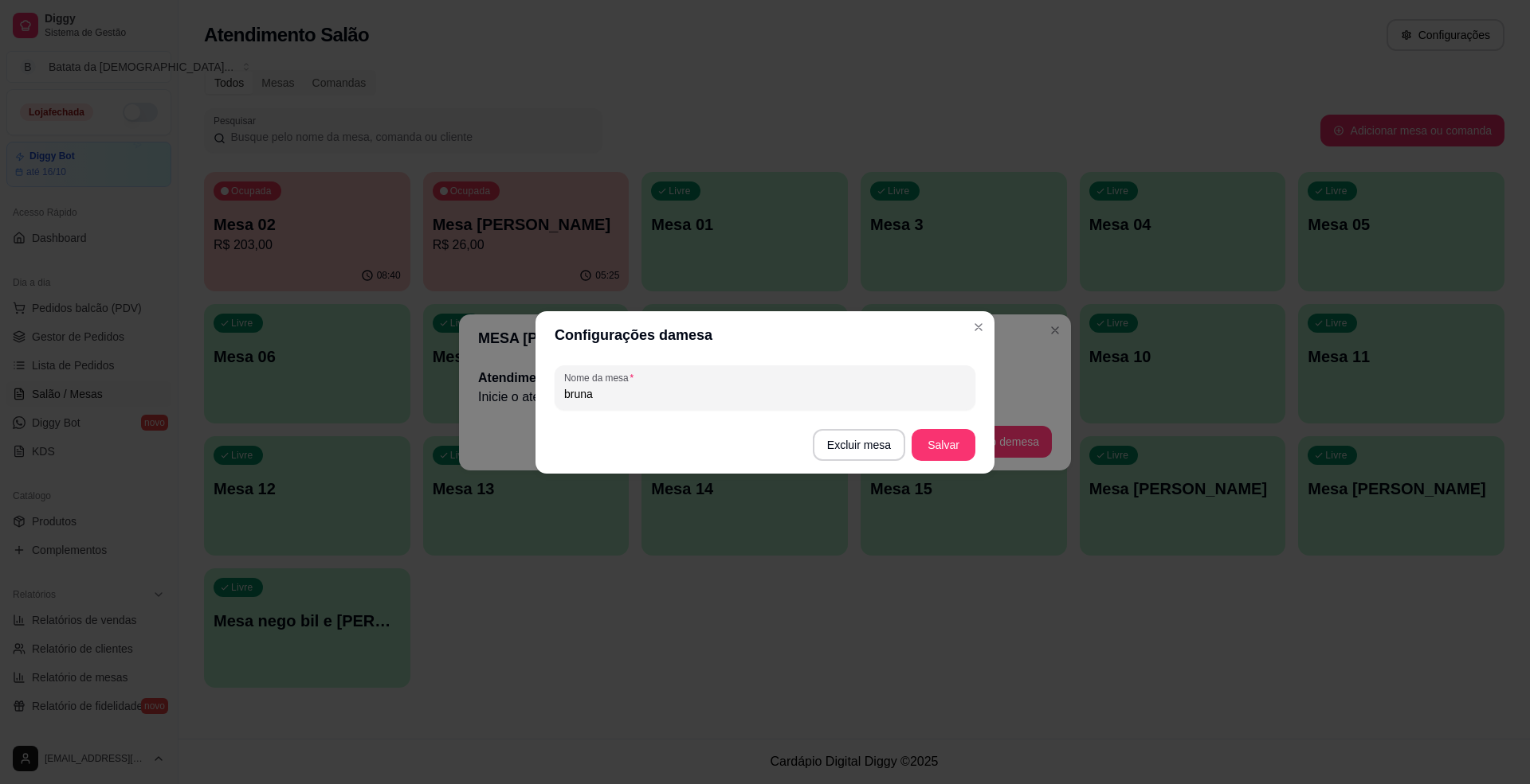
type input "bruna"
click at [916, 427] on footer "Excluir mesa Salvar" at bounding box center [765, 445] width 459 height 57
click at [906, 438] on footer "Excluir mesa Salvar" at bounding box center [765, 445] width 459 height 57
click at [946, 432] on button "Salvar" at bounding box center [944, 444] width 62 height 31
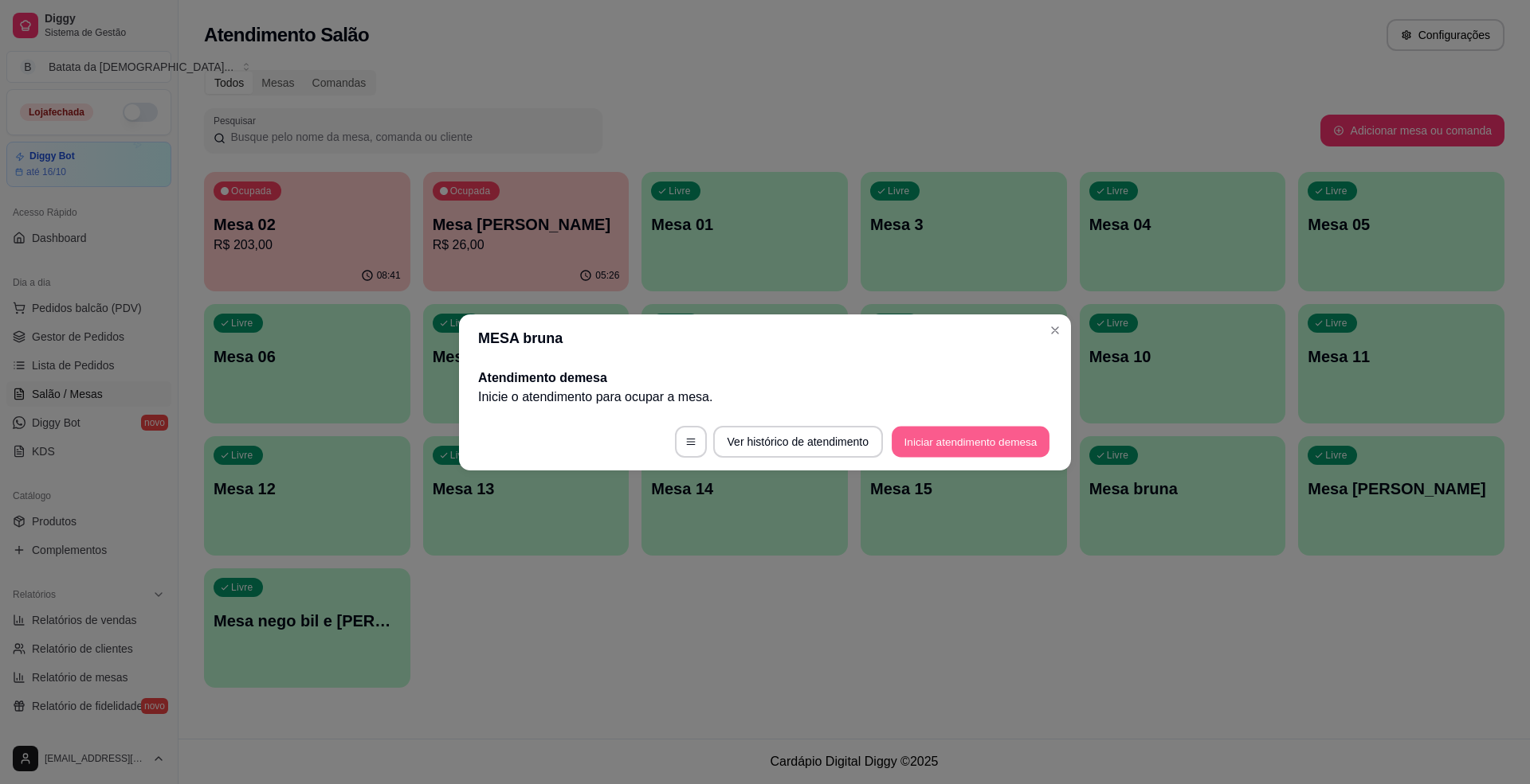
click at [977, 443] on button "Iniciar atendimento de mesa" at bounding box center [970, 441] width 157 height 31
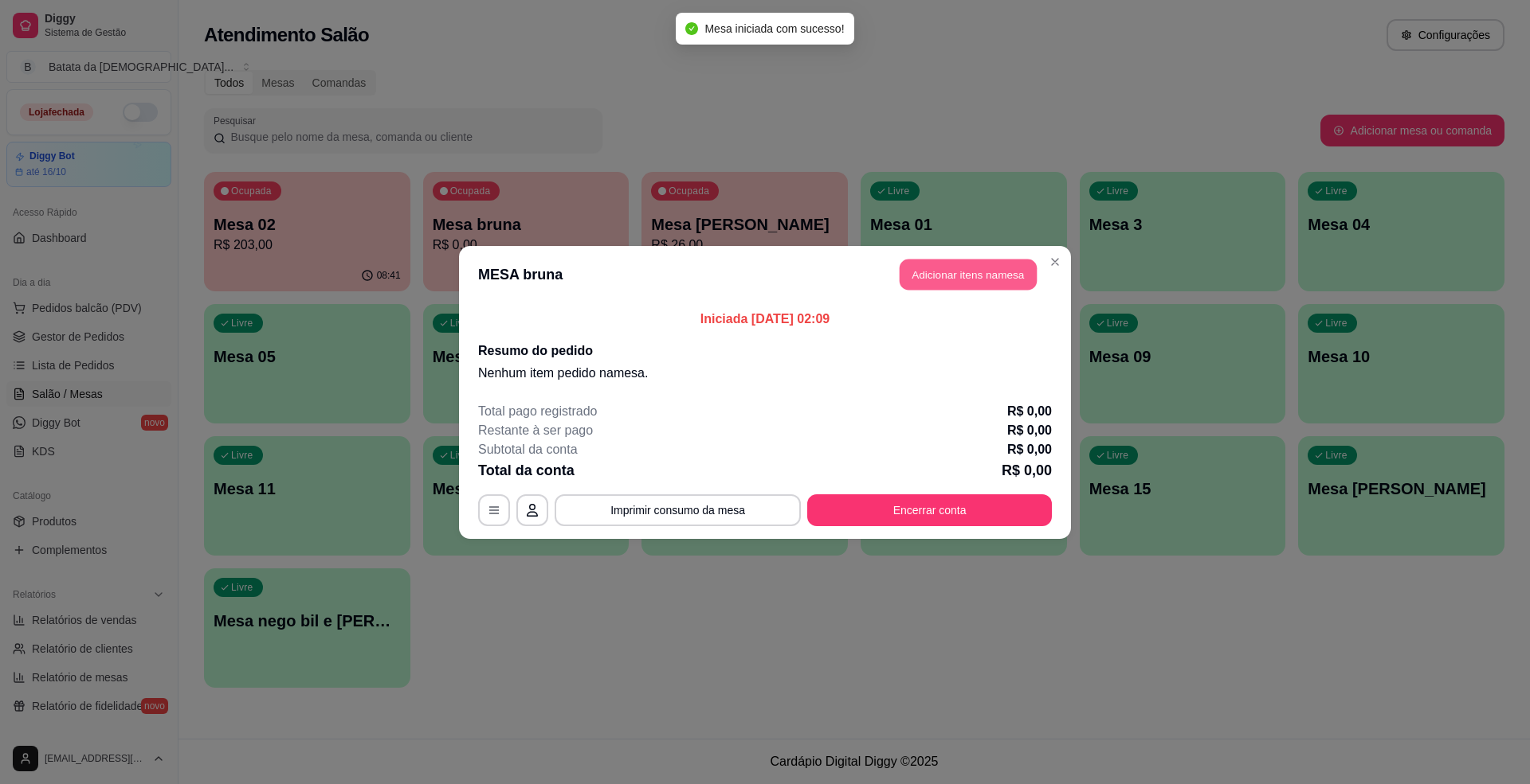
click at [958, 275] on button "Adicionar itens na mesa" at bounding box center [967, 274] width 137 height 31
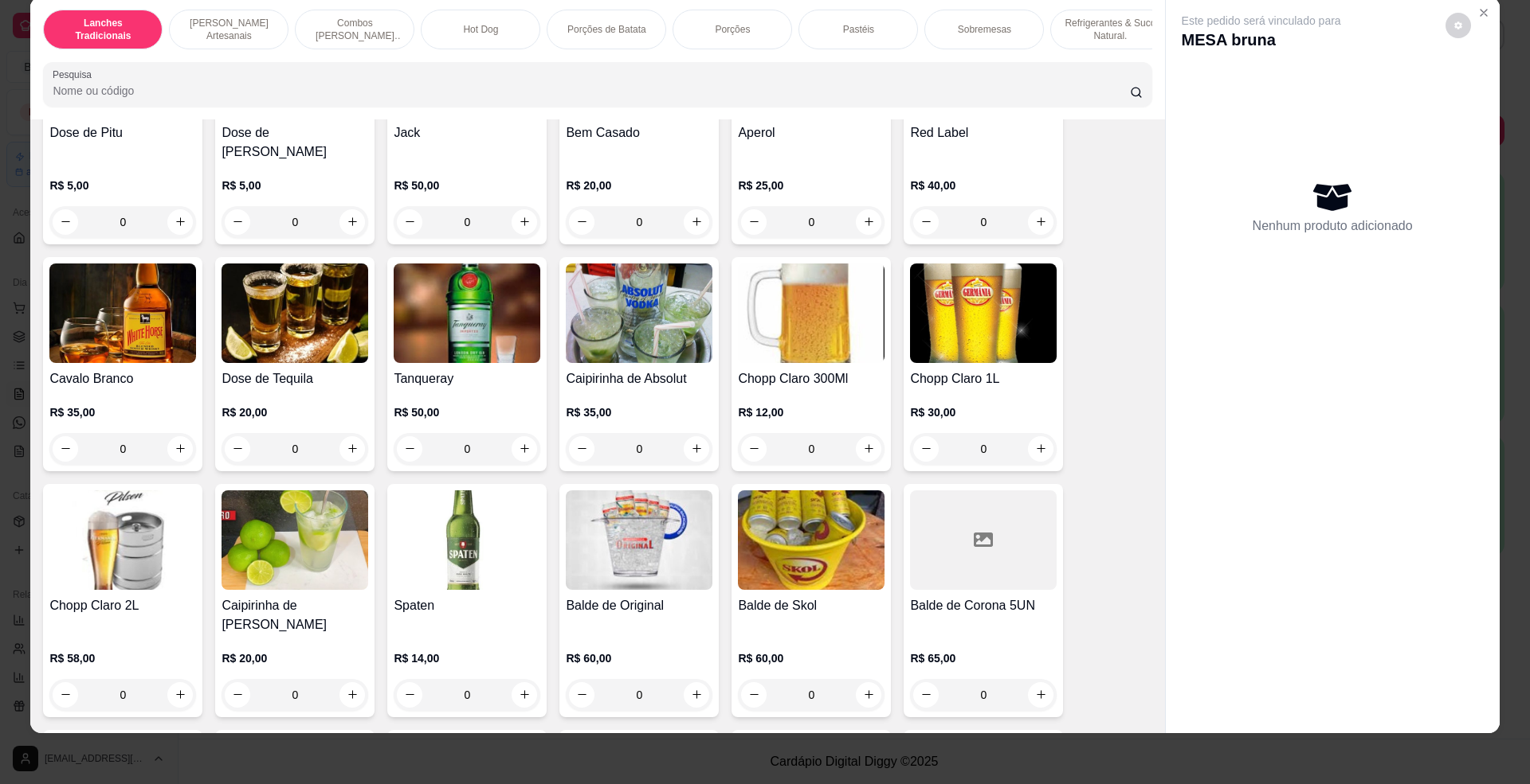
scroll to position [4996, 0]
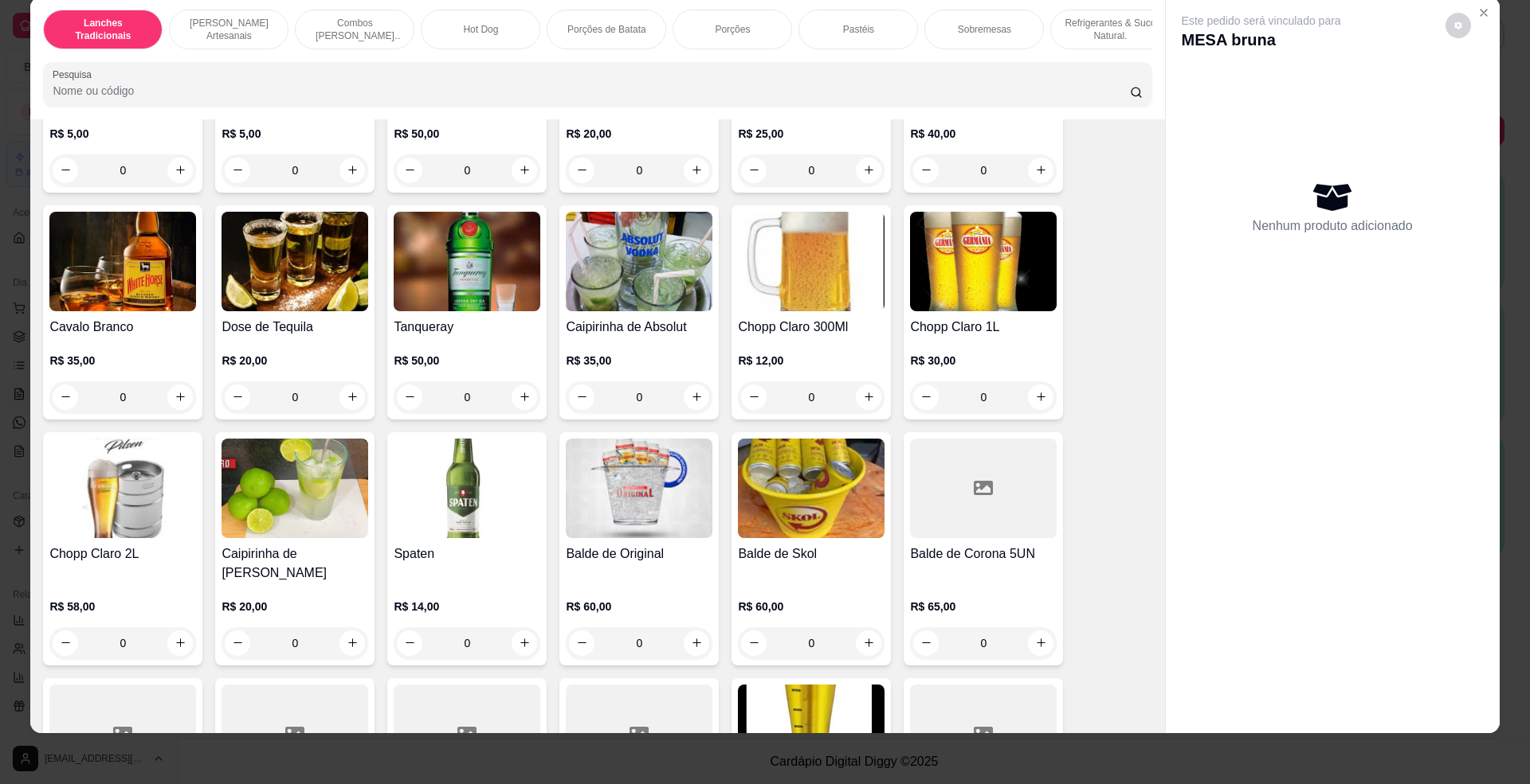
click at [810, 336] on div "R$ 12,00 0" at bounding box center [811, 374] width 146 height 76
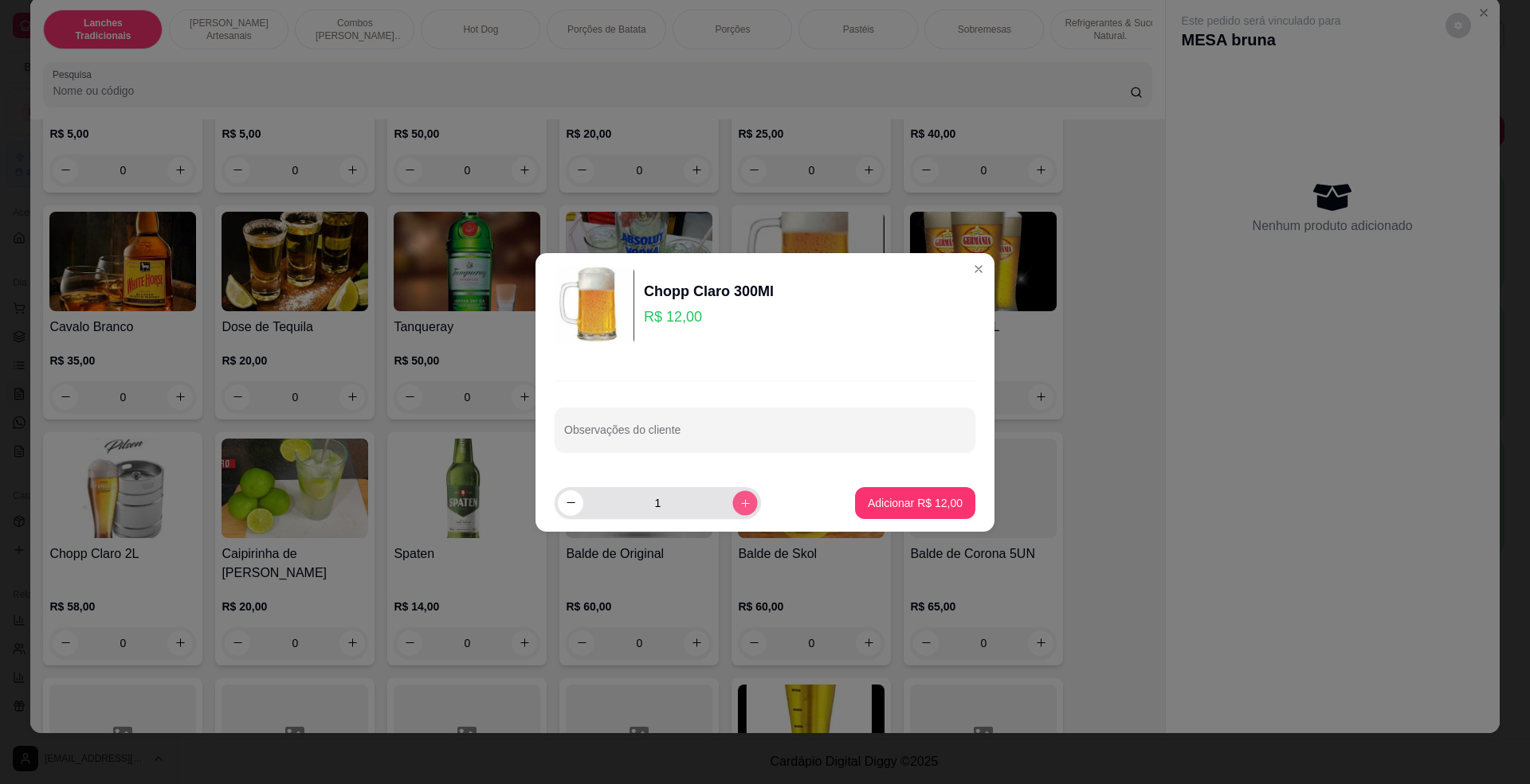
click at [739, 508] on icon "increase-product-quantity" at bounding box center [745, 502] width 12 height 12
type input "3"
click at [869, 498] on p "Adicionar R$ 36,00" at bounding box center [915, 503] width 92 height 15
type input "3"
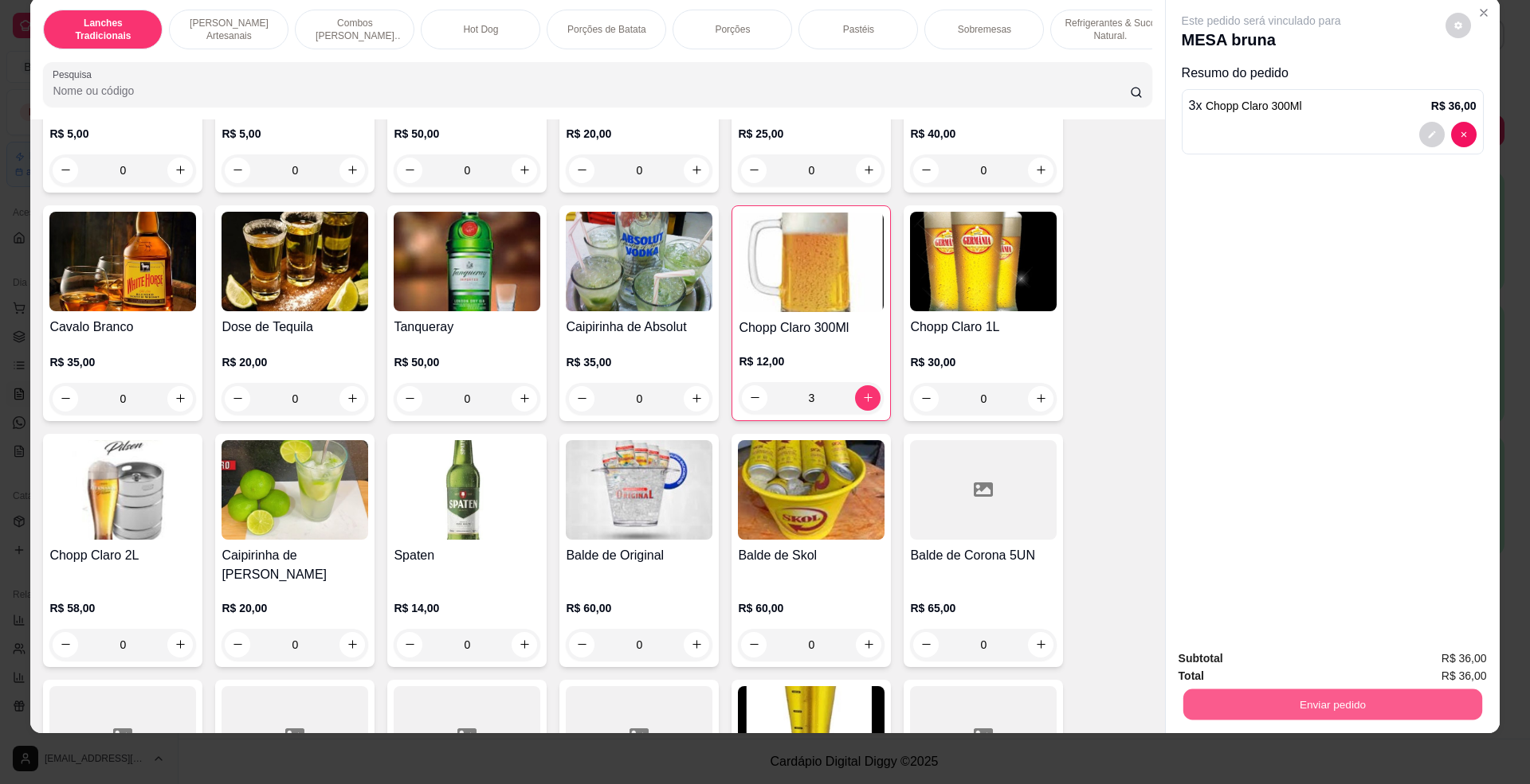
click at [1237, 690] on button "Enviar pedido" at bounding box center [1331, 705] width 299 height 31
click at [1219, 666] on button "Não registrar e enviar pedido" at bounding box center [1278, 665] width 166 height 30
